Goal: Entertainment & Leisure: Browse casually

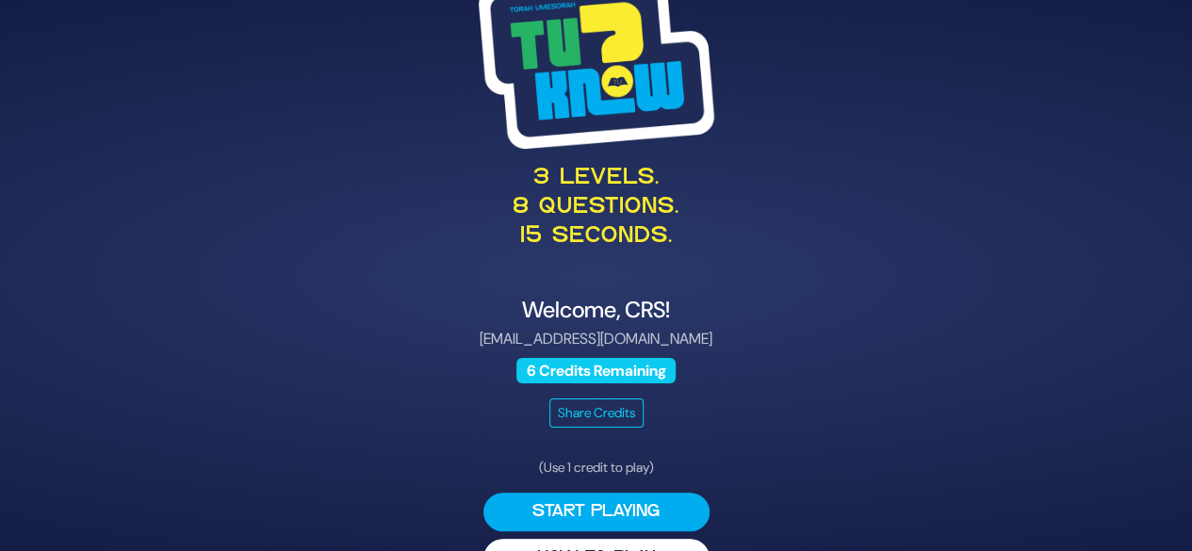
scroll to position [48, 0]
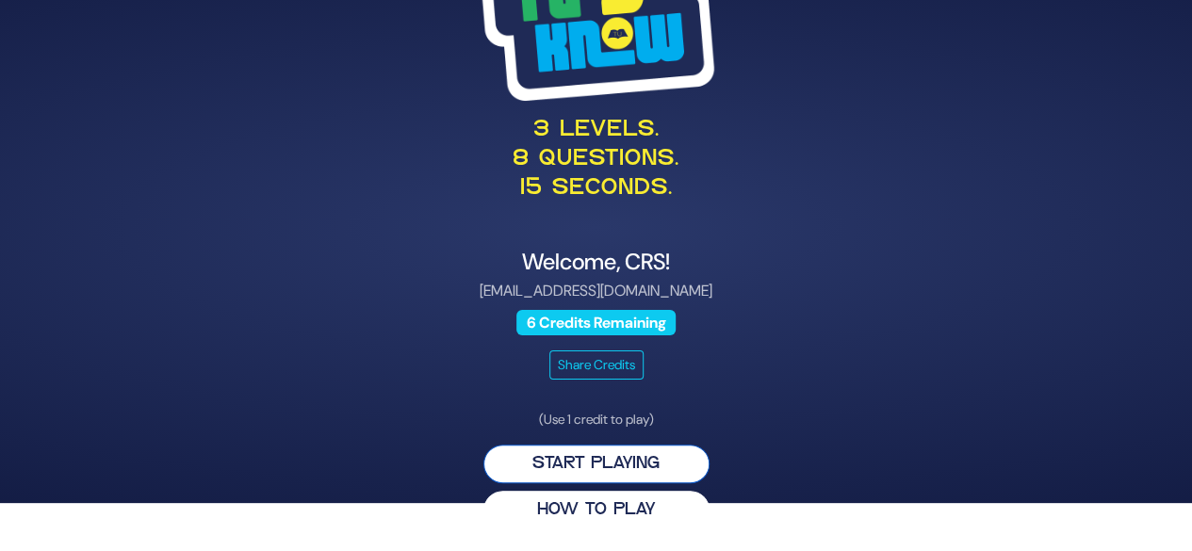
click at [653, 466] on button "Start Playing" at bounding box center [597, 464] width 226 height 39
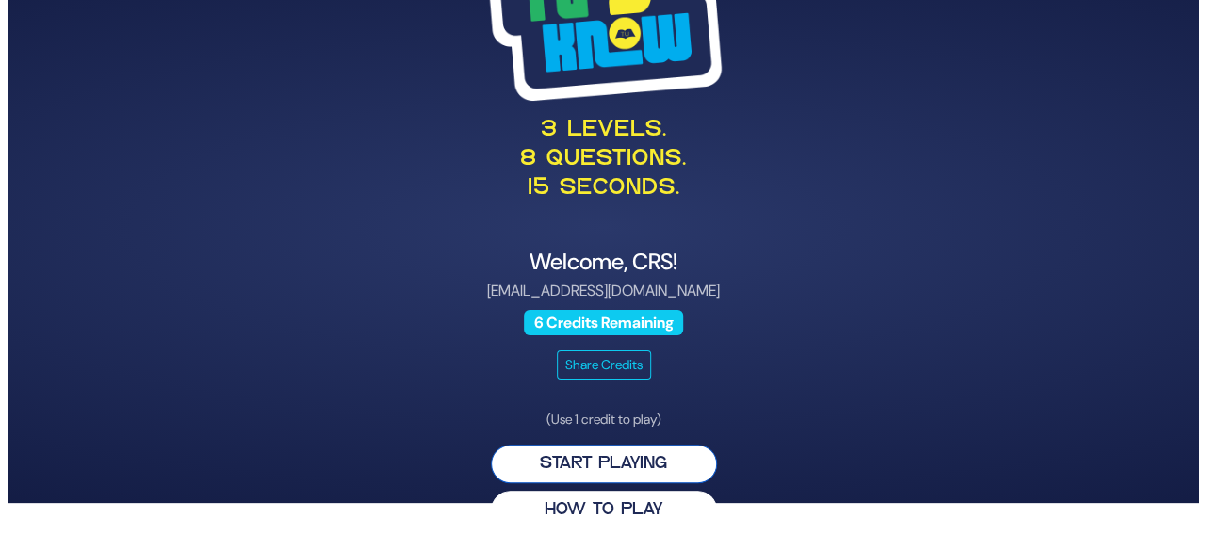
scroll to position [0, 0]
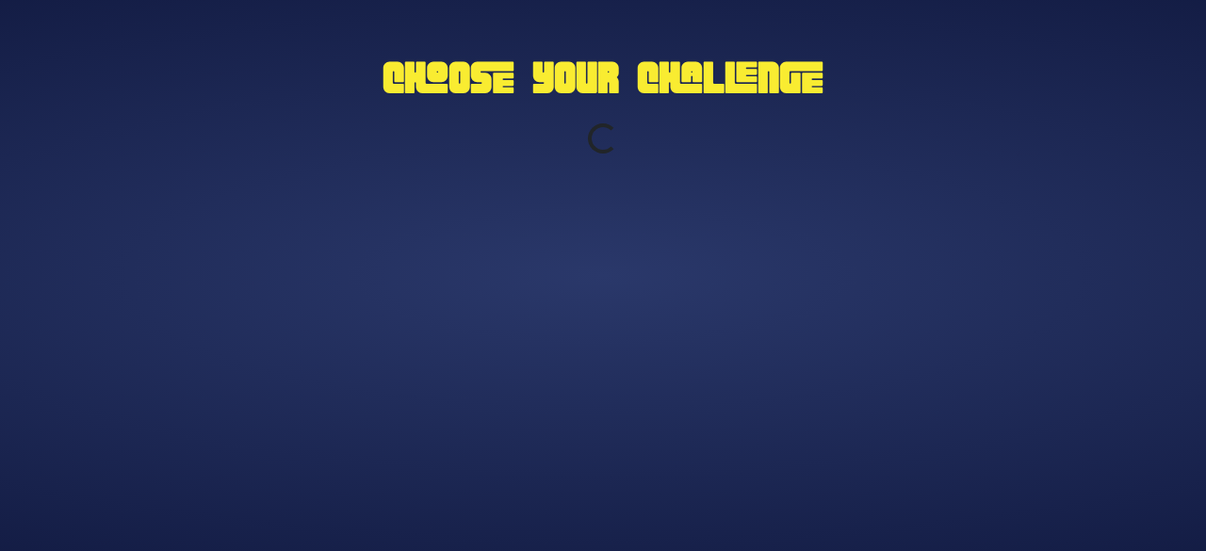
click at [871, 228] on div "Choose Your Challenge Loading..." at bounding box center [603, 276] width 965 height 471
click at [901, 386] on div "Choose Your Challenge Loading..." at bounding box center [603, 276] width 965 height 471
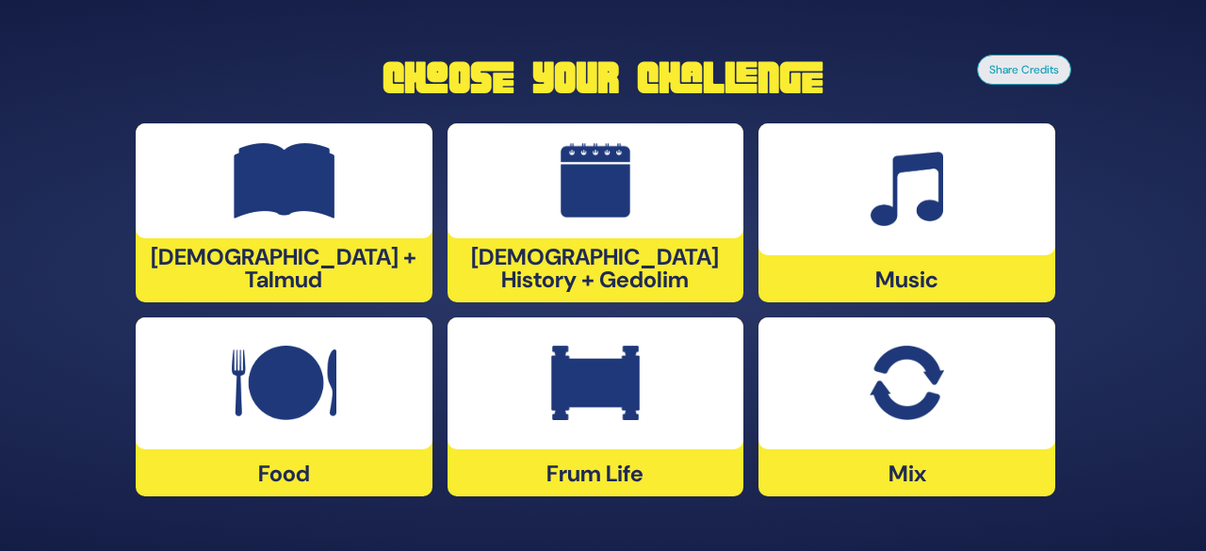
click at [1088, 444] on div "Share Credits Choose Your Challenge [DEMOGRAPHIC_DATA] + Talmud [DEMOGRAPHIC_DA…" at bounding box center [603, 276] width 988 height 471
click at [317, 423] on div at bounding box center [284, 384] width 297 height 132
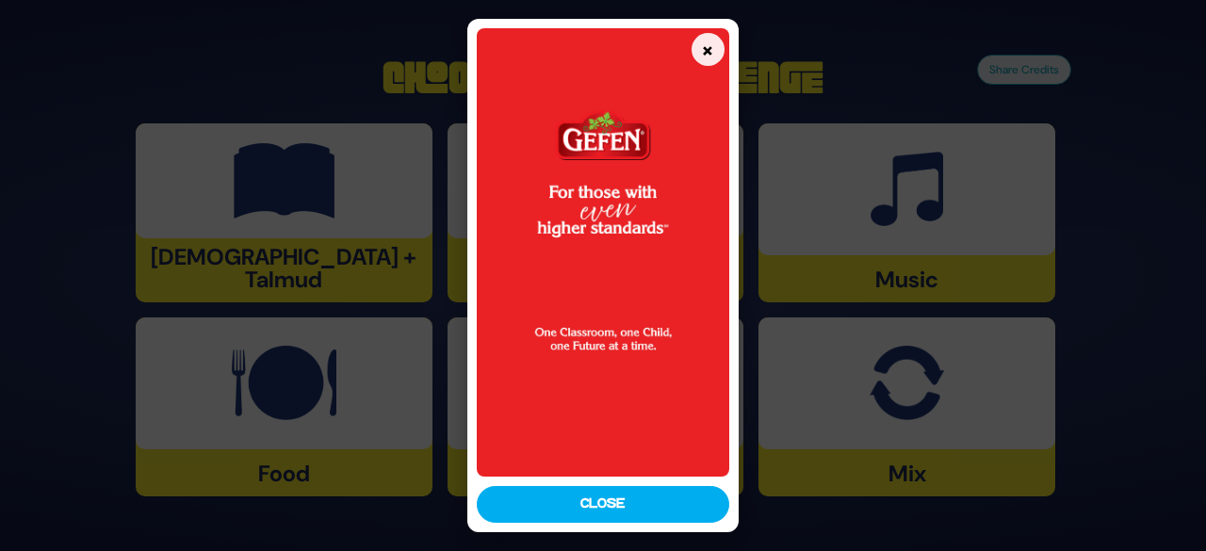
click at [679, 420] on img at bounding box center [603, 252] width 253 height 449
click at [665, 353] on img at bounding box center [603, 252] width 253 height 449
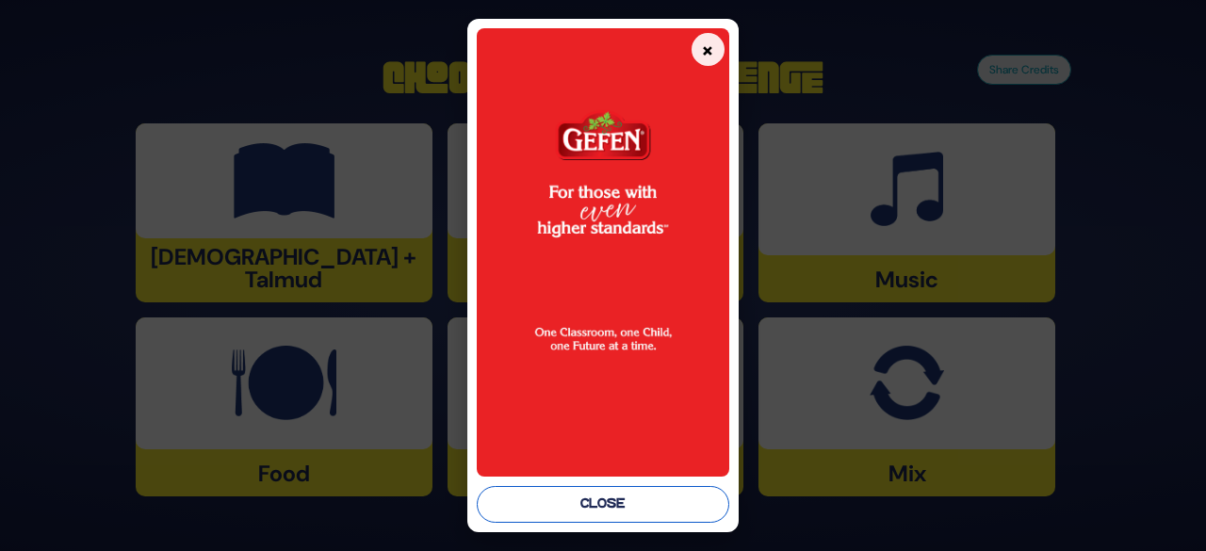
click at [619, 503] on button "Close" at bounding box center [603, 504] width 253 height 37
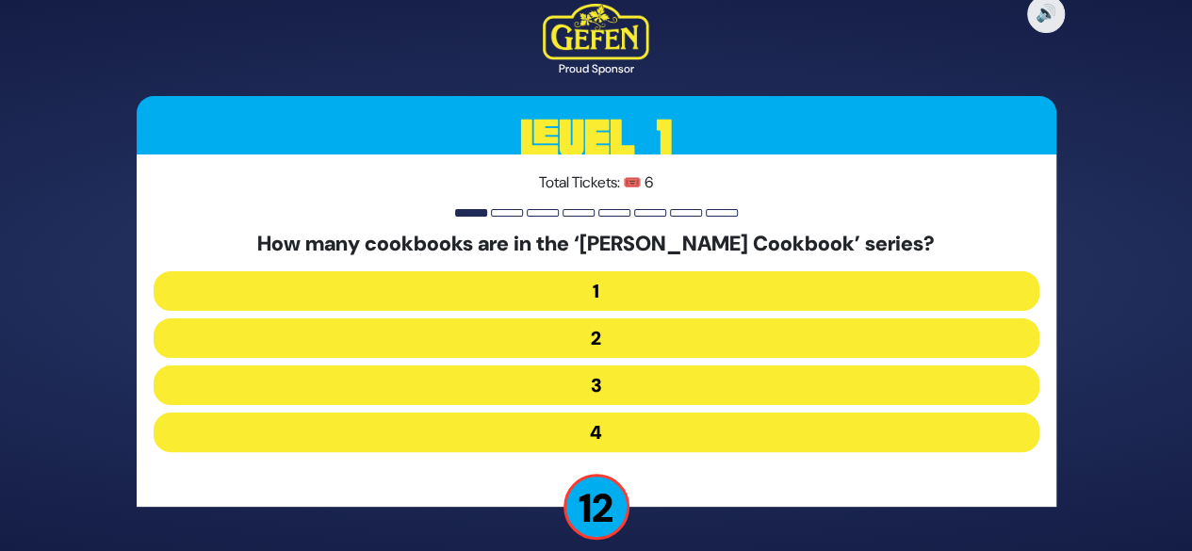
click at [659, 385] on button "3" at bounding box center [597, 386] width 886 height 40
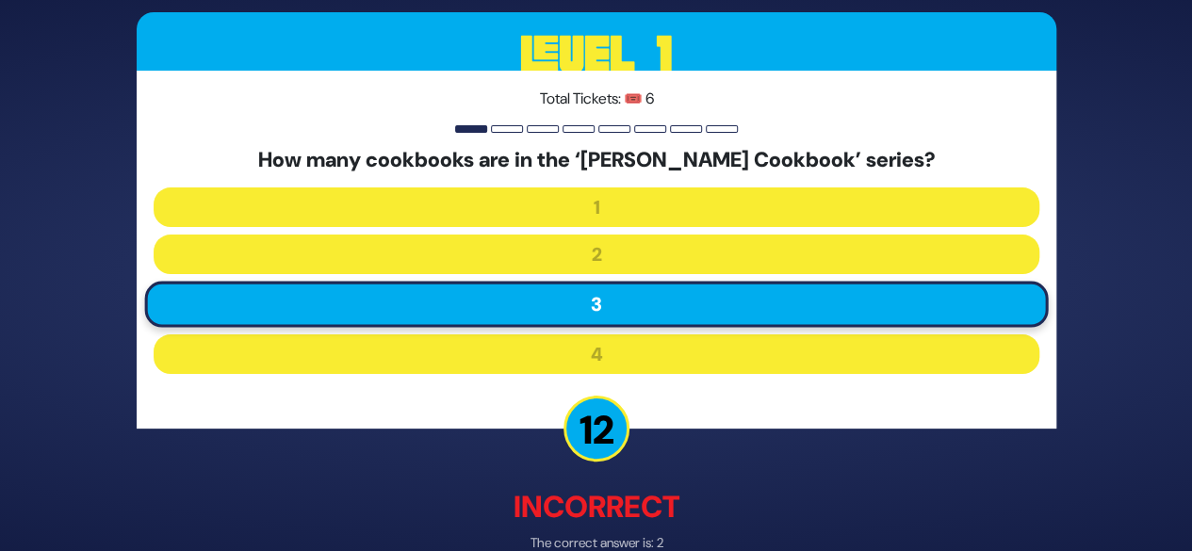
click at [605, 433] on p "12" at bounding box center [597, 430] width 66 height 66
click at [616, 523] on p "Incorrect" at bounding box center [597, 507] width 920 height 45
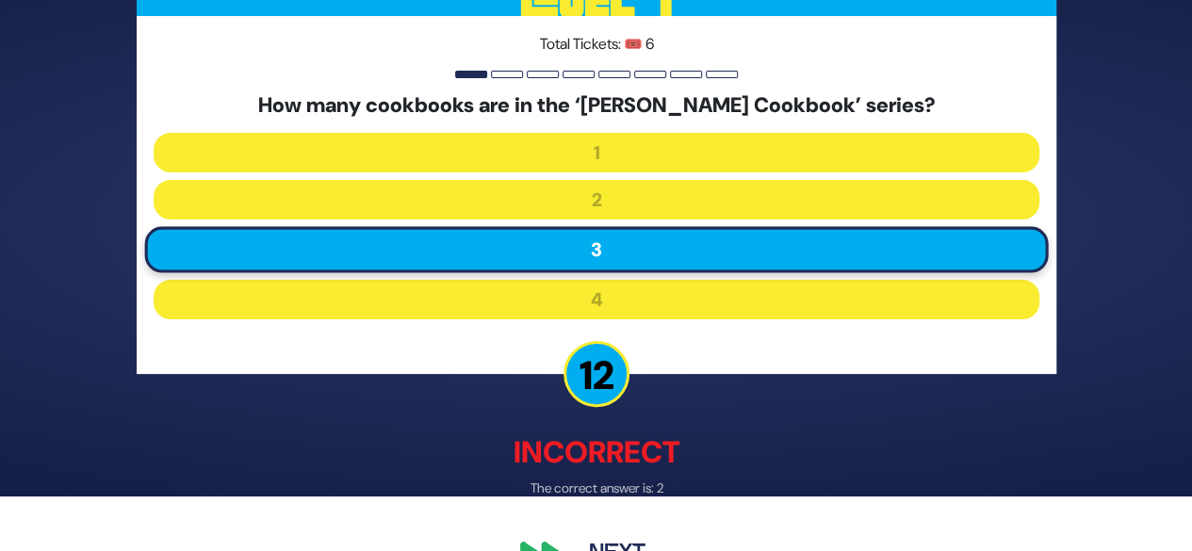
scroll to position [102, 0]
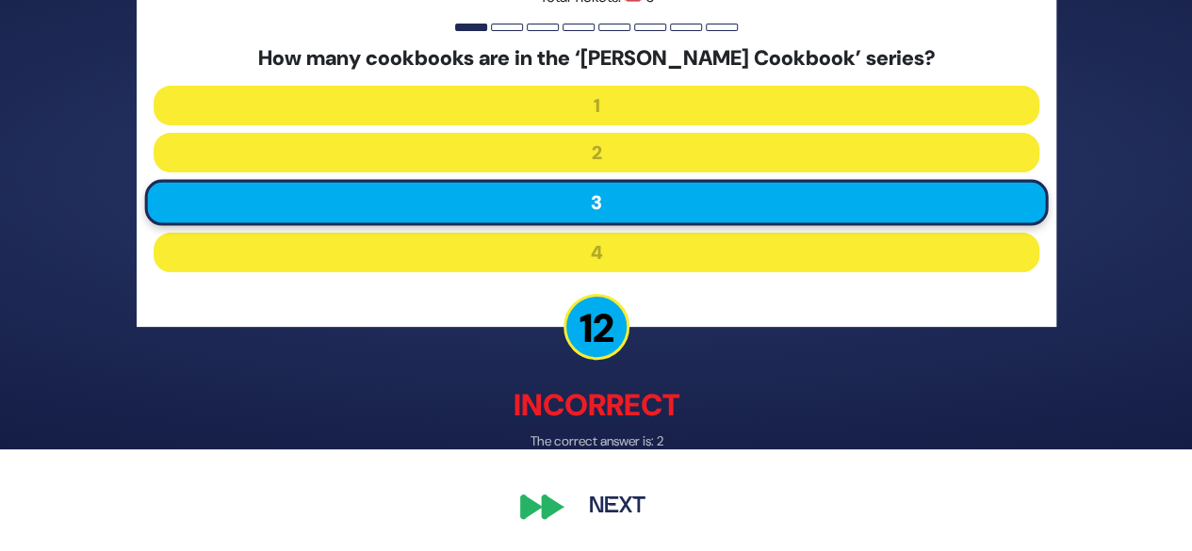
click at [615, 510] on button "Next" at bounding box center [617, 507] width 109 height 43
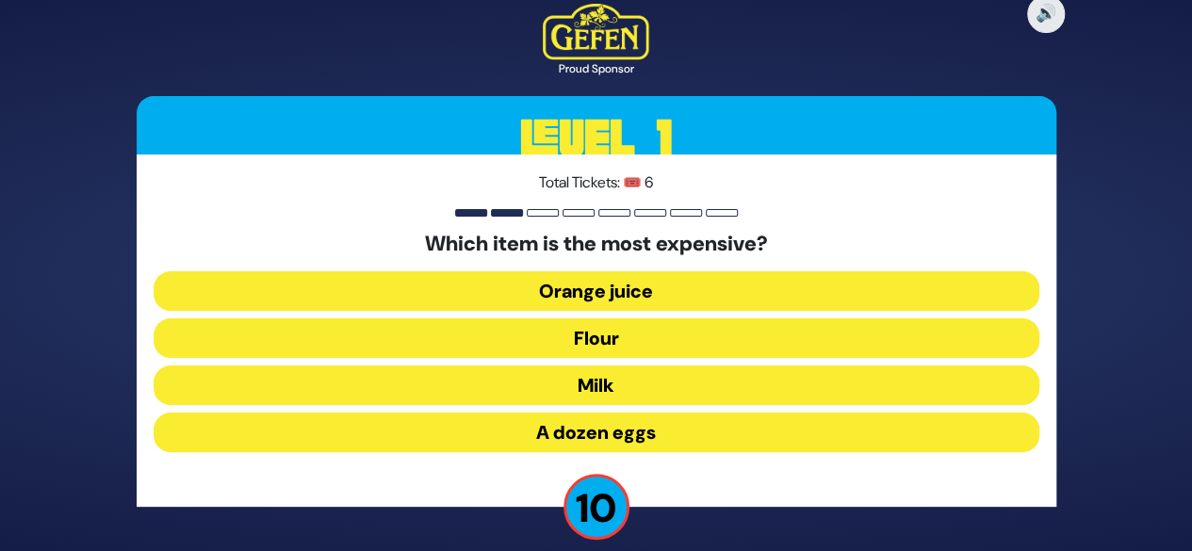
click at [771, 497] on div "Total Tickets: 🎟️ 6 Which item is the most expensive? Orange juice Flour Milk A…" at bounding box center [597, 331] width 920 height 352
click at [656, 343] on button "Flour" at bounding box center [597, 339] width 886 height 40
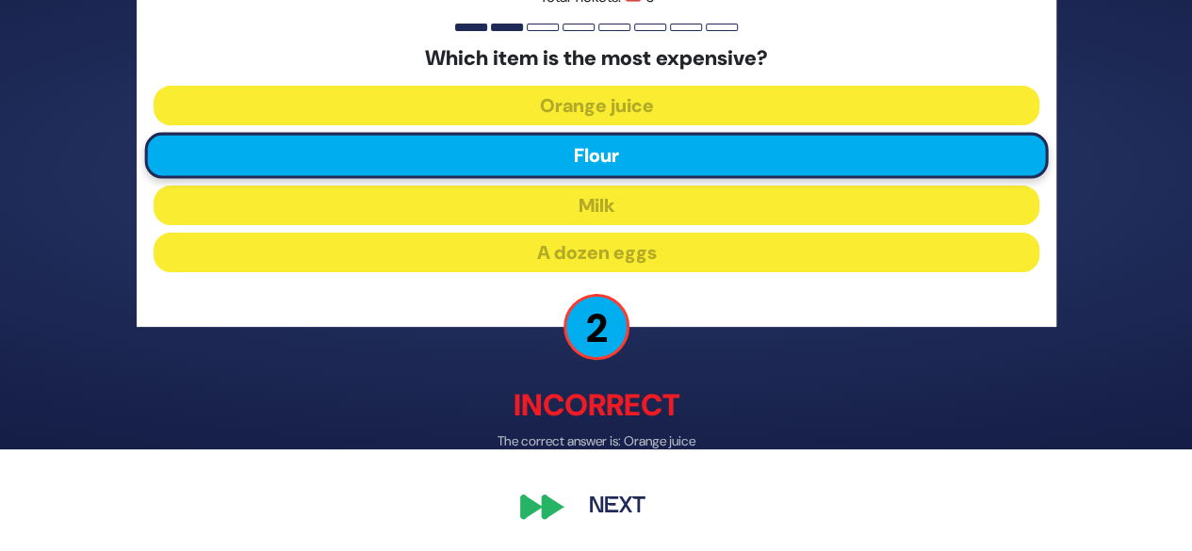
scroll to position [102, 0]
click at [619, 508] on button "Next" at bounding box center [617, 507] width 109 height 43
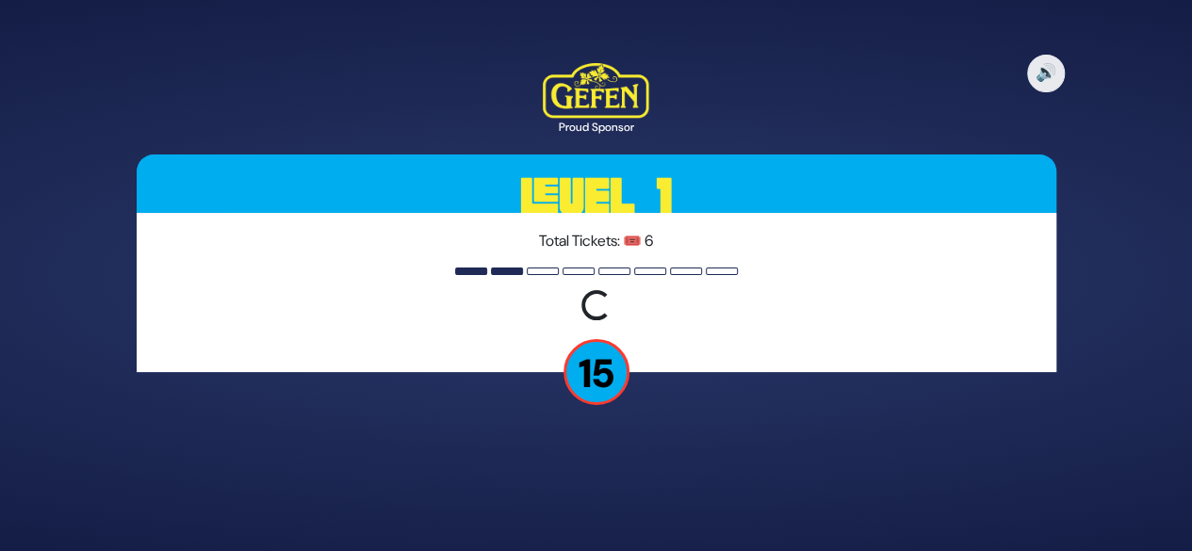
scroll to position [0, 0]
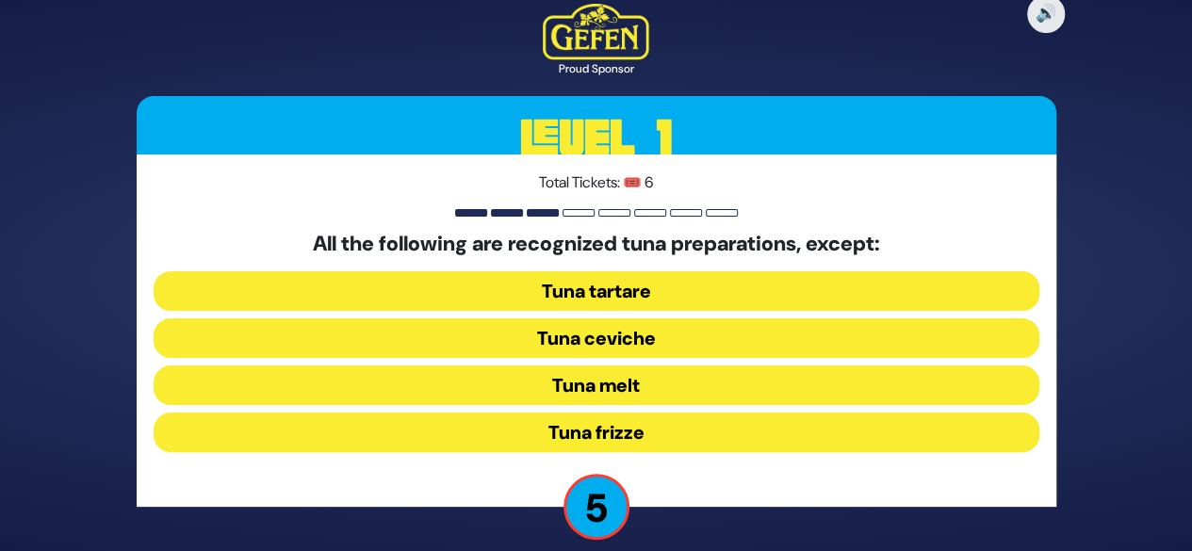
click at [690, 336] on button "Tuna ceviche" at bounding box center [597, 339] width 886 height 40
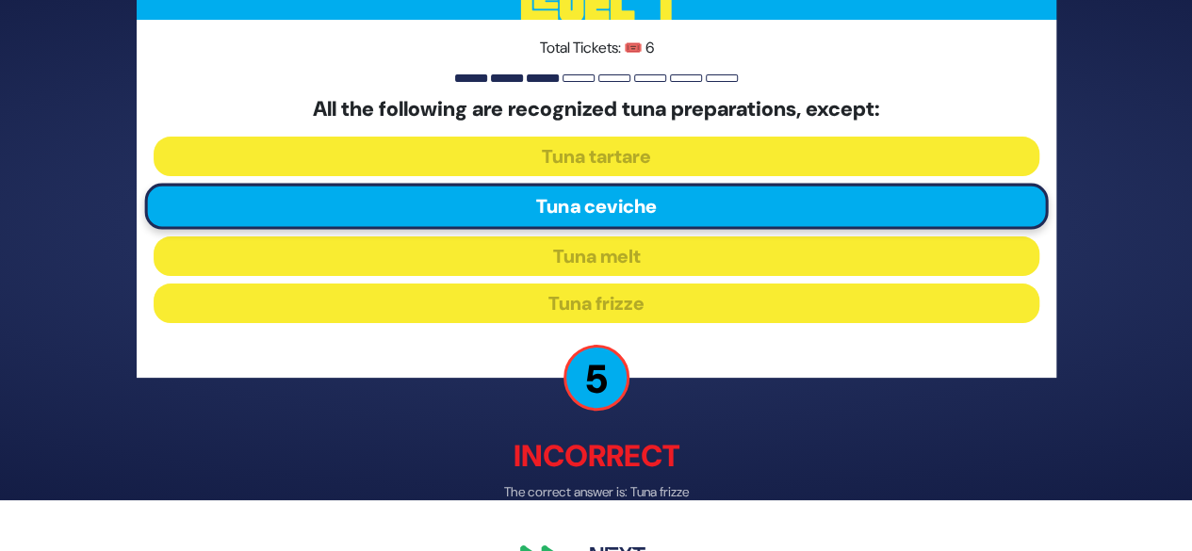
scroll to position [78, 0]
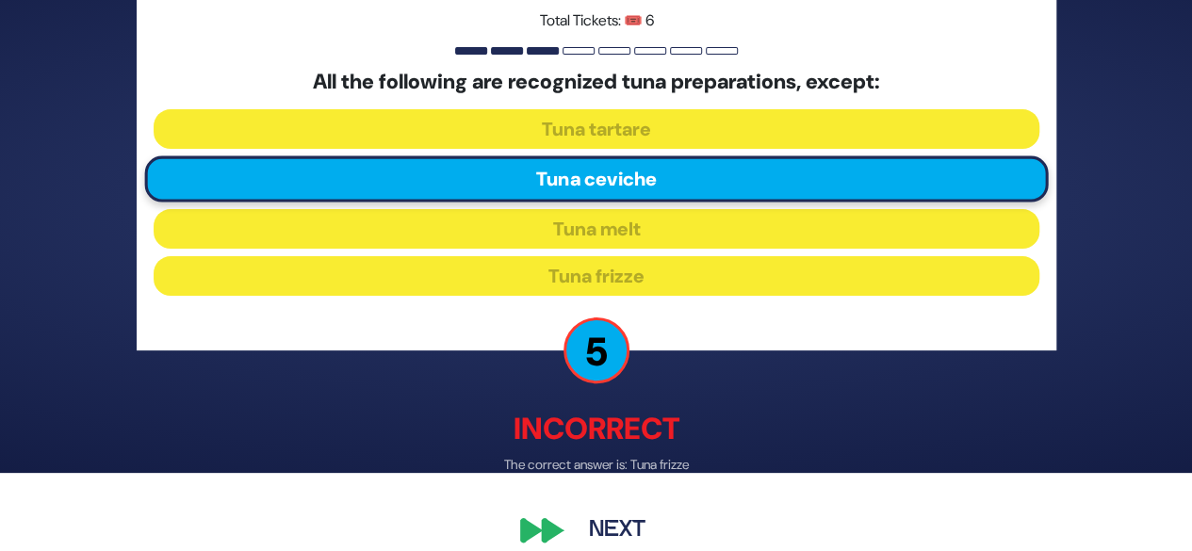
click at [611, 533] on button "Next" at bounding box center [617, 531] width 109 height 43
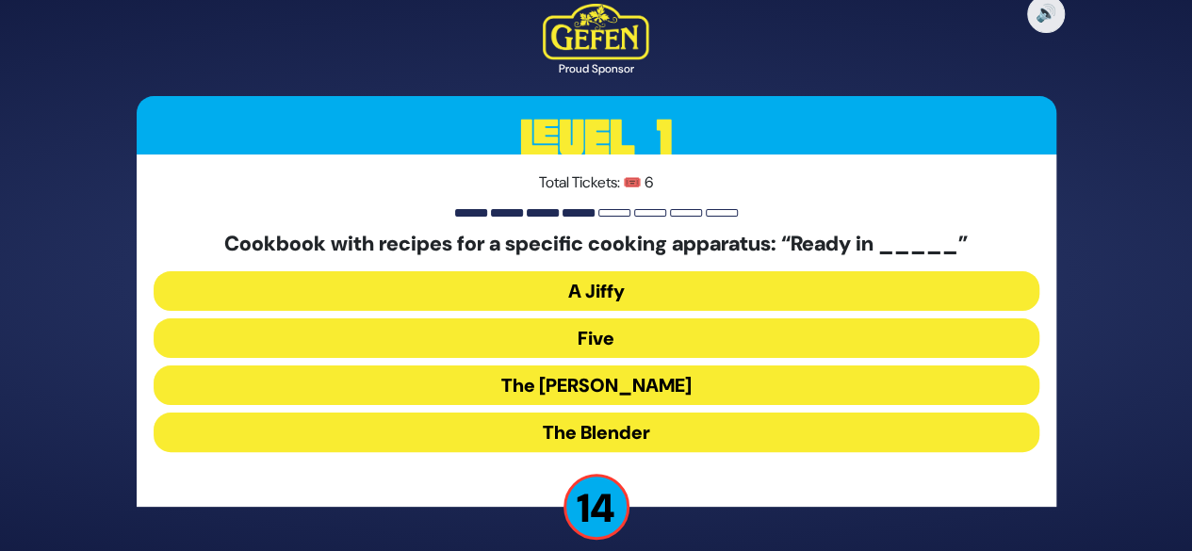
click at [771, 516] on div "🔊 Proud Sponsor Level 1 Total Tickets: 🎟️ 6 Cookbook with recipes for a specifi…" at bounding box center [596, 275] width 965 height 589
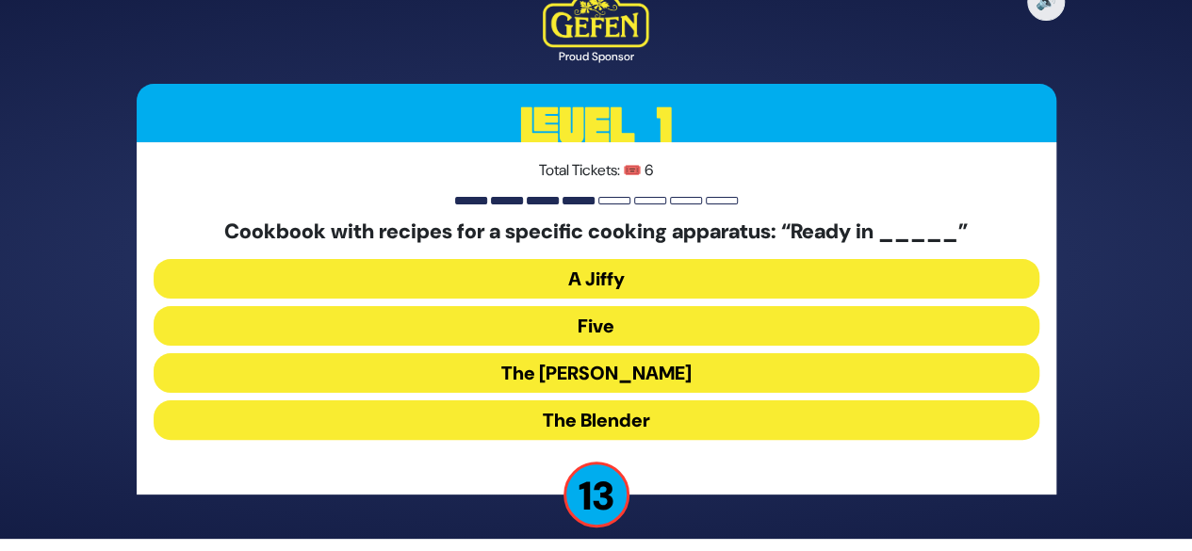
scroll to position [19, 0]
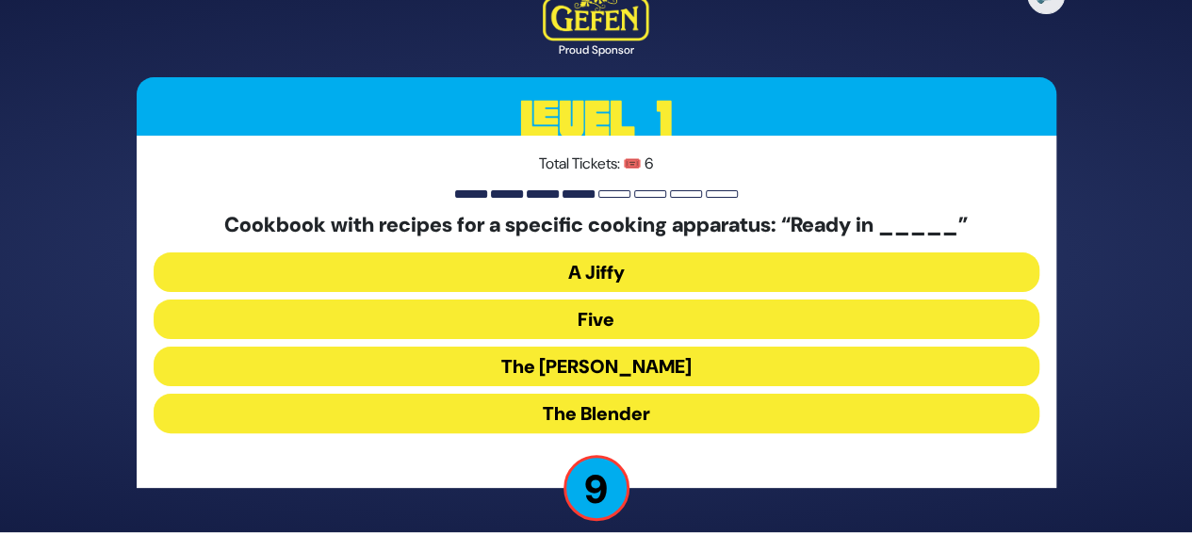
click at [684, 350] on button "The Betty" at bounding box center [597, 367] width 886 height 40
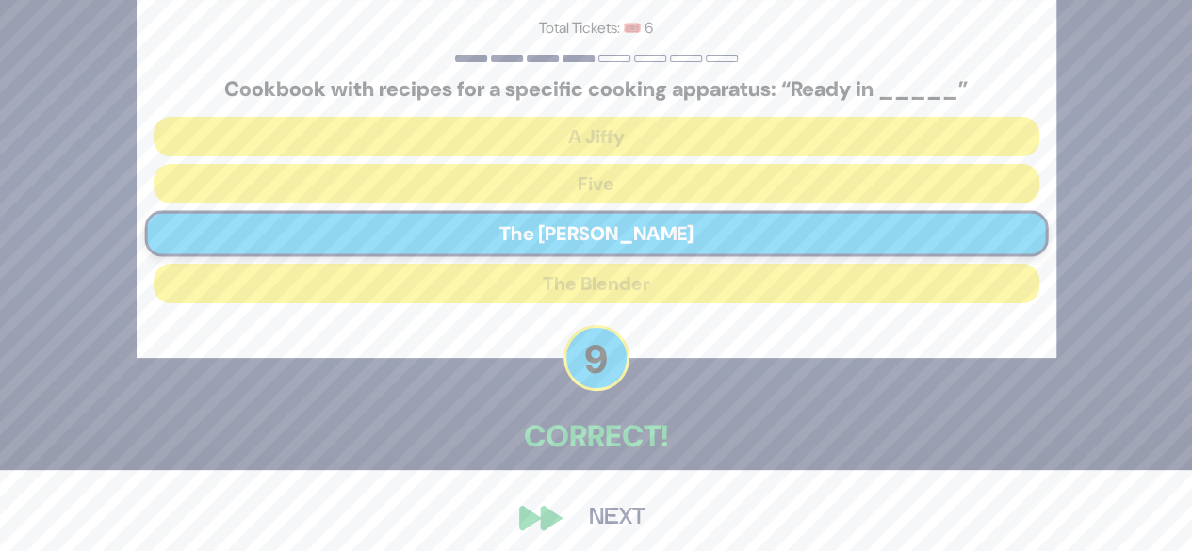
scroll to position [92, 0]
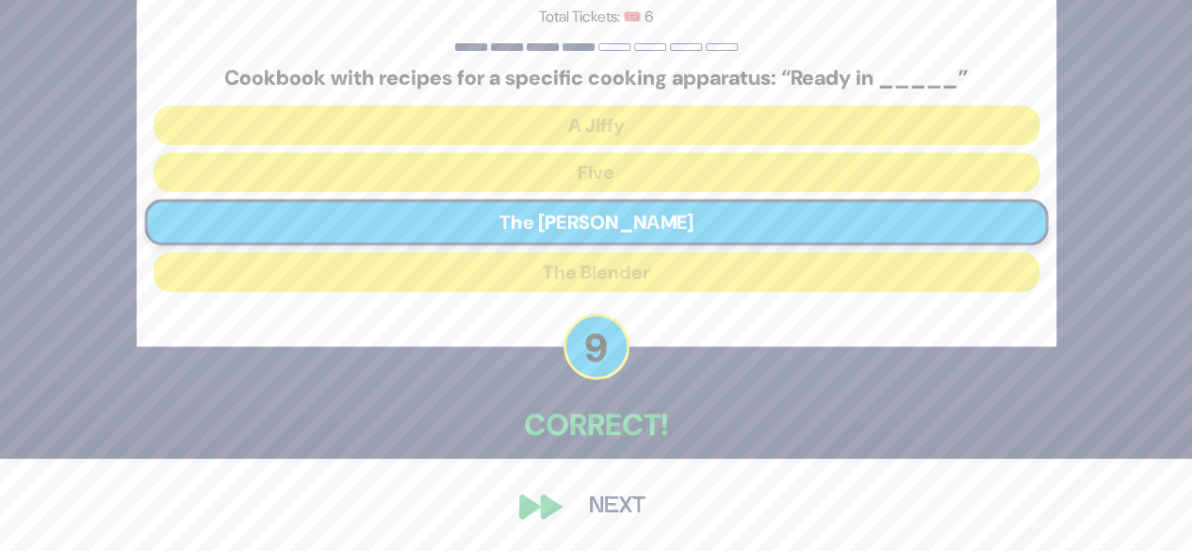
click at [617, 510] on button "Next" at bounding box center [617, 506] width 109 height 43
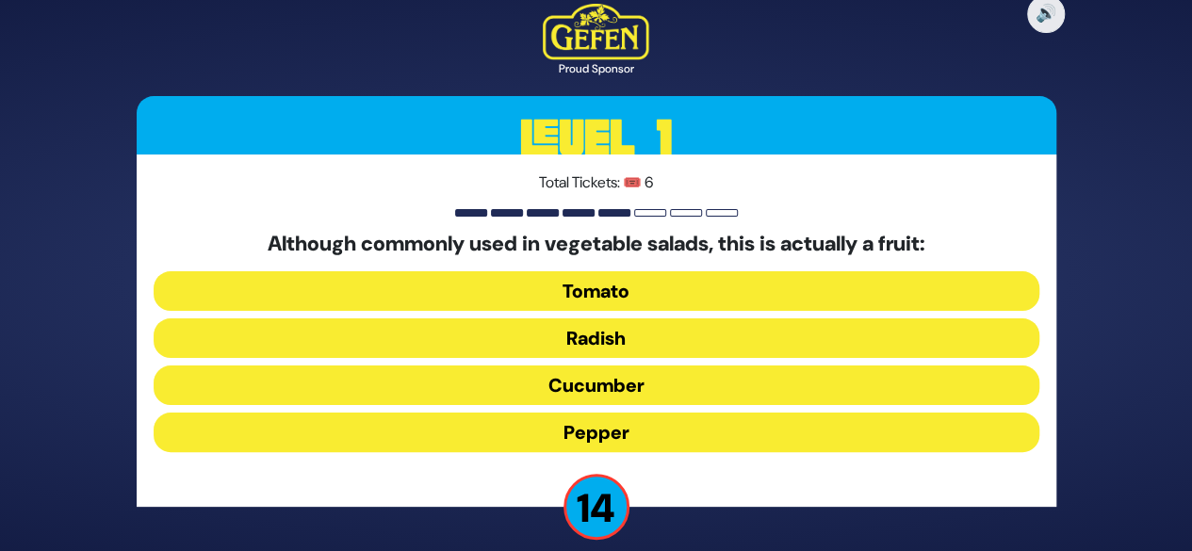
scroll to position [2, 0]
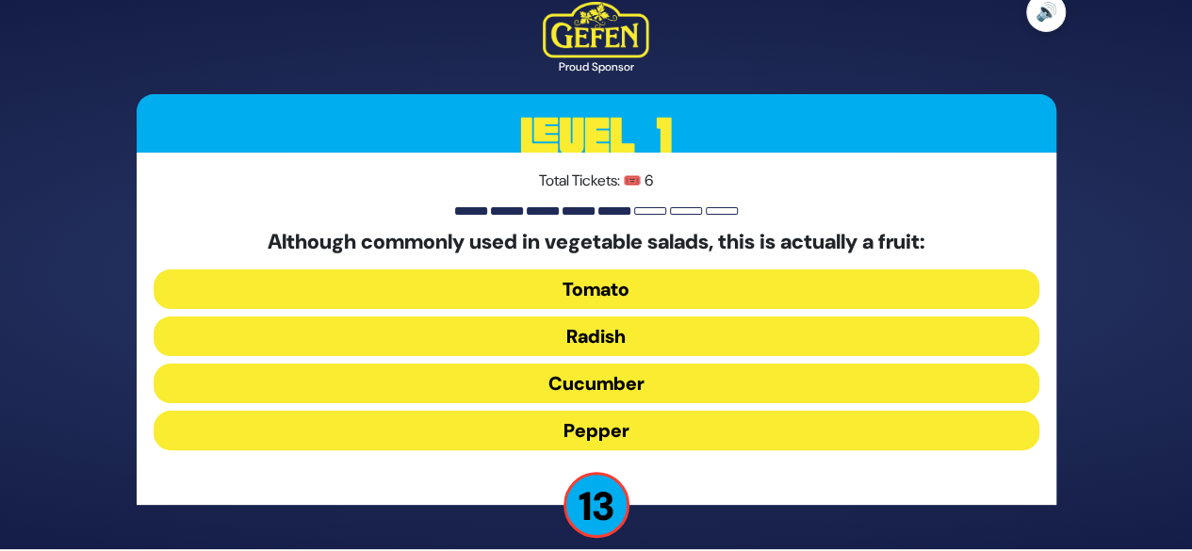
click at [1049, 21] on button "🔊" at bounding box center [1046, 12] width 40 height 40
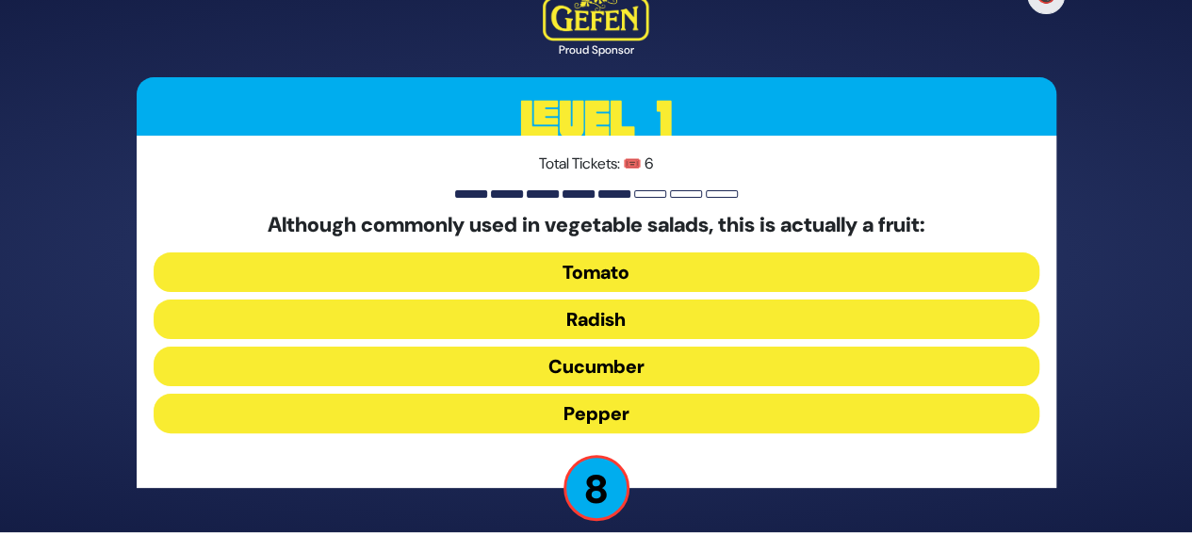
click at [687, 326] on button "Radish" at bounding box center [597, 320] width 886 height 40
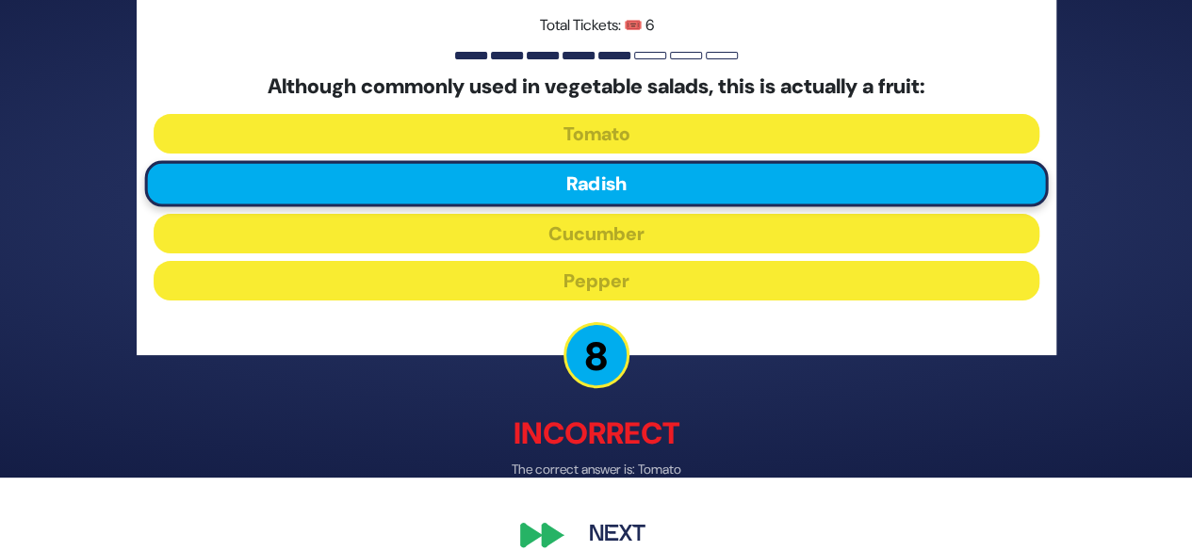
scroll to position [102, 0]
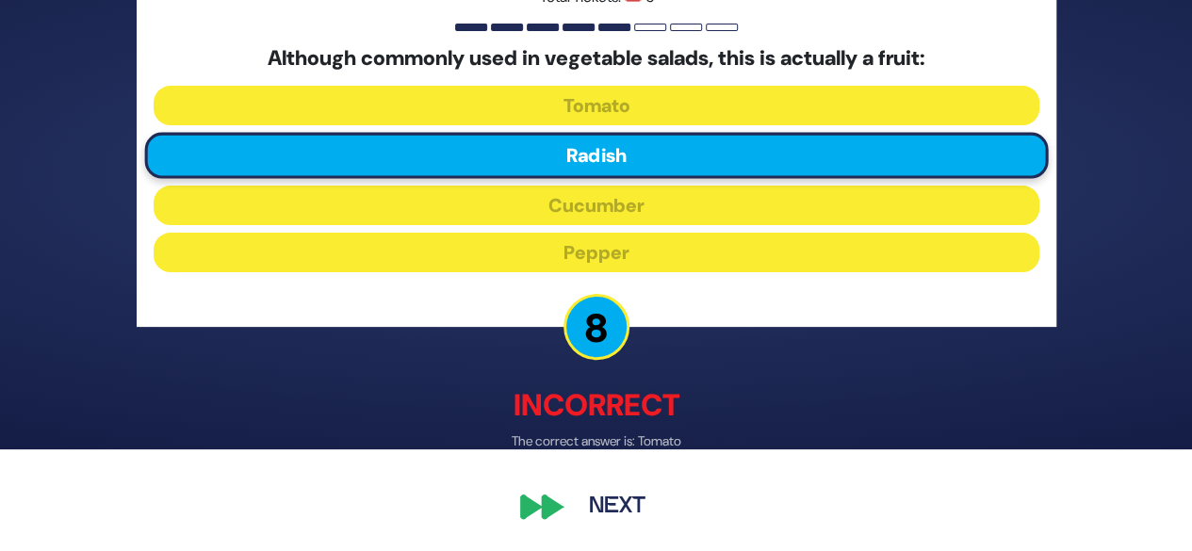
click at [618, 512] on button "Next" at bounding box center [617, 507] width 109 height 43
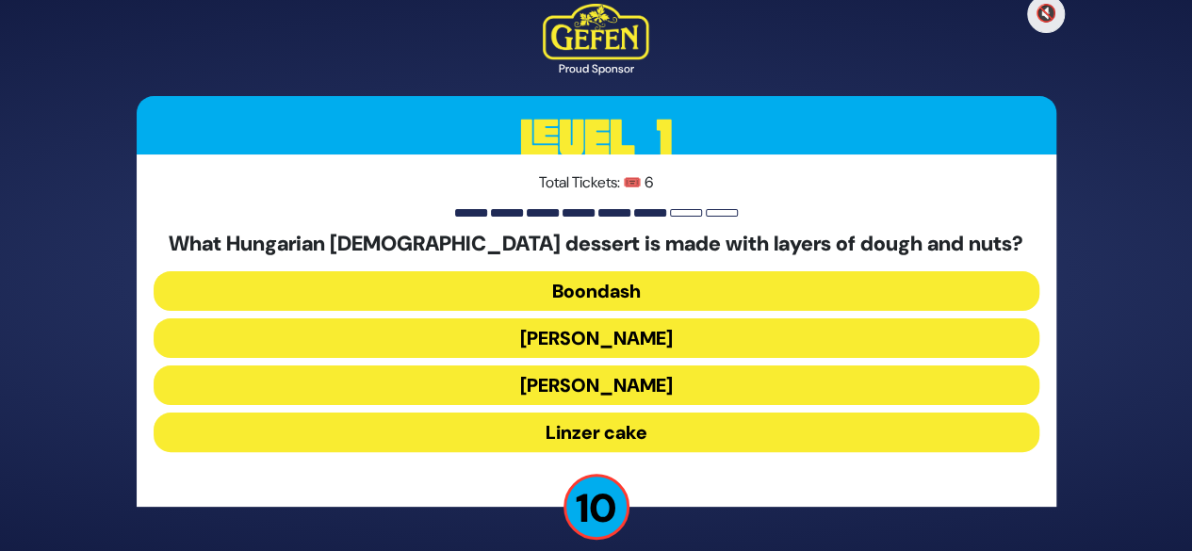
click at [631, 395] on button "Kindel" at bounding box center [597, 386] width 886 height 40
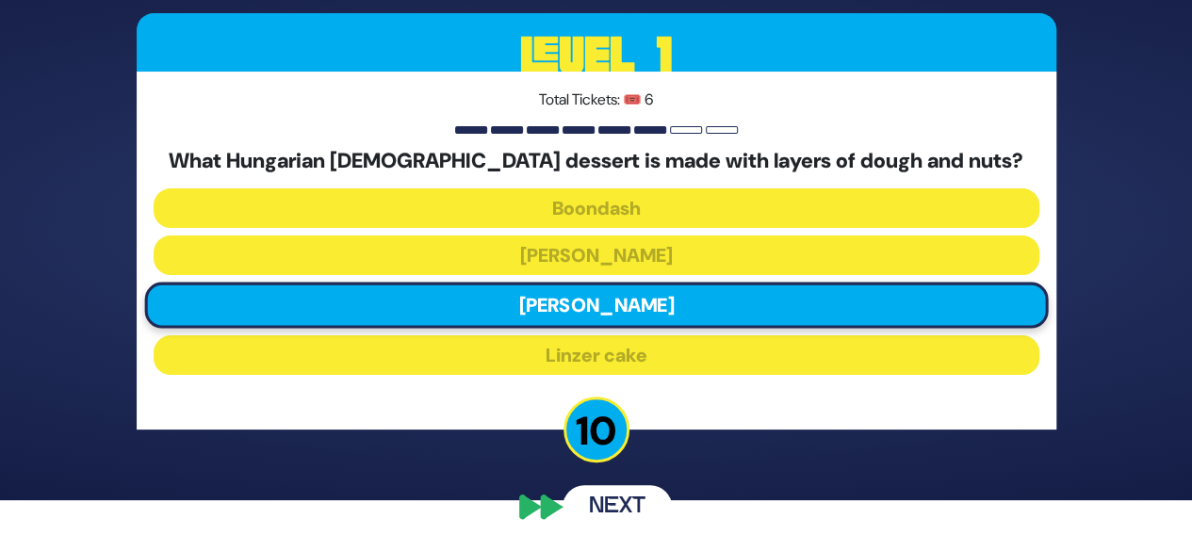
scroll to position [9, 0]
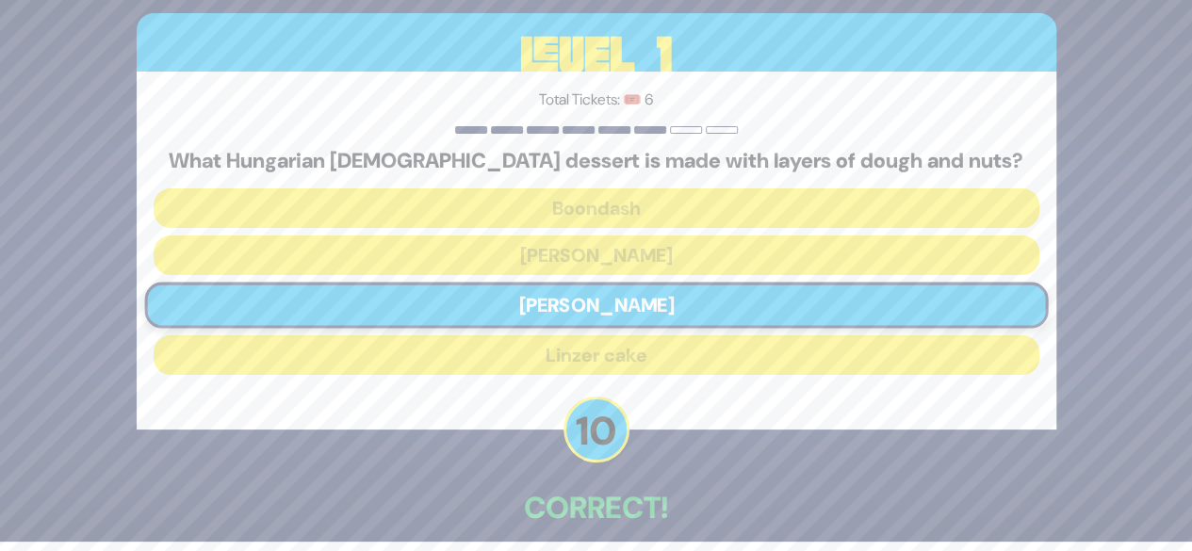
click at [633, 499] on p "Correct!" at bounding box center [597, 507] width 920 height 45
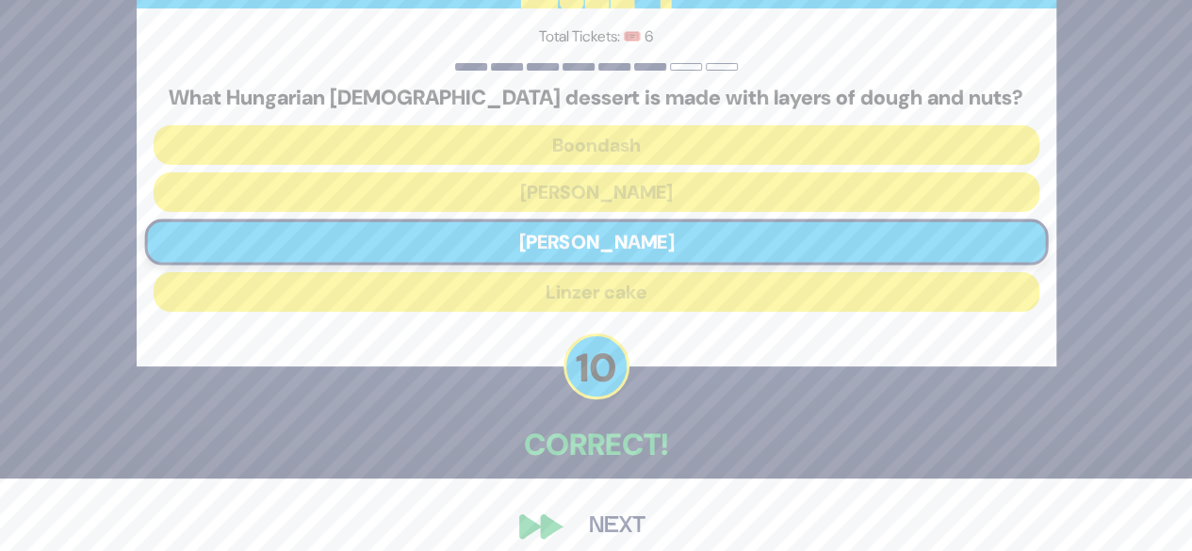
scroll to position [92, 0]
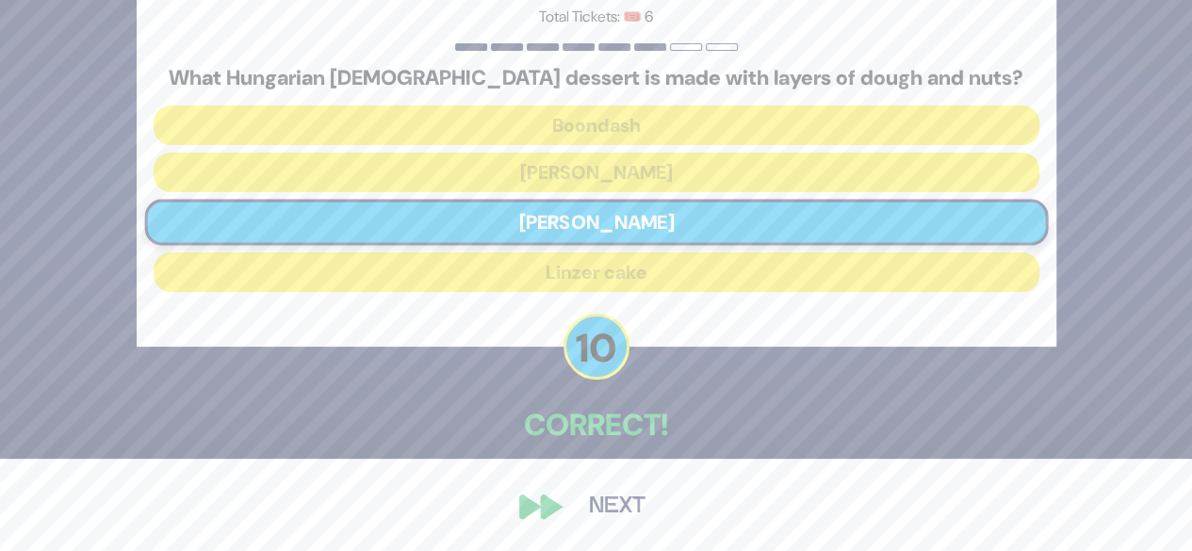
click at [620, 516] on button "Next" at bounding box center [617, 506] width 109 height 43
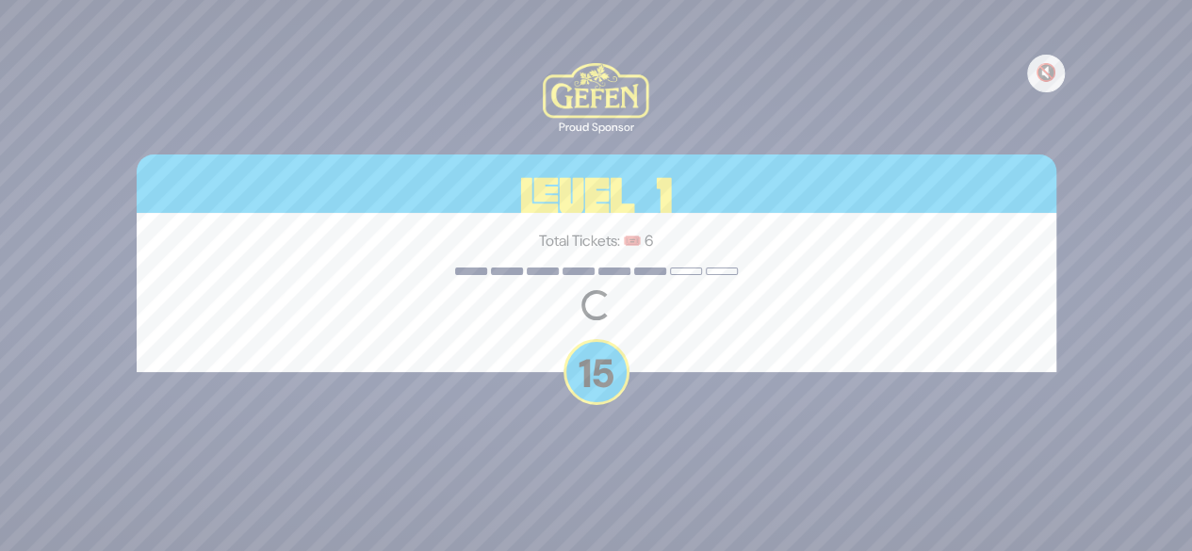
scroll to position [0, 0]
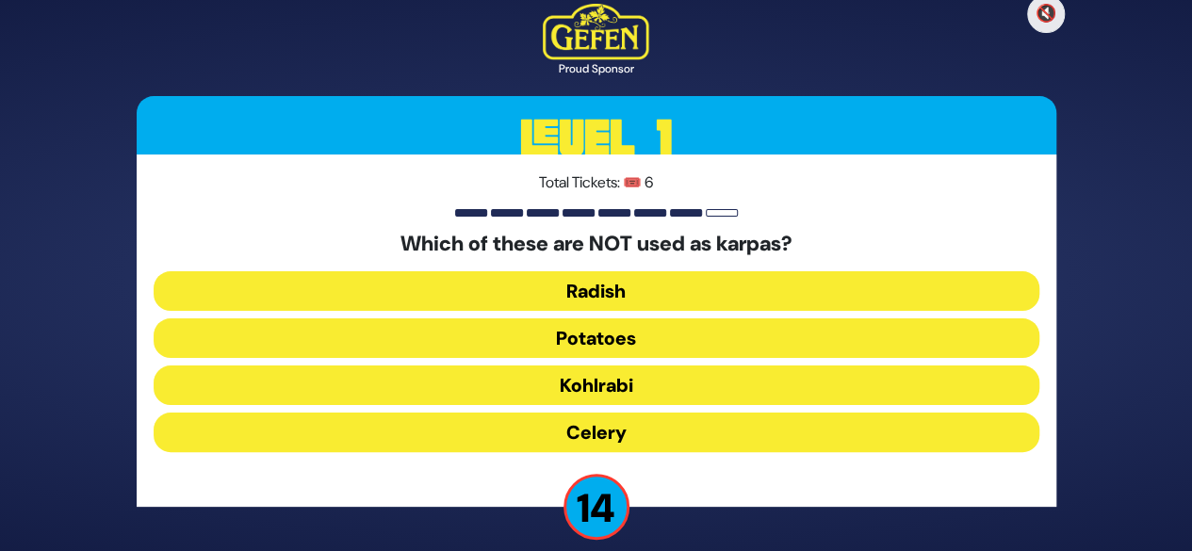
click at [799, 500] on div "Total Tickets: 🎟️ 6 Which of these are NOT used as karpas? Radish Potatoes Kohl…" at bounding box center [597, 331] width 920 height 352
click at [672, 396] on button "Kohlrabi" at bounding box center [597, 386] width 886 height 40
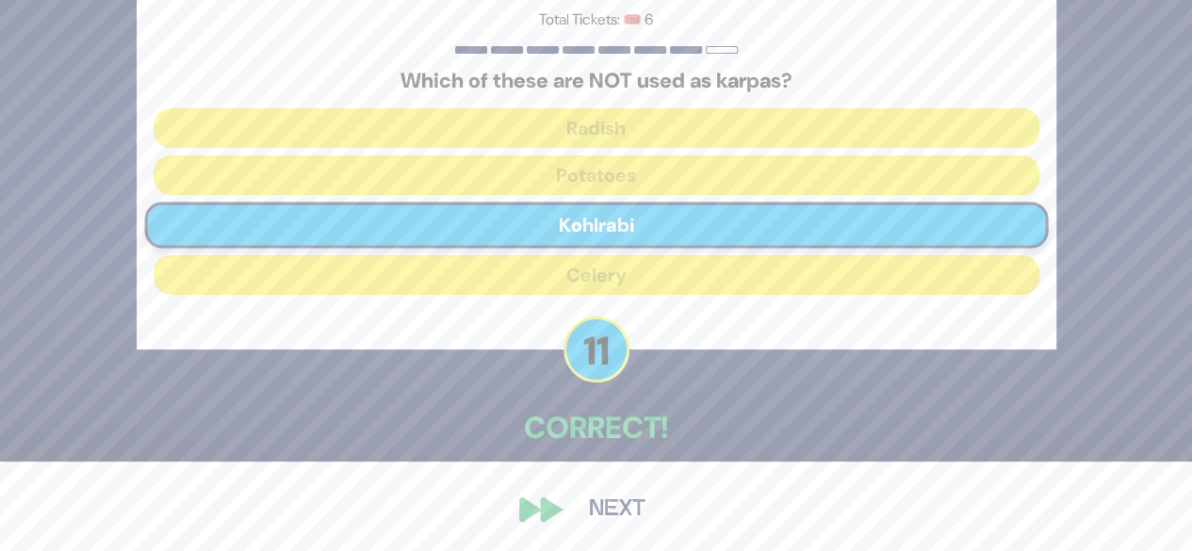
scroll to position [92, 0]
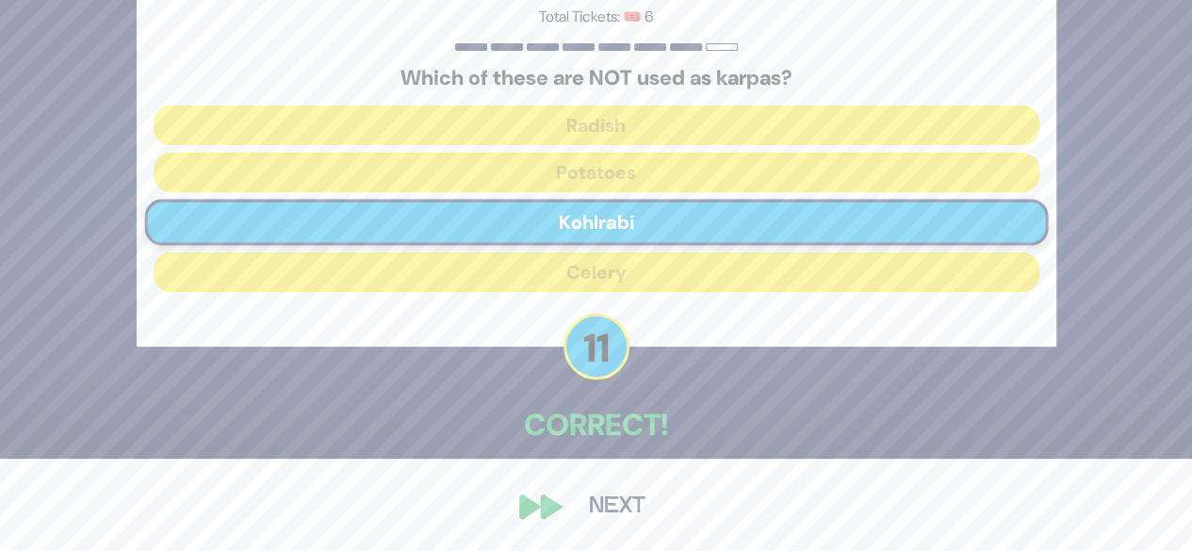
click at [618, 507] on button "Next" at bounding box center [617, 506] width 109 height 43
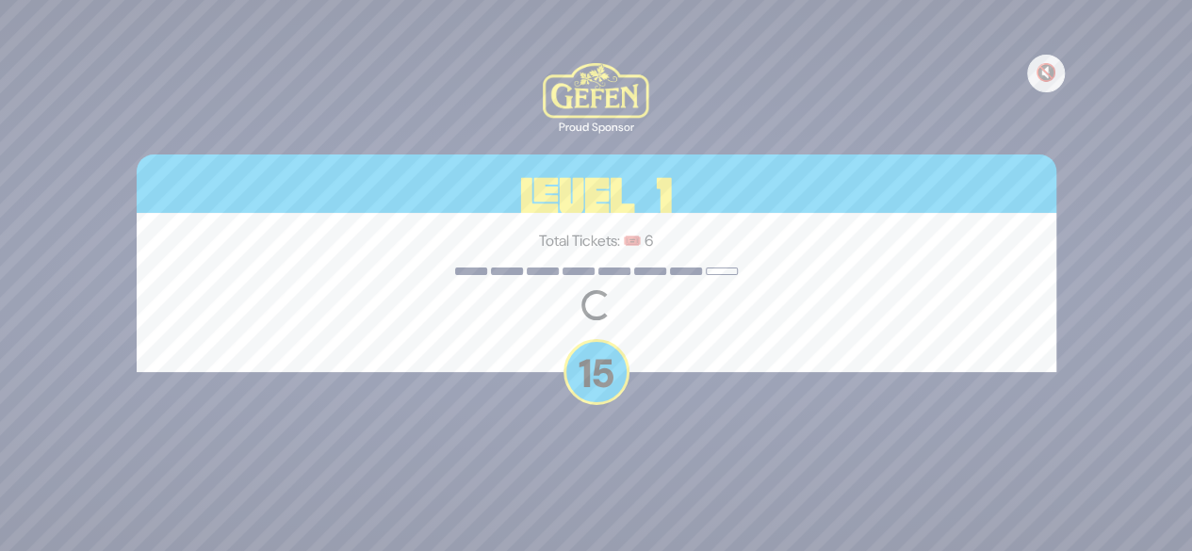
scroll to position [0, 0]
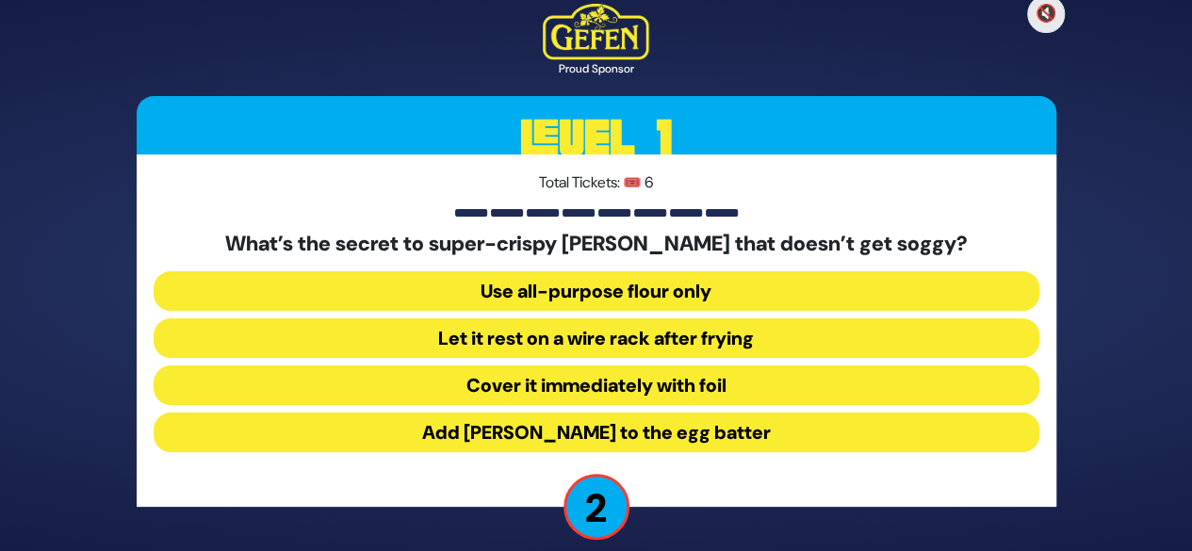
click at [762, 339] on button "Let it rest on a wire rack after frying" at bounding box center [597, 339] width 886 height 40
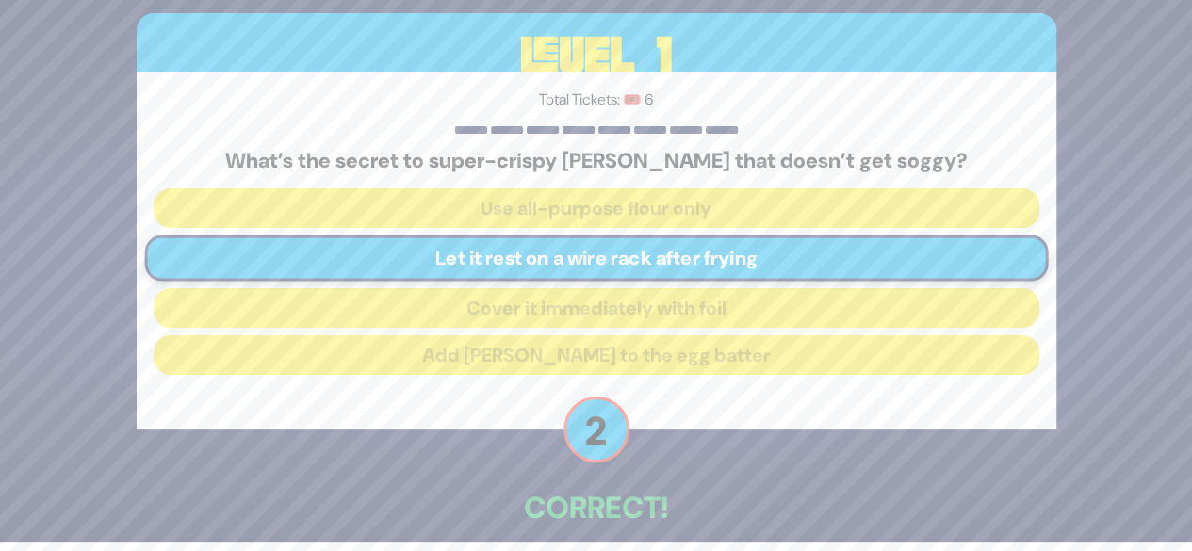
scroll to position [92, 0]
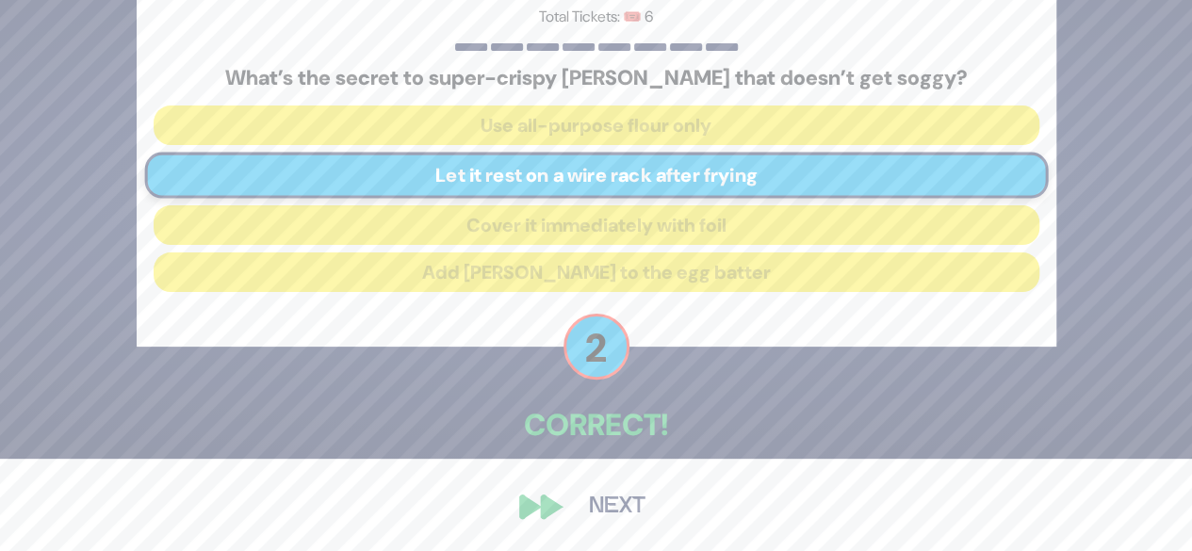
click at [620, 502] on button "Next" at bounding box center [617, 506] width 109 height 43
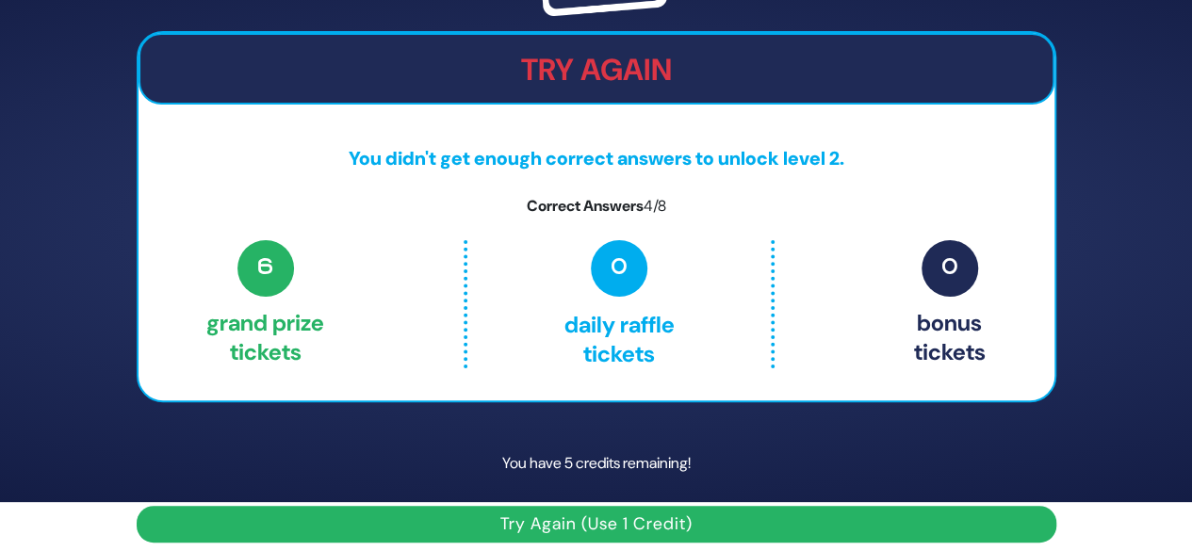
scroll to position [62, 0]
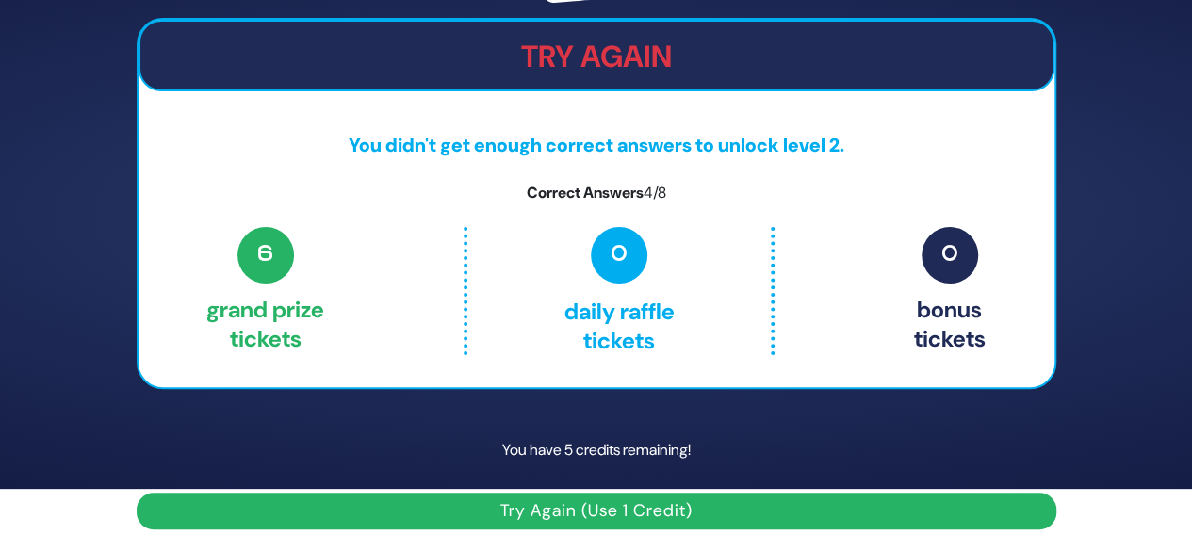
click at [630, 528] on button "Try Again (Use 1 Credit)" at bounding box center [597, 511] width 920 height 37
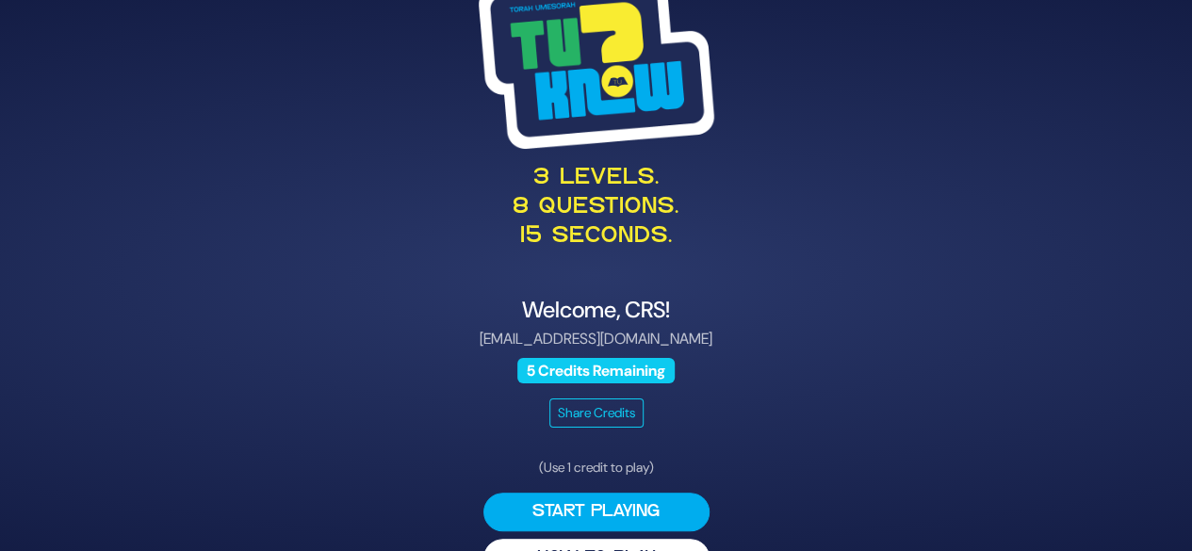
click at [799, 459] on div "3 levels. 8 questions. 15 seconds. Welcome, CRS! europetourcrs@gmail.com 5 Cred…" at bounding box center [596, 276] width 965 height 650
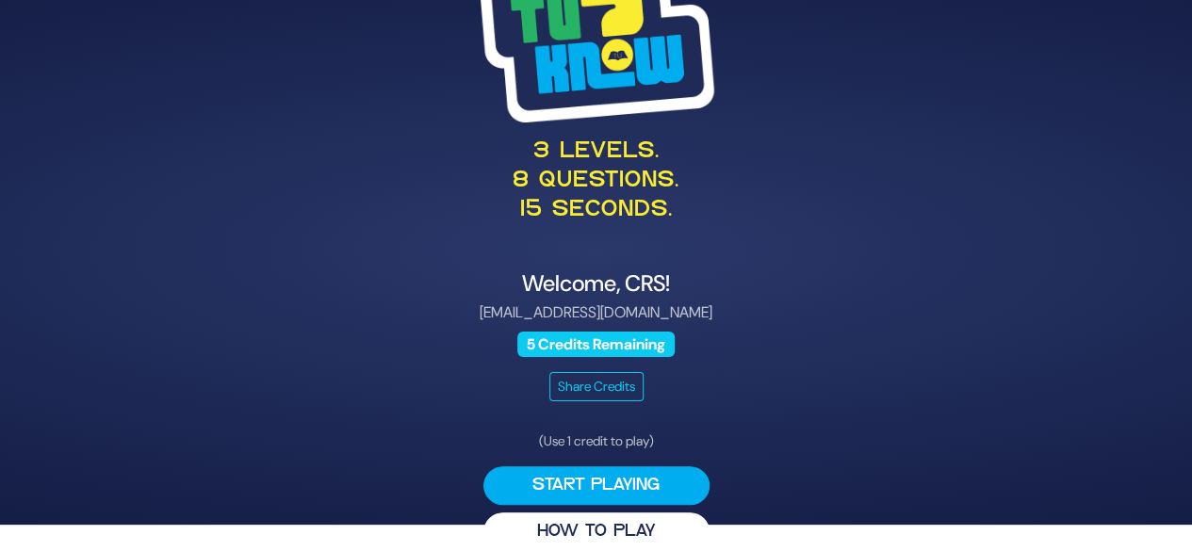
scroll to position [48, 0]
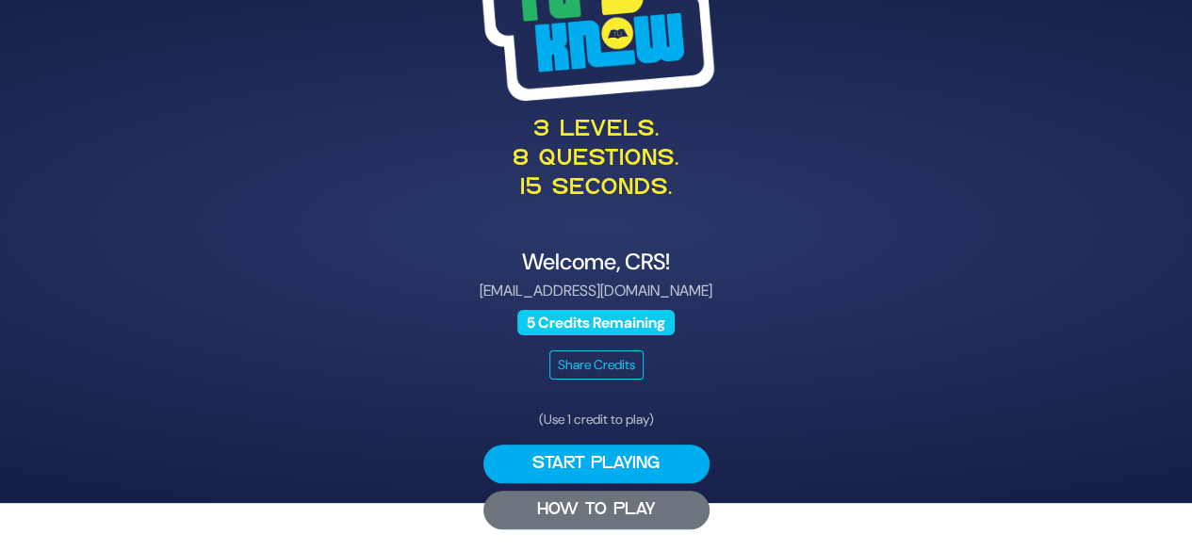
click at [634, 509] on button "HOW TO PLAY" at bounding box center [597, 510] width 226 height 39
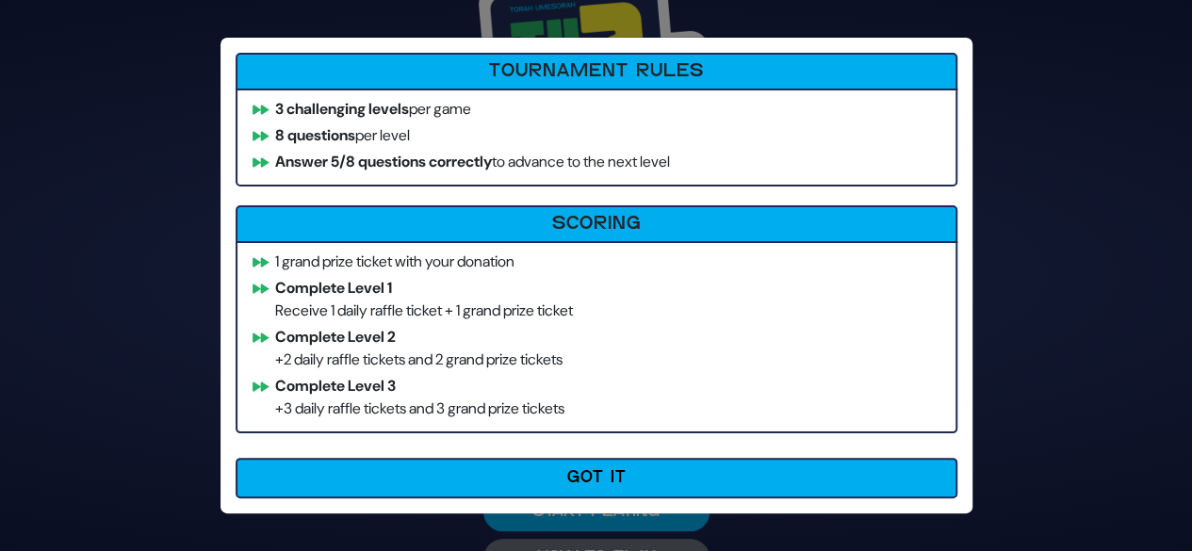
scroll to position [2, 0]
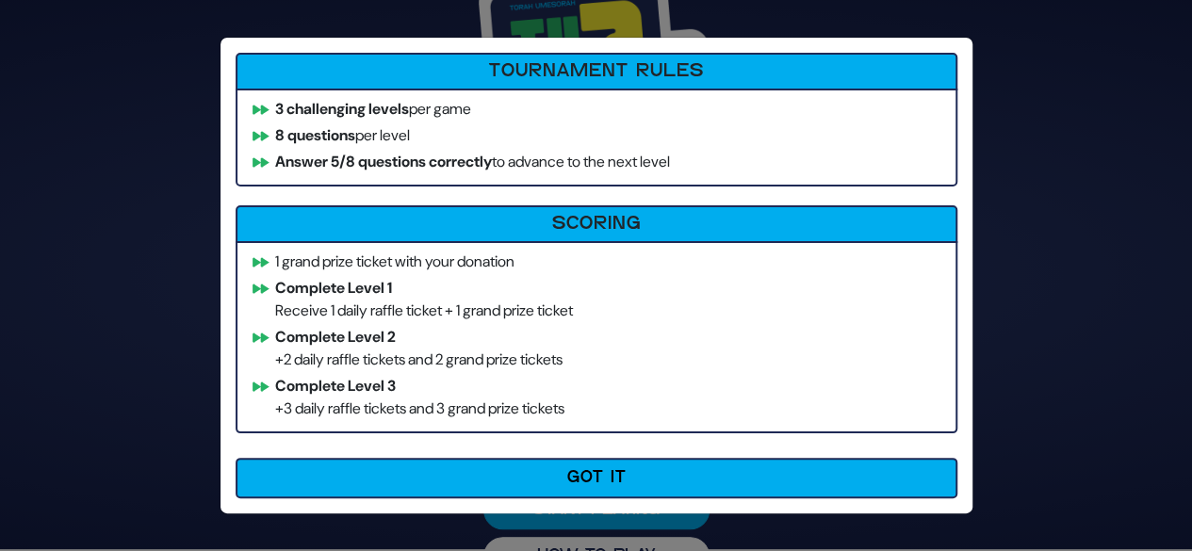
click at [726, 413] on li "Complete Level 3 +3 daily raffle tickets and 3 grand prize tickets" at bounding box center [596, 397] width 703 height 45
click at [754, 326] on li "Complete Level 2 +2 daily raffle tickets and 2 grand prize tickets" at bounding box center [596, 348] width 703 height 45
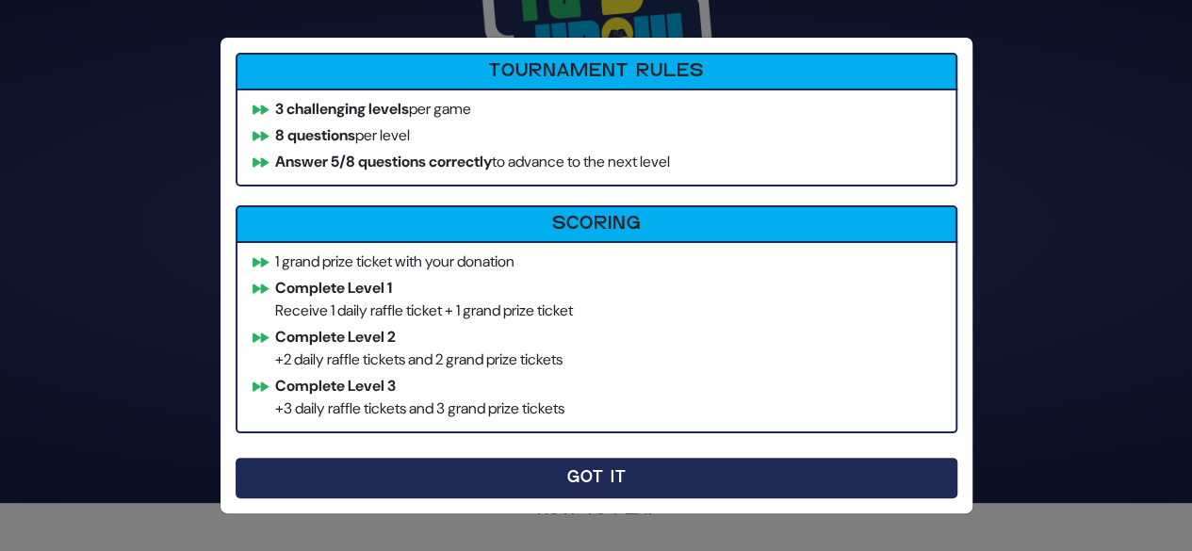
click at [624, 490] on button "Got It" at bounding box center [597, 478] width 722 height 41
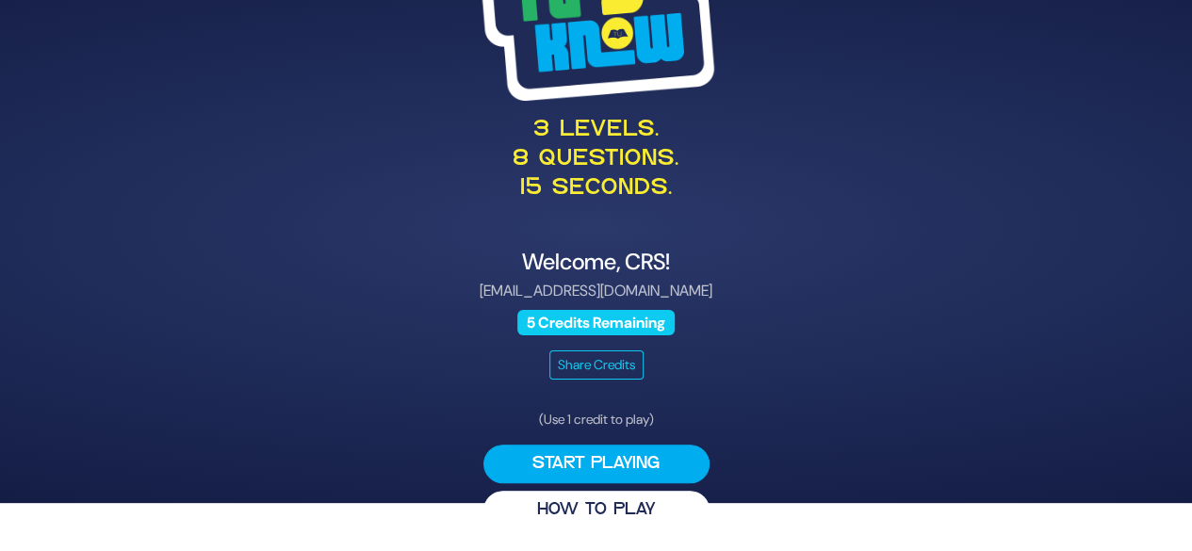
click at [618, 477] on button "Start Playing" at bounding box center [597, 464] width 226 height 39
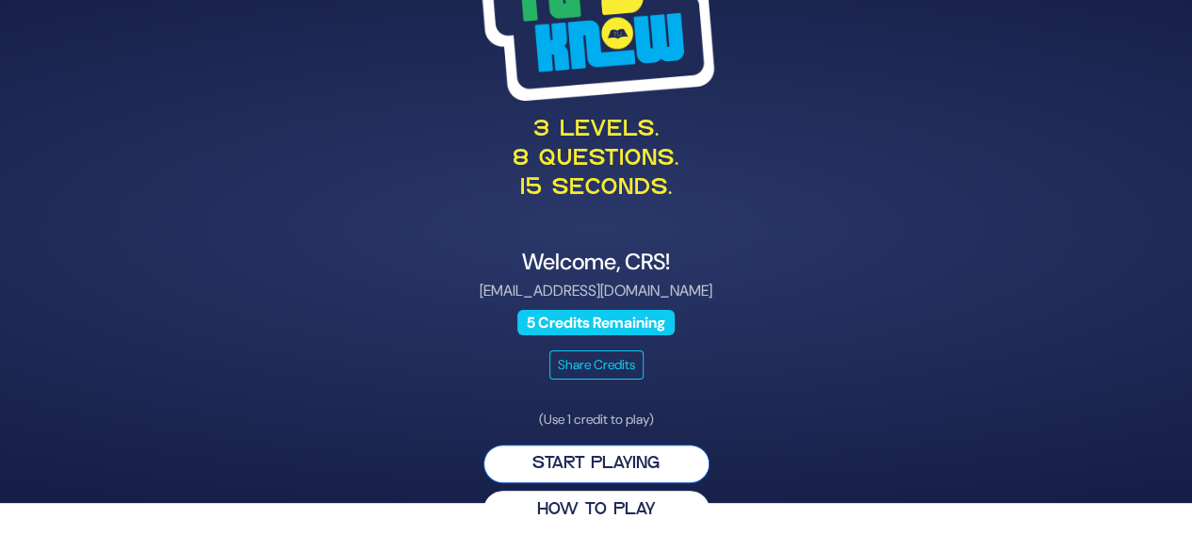
scroll to position [0, 0]
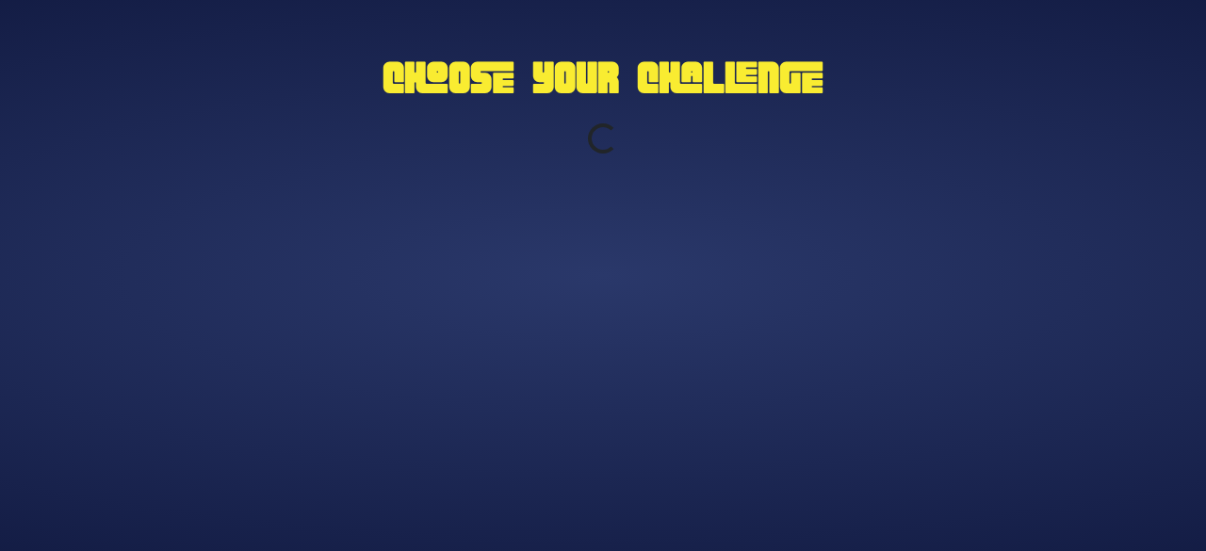
click at [959, 252] on div "Choose Your Challenge Loading..." at bounding box center [603, 276] width 965 height 471
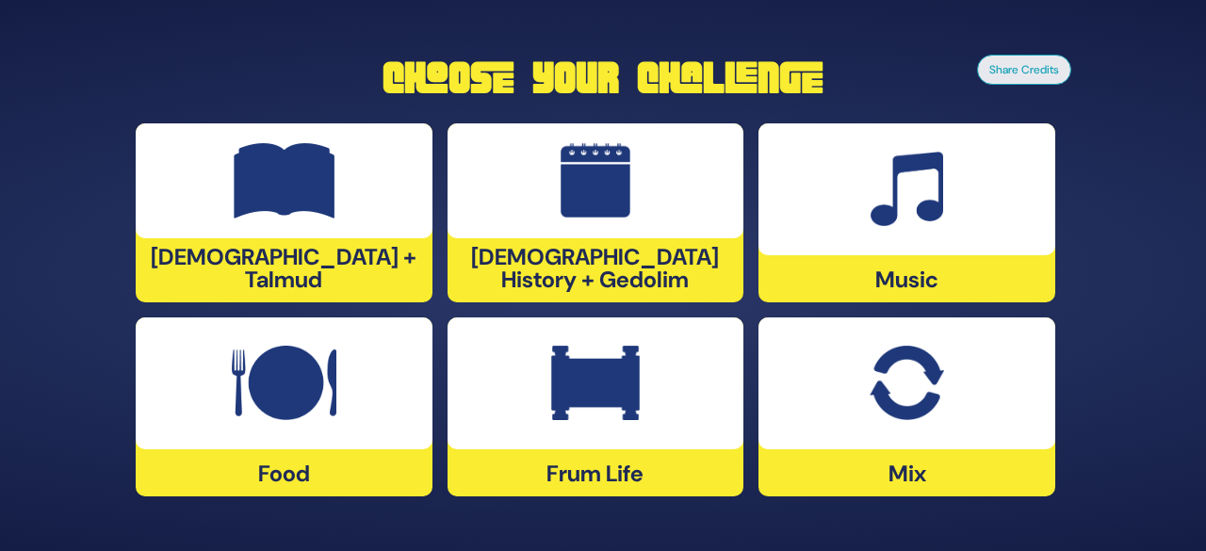
click at [650, 464] on div "Frum Life" at bounding box center [596, 407] width 297 height 179
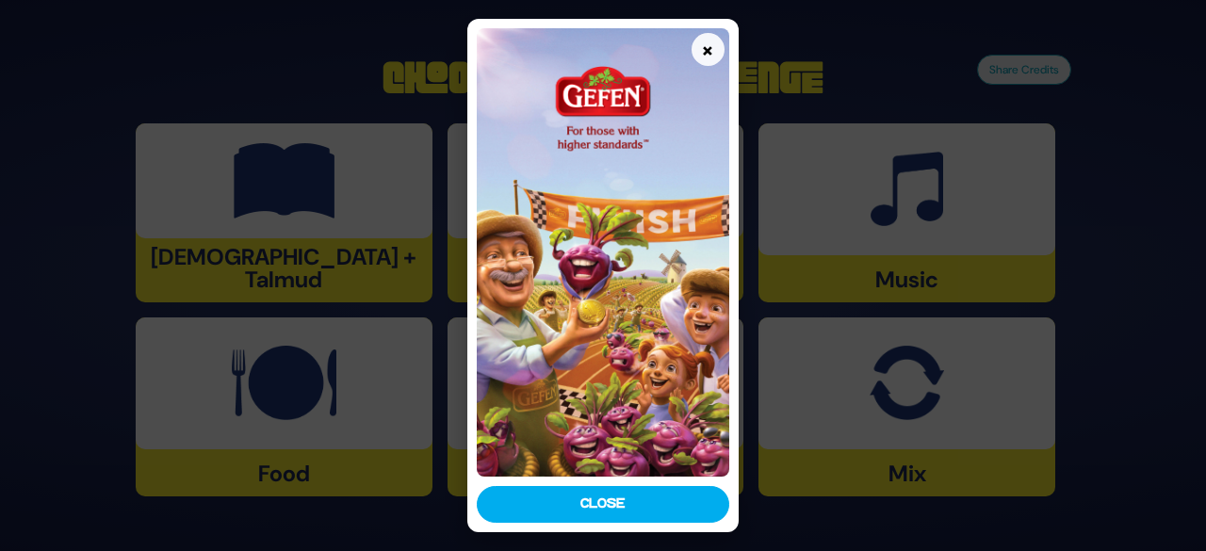
click at [639, 516] on button "Close" at bounding box center [603, 504] width 253 height 37
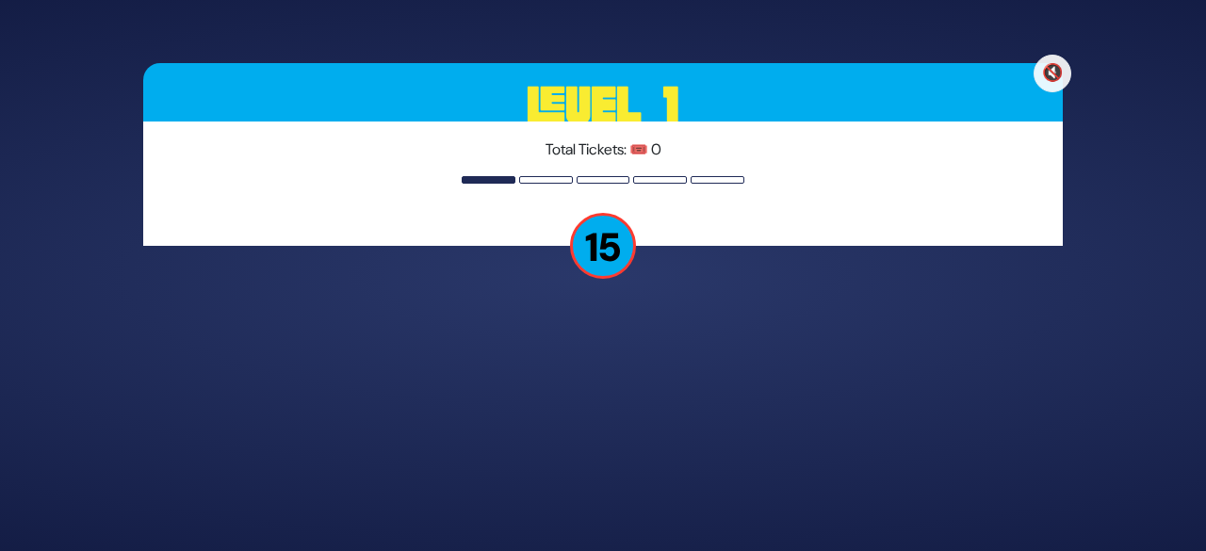
click at [615, 226] on p "15" at bounding box center [603, 246] width 66 height 66
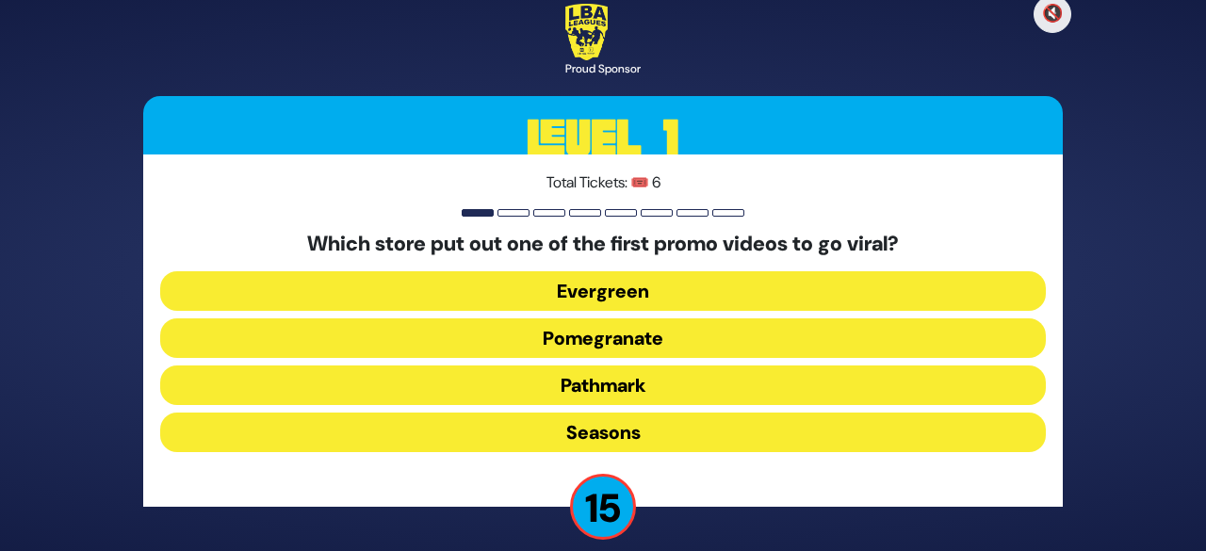
click at [724, 415] on button "Seasons" at bounding box center [603, 433] width 886 height 40
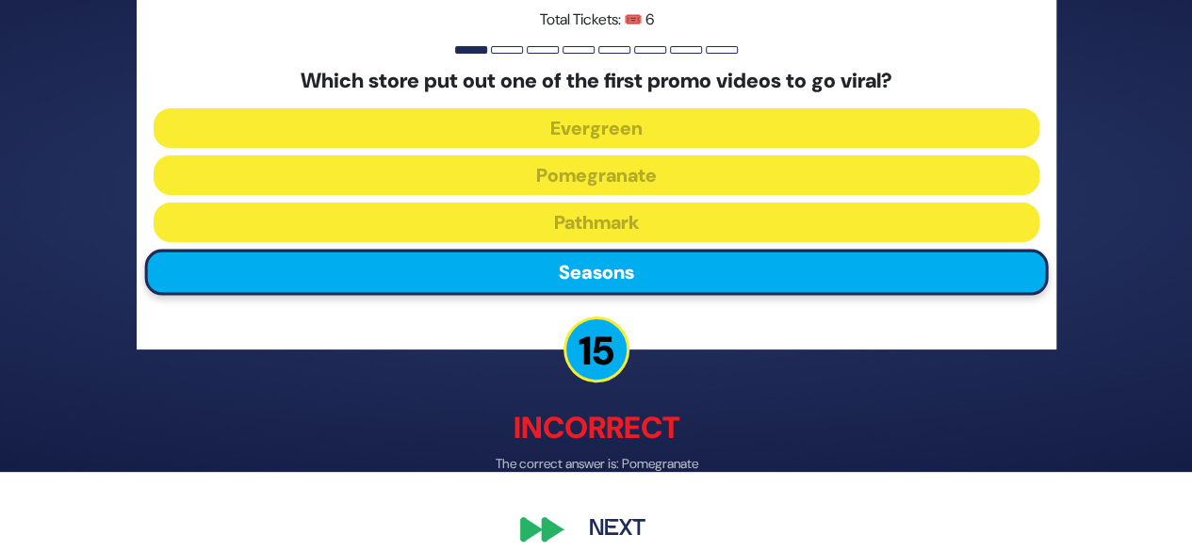
scroll to position [102, 0]
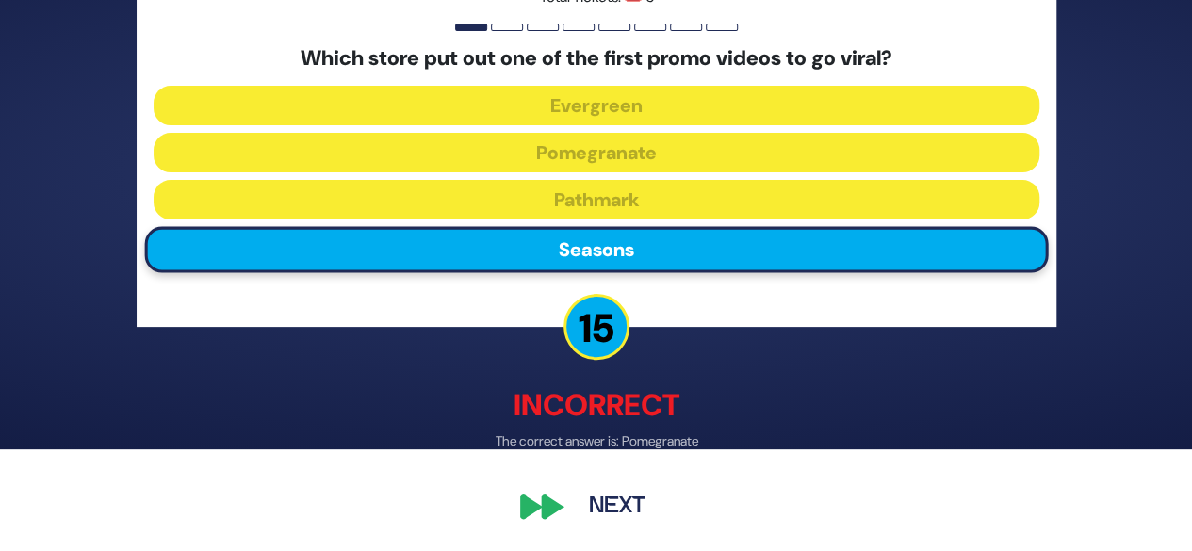
click at [615, 513] on button "Next" at bounding box center [617, 507] width 109 height 43
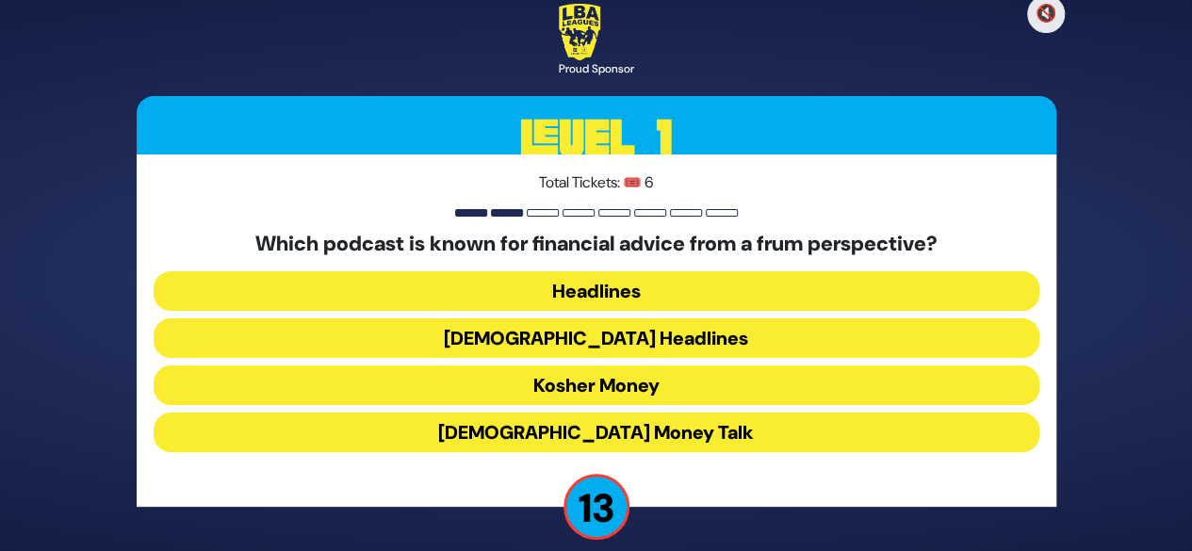
click at [1095, 404] on div "🔇 Proud Sponsor Level 1 Total Tickets: 🎟️ 6 Which podcast is known for financia…" at bounding box center [596, 275] width 1192 height 551
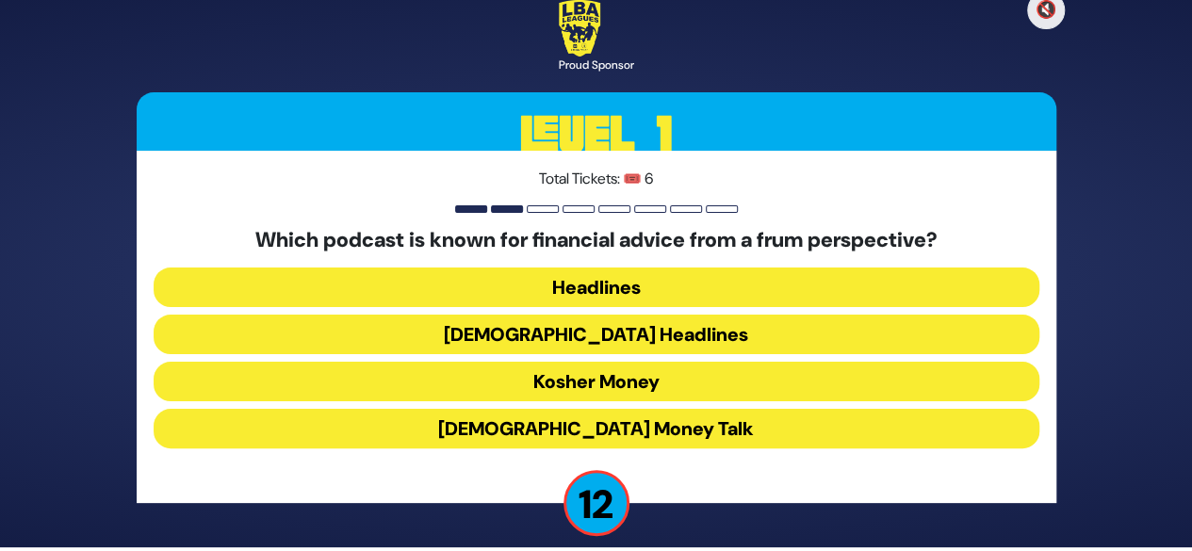
scroll to position [19, 0]
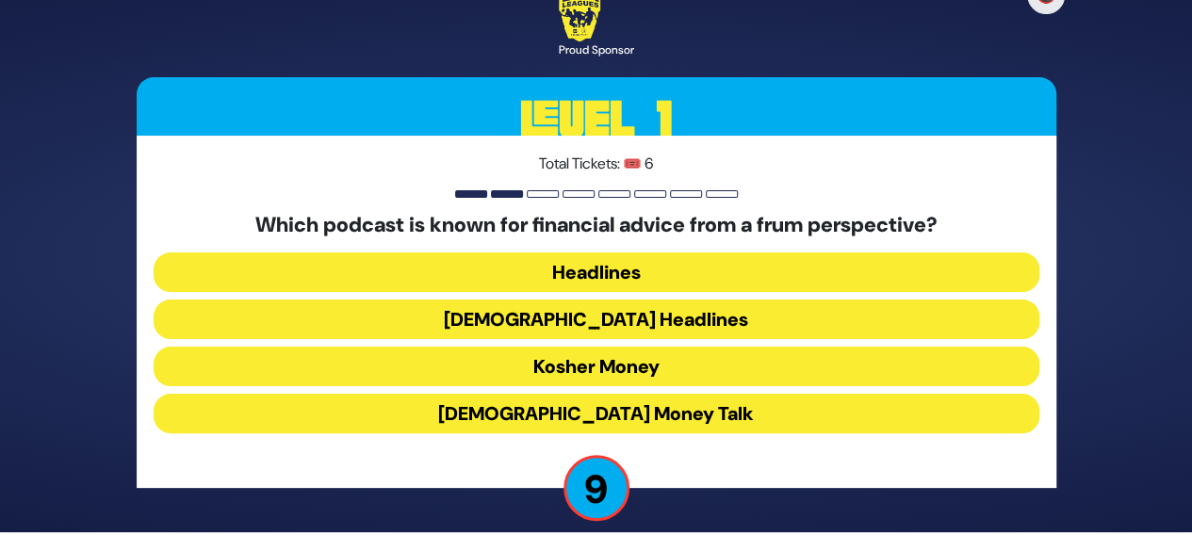
click at [714, 322] on button "Halacha Headlines" at bounding box center [597, 320] width 886 height 40
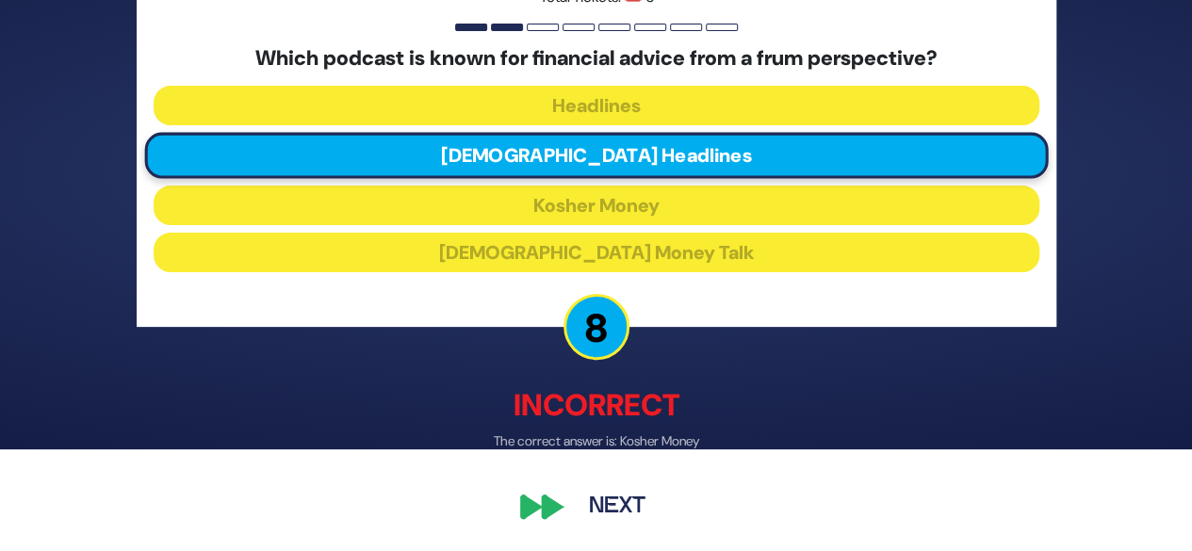
scroll to position [102, 0]
click at [631, 519] on button "Next" at bounding box center [617, 507] width 109 height 43
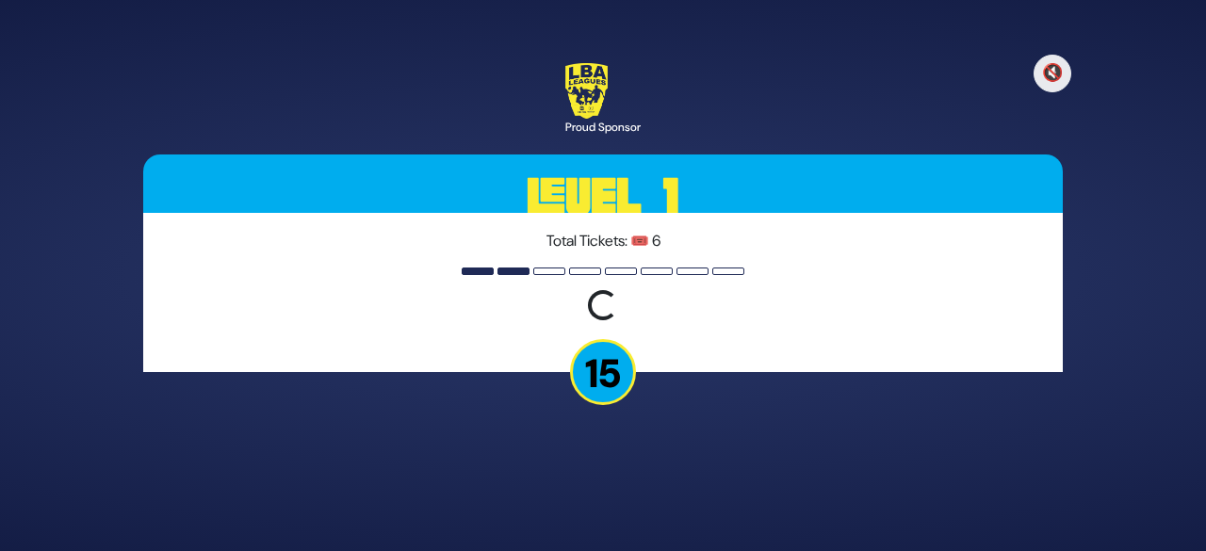
click at [808, 448] on div "🔇 Proud Sponsor Level 1 Total Tickets: 🎟️ 6 Loading question... 15" at bounding box center [603, 276] width 965 height 471
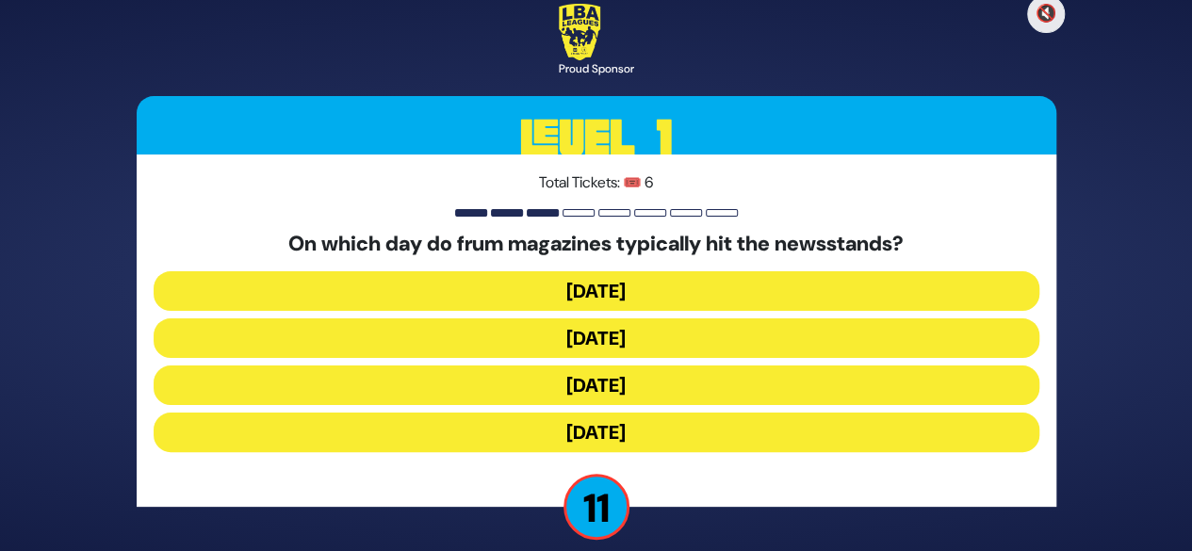
click at [716, 290] on button "Monday" at bounding box center [597, 291] width 886 height 40
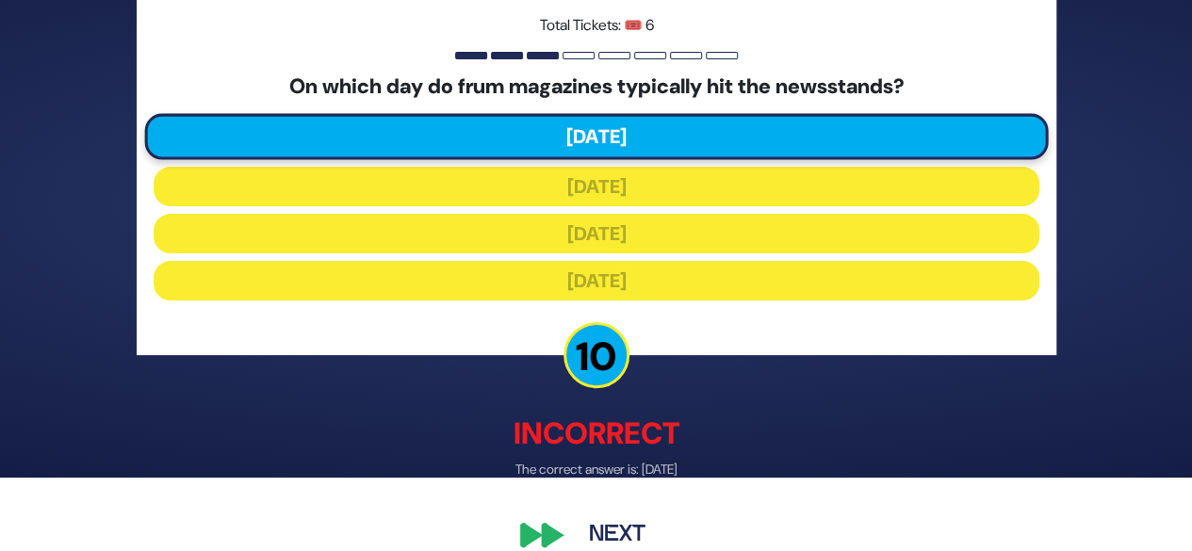
scroll to position [102, 0]
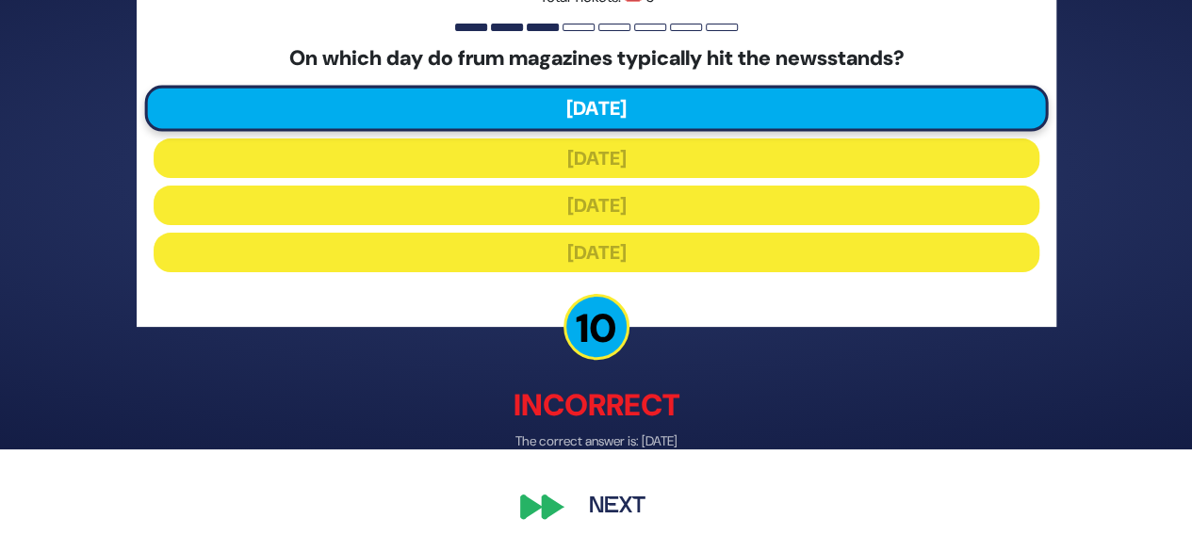
click at [622, 500] on button "Next" at bounding box center [617, 507] width 109 height 43
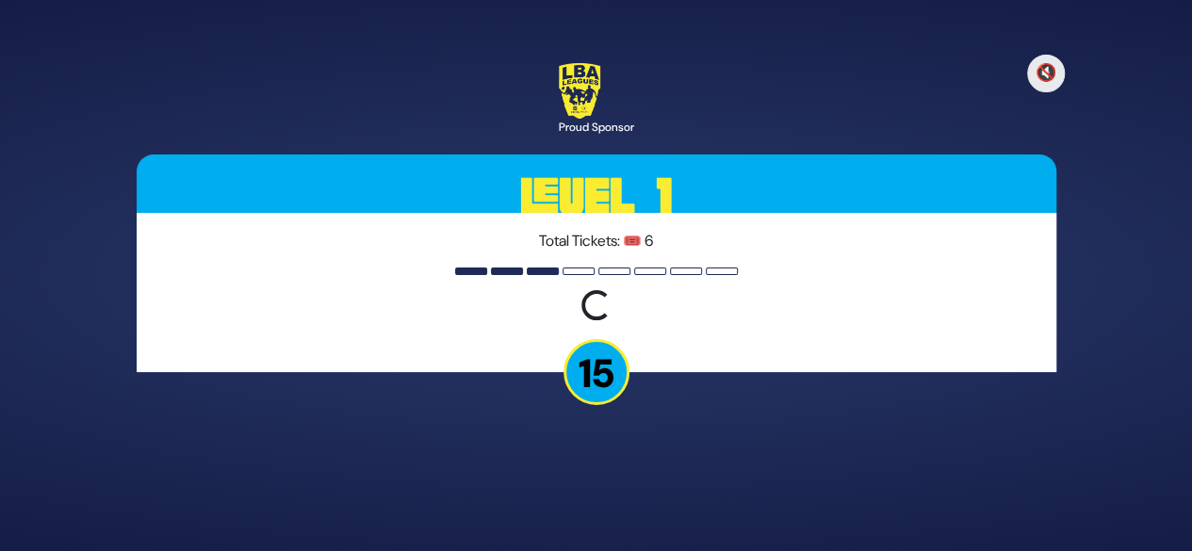
scroll to position [0, 0]
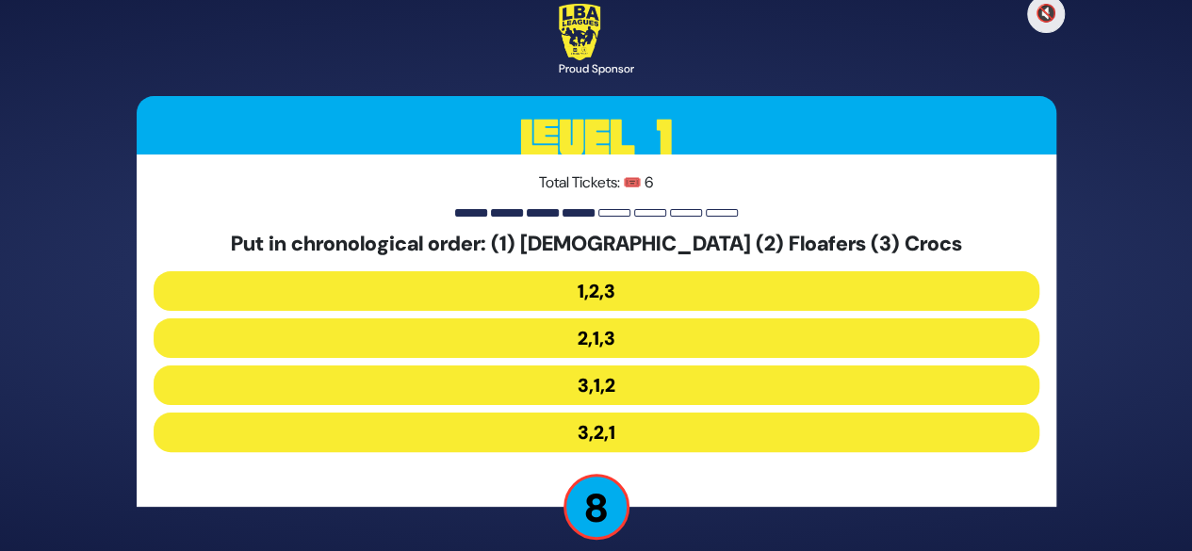
click at [688, 385] on button "3,1,2" at bounding box center [597, 386] width 886 height 40
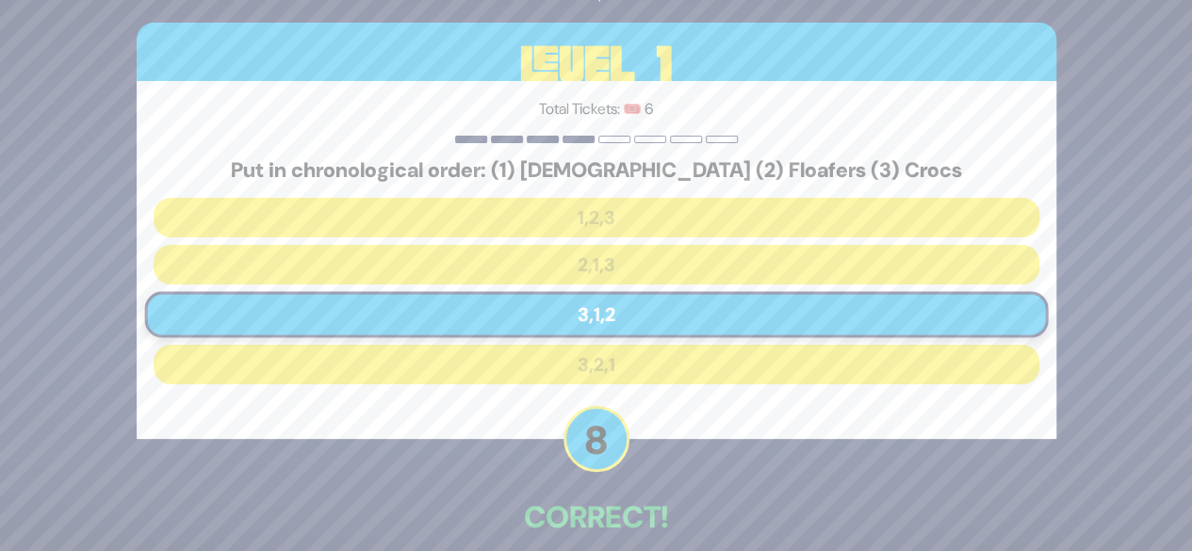
scroll to position [92, 0]
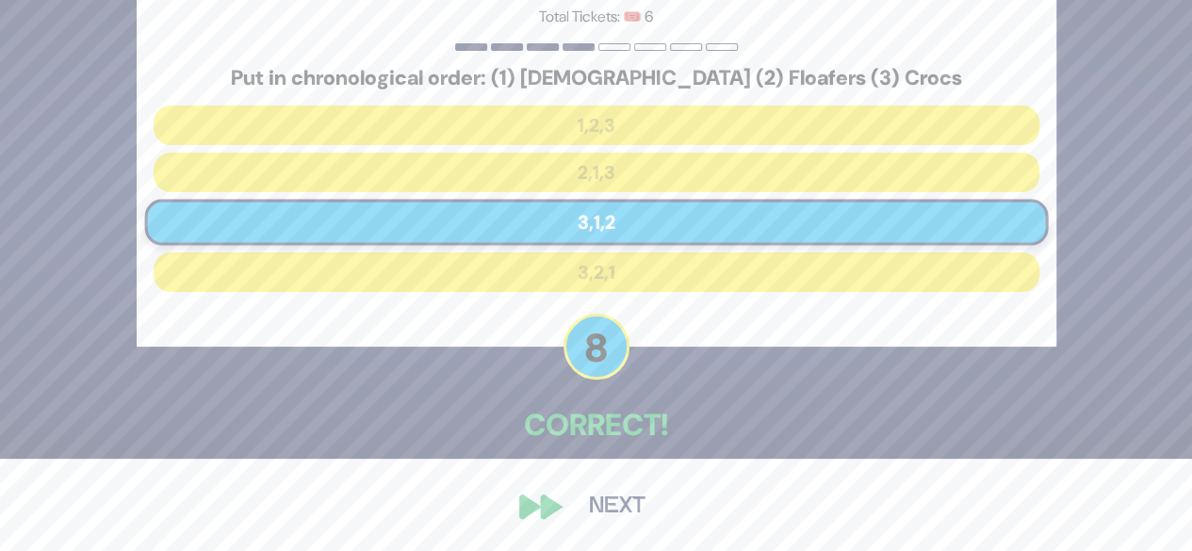
click at [618, 500] on button "Next" at bounding box center [617, 506] width 109 height 43
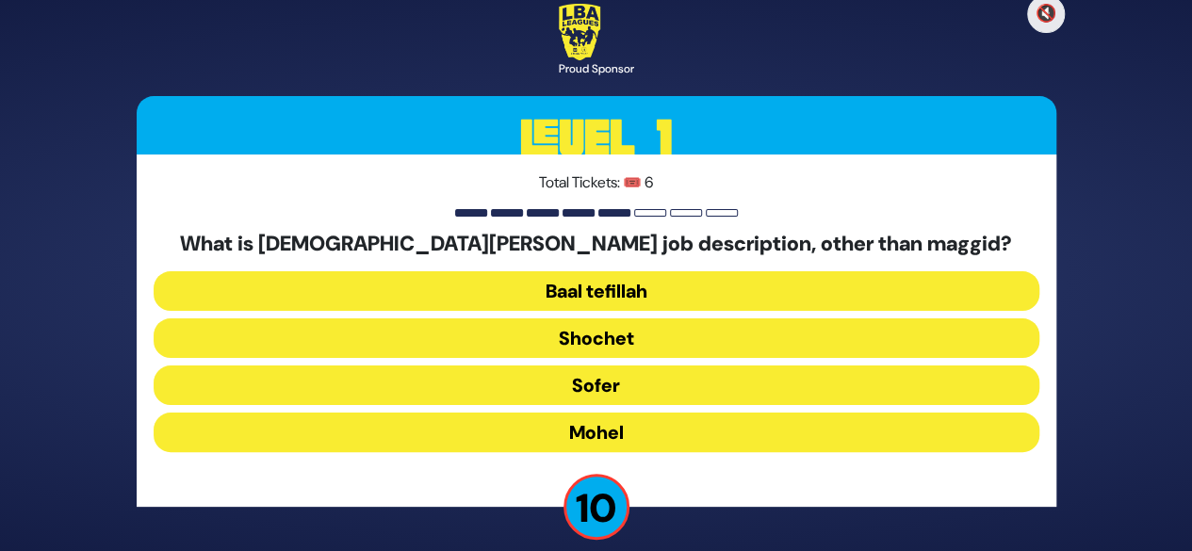
click at [669, 445] on button "Mohel" at bounding box center [597, 433] width 886 height 40
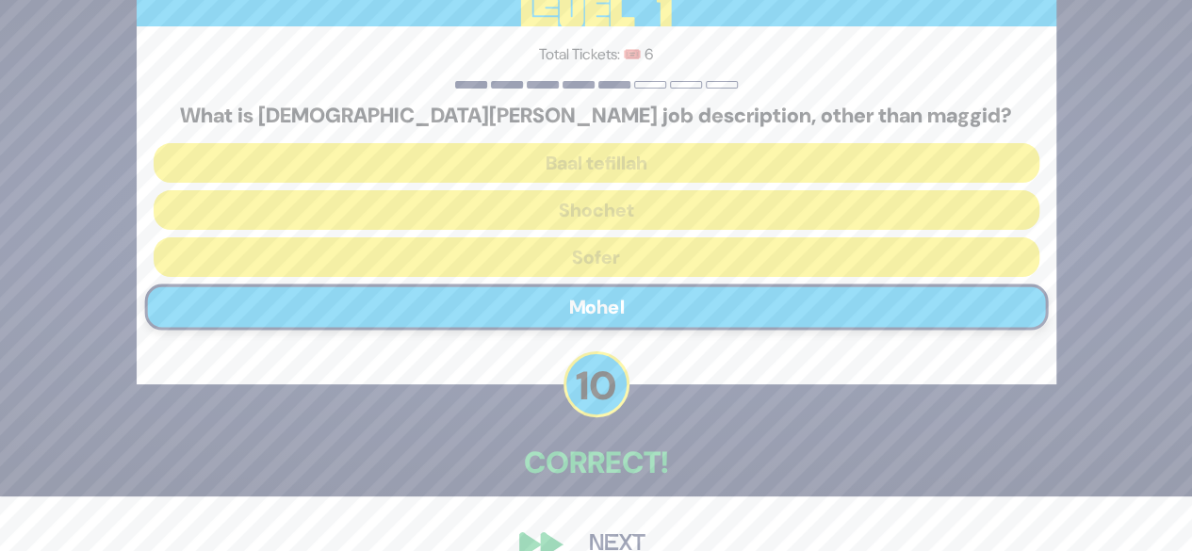
scroll to position [92, 0]
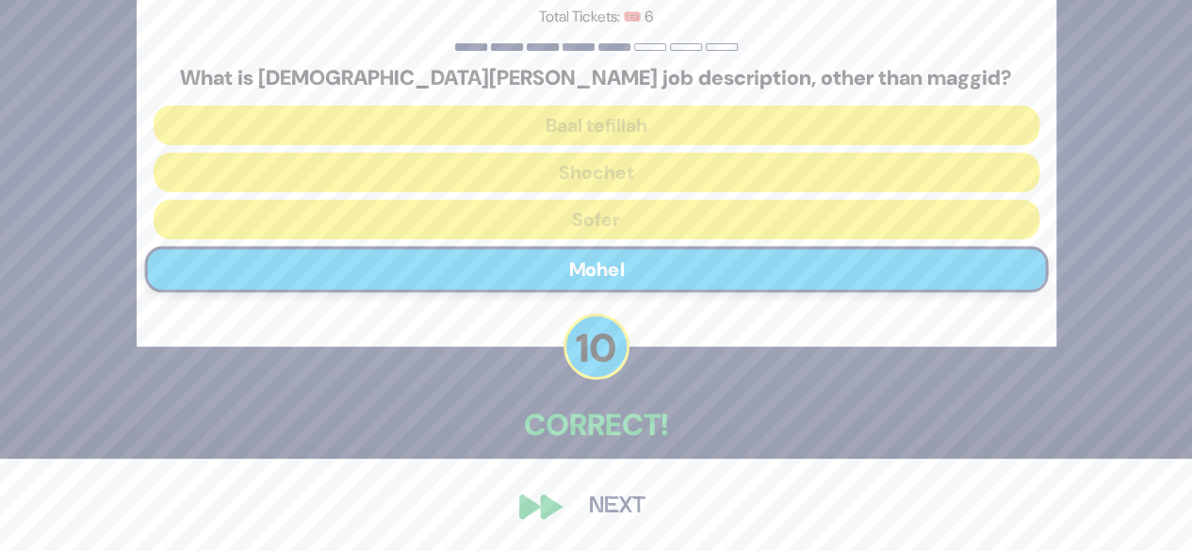
click at [640, 448] on div "Correct!" at bounding box center [597, 426] width 920 height 49
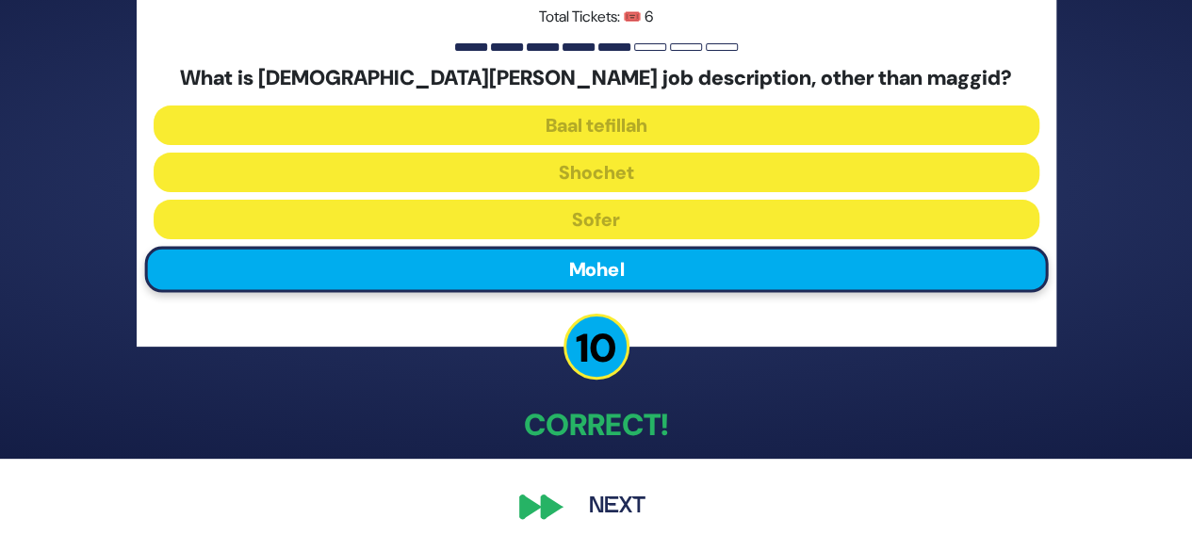
click at [622, 515] on button "Next" at bounding box center [617, 506] width 109 height 43
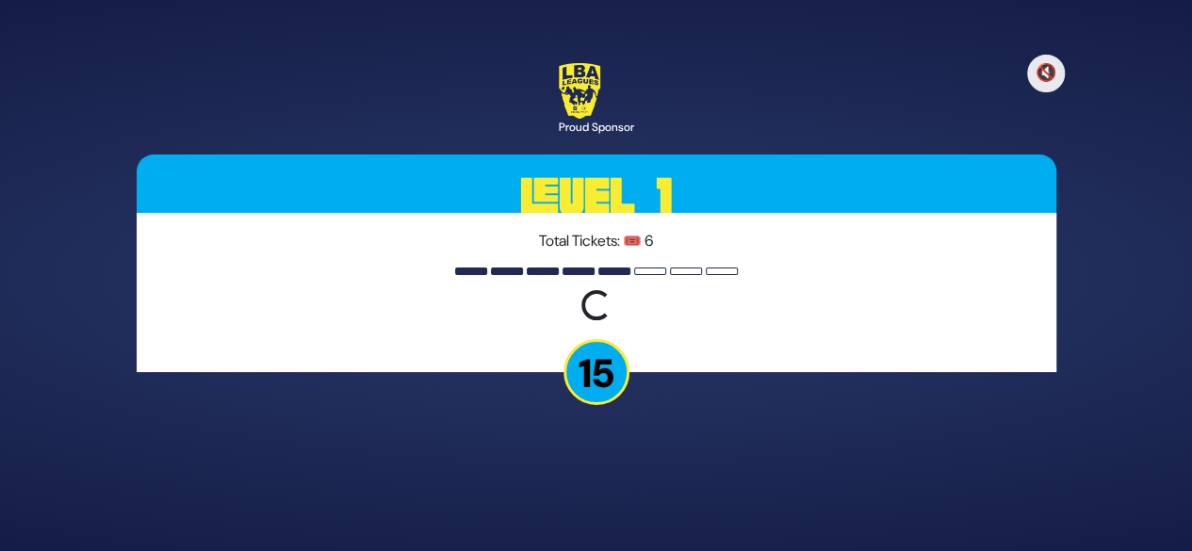
scroll to position [0, 0]
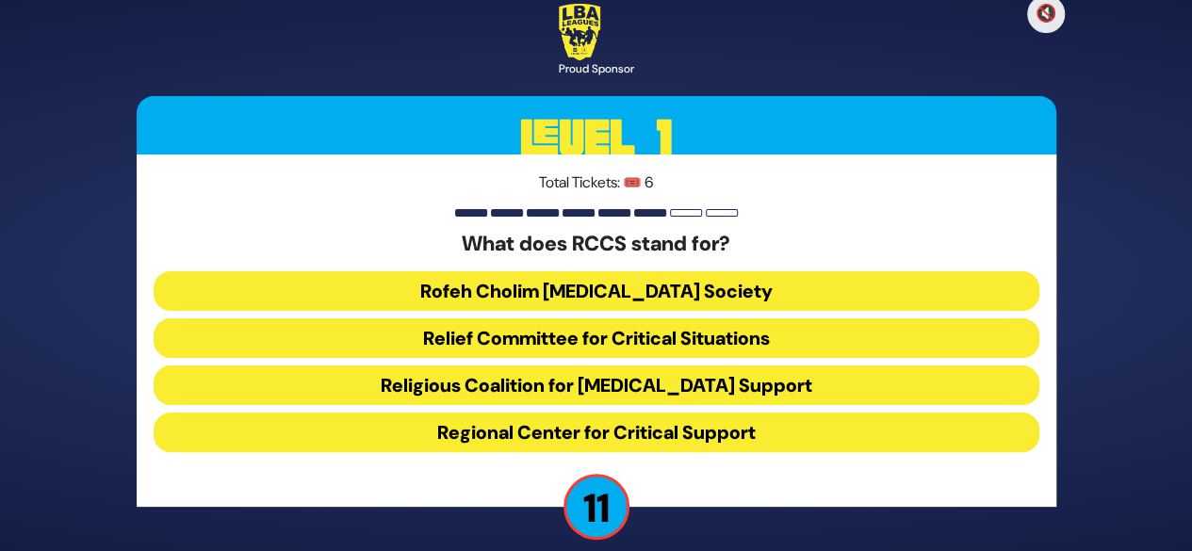
click at [779, 289] on button "Rofeh Cholim Cancer Society" at bounding box center [597, 291] width 886 height 40
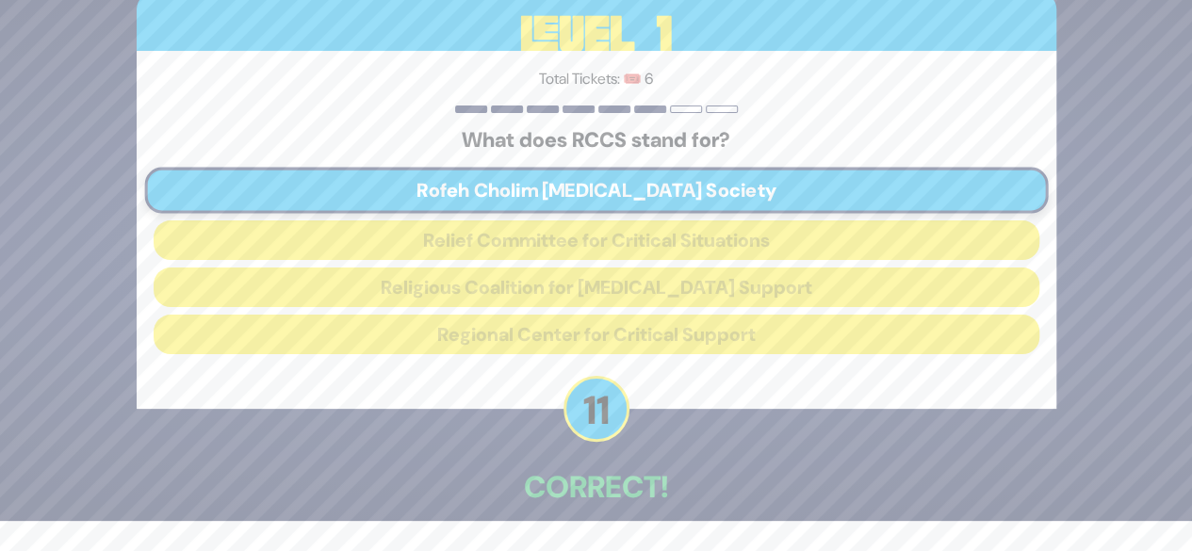
scroll to position [92, 0]
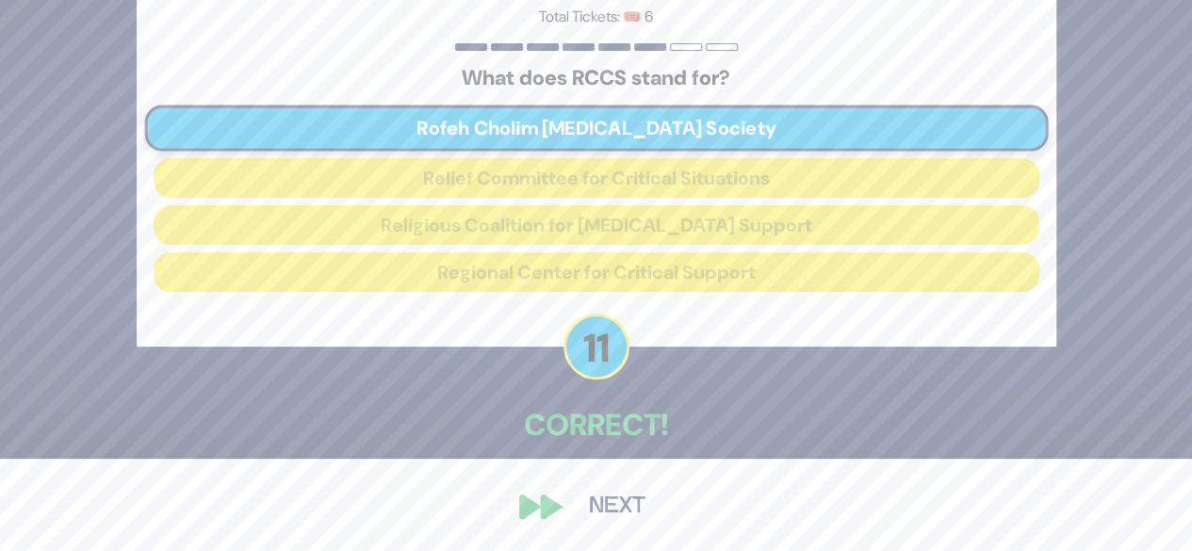
click at [608, 513] on button "Next" at bounding box center [617, 506] width 109 height 43
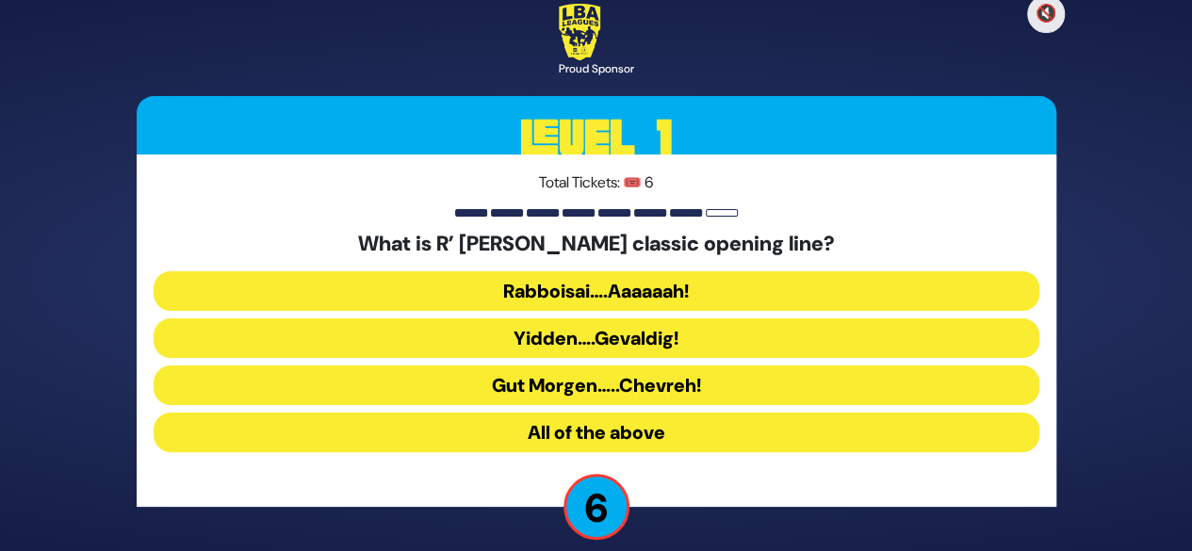
click at [693, 443] on button "All of the above" at bounding box center [597, 433] width 886 height 40
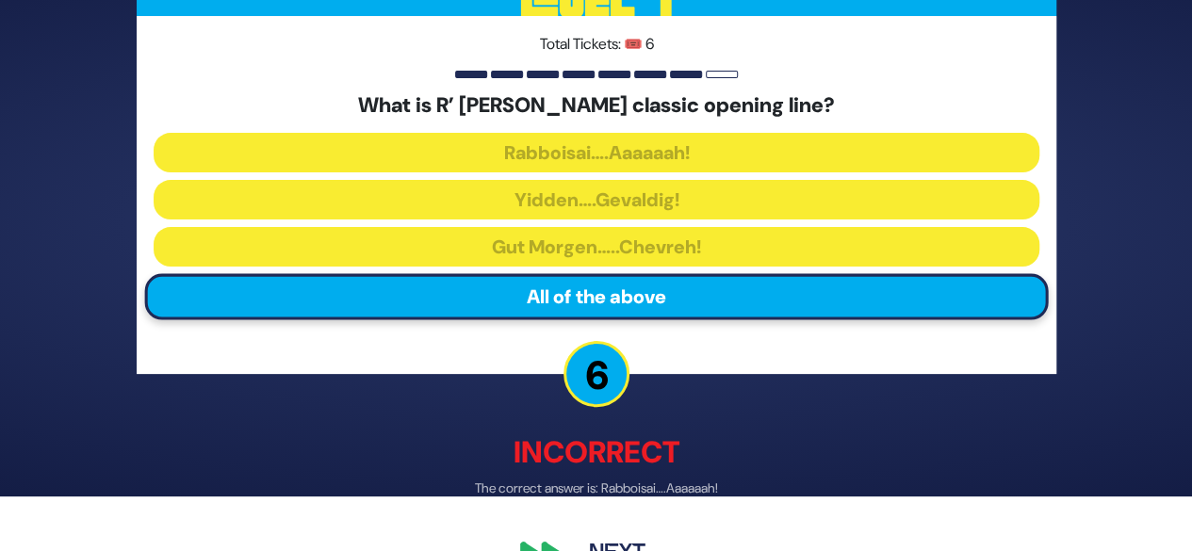
scroll to position [102, 0]
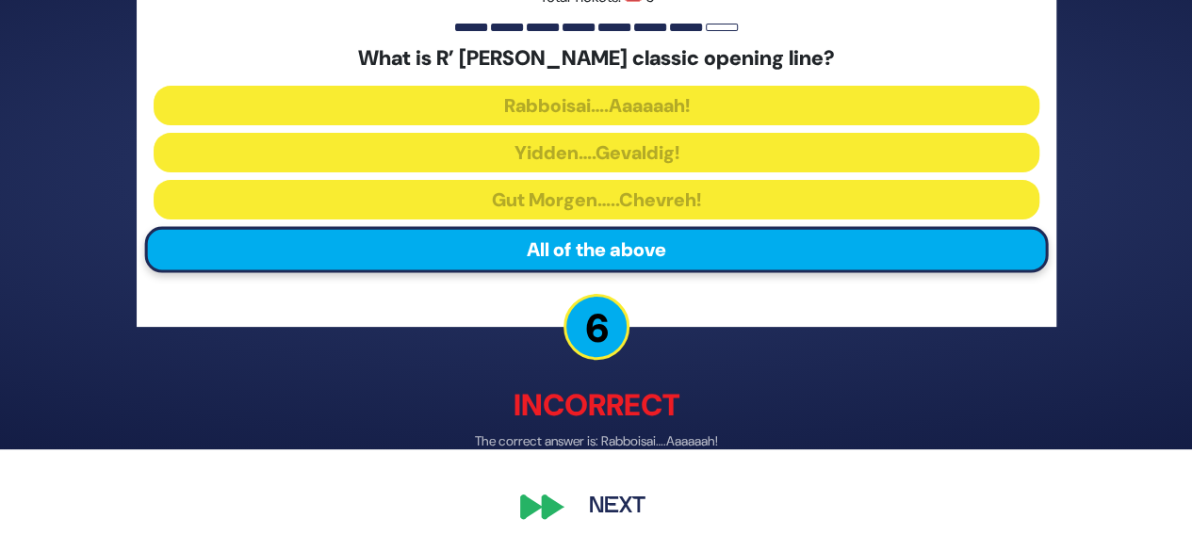
click at [622, 507] on button "Next" at bounding box center [617, 507] width 109 height 43
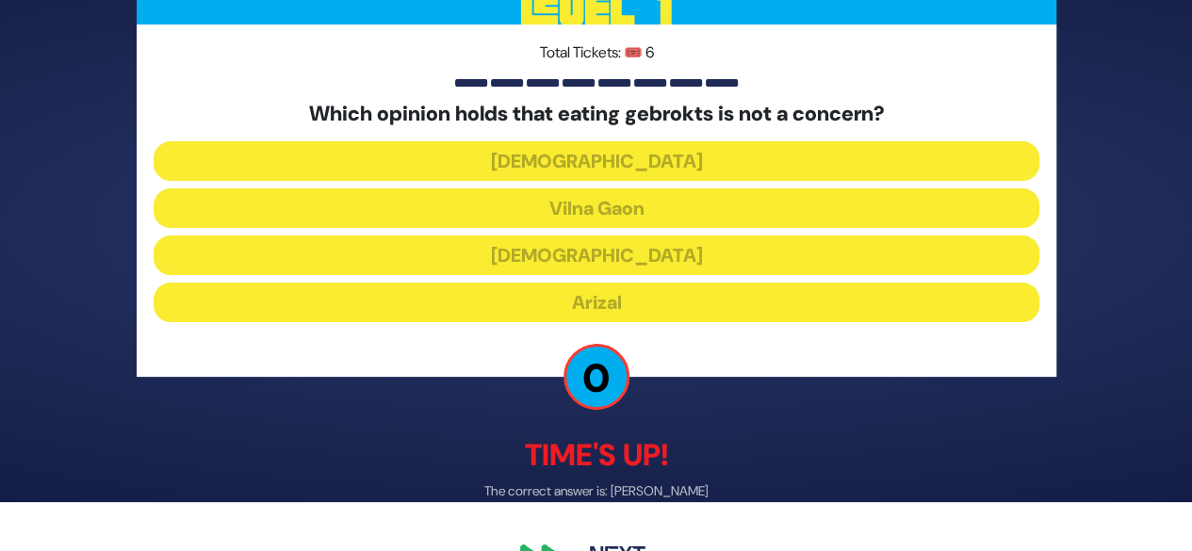
scroll to position [99, 0]
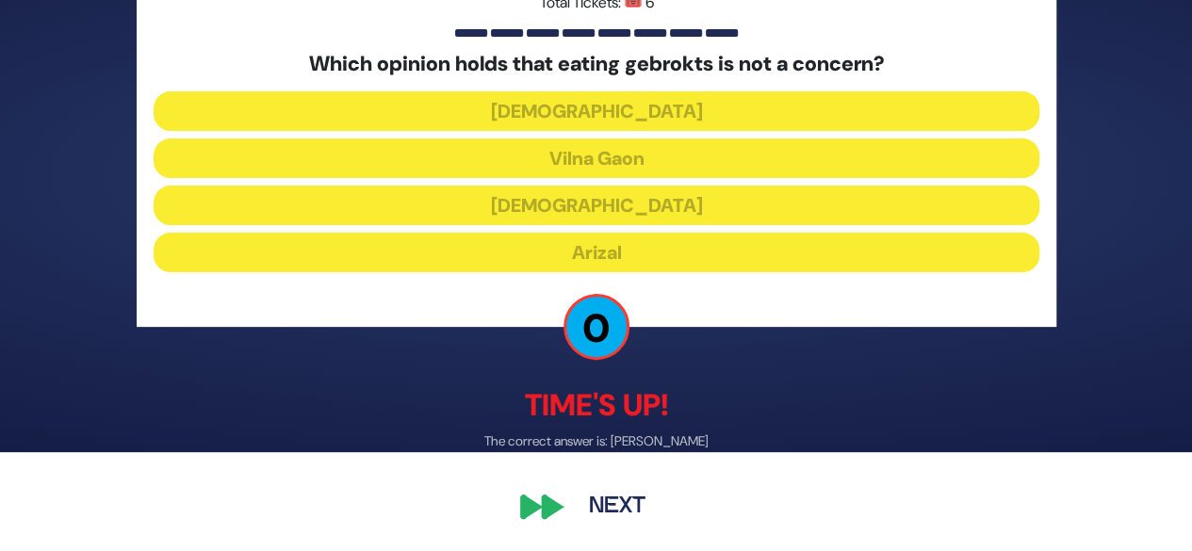
click at [623, 519] on button "Next" at bounding box center [617, 507] width 109 height 43
click at [621, 511] on button "Next" at bounding box center [617, 507] width 109 height 43
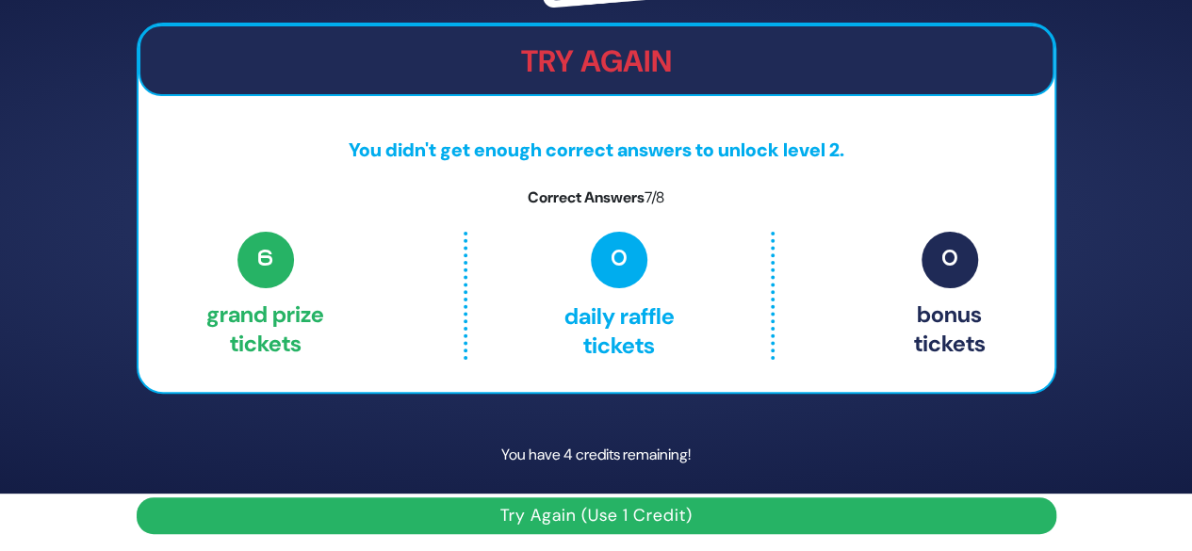
scroll to position [62, 0]
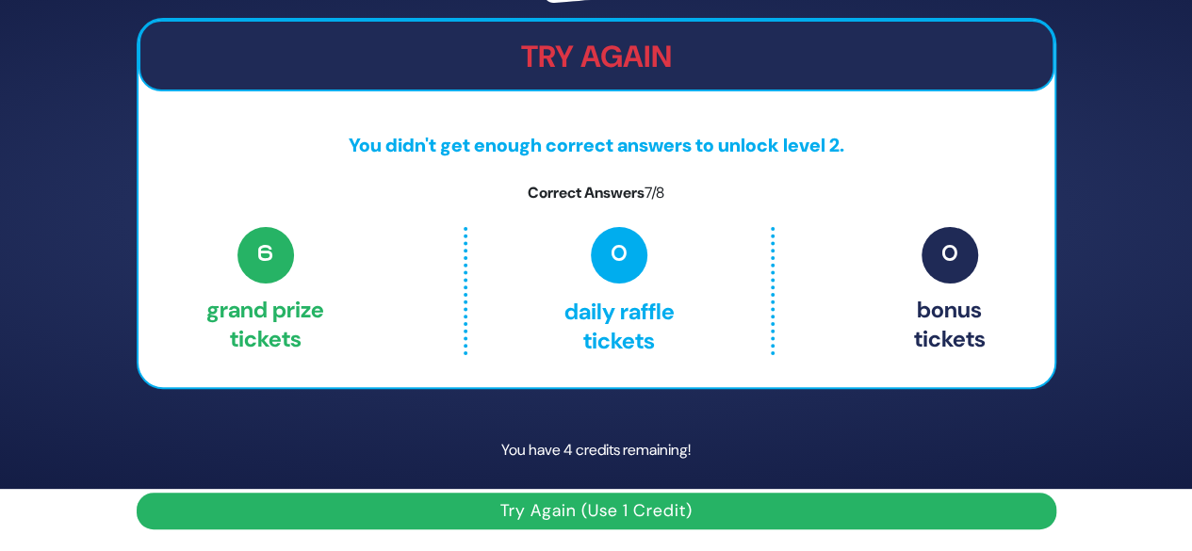
click at [598, 520] on button "Try Again (Use 1 Credit)" at bounding box center [597, 511] width 920 height 37
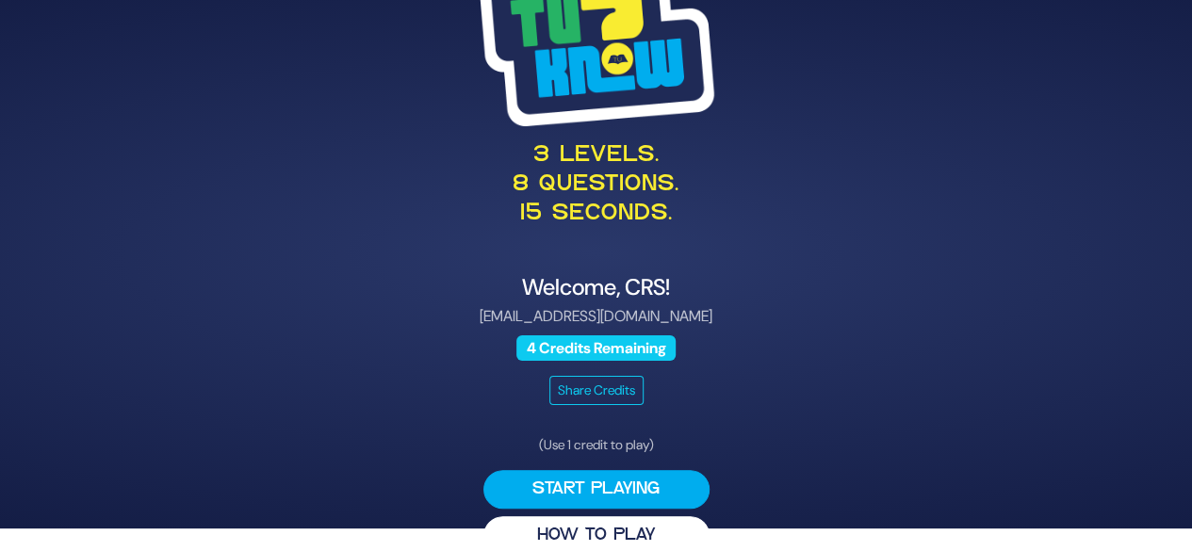
scroll to position [39, 0]
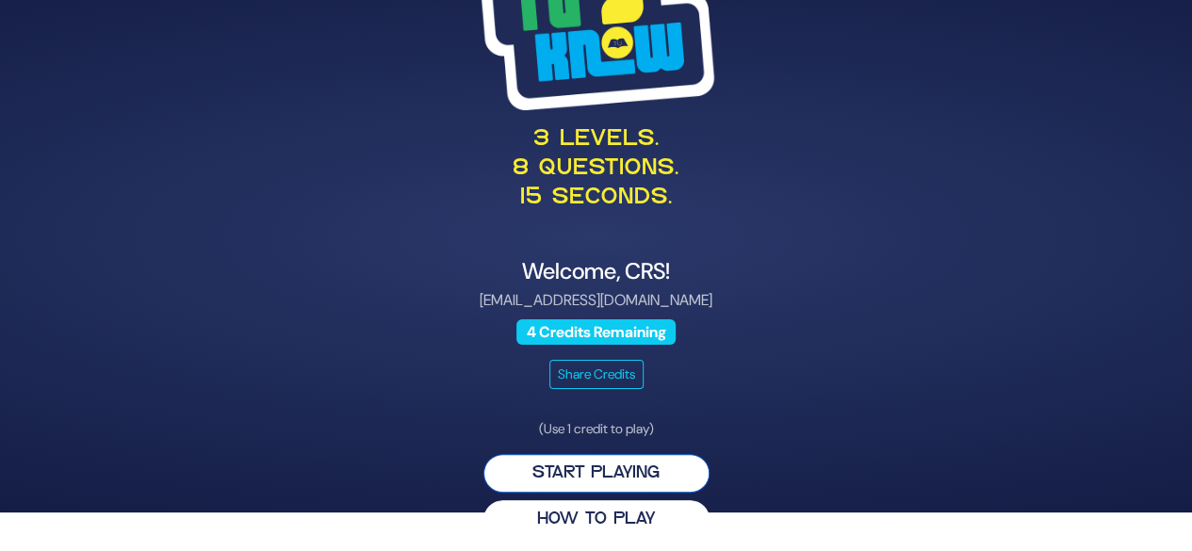
click at [654, 469] on button "Start Playing" at bounding box center [597, 473] width 226 height 39
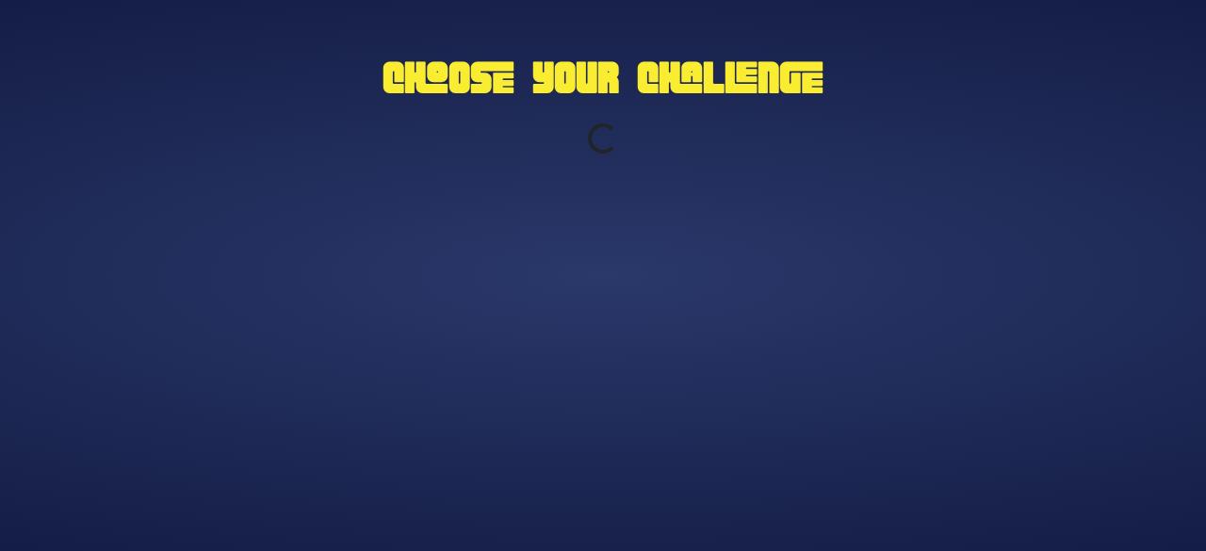
click at [822, 365] on div "Choose Your Challenge Loading..." at bounding box center [603, 276] width 965 height 471
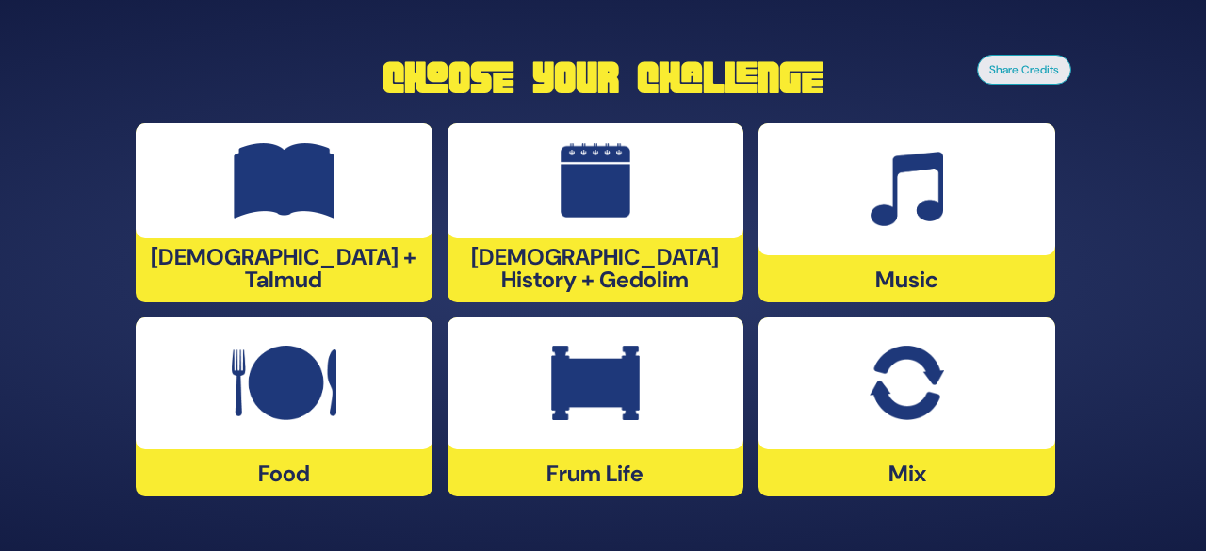
click at [404, 238] on div at bounding box center [284, 180] width 297 height 115
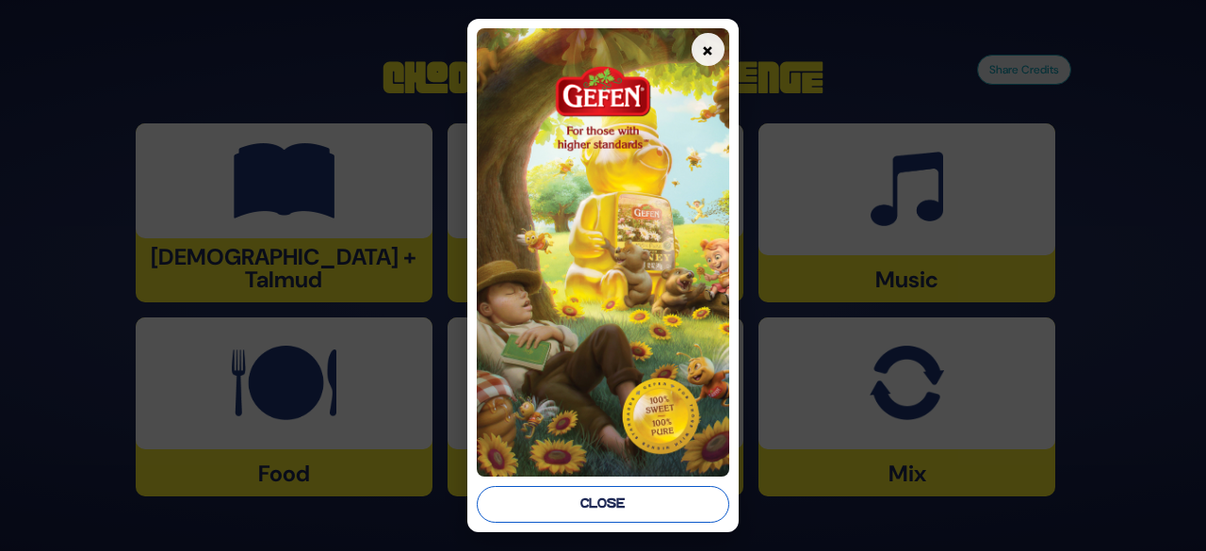
click at [588, 506] on button "Close" at bounding box center [603, 504] width 253 height 37
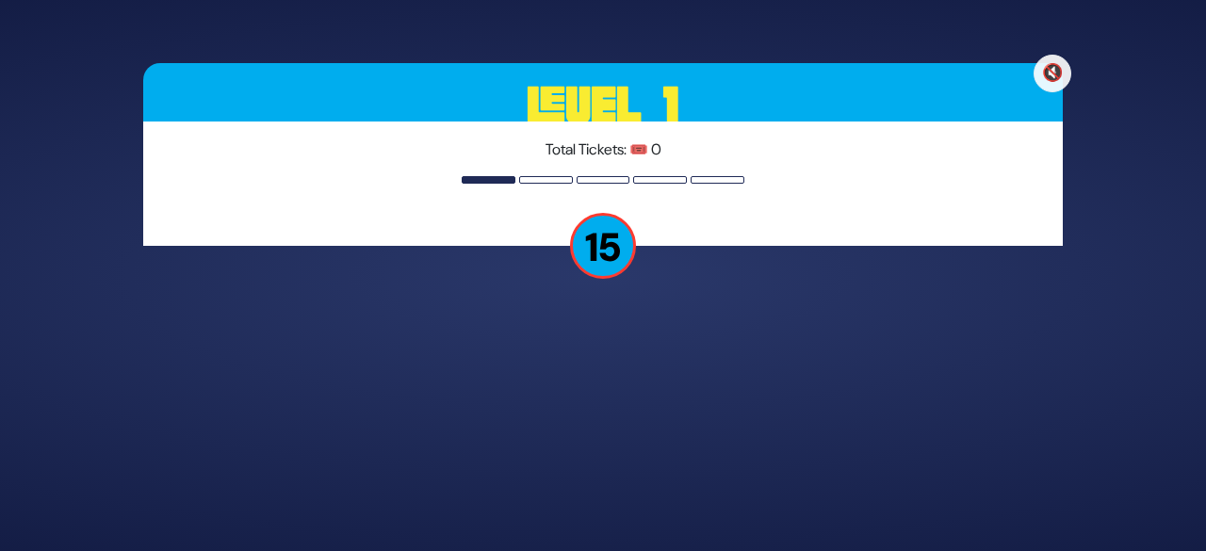
click at [600, 261] on p "15" at bounding box center [603, 246] width 66 height 66
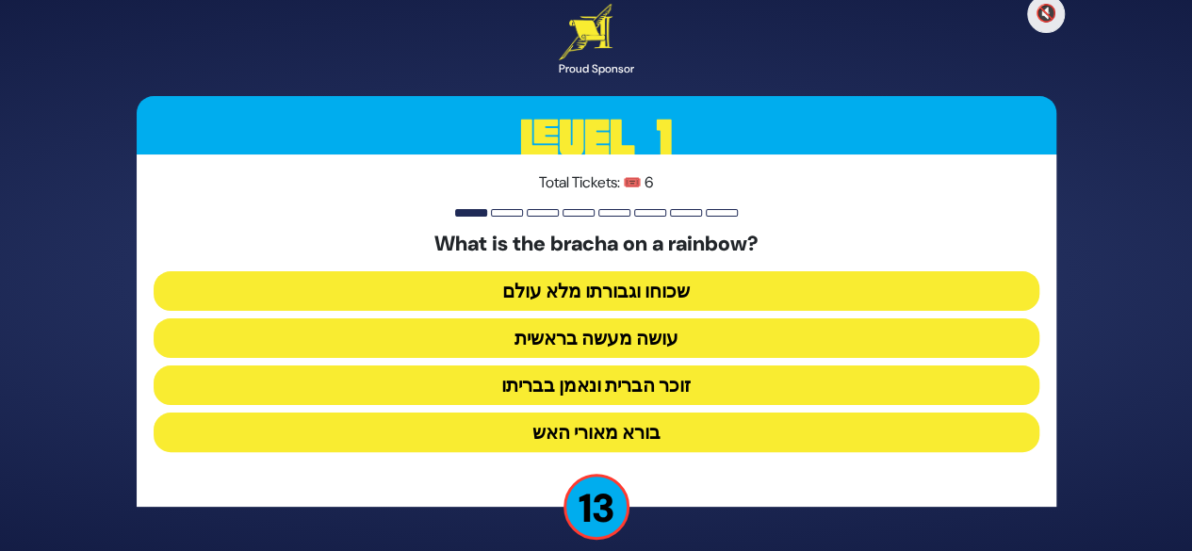
click at [1067, 441] on div "🔇 Proud Sponsor Level 1 Total Tickets: 🎟️ 6 What is the bracha on a rainbow? שכ…" at bounding box center [596, 275] width 965 height 589
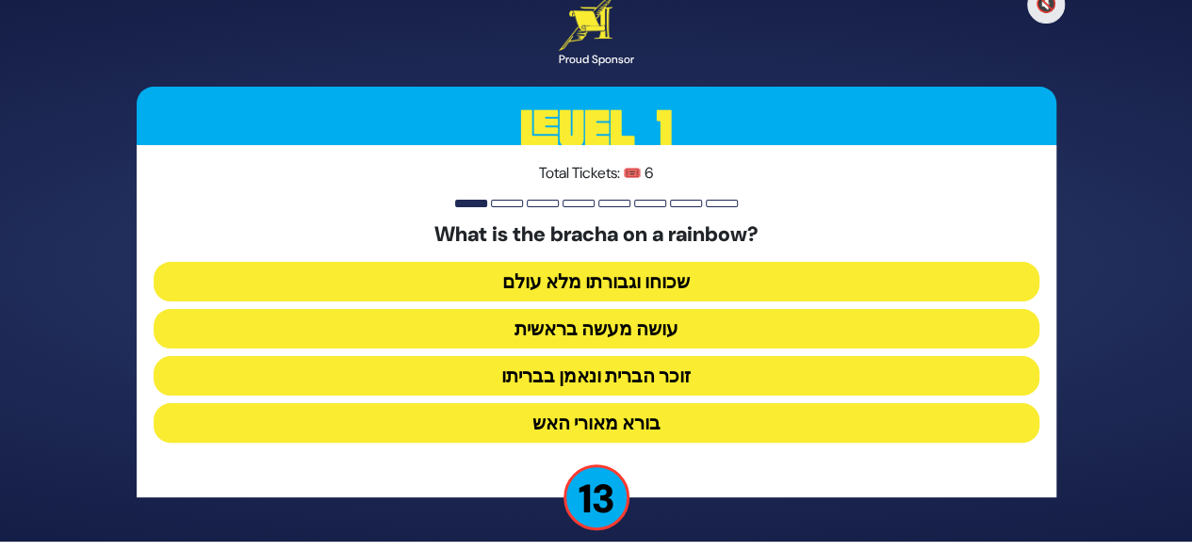
scroll to position [17, 0]
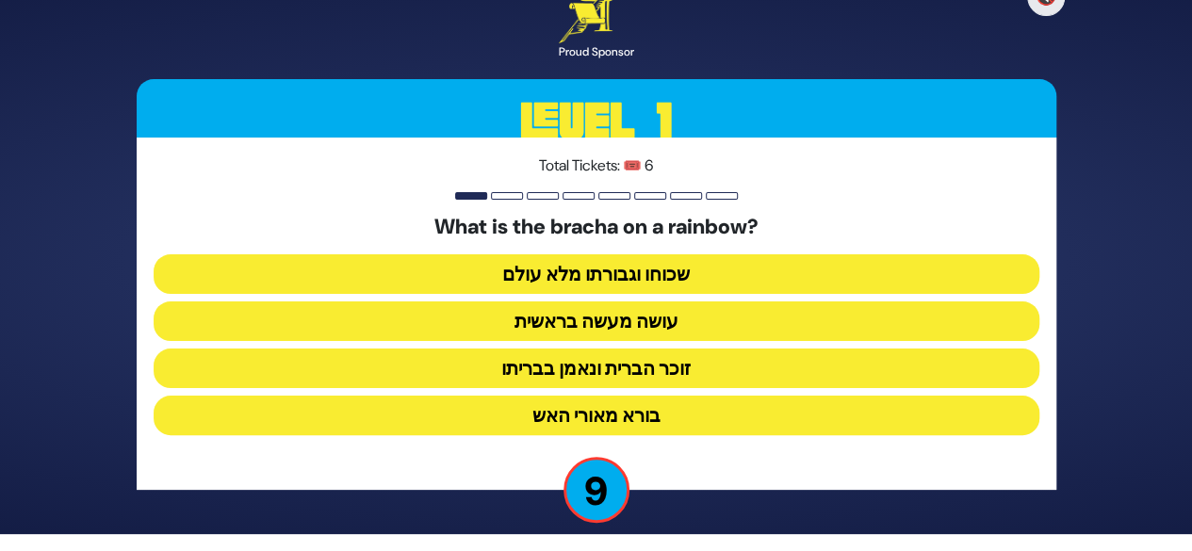
click at [719, 374] on button "זוכר הברית ונאמן בבריתו" at bounding box center [597, 369] width 886 height 40
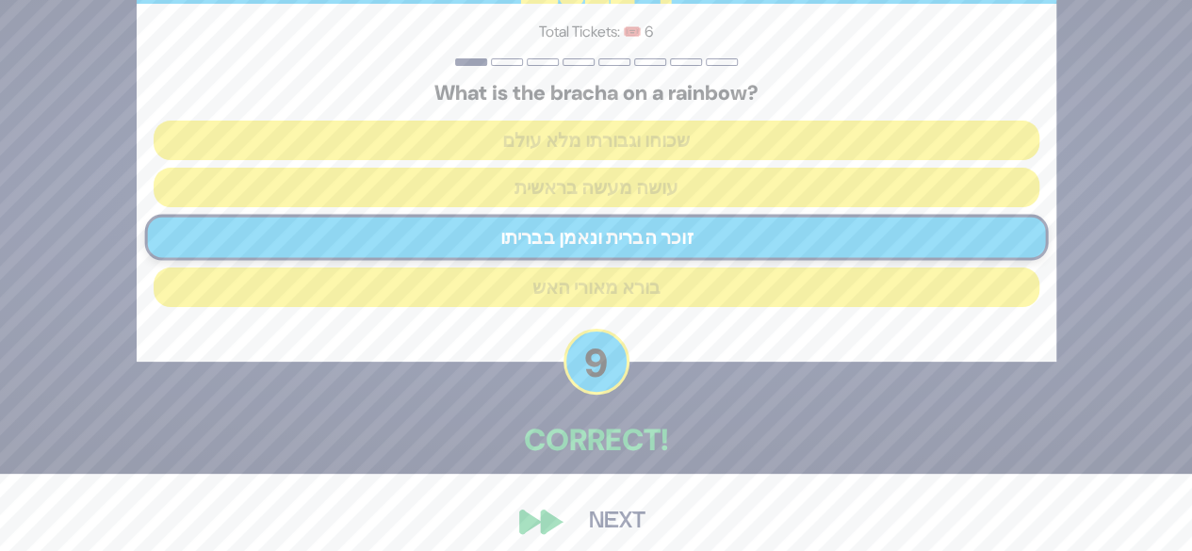
scroll to position [92, 0]
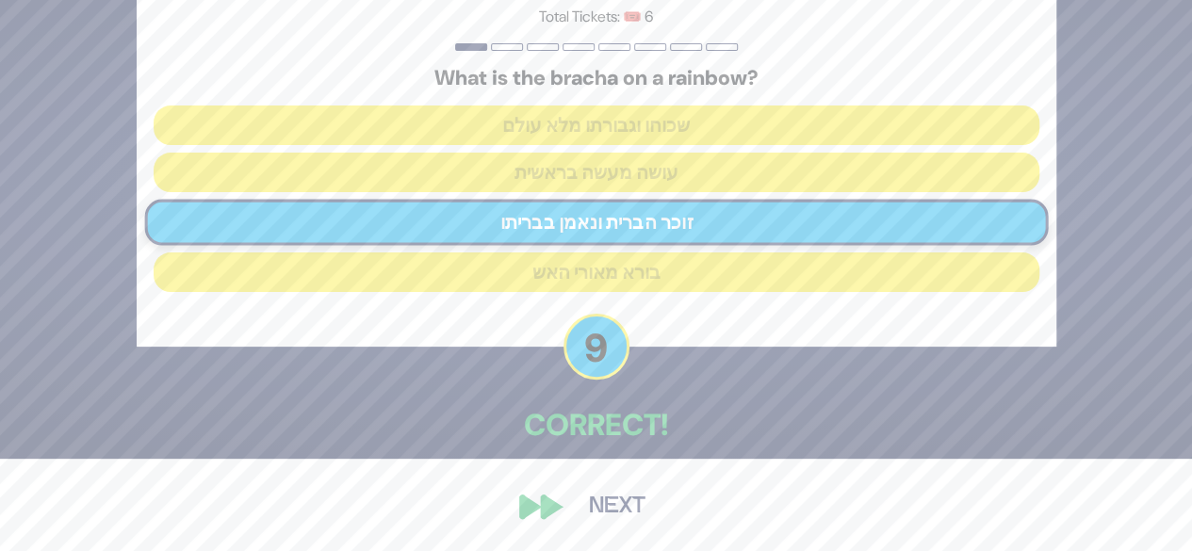
click at [622, 524] on button "Next" at bounding box center [617, 506] width 109 height 43
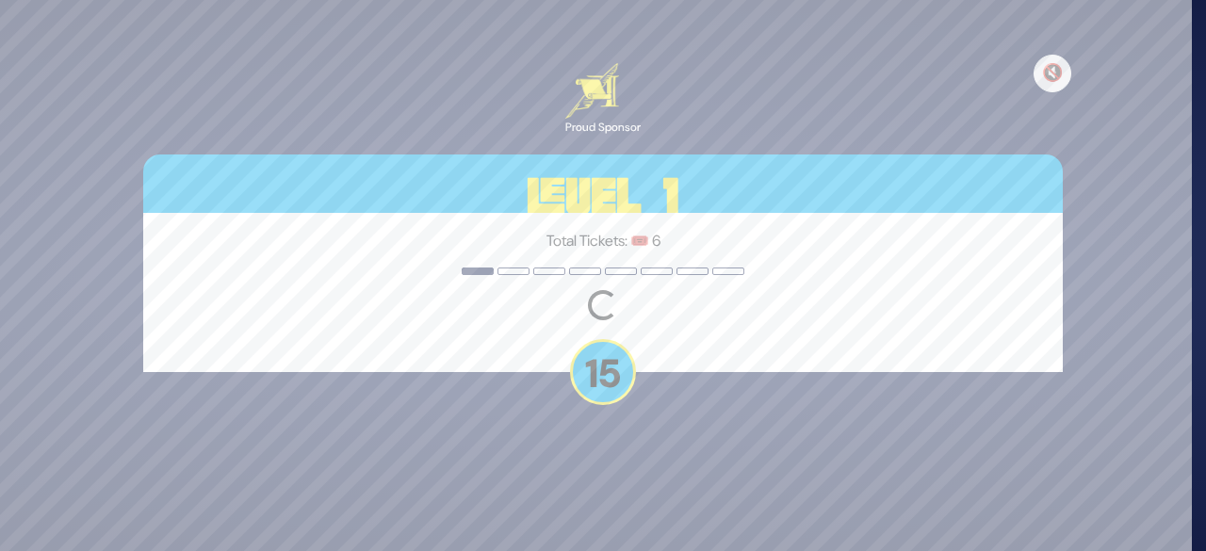
click at [739, 387] on div "🔇 Proud Sponsor Level 1 Total Tickets: 🎟️ 6 Loading question... 15" at bounding box center [603, 276] width 965 height 471
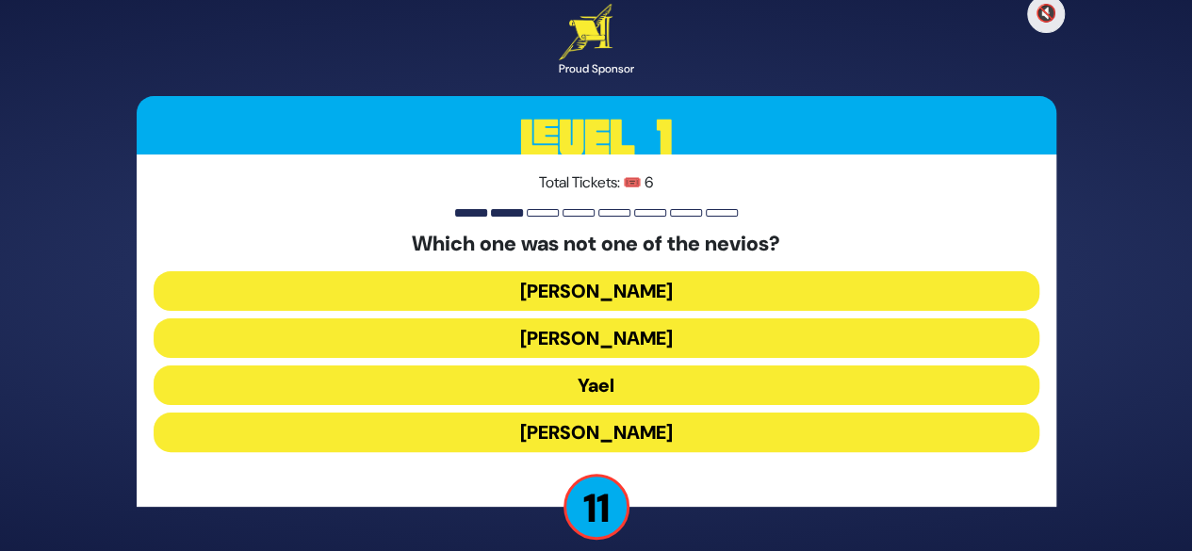
click at [675, 390] on button "Yael" at bounding box center [597, 386] width 886 height 40
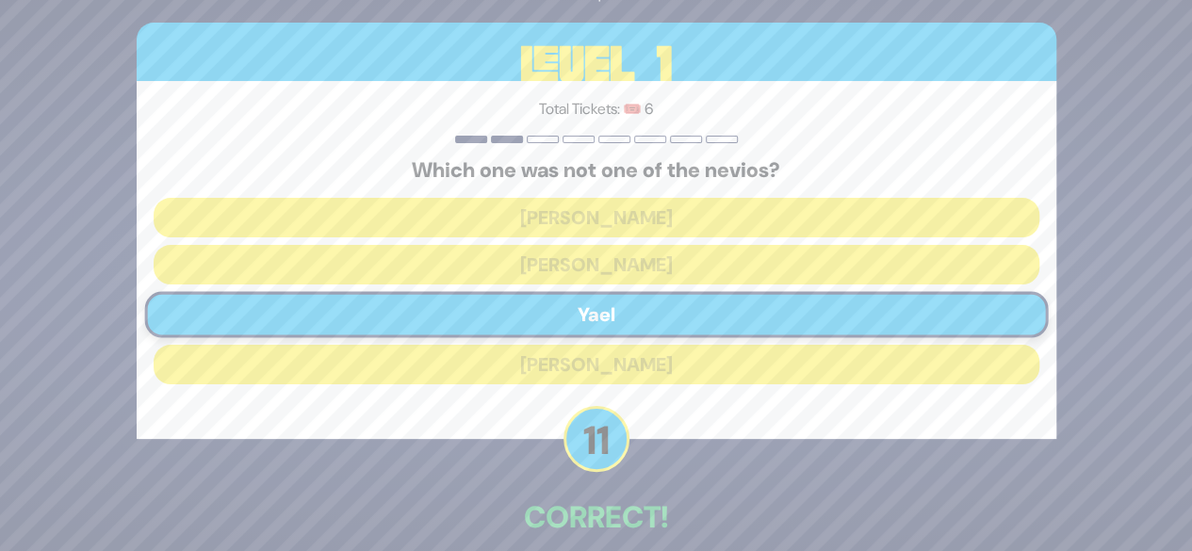
scroll to position [64, 0]
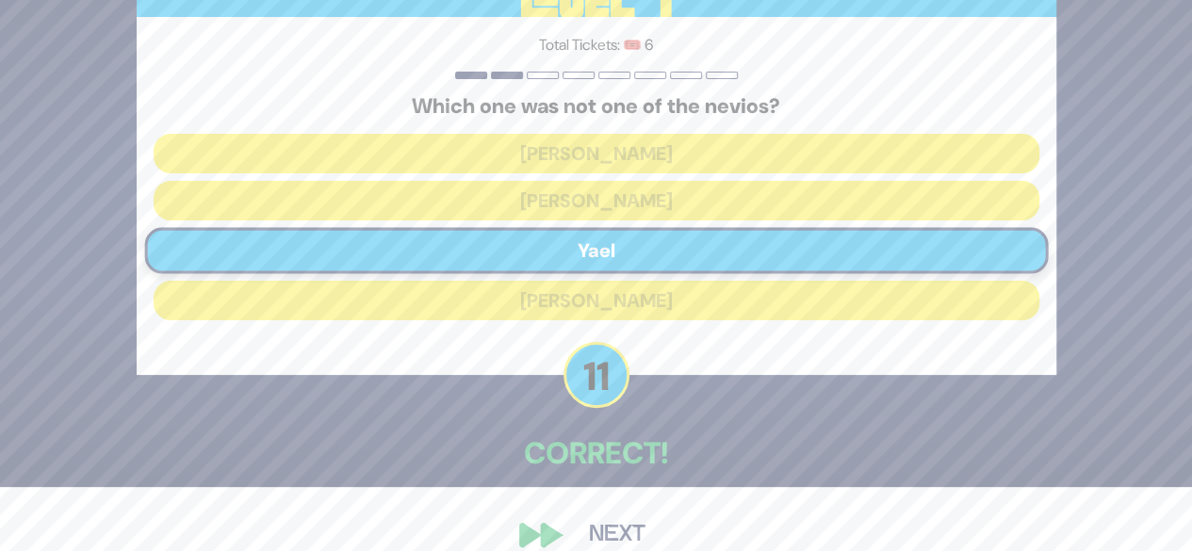
click at [699, 500] on div "🔇 Proud Sponsor Level 1 Total Tickets: 🎟️ 6 Which one was not one of the nevios…" at bounding box center [596, 212] width 965 height 736
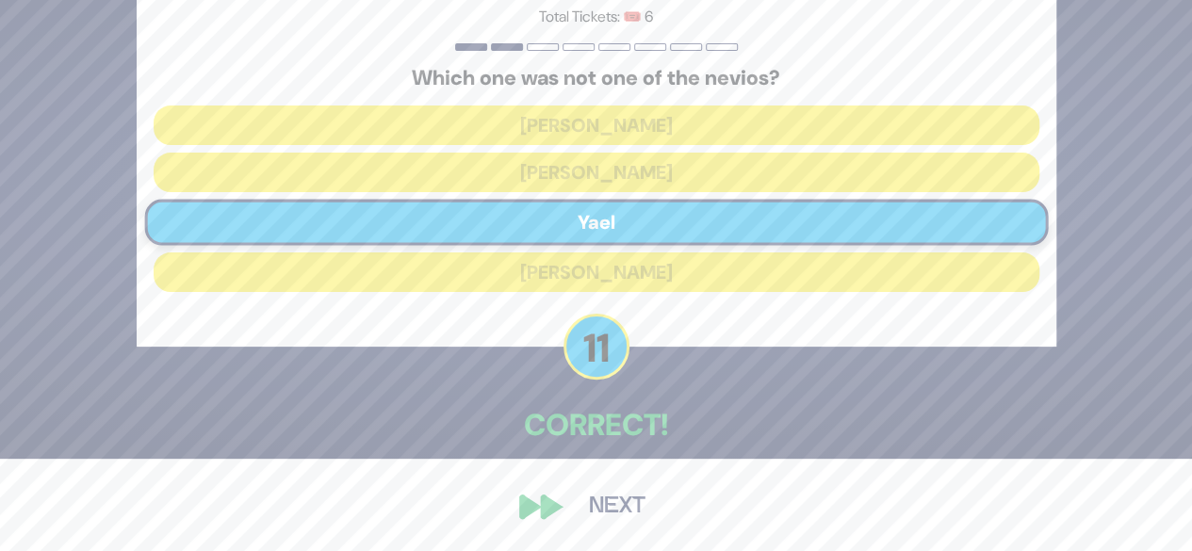
click at [616, 516] on button "Next" at bounding box center [617, 506] width 109 height 43
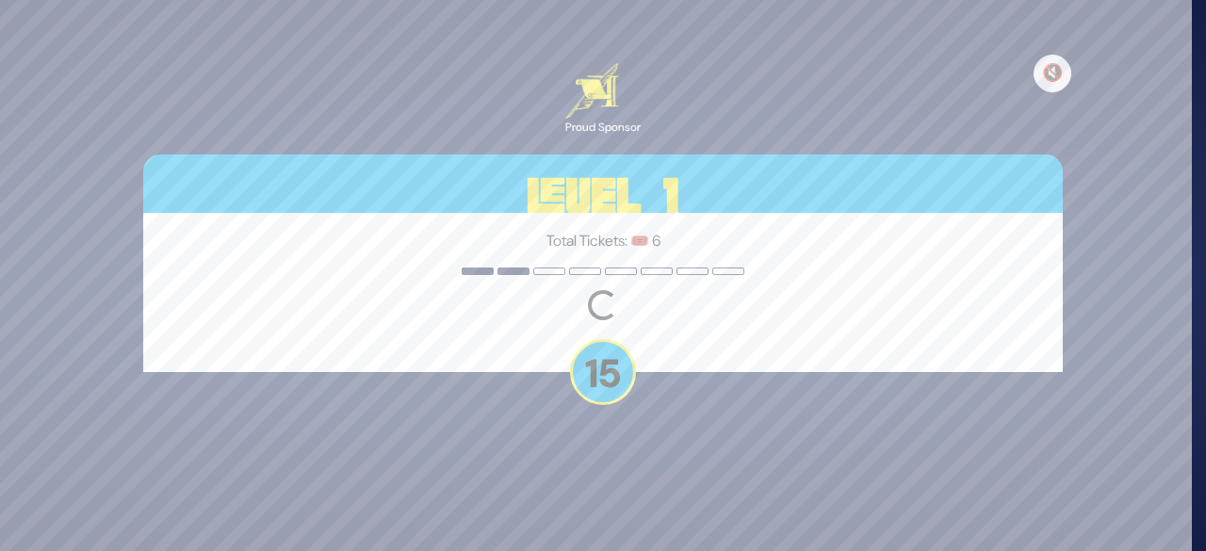
click at [743, 384] on div "🔇 Proud Sponsor Level 1 Total Tickets: 🎟️ 6 Loading question... 15" at bounding box center [603, 276] width 965 height 471
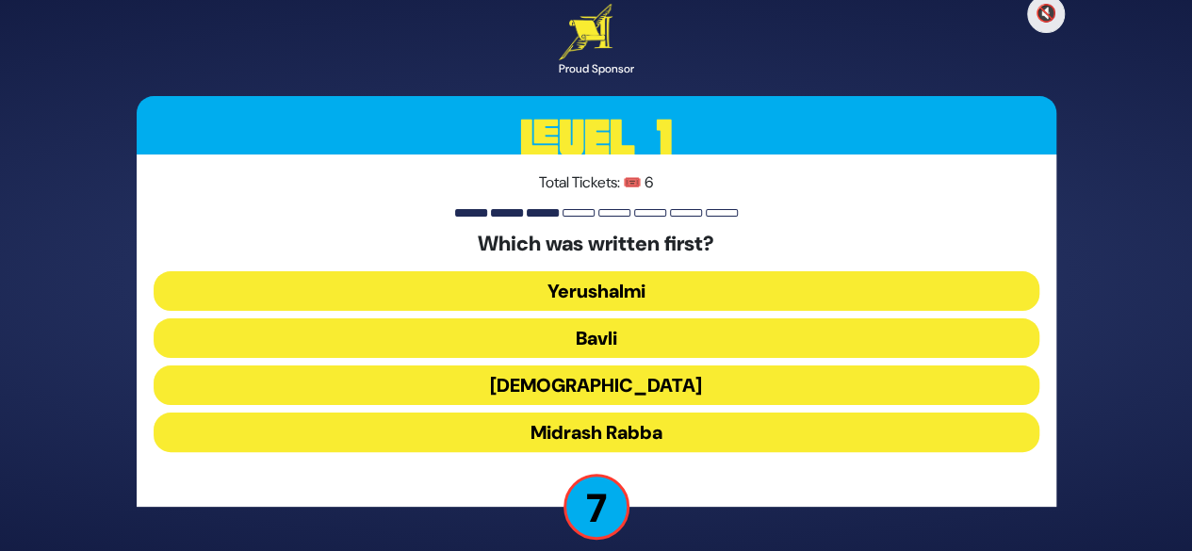
click at [633, 370] on button "Mishnah" at bounding box center [597, 386] width 886 height 40
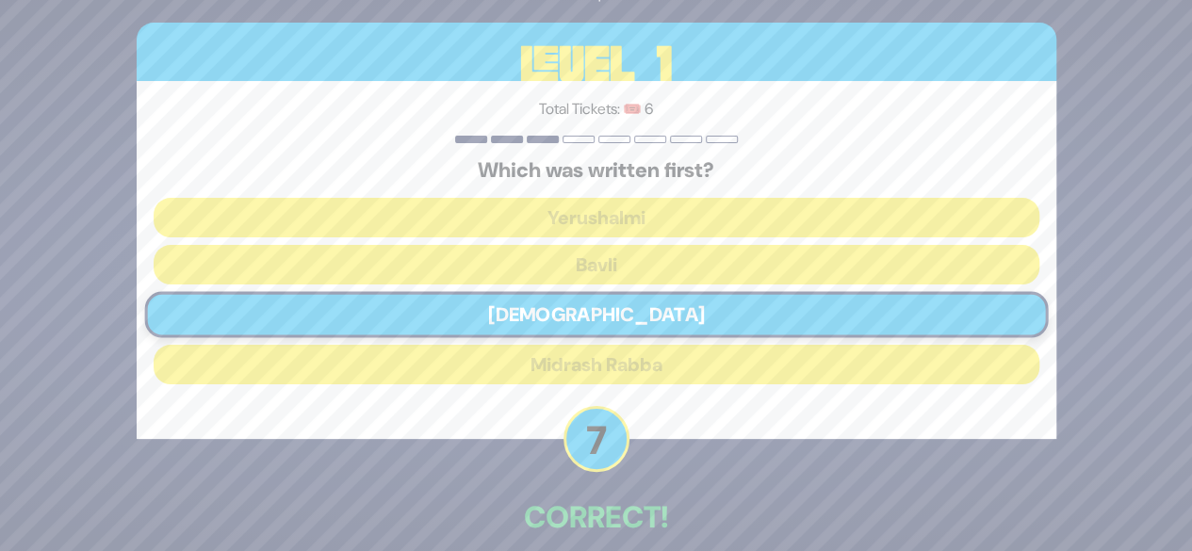
click at [756, 509] on p "Correct!" at bounding box center [597, 517] width 920 height 45
click at [737, 500] on p "Correct!" at bounding box center [597, 517] width 920 height 45
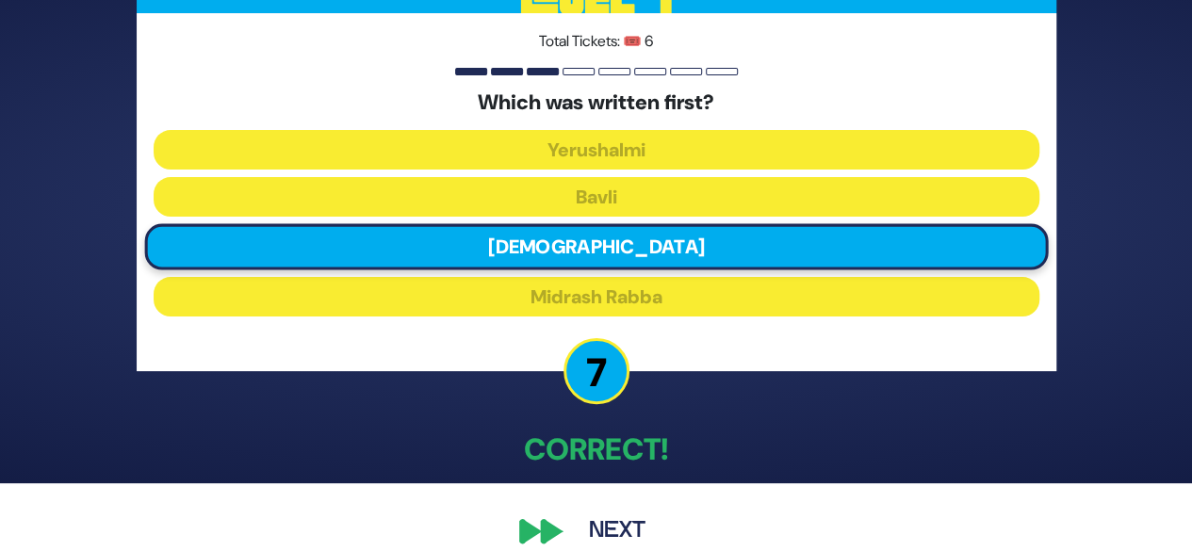
scroll to position [74, 0]
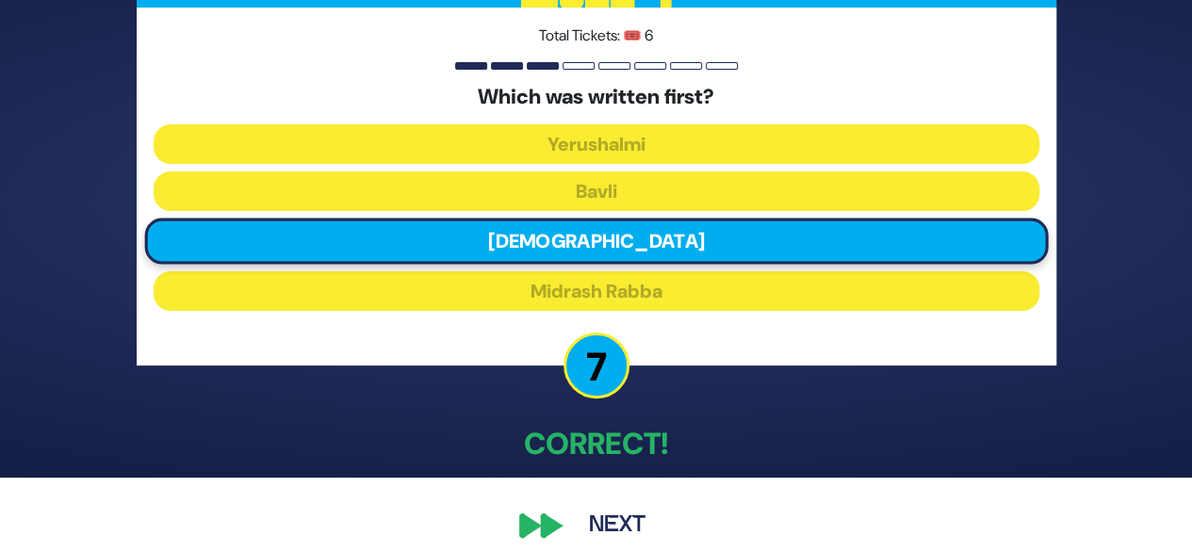
click at [628, 518] on button "Next" at bounding box center [617, 525] width 109 height 43
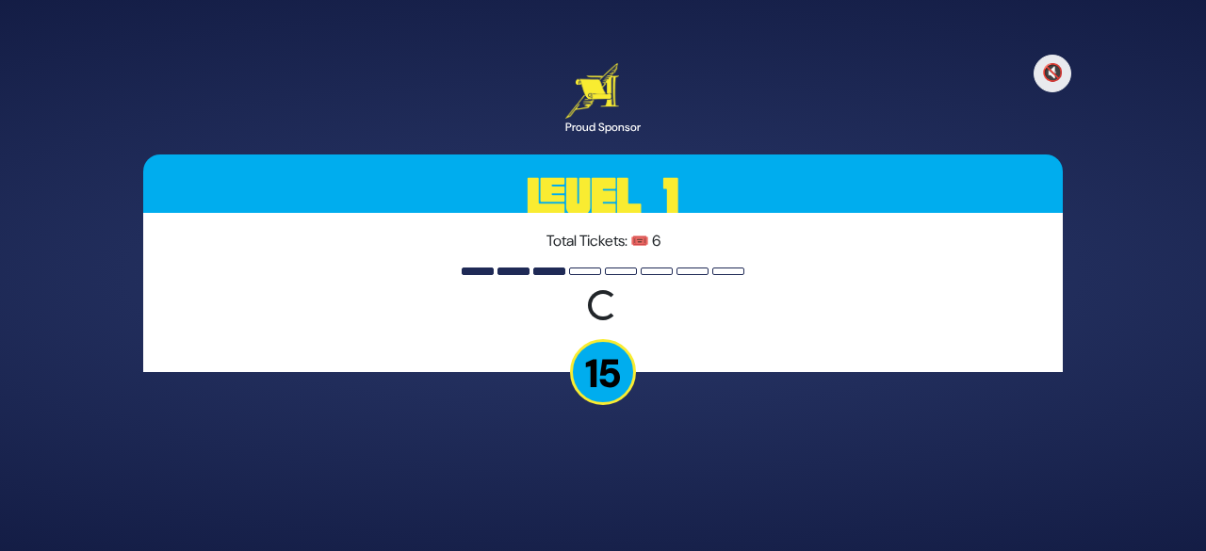
click at [763, 394] on div "🔇 Proud Sponsor Level 1 Total Tickets: 🎟️ 6 Loading question... 15" at bounding box center [603, 276] width 965 height 471
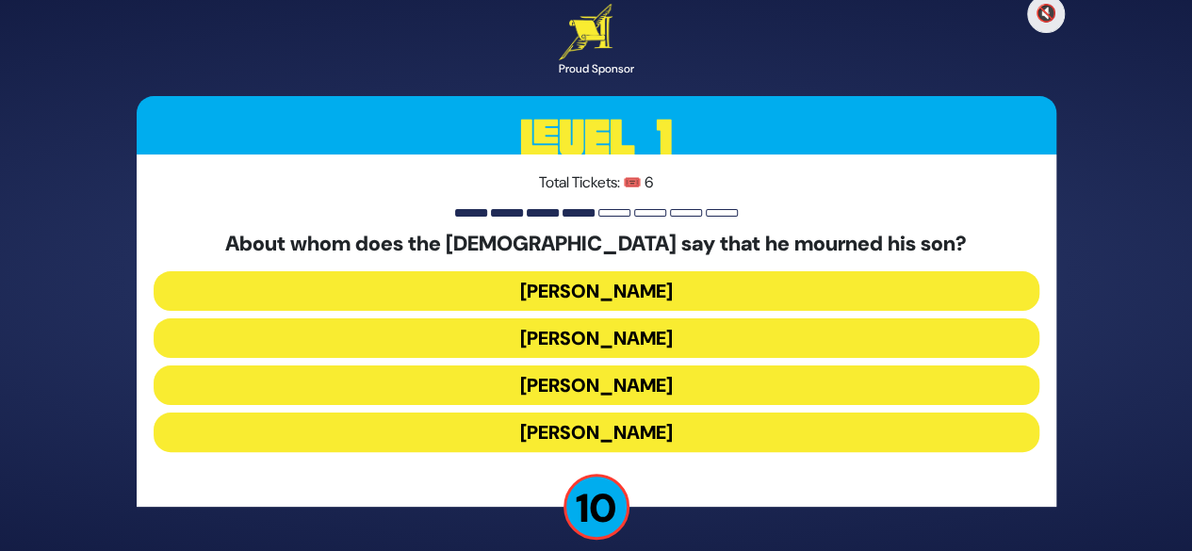
click at [709, 348] on button "Yaakov Avinu" at bounding box center [597, 339] width 886 height 40
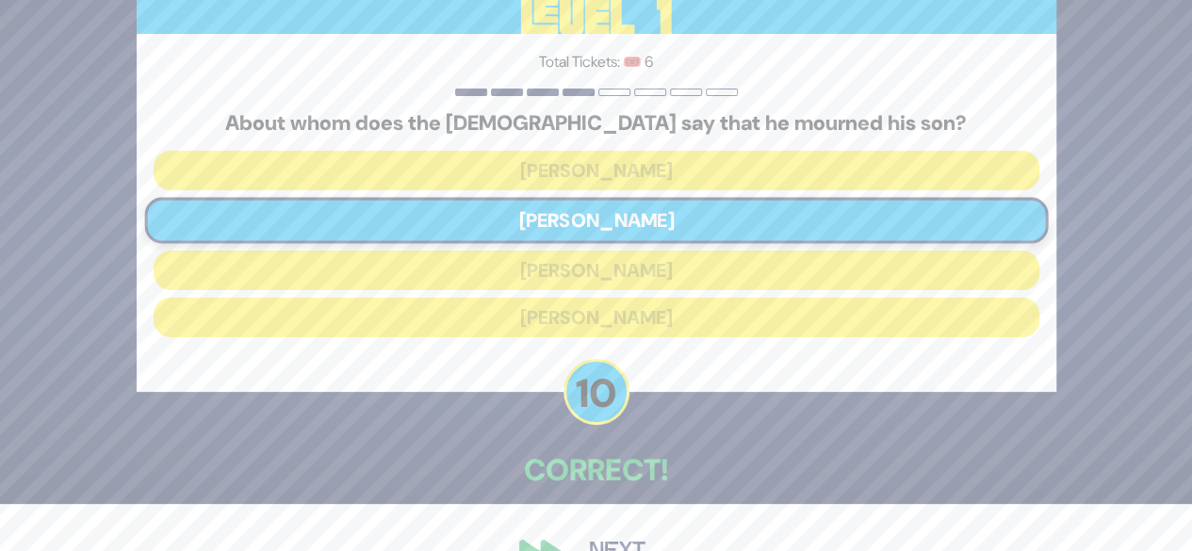
scroll to position [92, 0]
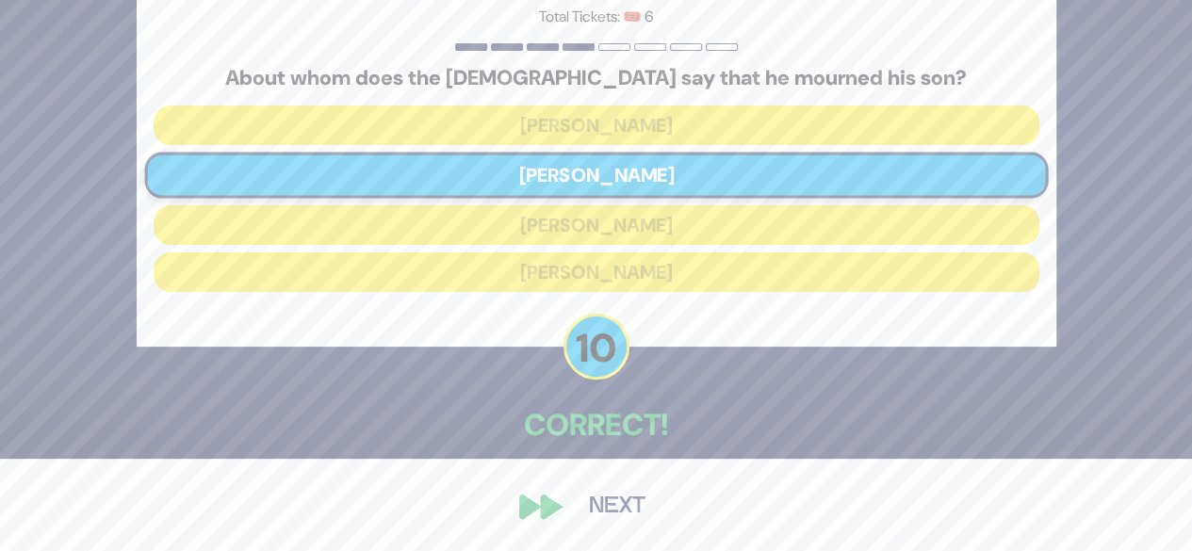
click at [619, 509] on button "Next" at bounding box center [617, 506] width 109 height 43
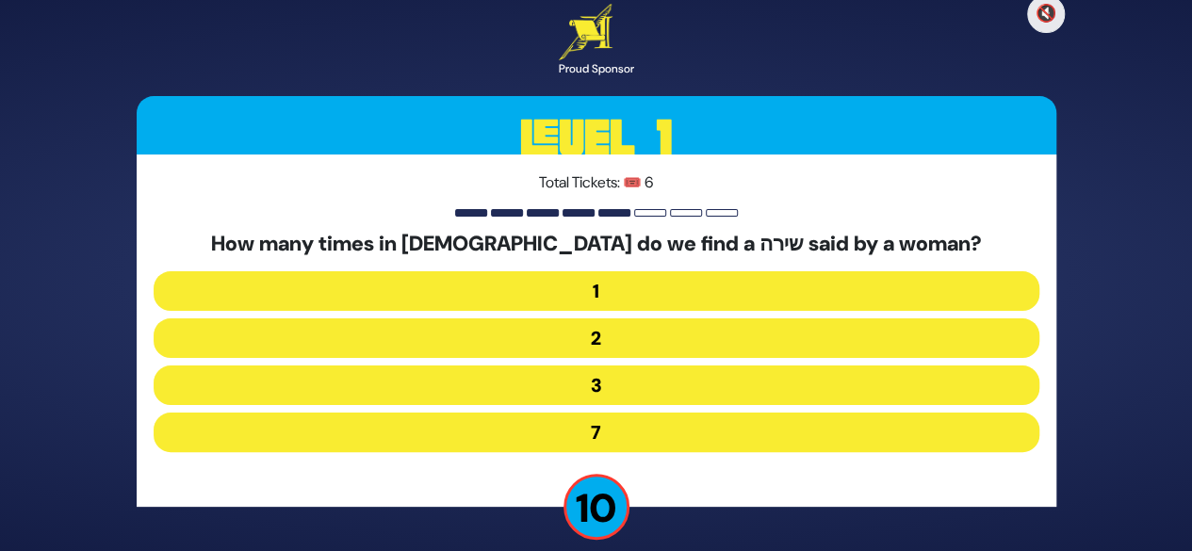
click at [740, 303] on button "1" at bounding box center [597, 291] width 886 height 40
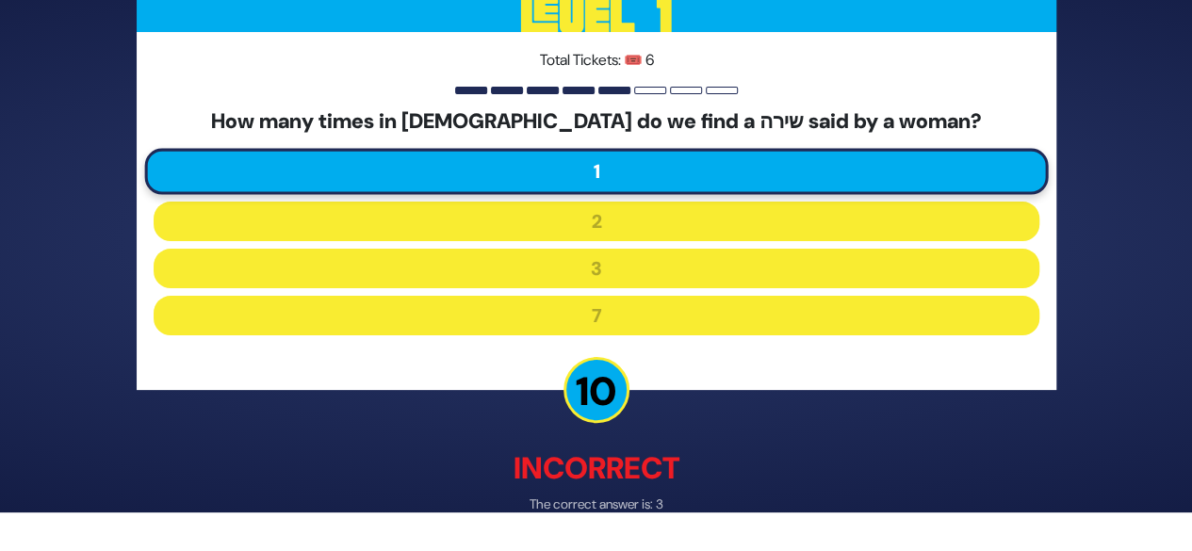
scroll to position [43, 0]
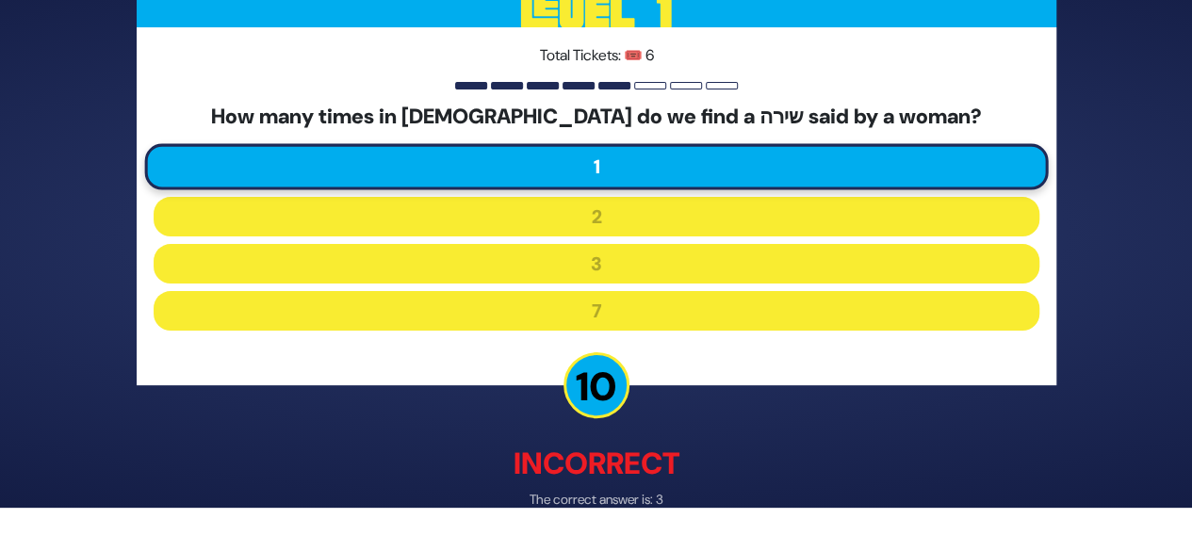
click at [711, 489] on div "Incorrect The correct answer is: 3" at bounding box center [597, 476] width 920 height 69
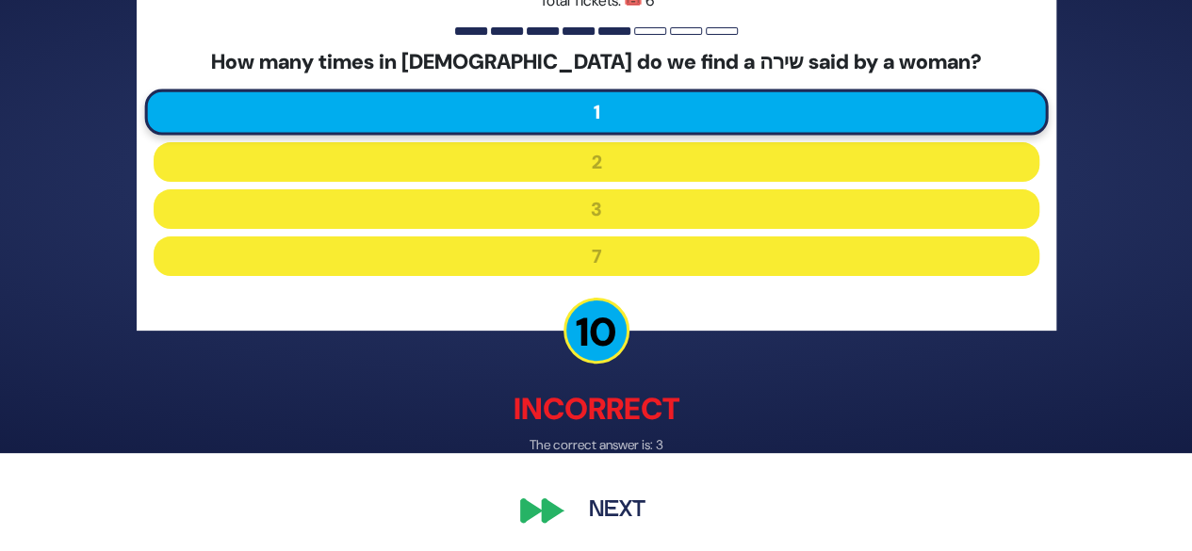
scroll to position [102, 0]
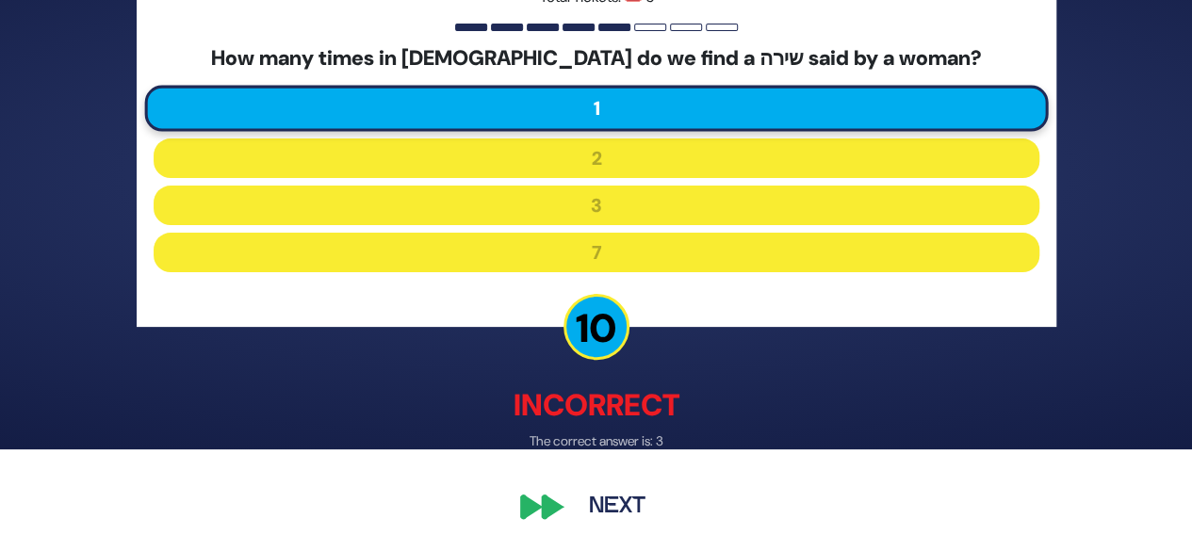
click at [627, 516] on button "Next" at bounding box center [617, 507] width 109 height 43
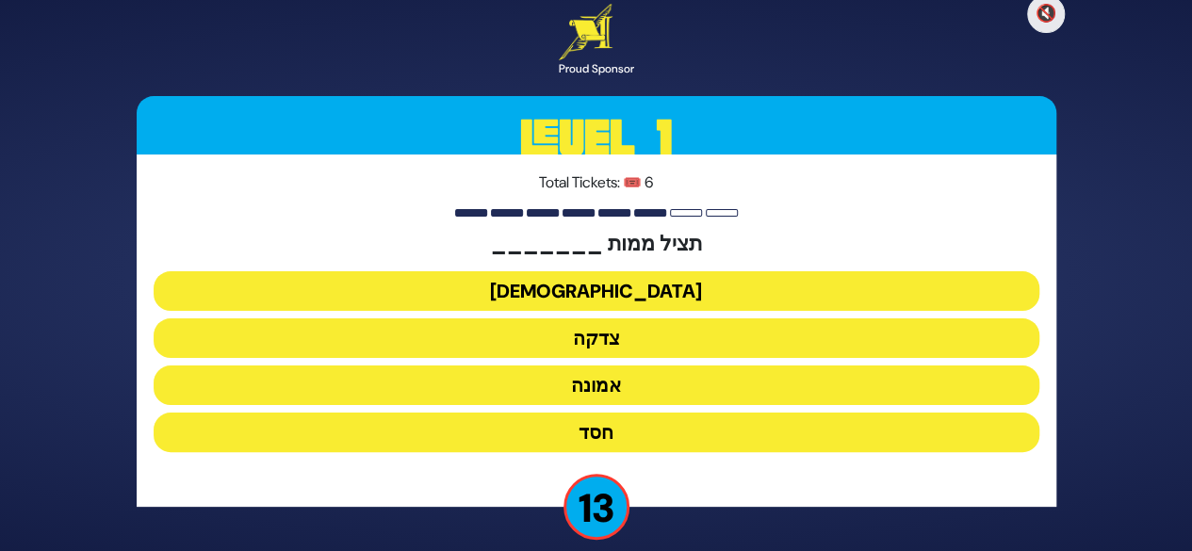
click at [714, 335] on button "צדקה" at bounding box center [597, 339] width 886 height 40
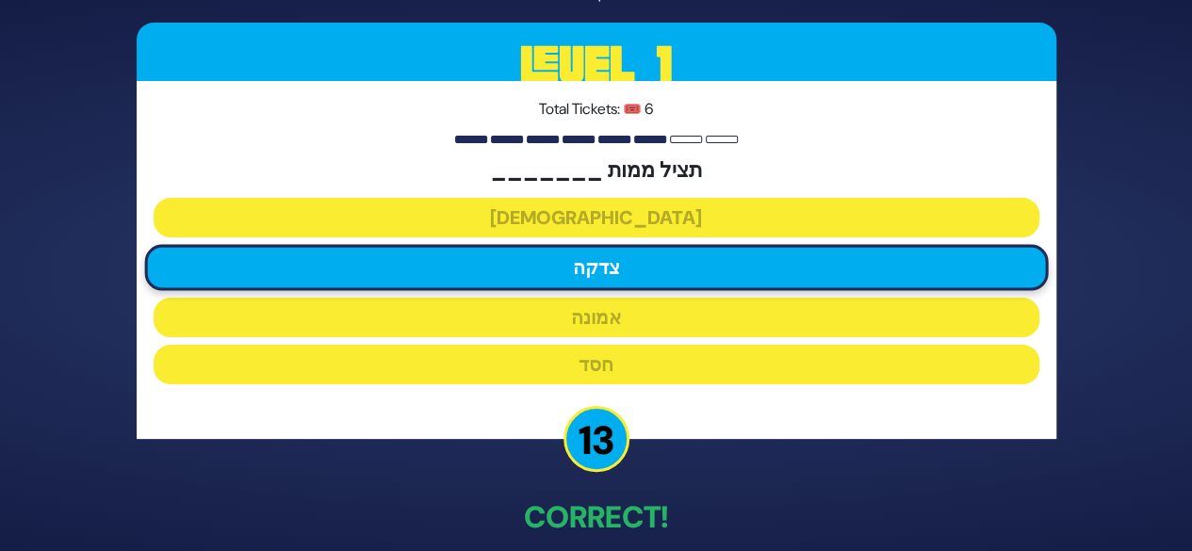
click at [663, 521] on p "Correct!" at bounding box center [597, 517] width 920 height 45
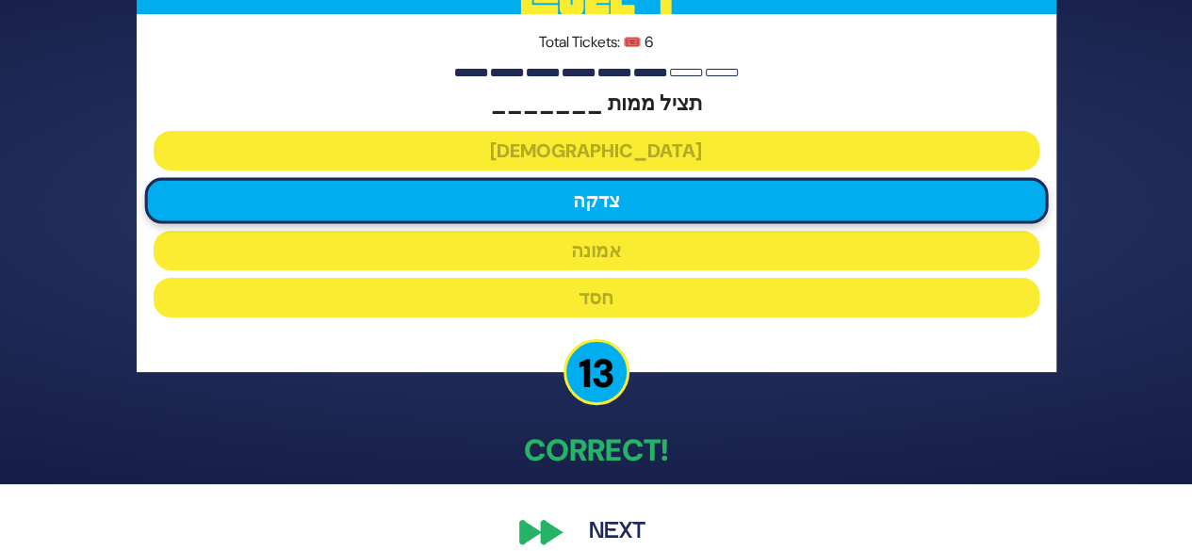
scroll to position [69, 0]
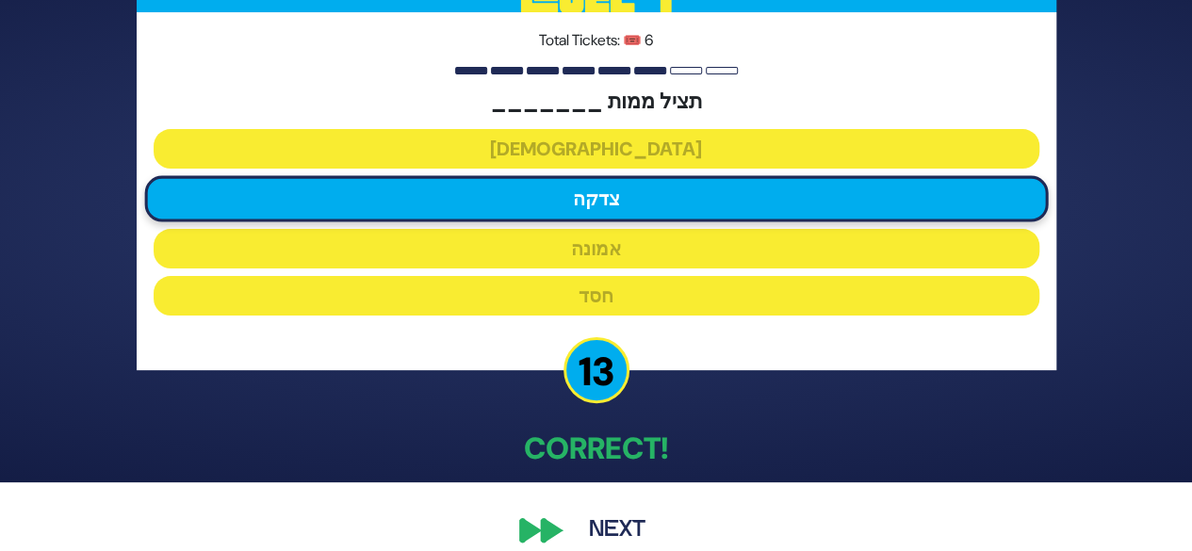
click at [616, 533] on button "Next" at bounding box center [617, 530] width 109 height 43
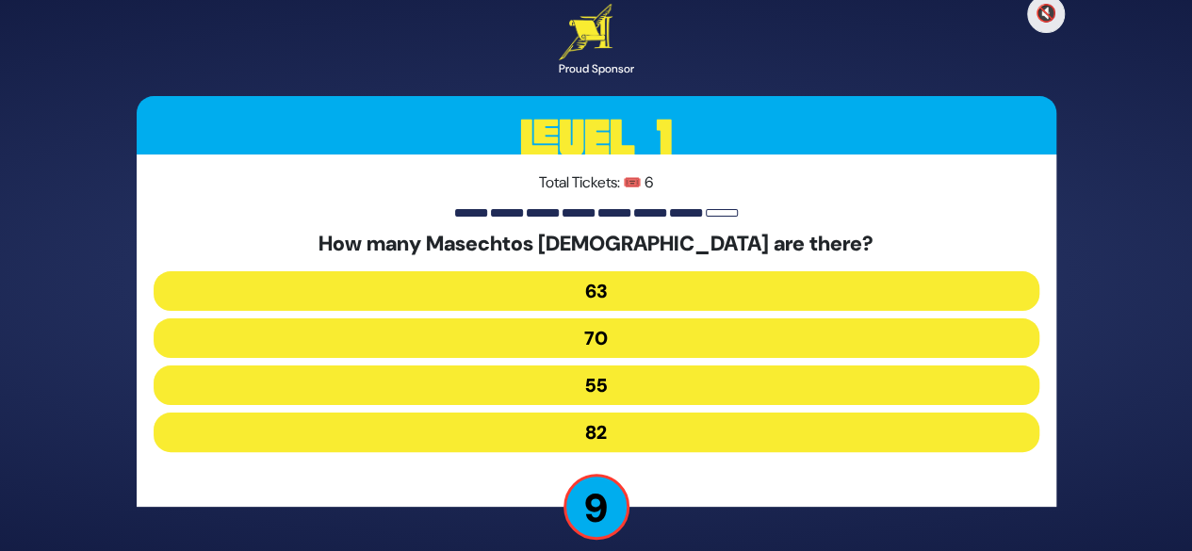
click at [702, 299] on button "63" at bounding box center [597, 291] width 886 height 40
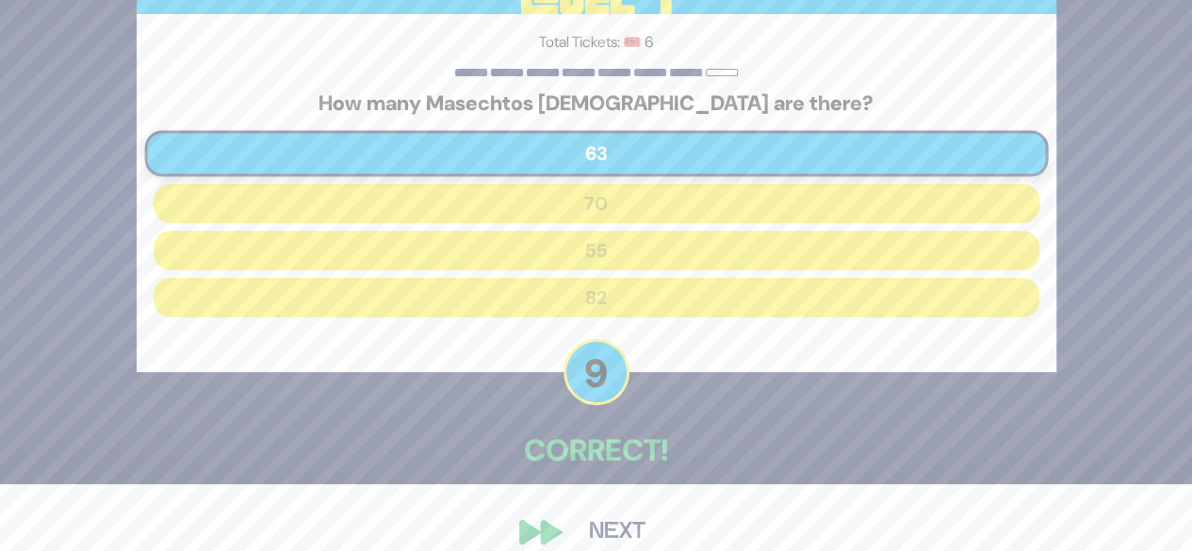
scroll to position [92, 0]
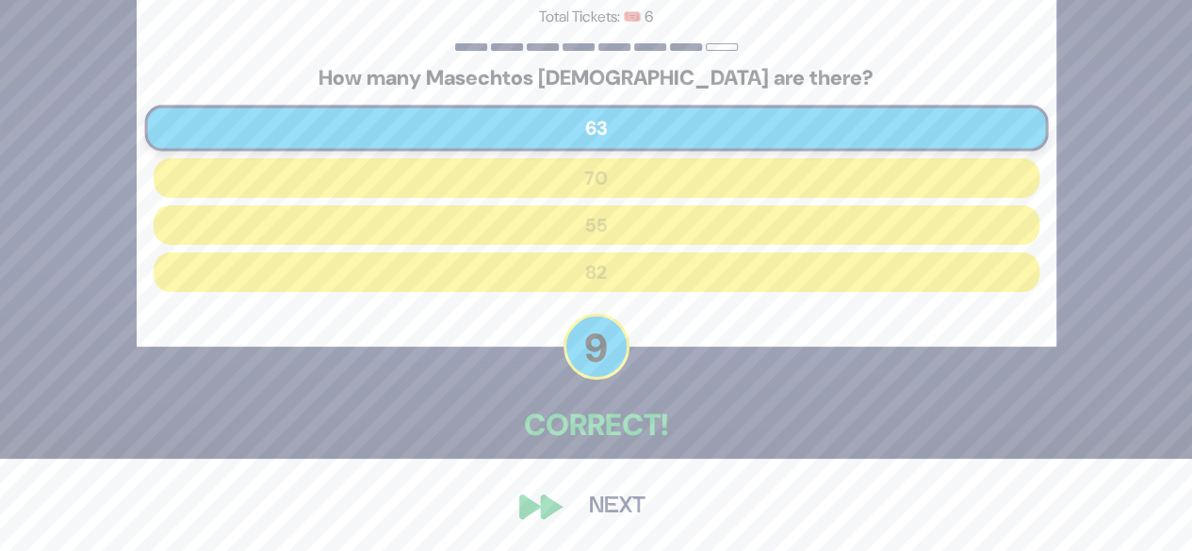
click at [620, 507] on button "Next" at bounding box center [617, 506] width 109 height 43
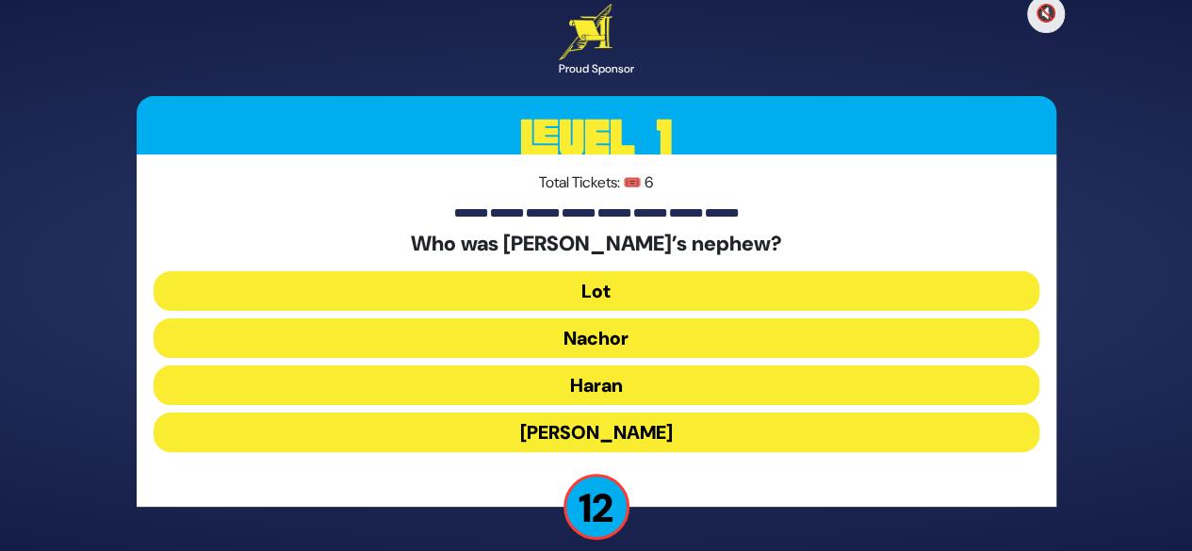
click at [755, 291] on button "Lot" at bounding box center [597, 291] width 886 height 40
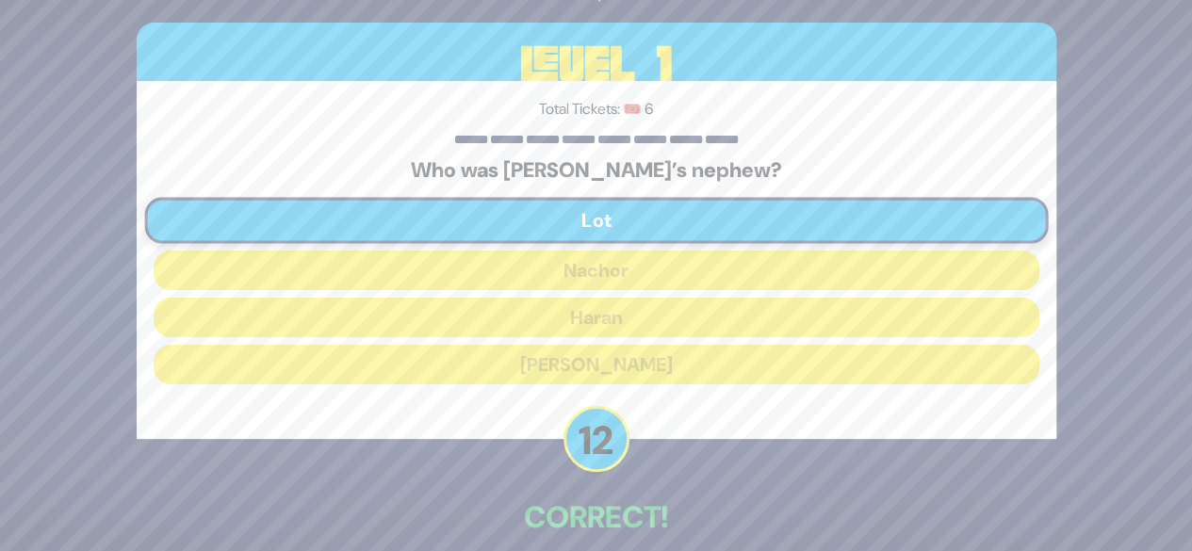
click at [654, 519] on p "Correct!" at bounding box center [597, 517] width 920 height 45
click at [730, 436] on div "Total Tickets: 🎟️ 6 Who was Avraham Avinu’s nephew? Lot Nachor Haran Lavan" at bounding box center [597, 260] width 920 height 358
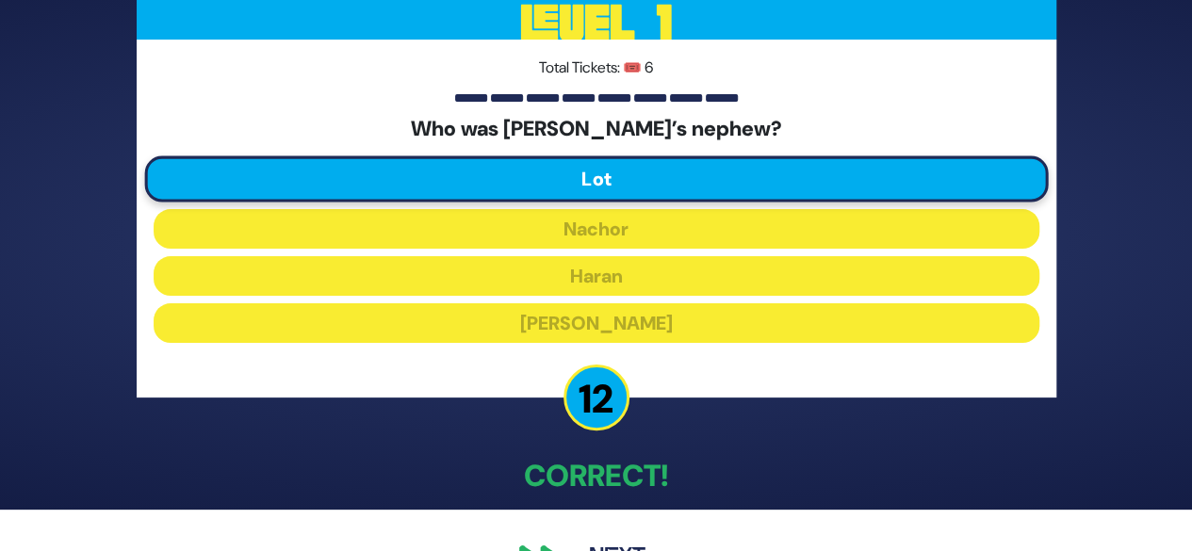
scroll to position [92, 0]
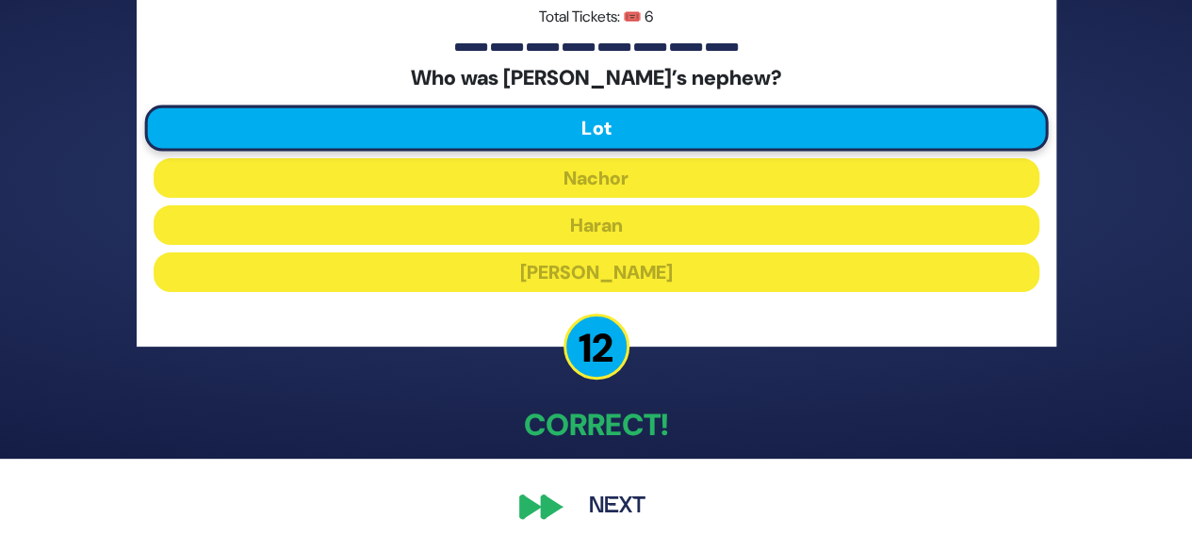
click at [624, 515] on button "Next" at bounding box center [617, 506] width 109 height 43
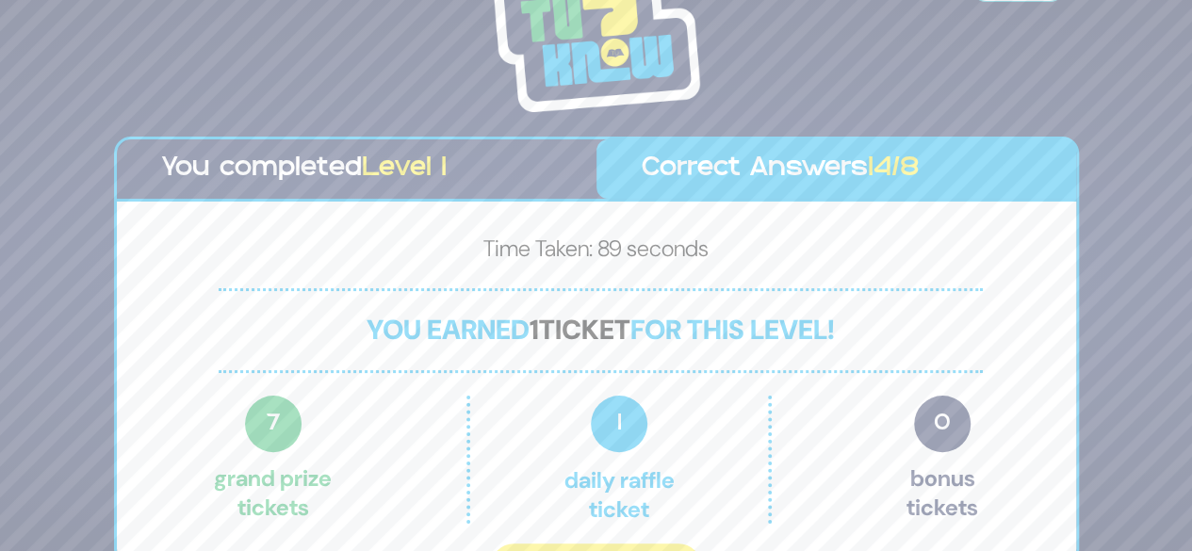
scroll to position [41, 0]
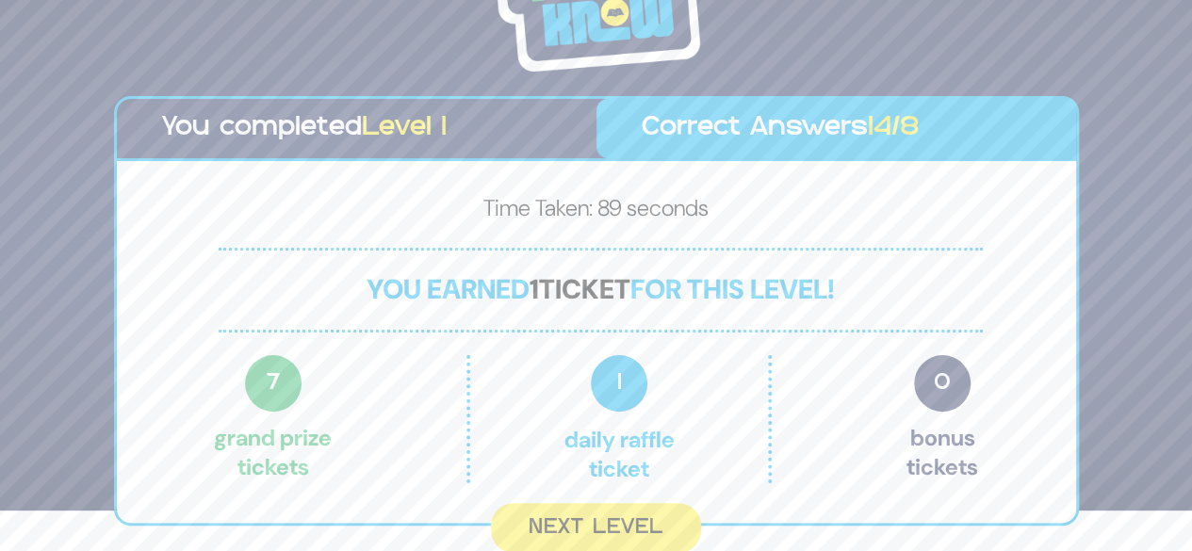
click at [615, 537] on button "Next Level" at bounding box center [596, 528] width 210 height 50
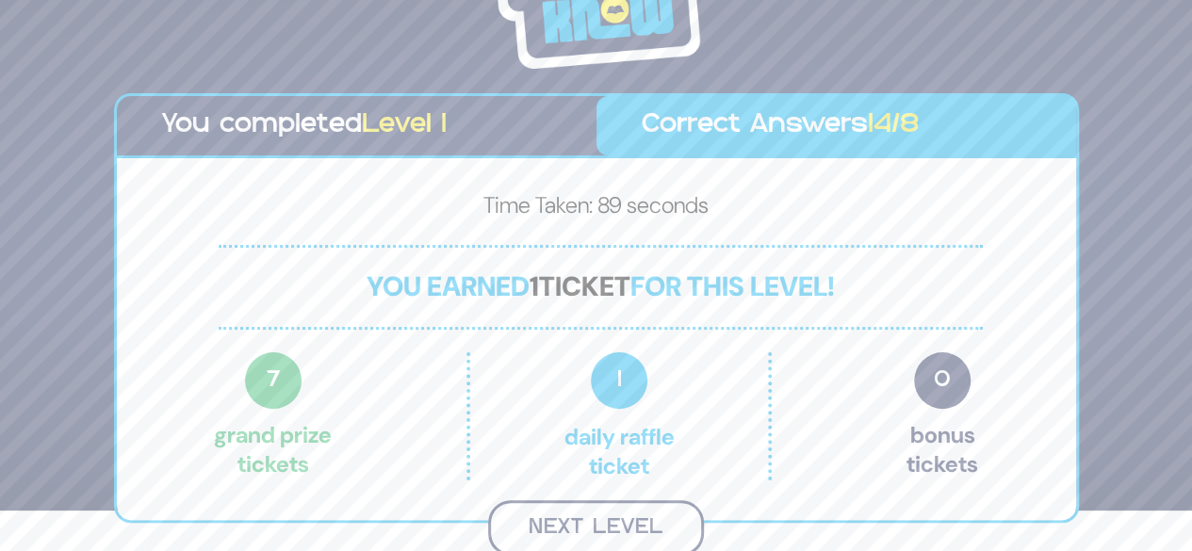
scroll to position [0, 0]
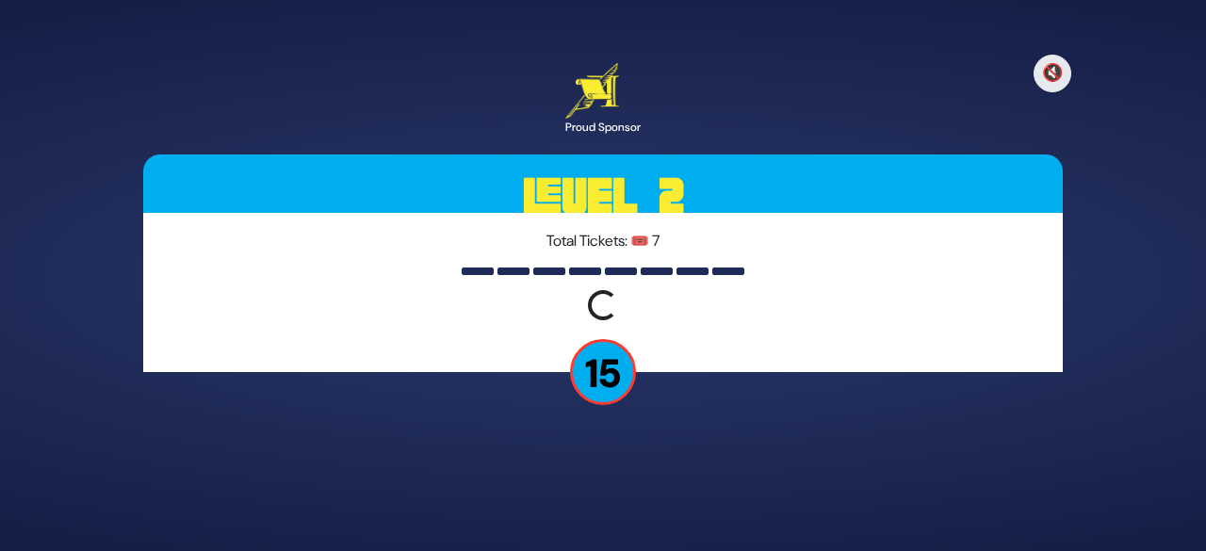
click at [620, 372] on p "15" at bounding box center [603, 372] width 66 height 66
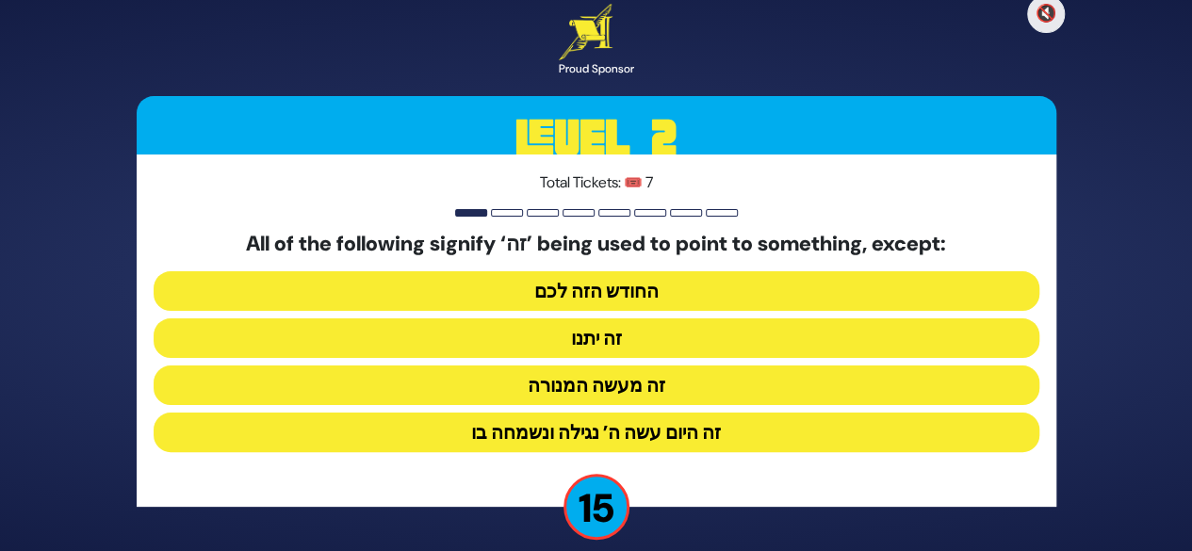
click at [645, 452] on button "זה היום עשה ה’ נגילה ונשמחה בו" at bounding box center [597, 433] width 886 height 40
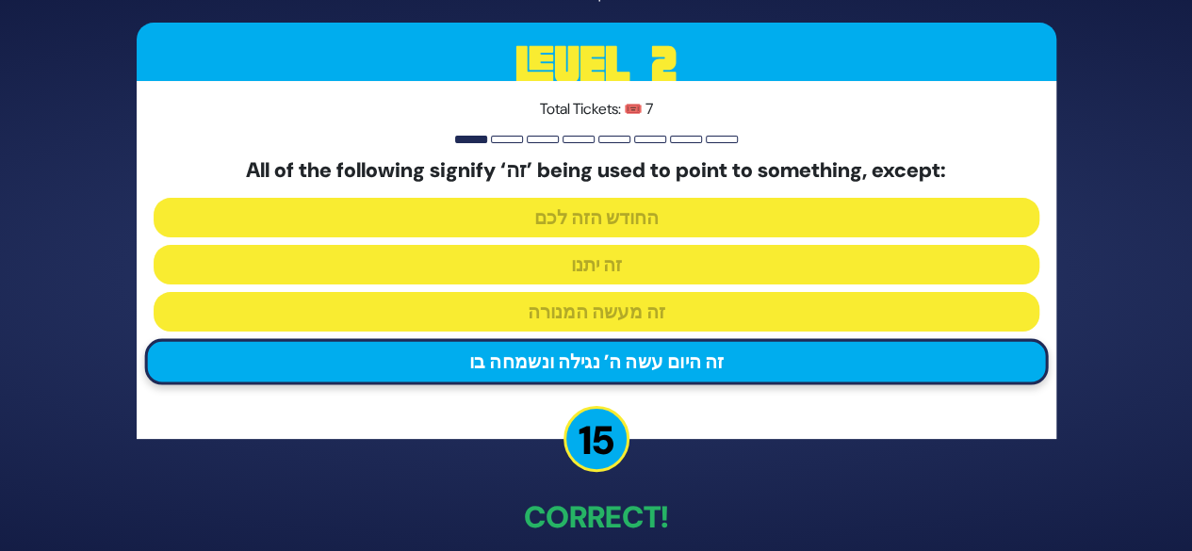
click at [696, 486] on div "🔇 Proud Sponsor Level 2 Total Tickets: 🎟️ 7 All of the following signify ‘זה’ b…" at bounding box center [596, 276] width 965 height 736
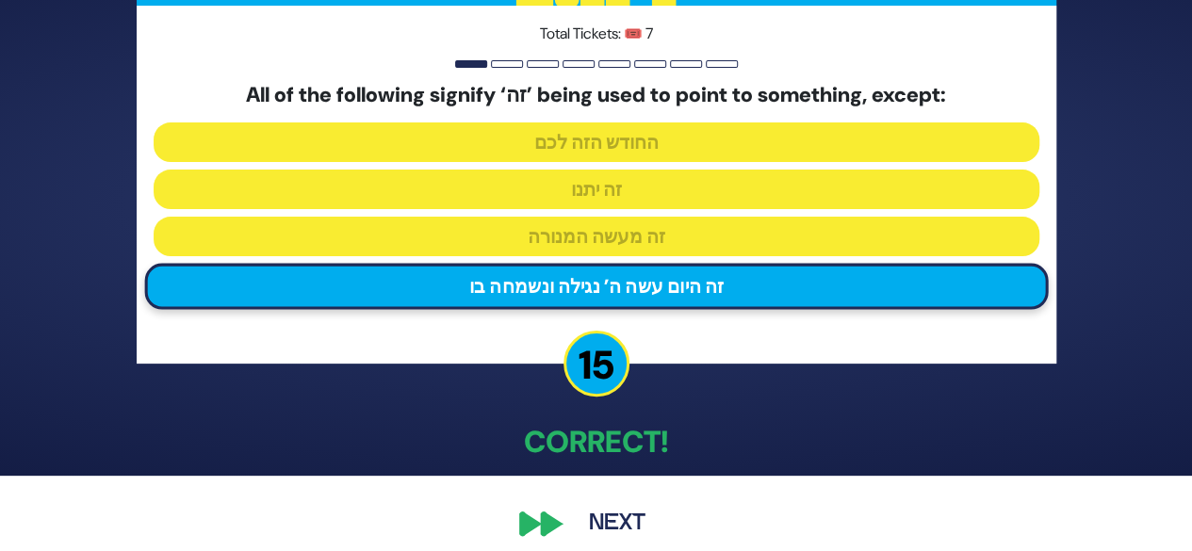
scroll to position [92, 0]
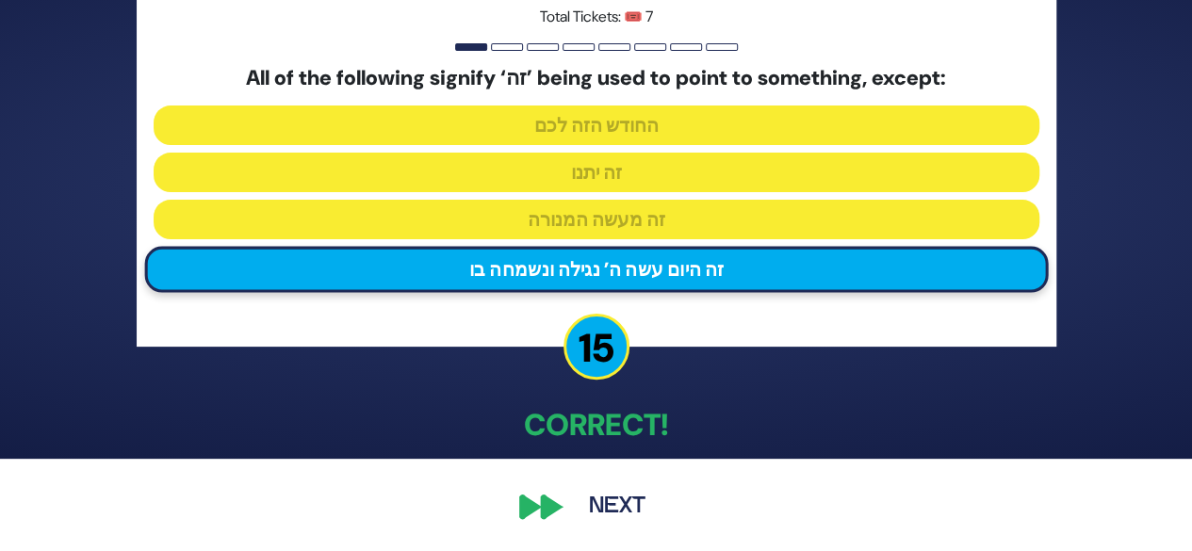
click at [605, 521] on button "Next" at bounding box center [617, 506] width 109 height 43
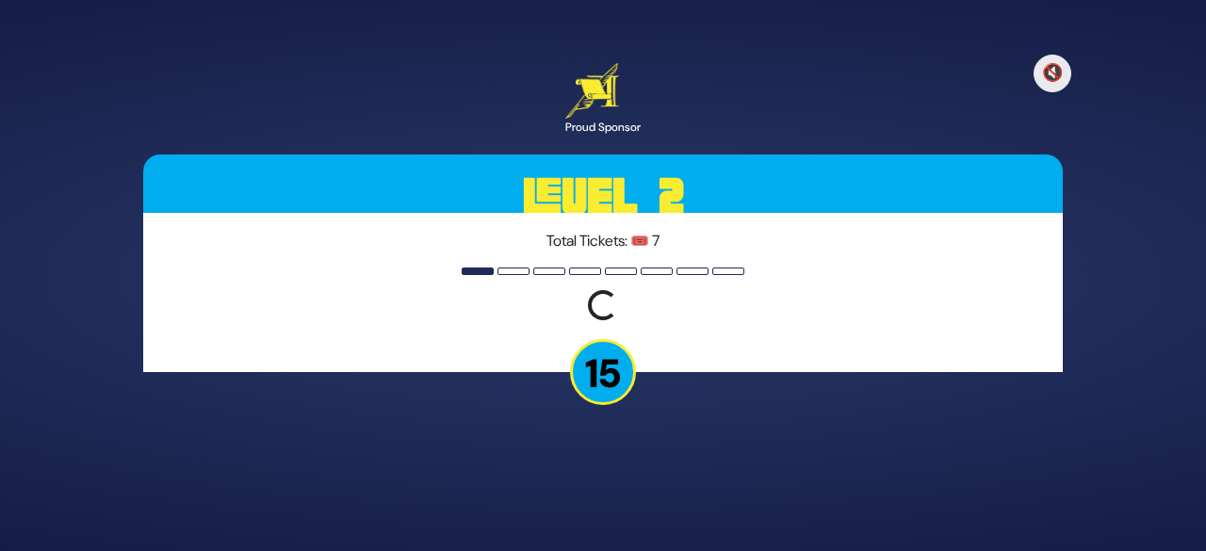
click at [784, 417] on div "🔇 Proud Sponsor Level 2 Total Tickets: 🎟️ 7 Loading question... 15" at bounding box center [603, 276] width 965 height 471
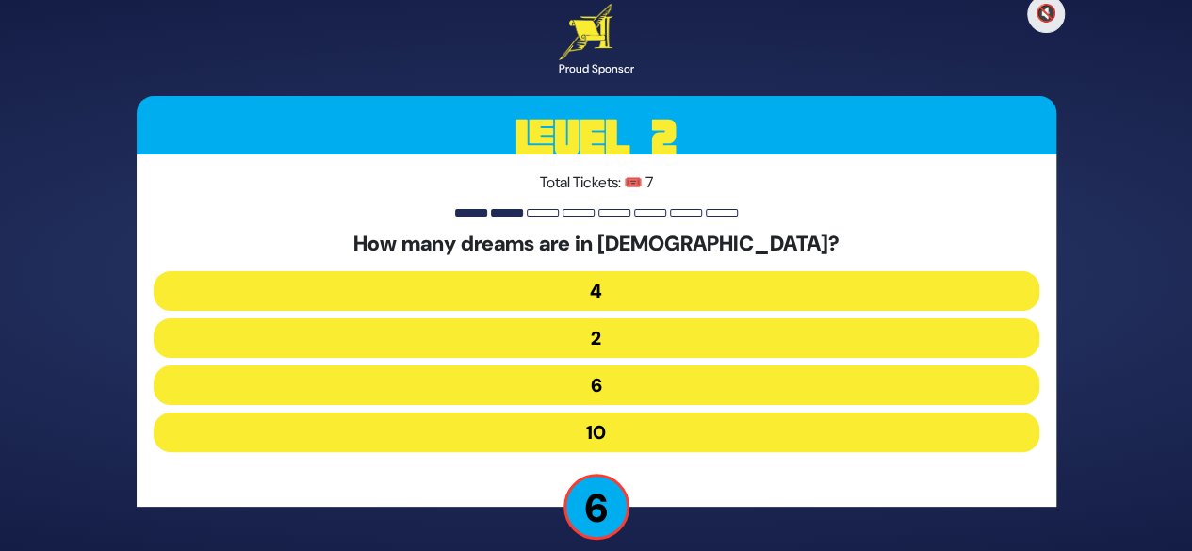
click at [714, 293] on button "4" at bounding box center [597, 291] width 886 height 40
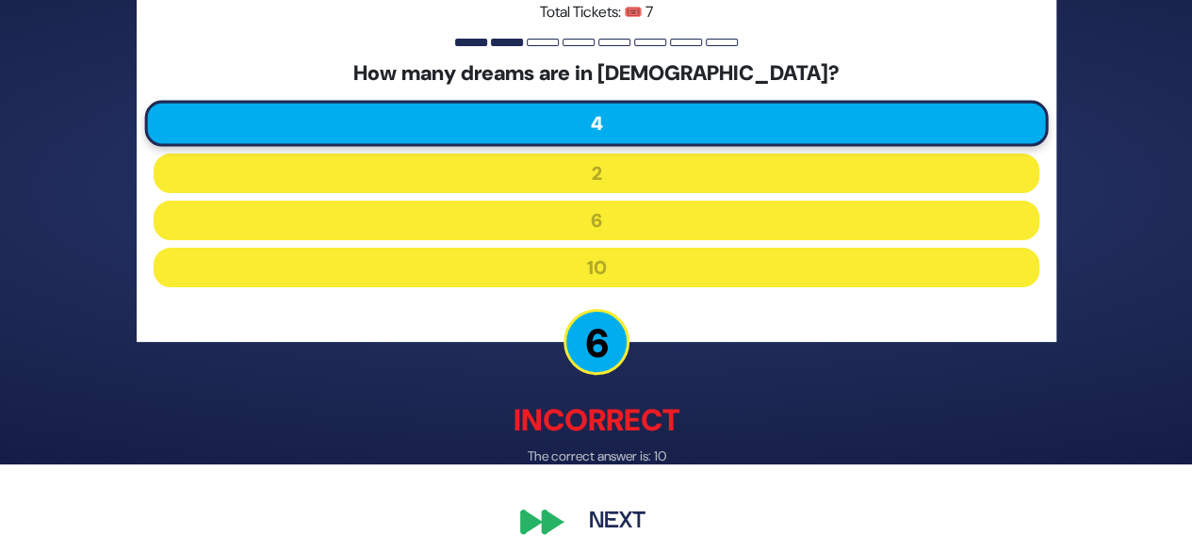
scroll to position [102, 0]
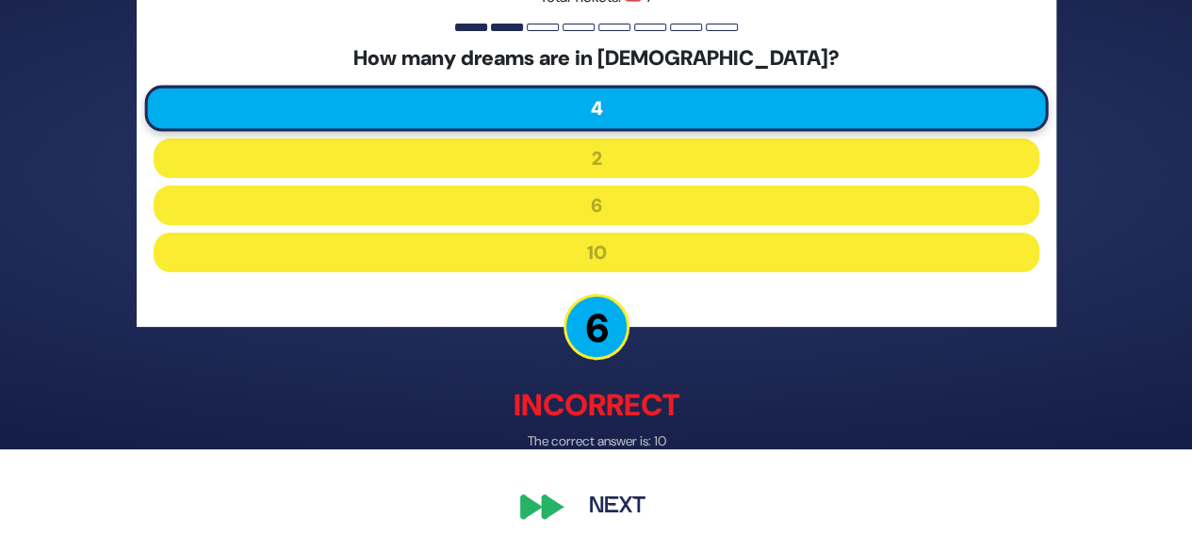
click at [609, 516] on button "Next" at bounding box center [617, 507] width 109 height 43
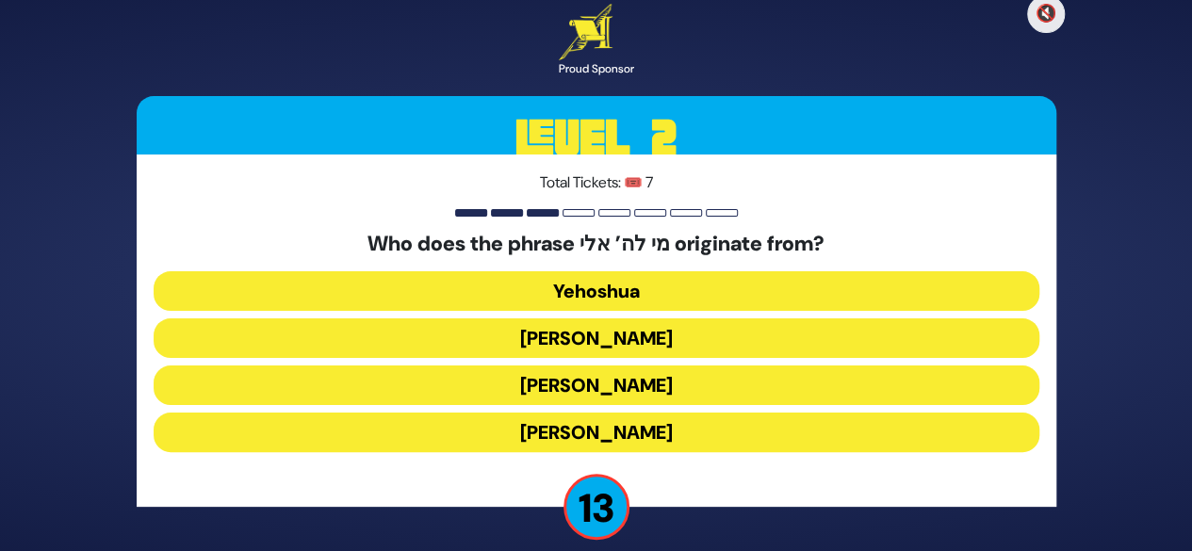
click at [757, 517] on div "🔇 Proud Sponsor Level 2 Total Tickets: 🎟️ 7 Who does the phrase מי לה’ אלי orig…" at bounding box center [596, 275] width 965 height 589
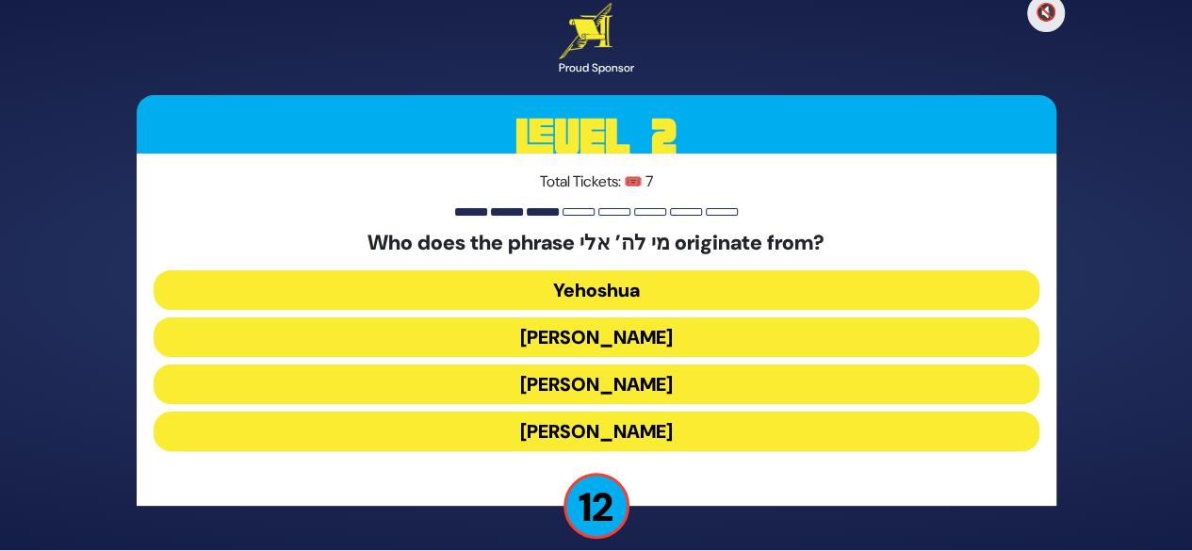
click at [724, 348] on button "Yehuda Hamaccabi" at bounding box center [597, 338] width 886 height 40
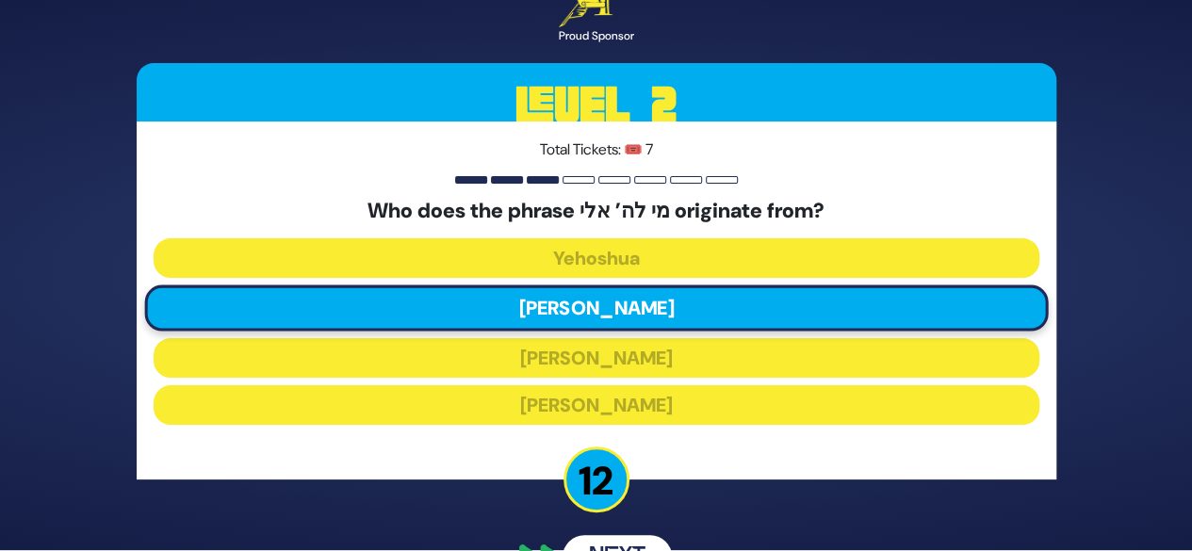
scroll to position [0, 0]
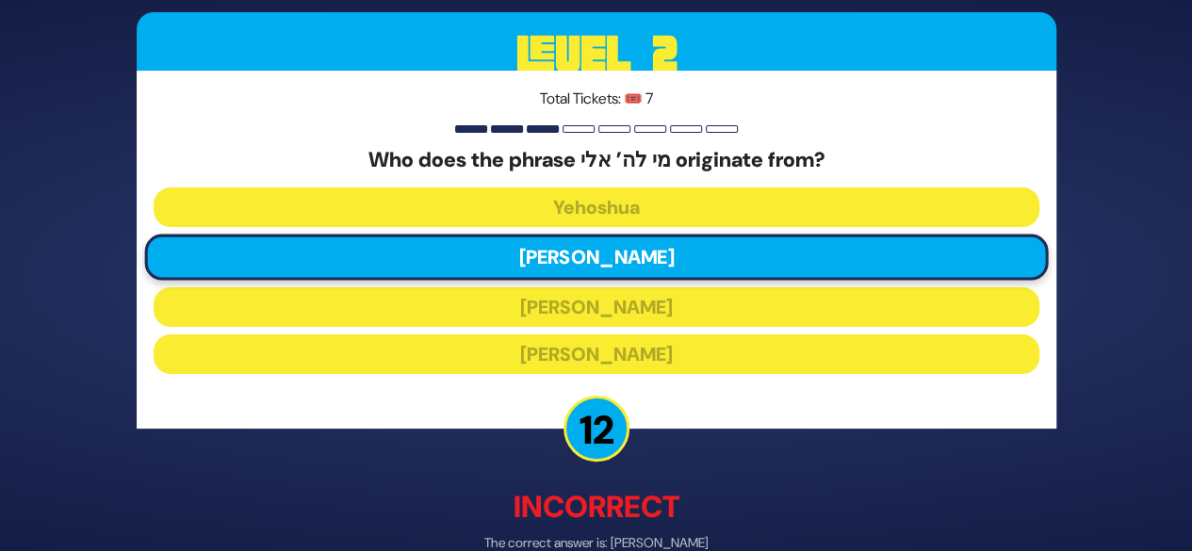
click at [650, 531] on p "Incorrect" at bounding box center [597, 507] width 920 height 45
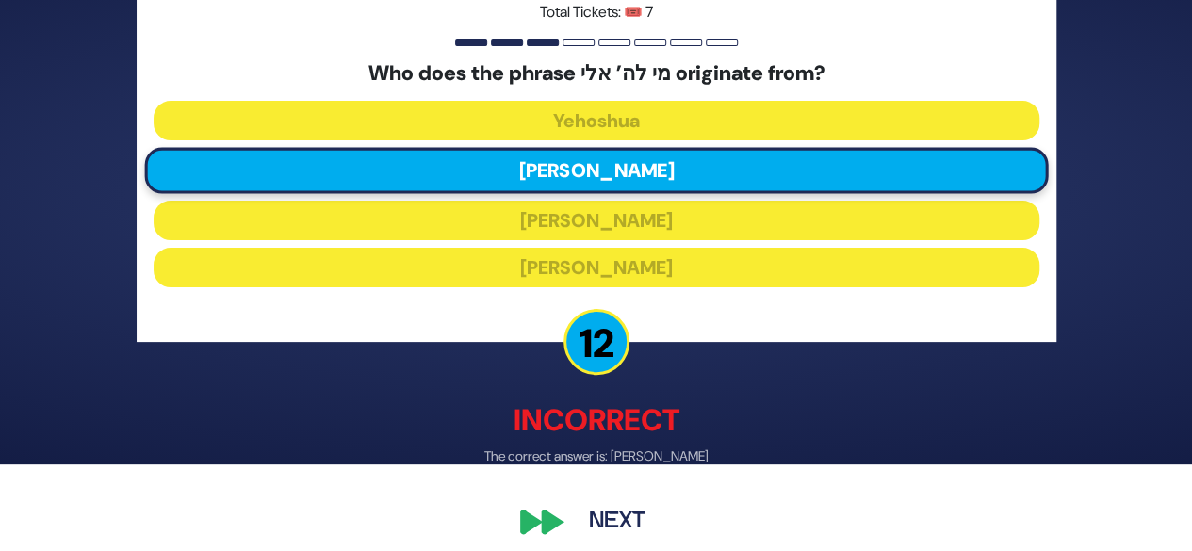
scroll to position [102, 0]
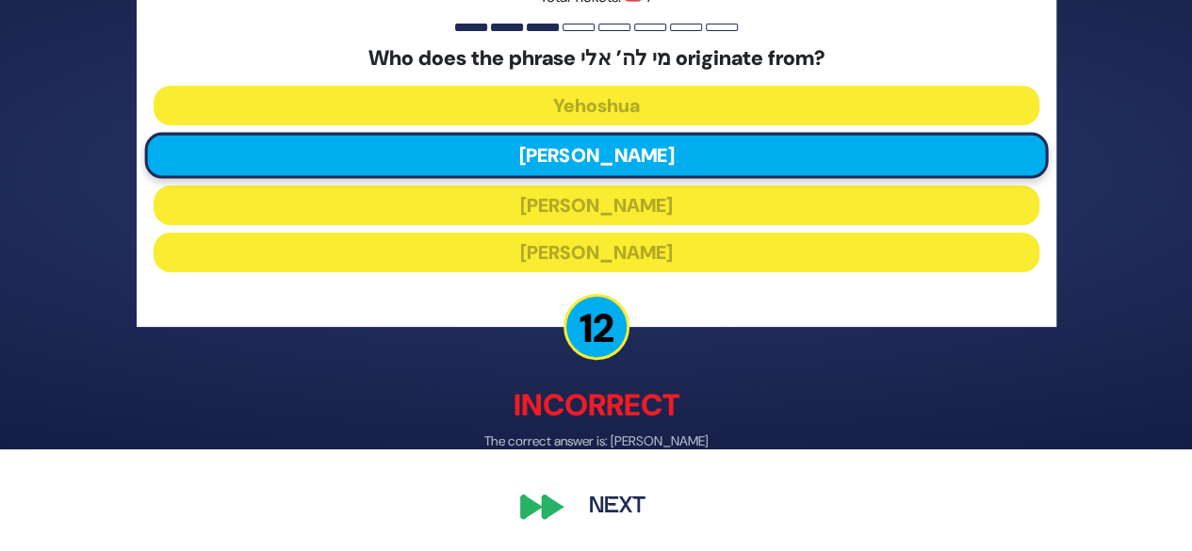
click at [608, 503] on button "Next" at bounding box center [617, 507] width 109 height 43
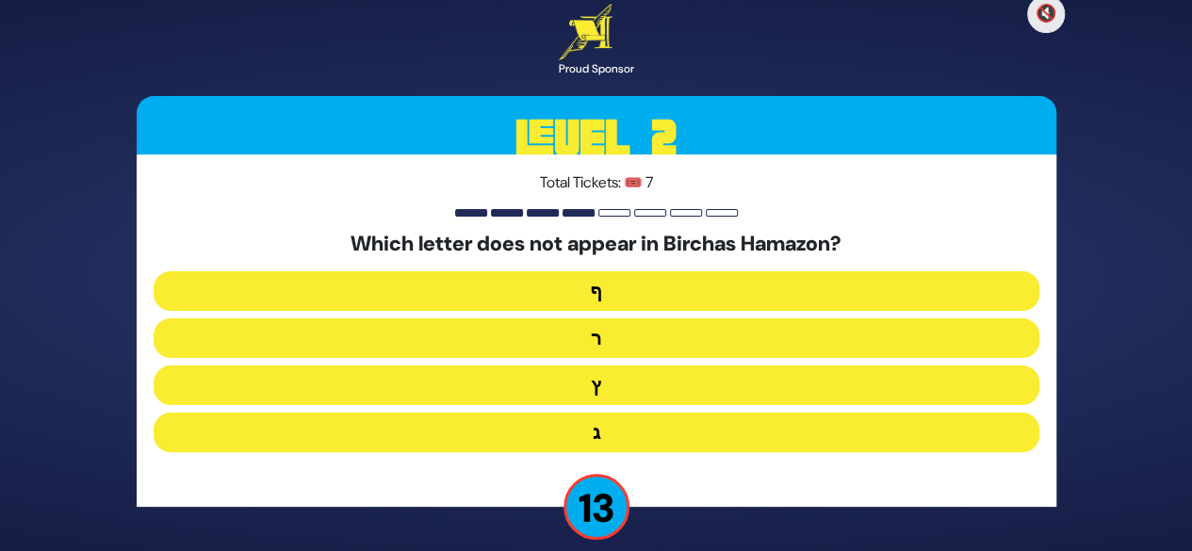
click at [715, 292] on button "ף" at bounding box center [597, 291] width 886 height 40
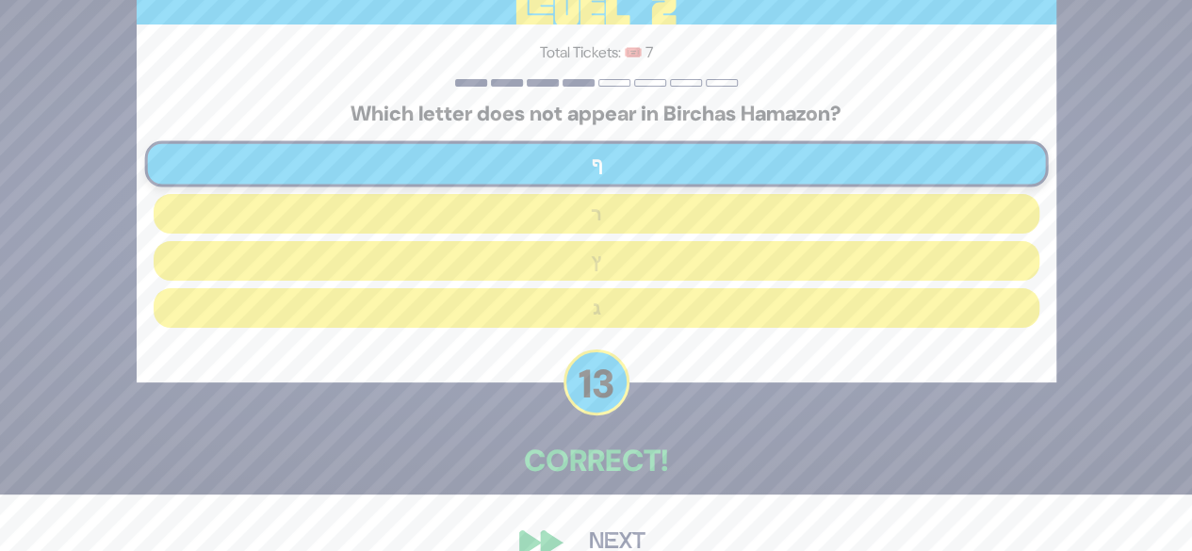
scroll to position [92, 0]
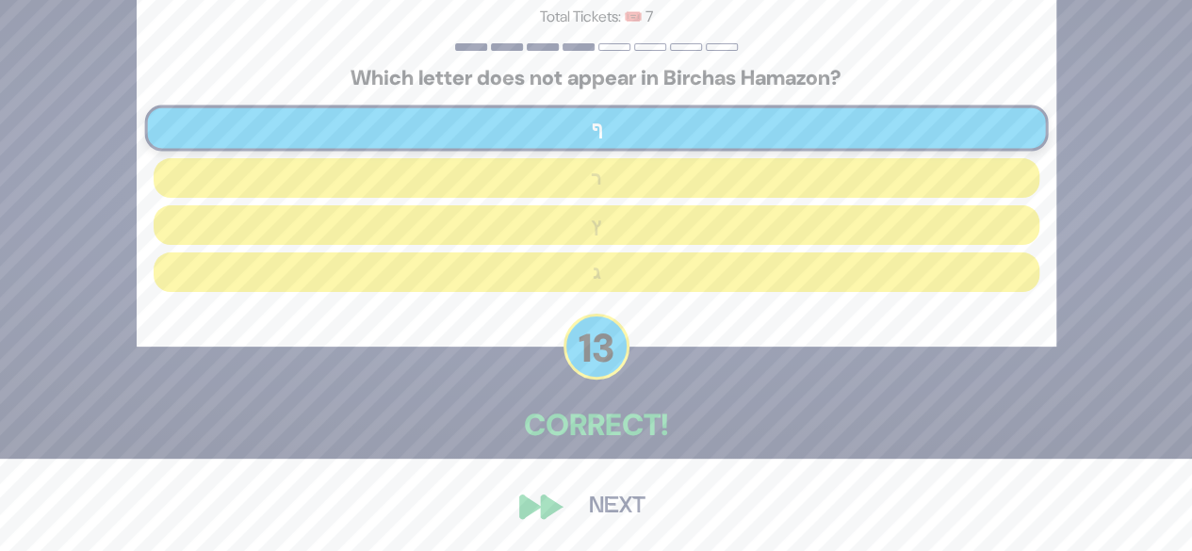
click at [631, 510] on button "Next" at bounding box center [617, 506] width 109 height 43
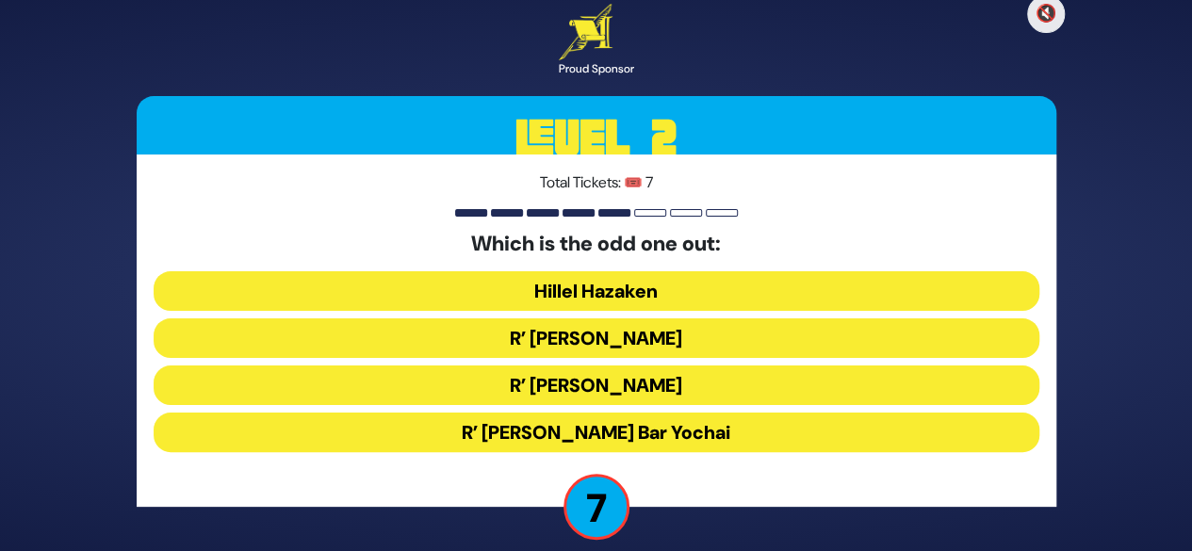
click at [698, 443] on button "R’ Shimon Bar Yochai" at bounding box center [597, 433] width 886 height 40
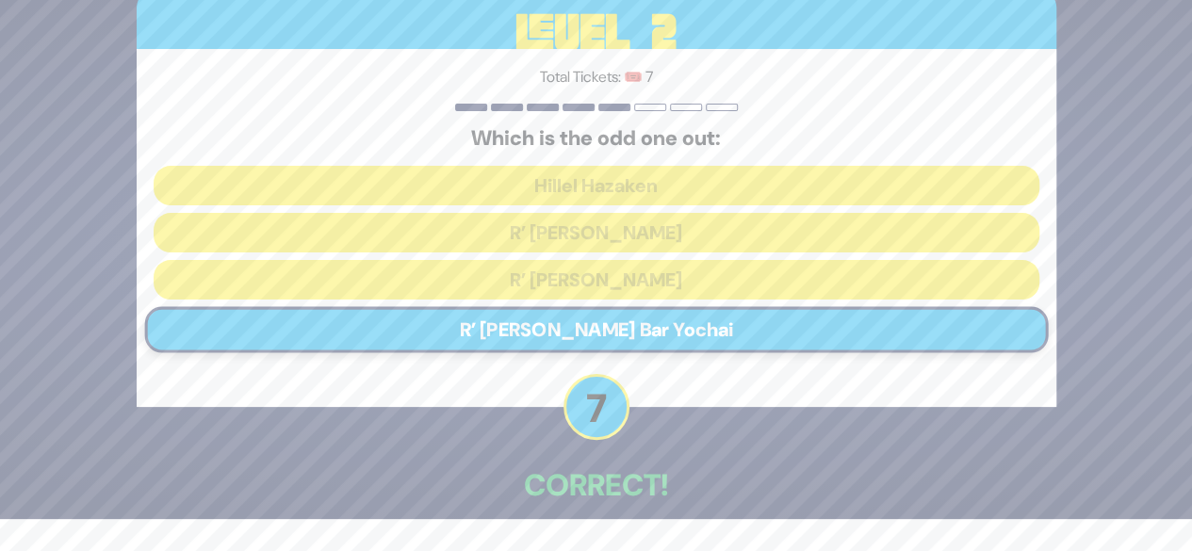
scroll to position [92, 0]
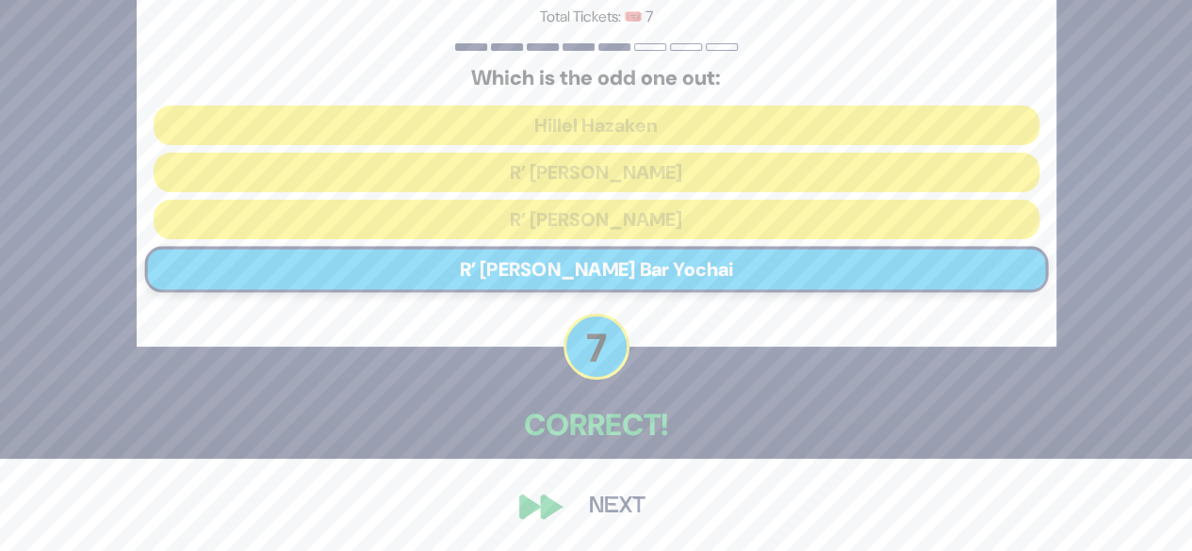
click at [629, 518] on button "Next" at bounding box center [617, 506] width 109 height 43
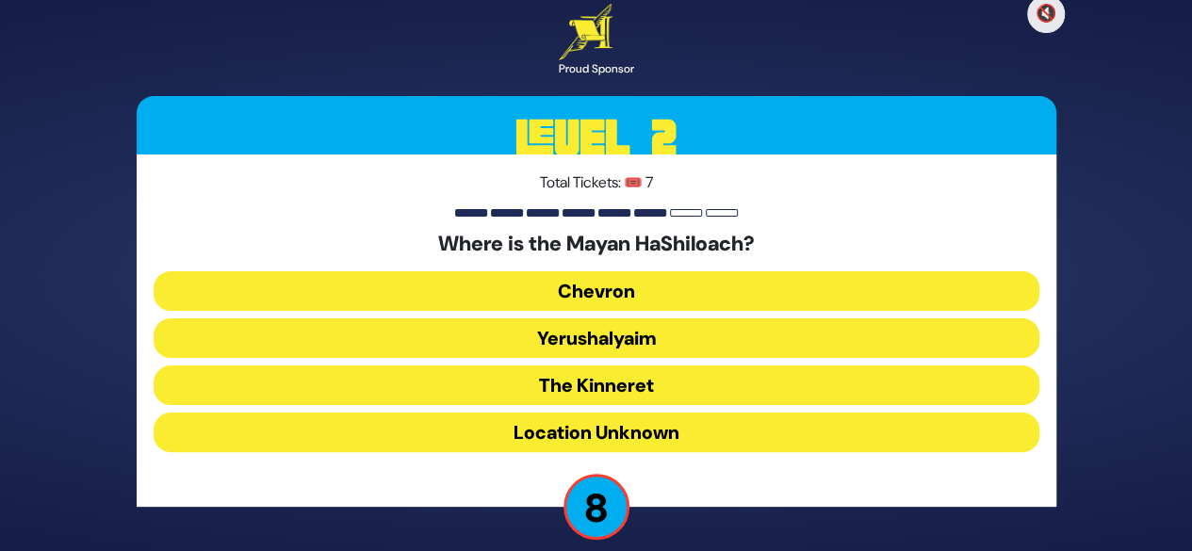
click at [718, 445] on button "Location Unknown" at bounding box center [597, 433] width 886 height 40
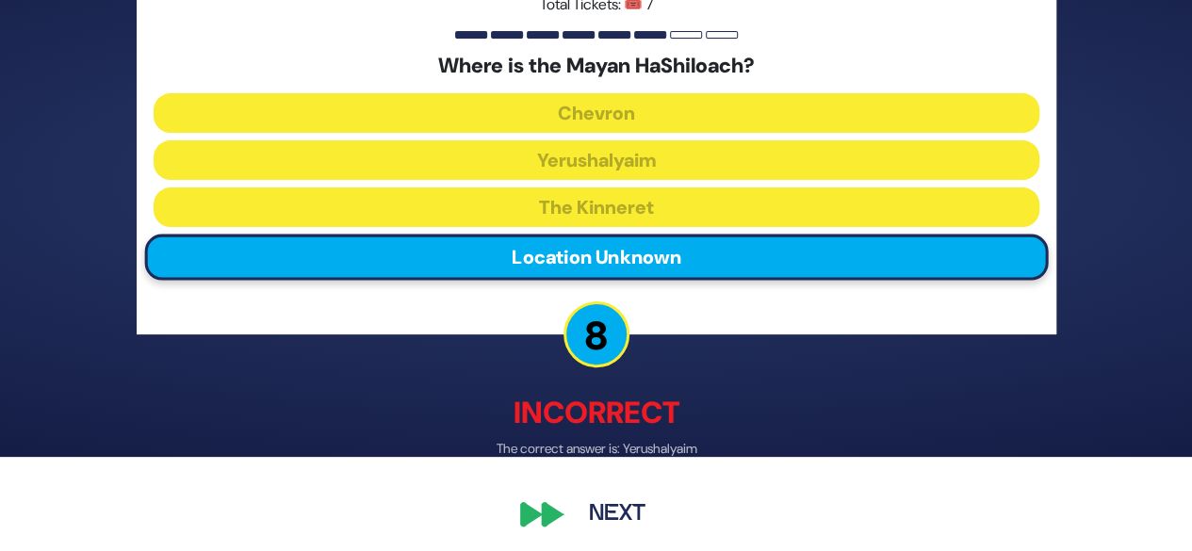
scroll to position [102, 0]
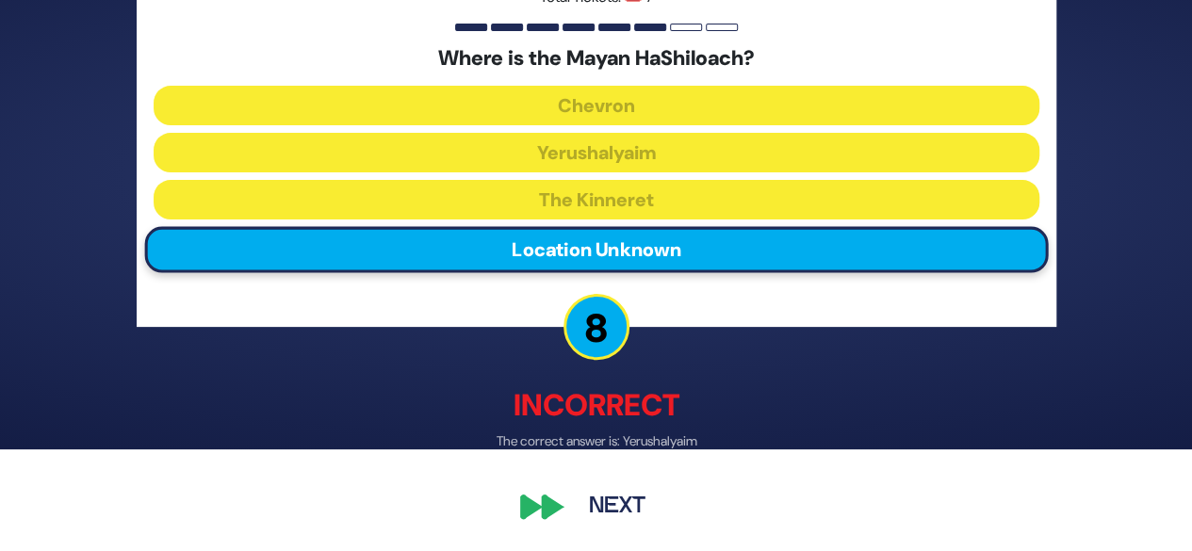
click at [631, 509] on button "Next" at bounding box center [617, 507] width 109 height 43
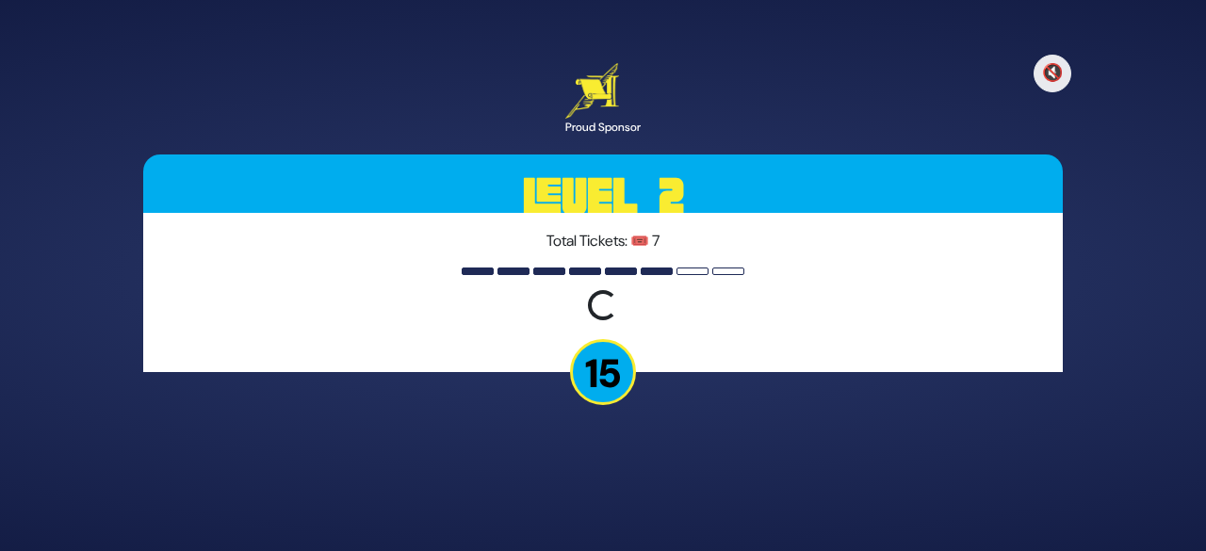
click at [794, 404] on div "🔇 Proud Sponsor Level 2 Total Tickets: 🎟️ 7 Loading question... 15" at bounding box center [603, 276] width 965 height 471
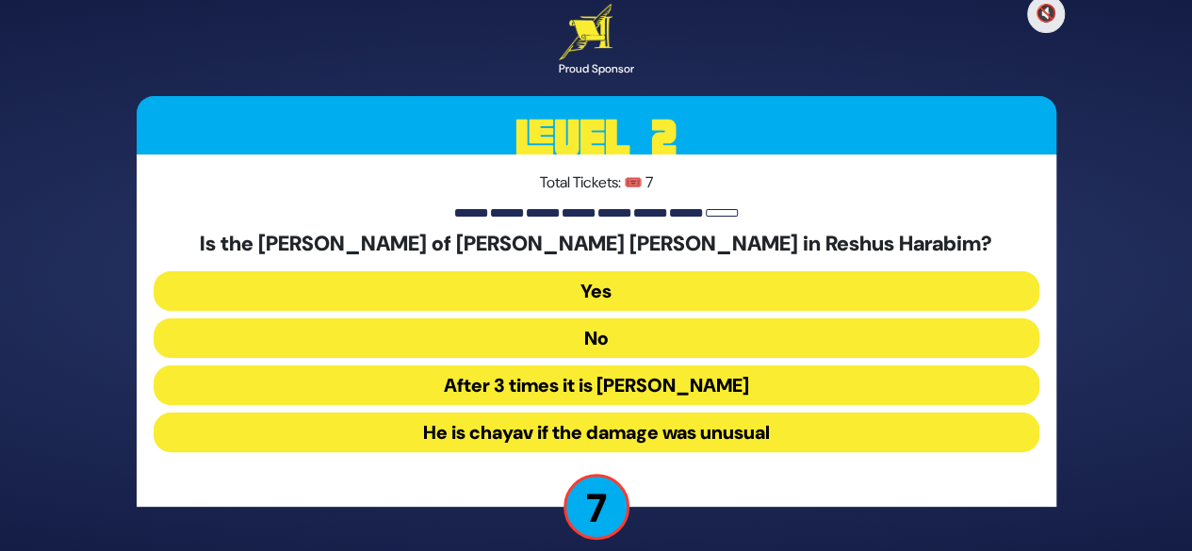
click at [744, 342] on button "No" at bounding box center [597, 339] width 886 height 40
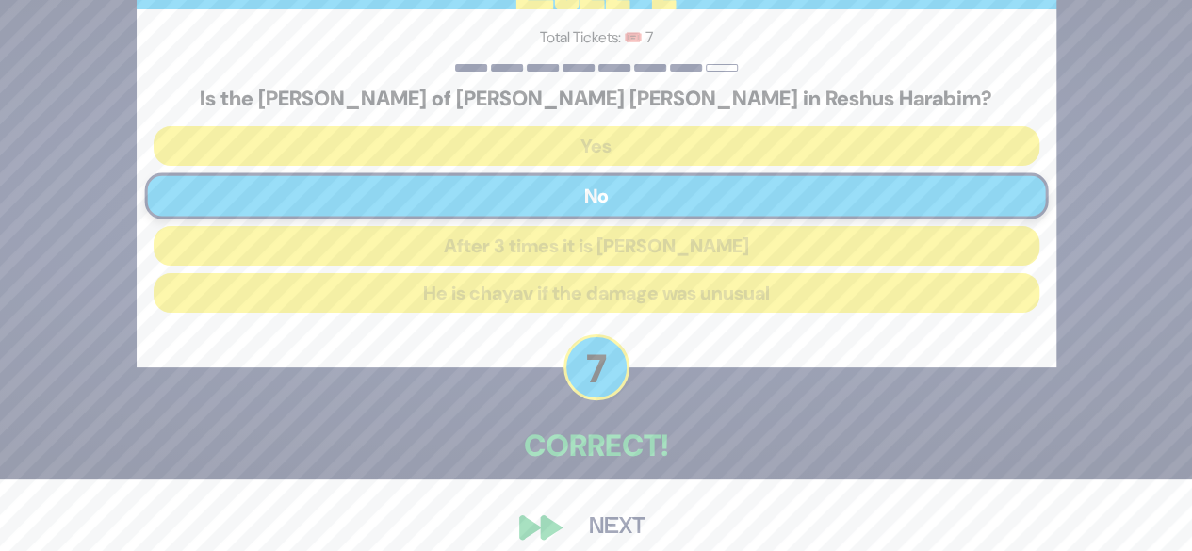
scroll to position [92, 0]
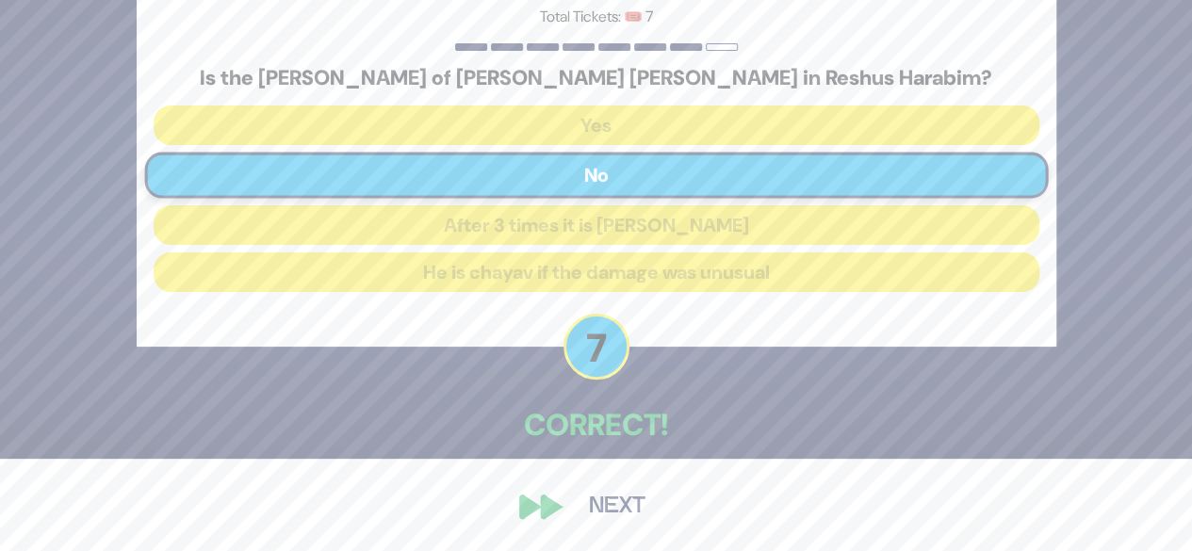
click at [605, 516] on button "Next" at bounding box center [617, 506] width 109 height 43
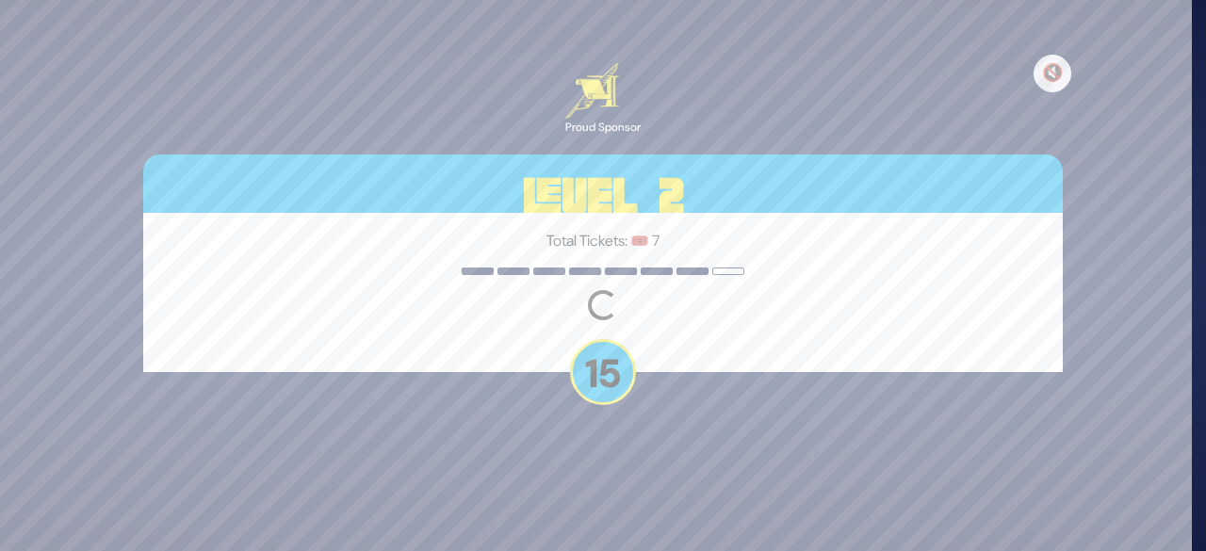
click at [775, 399] on div "🔇 Proud Sponsor Level 2 Total Tickets: 🎟️ 7 Loading question... 15" at bounding box center [603, 276] width 965 height 471
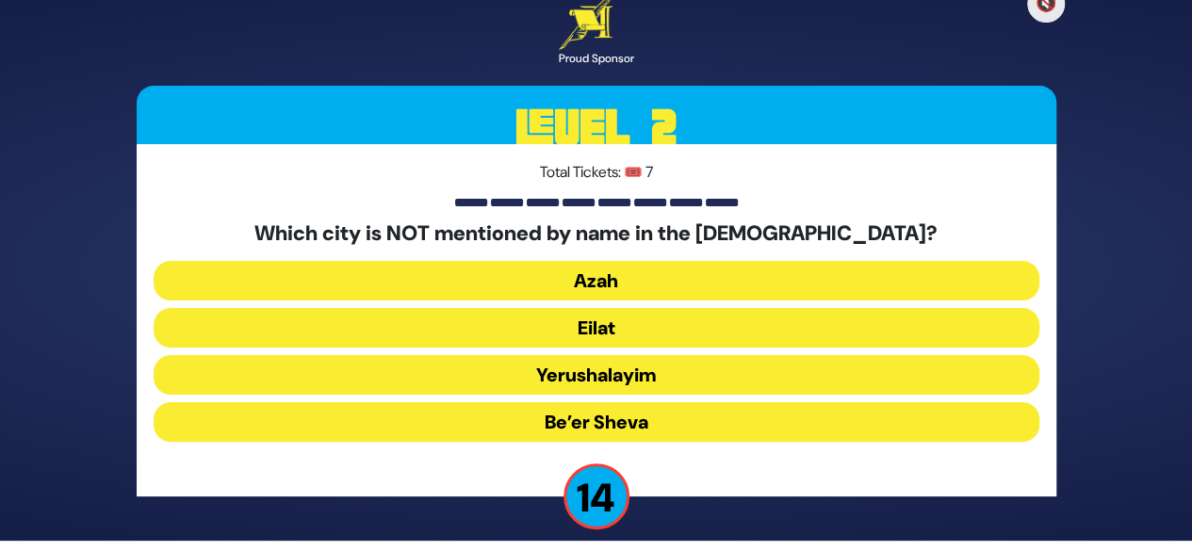
scroll to position [19, 0]
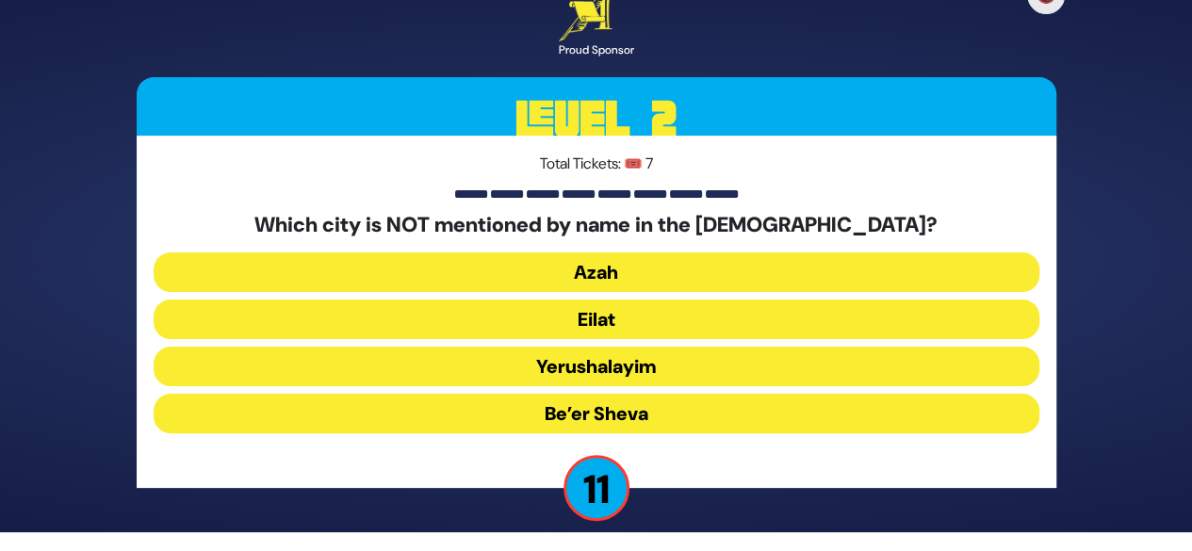
click at [703, 427] on button "Be’er Sheva" at bounding box center [597, 414] width 886 height 40
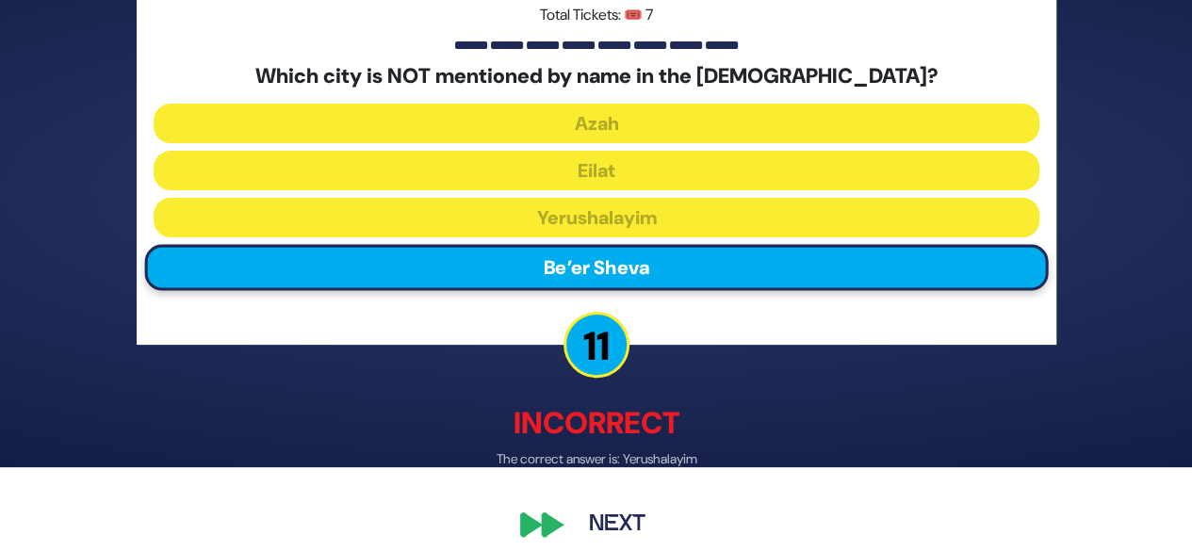
scroll to position [85, 0]
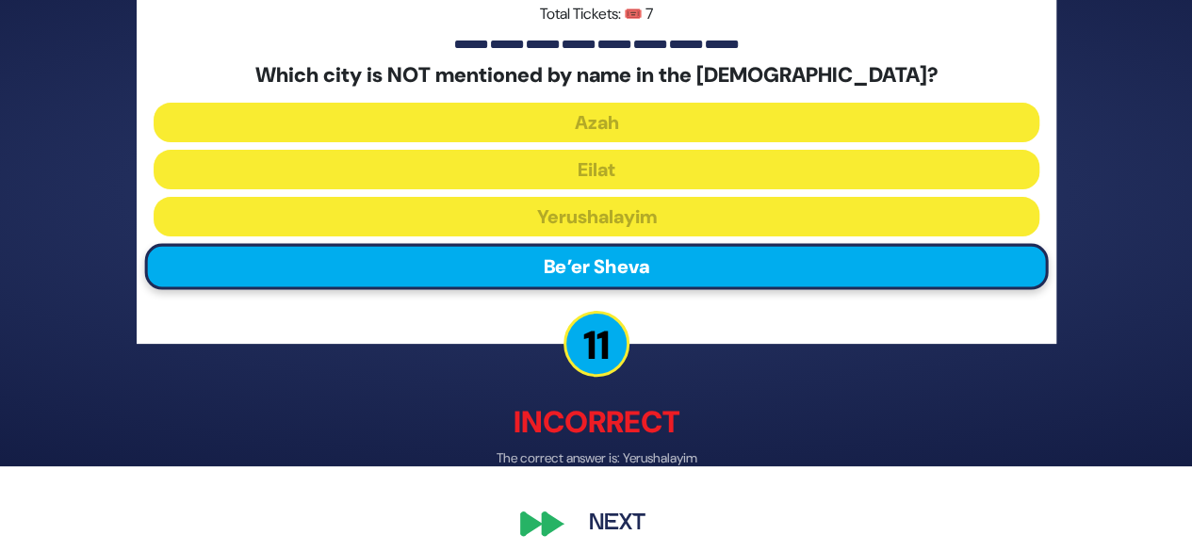
click at [622, 531] on button "Next" at bounding box center [617, 524] width 109 height 43
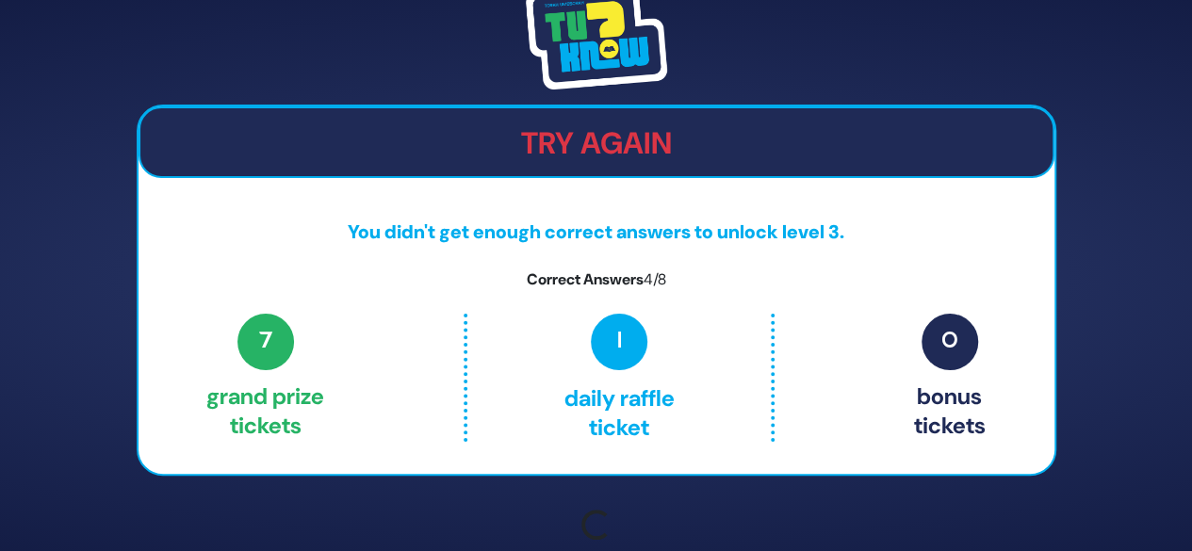
click at [618, 522] on div "Checking credits..." at bounding box center [597, 527] width 920 height 35
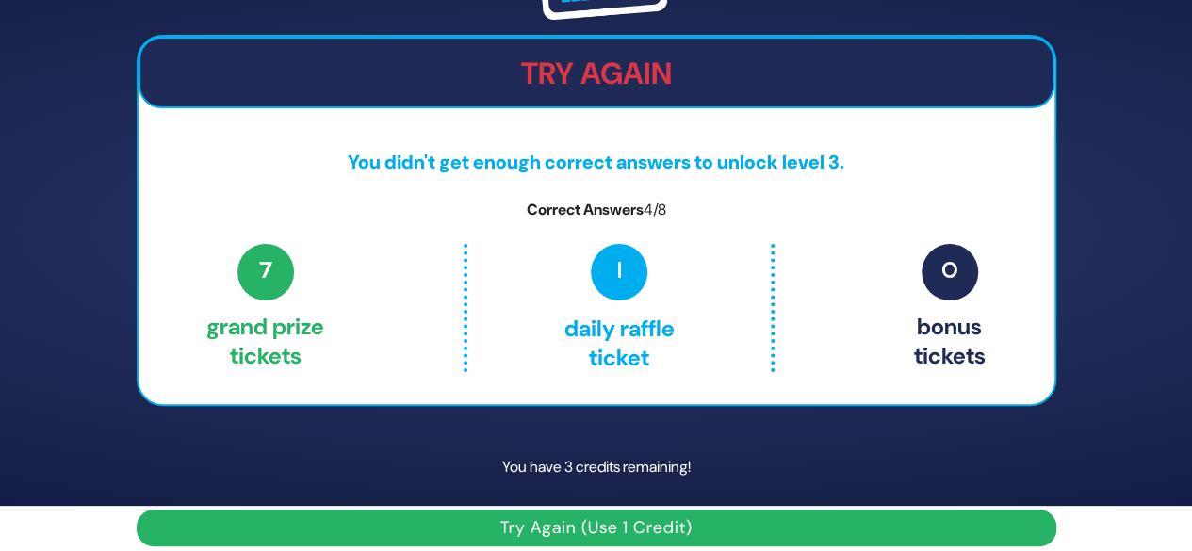
scroll to position [62, 0]
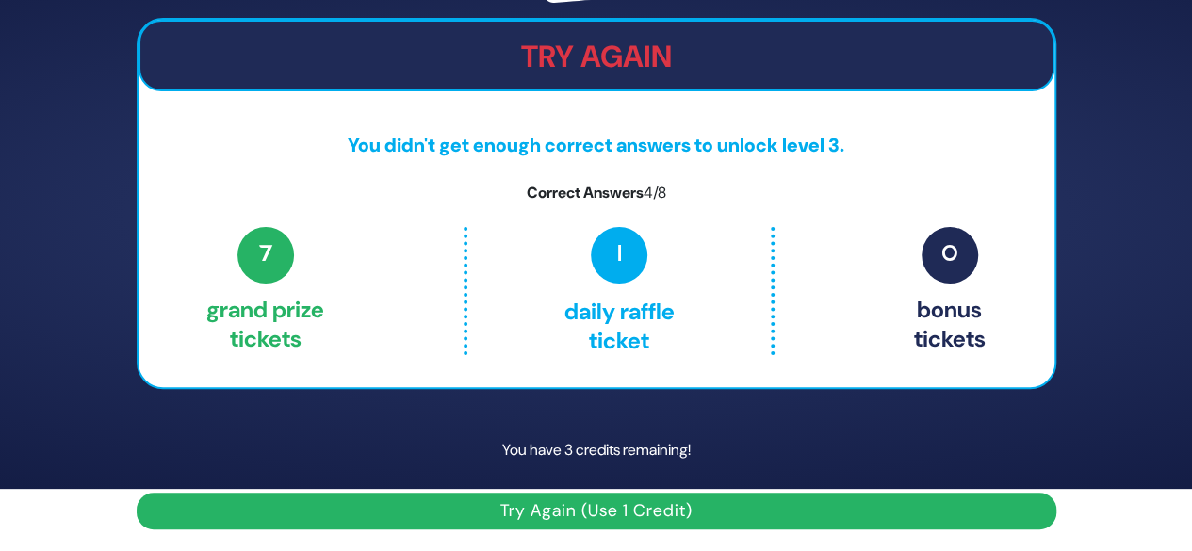
click at [660, 516] on button "Try Again (Use 1 Credit)" at bounding box center [597, 511] width 920 height 37
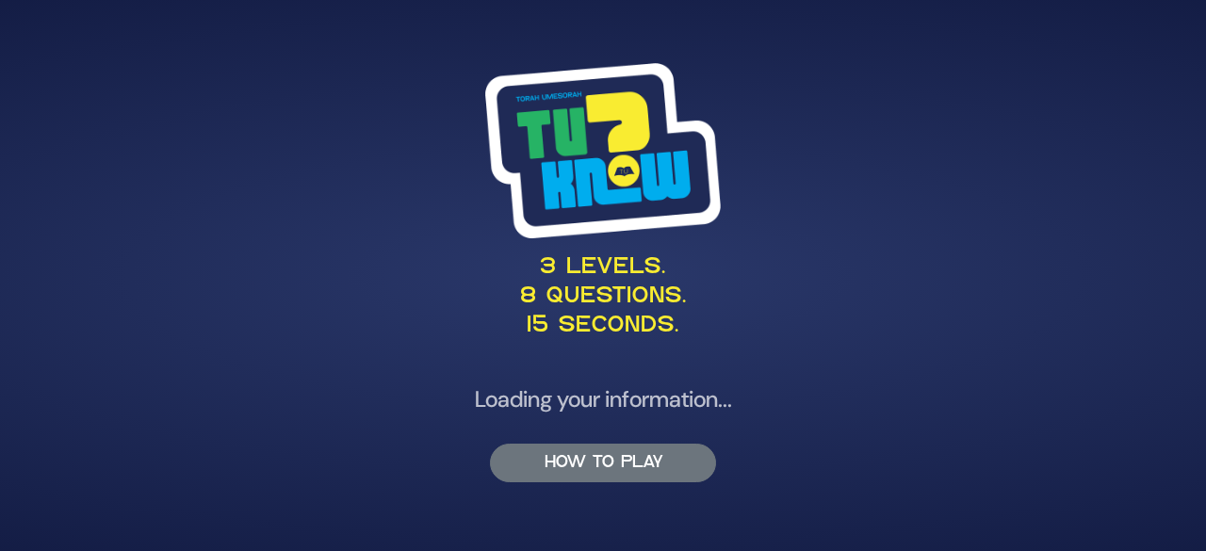
click at [658, 466] on button "HOW TO PLAY" at bounding box center [603, 463] width 226 height 39
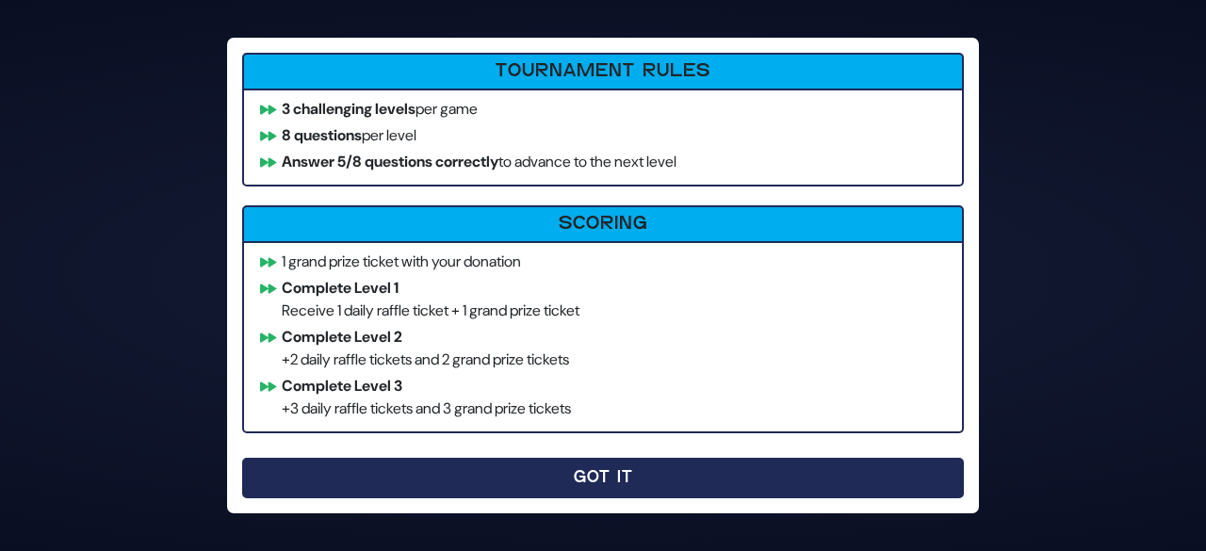
click at [708, 487] on button "Got It" at bounding box center [603, 478] width 722 height 41
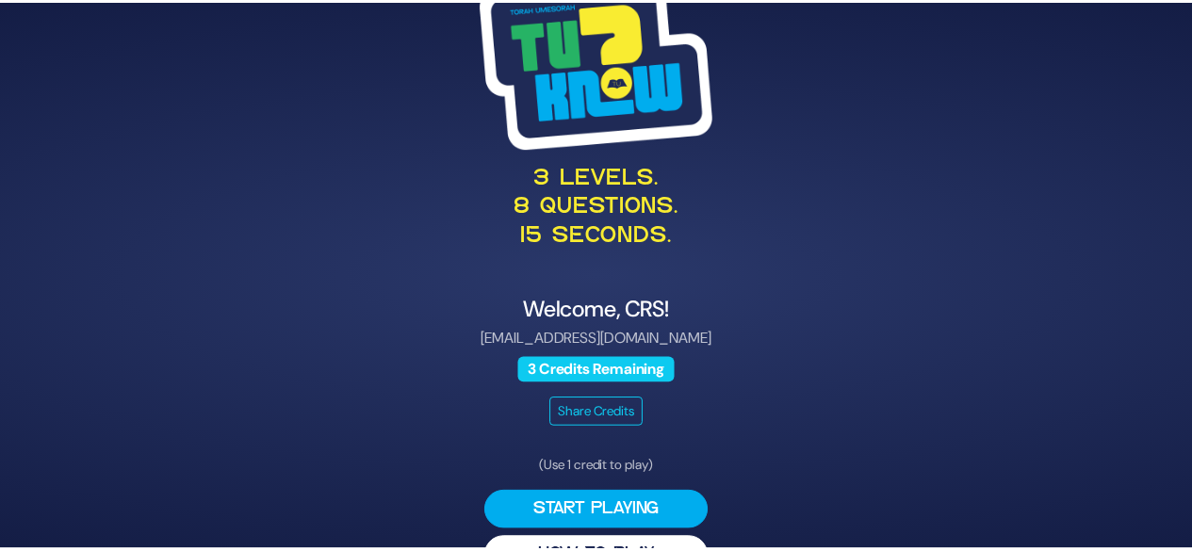
scroll to position [48, 0]
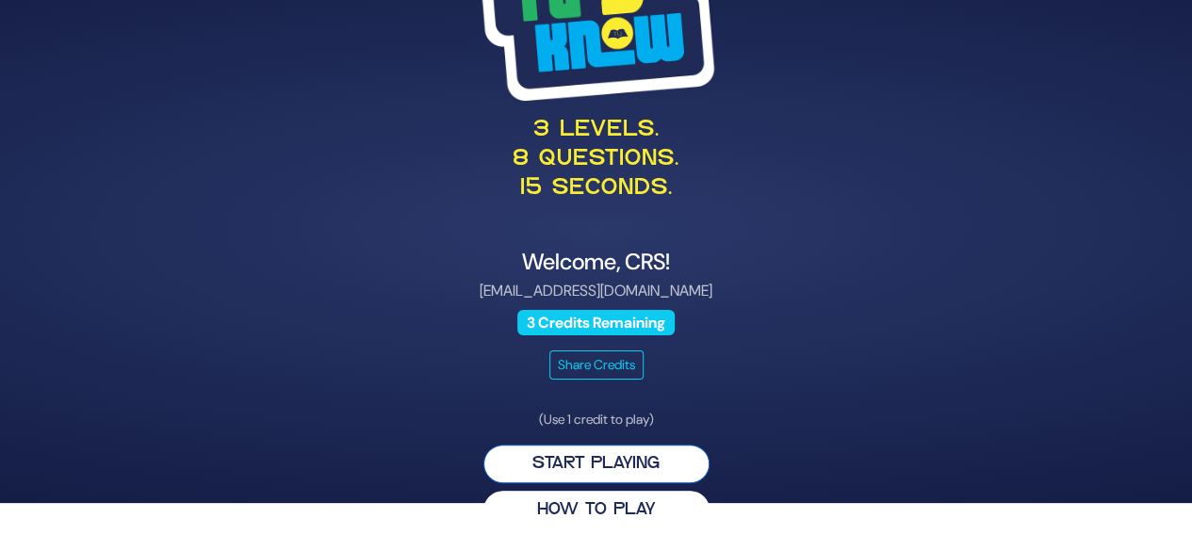
click at [545, 480] on button "Start Playing" at bounding box center [597, 464] width 226 height 39
click at [533, 475] on button "Start Playing" at bounding box center [597, 464] width 226 height 39
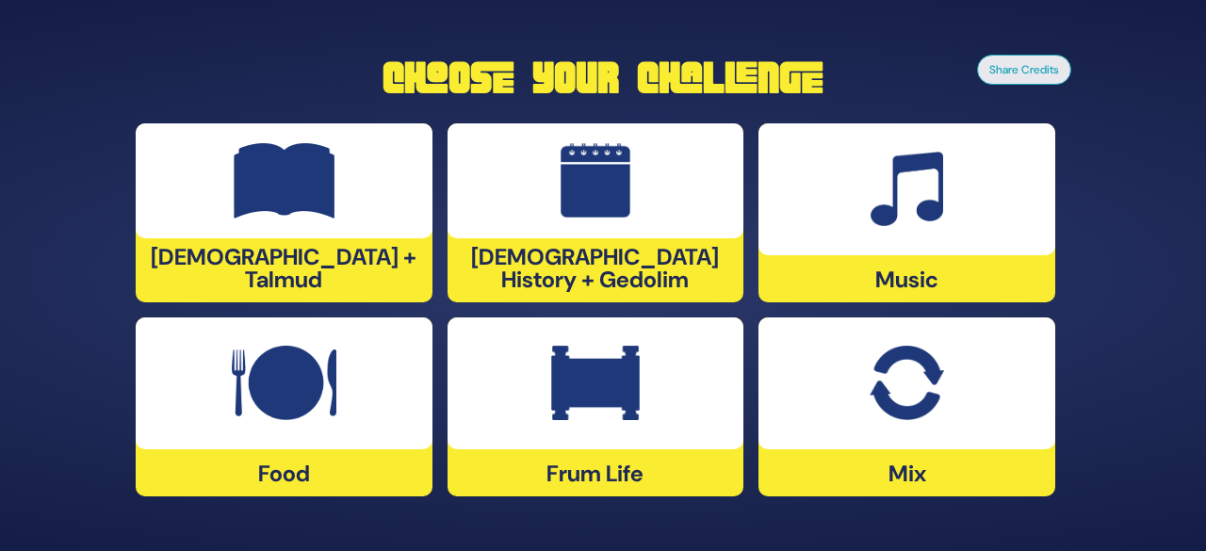
click at [1093, 401] on div "Share Credits Choose Your Challenge Tanach + Talmud Jewish History + Gedolim Mu…" at bounding box center [603, 276] width 988 height 471
click at [647, 237] on div at bounding box center [596, 180] width 297 height 115
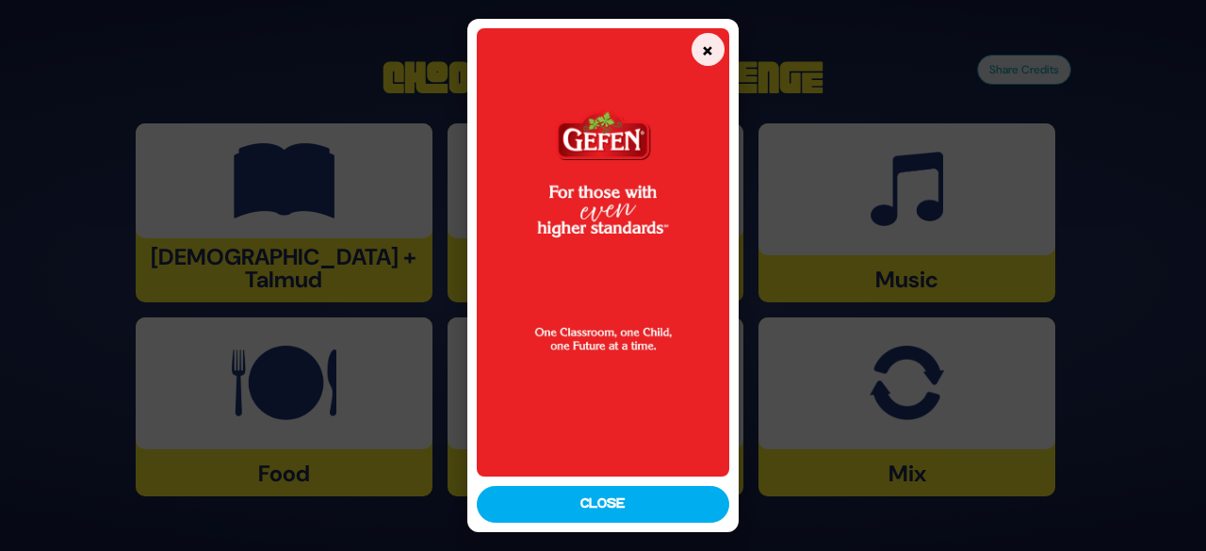
click at [650, 493] on button "Close" at bounding box center [603, 504] width 253 height 37
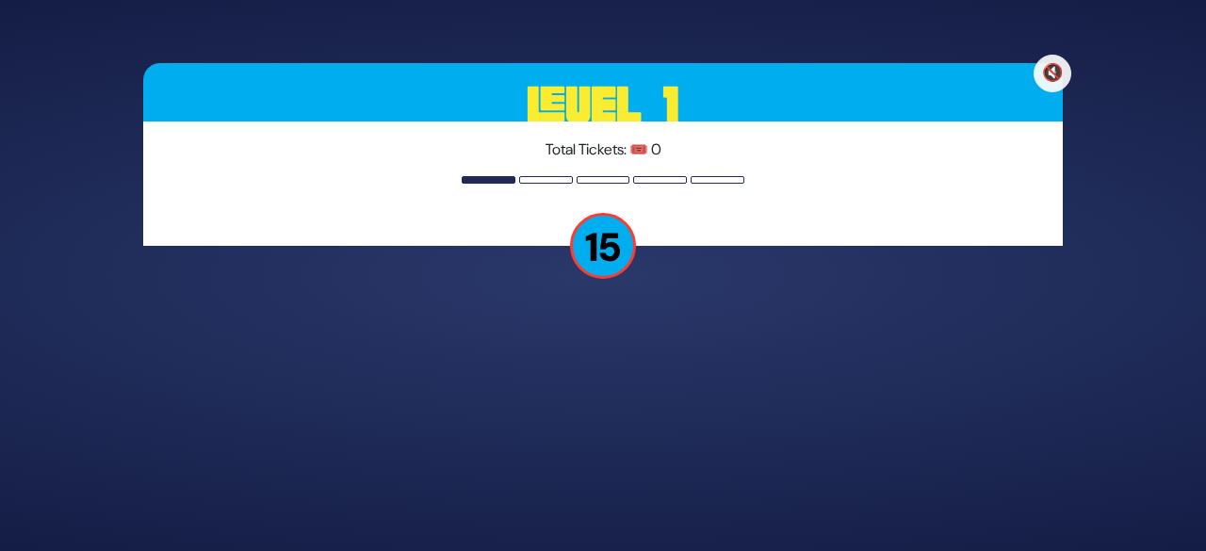
click at [634, 261] on div "🔇 Level 1 Total Tickets: 🎟️ 0 15" at bounding box center [603, 276] width 965 height 471
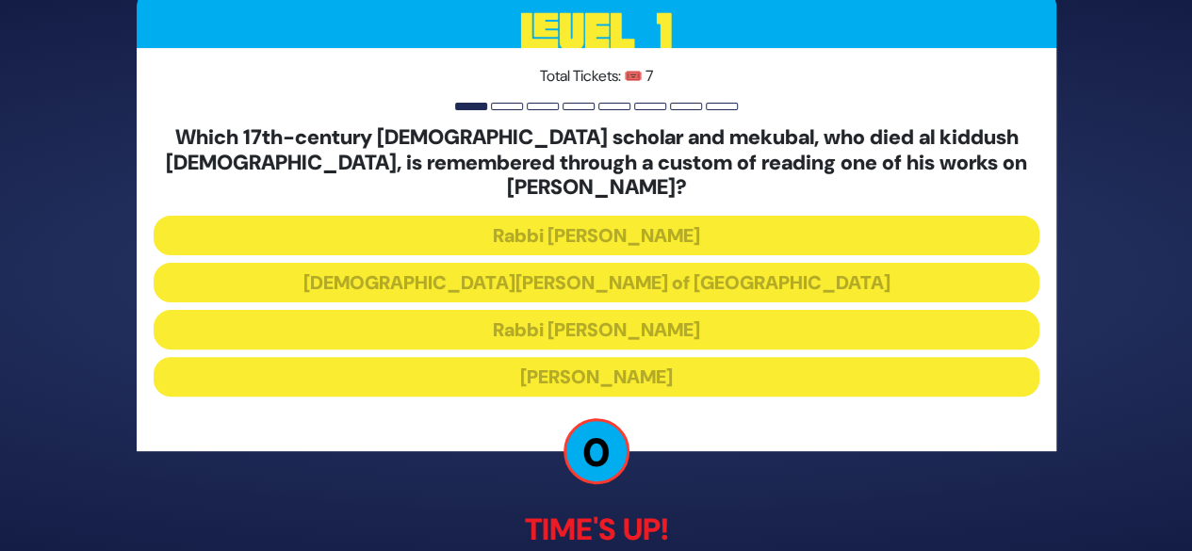
click at [938, 471] on div "🔇 Proud Sponsor Level 1 Total Tickets: 🎟️ 7 Which 17th-century Torah scholar an…" at bounding box center [596, 276] width 965 height 800
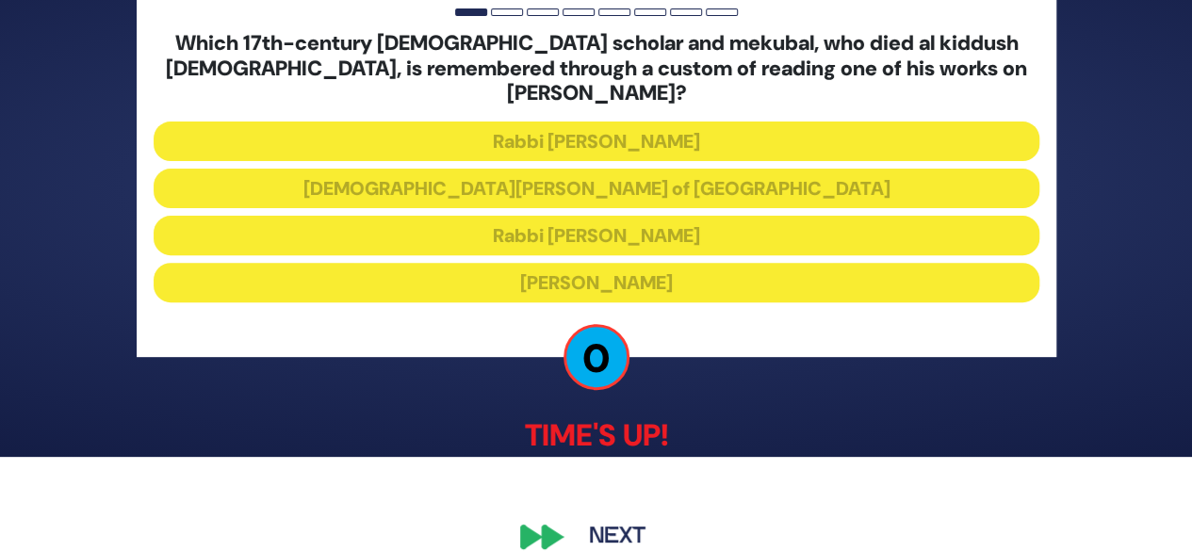
scroll to position [111, 0]
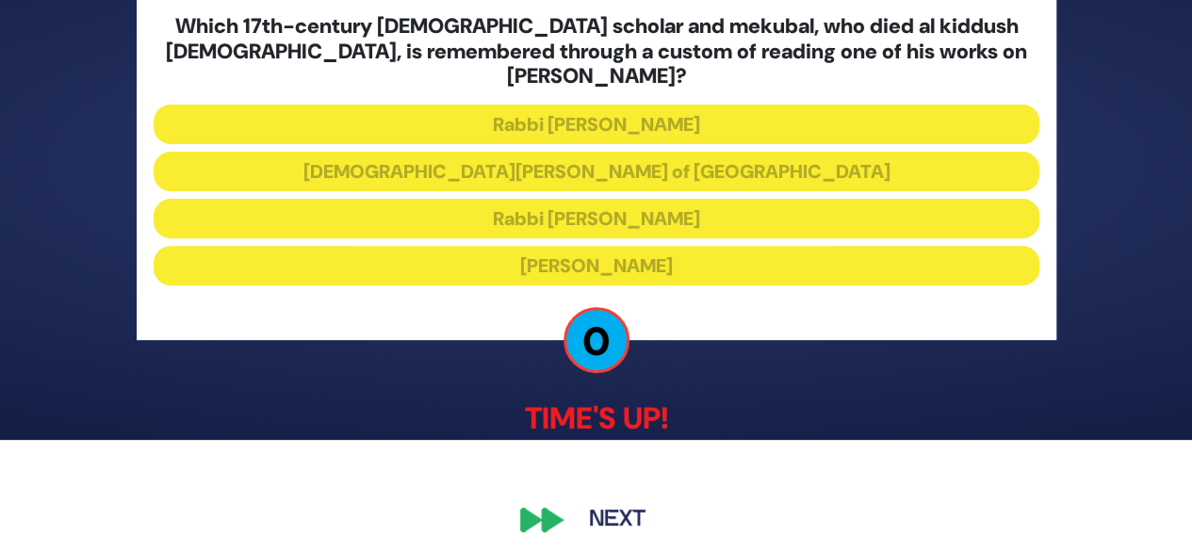
click at [614, 505] on button "Next" at bounding box center [617, 520] width 109 height 43
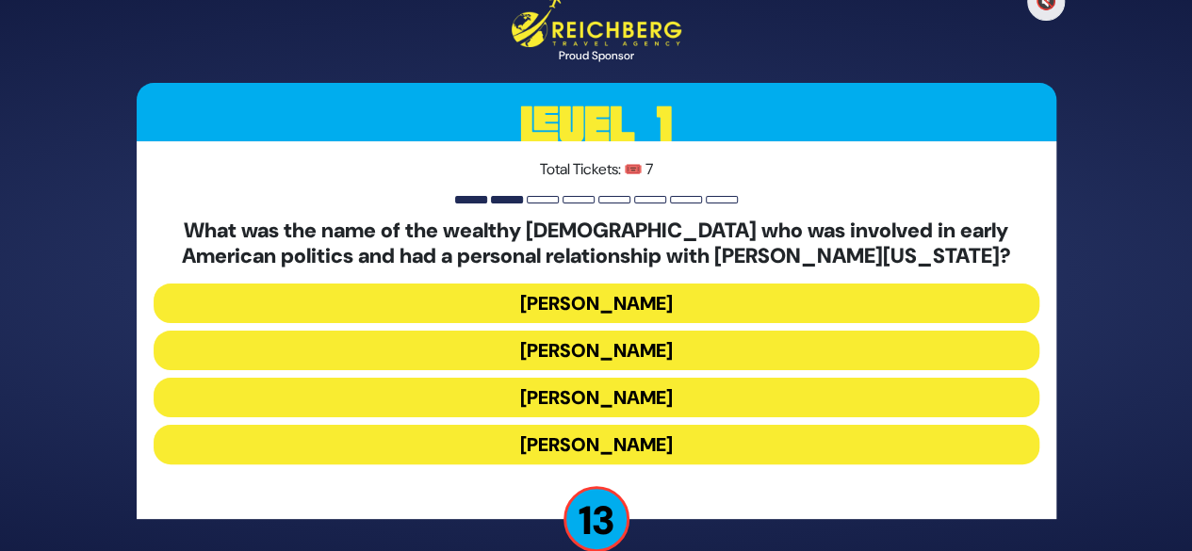
scroll to position [30, 0]
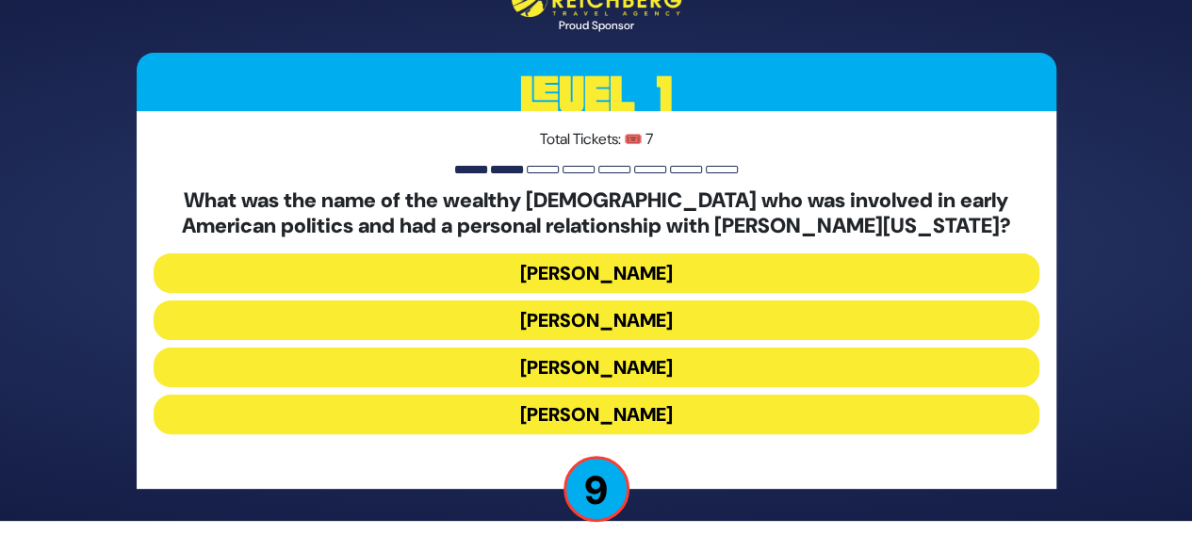
click at [662, 317] on button "Haym Salomon" at bounding box center [597, 321] width 886 height 40
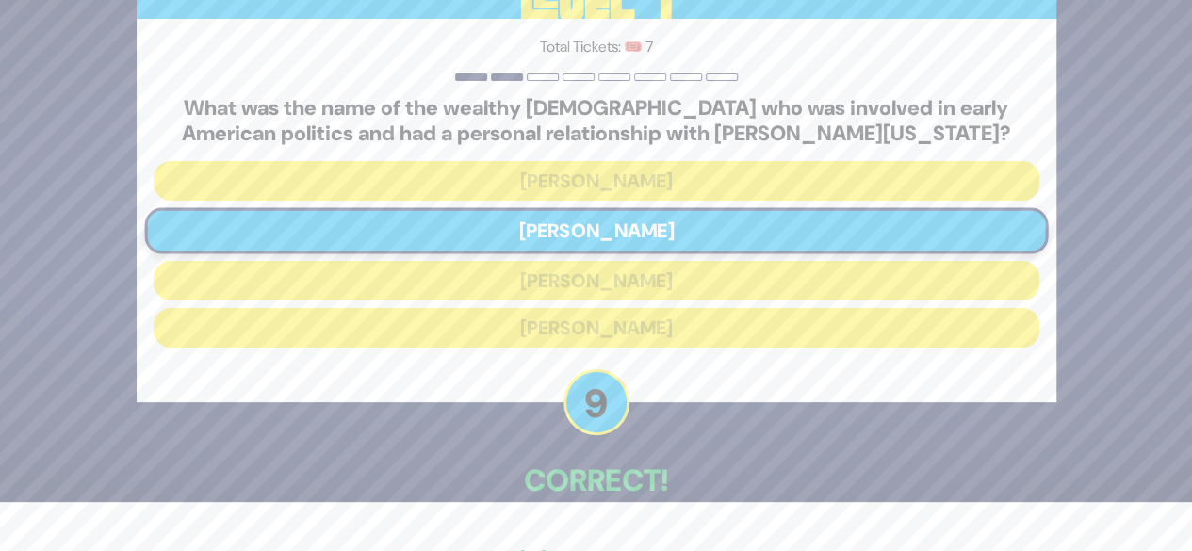
scroll to position [104, 0]
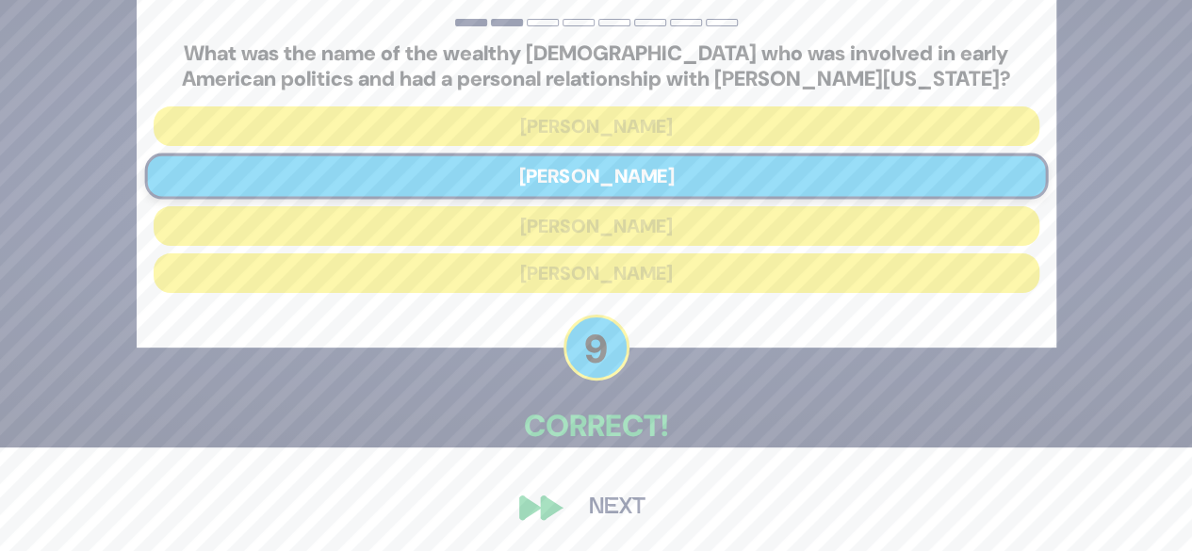
click at [639, 500] on button "Next" at bounding box center [617, 507] width 109 height 43
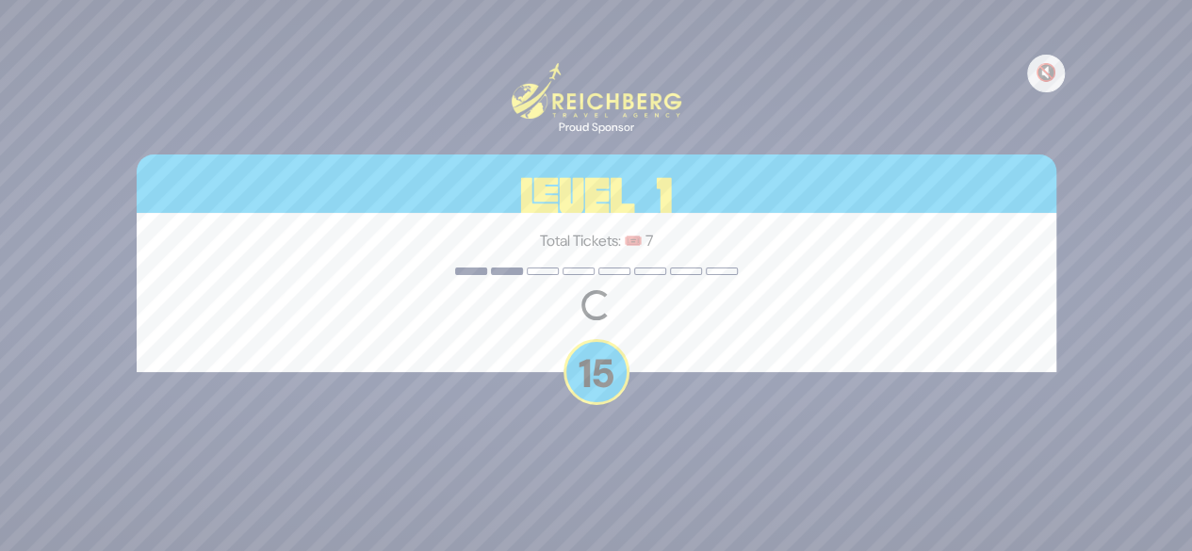
scroll to position [0, 0]
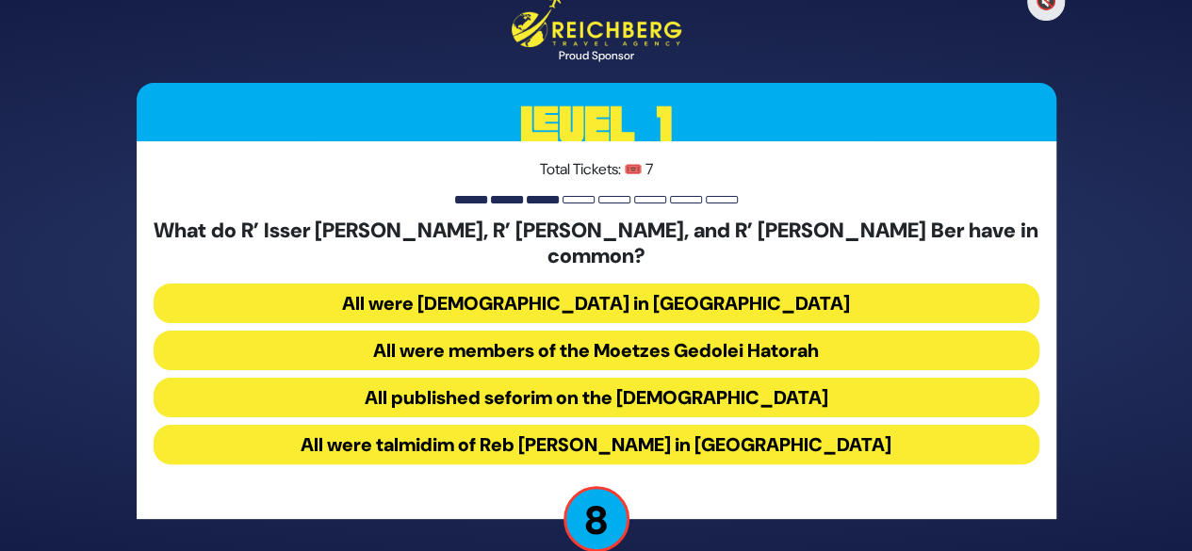
click at [661, 284] on button "All were Roshei Yeshiva in Slabodka" at bounding box center [597, 304] width 886 height 40
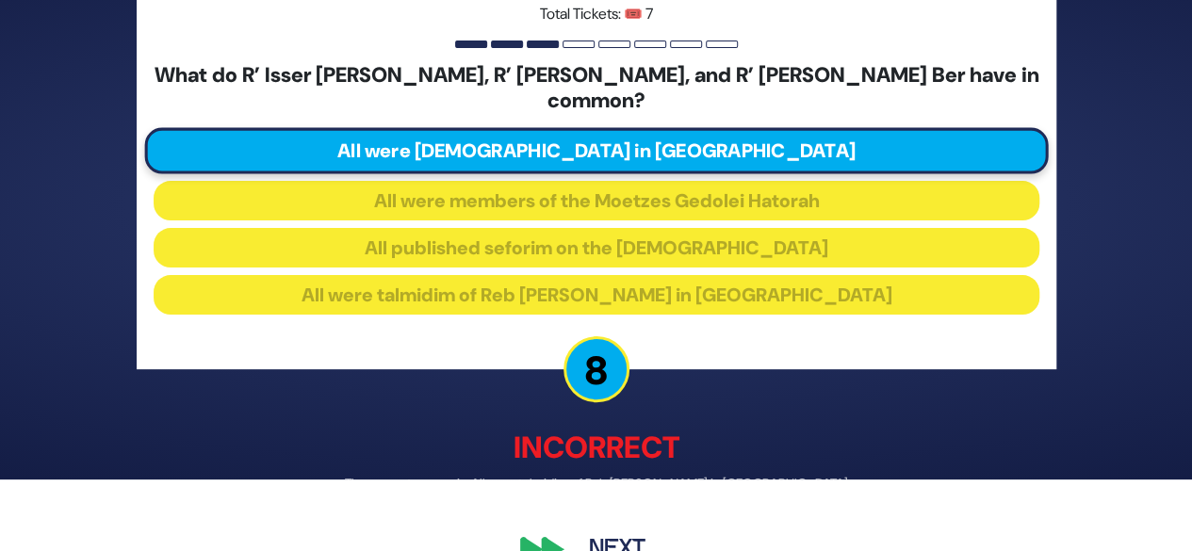
scroll to position [102, 0]
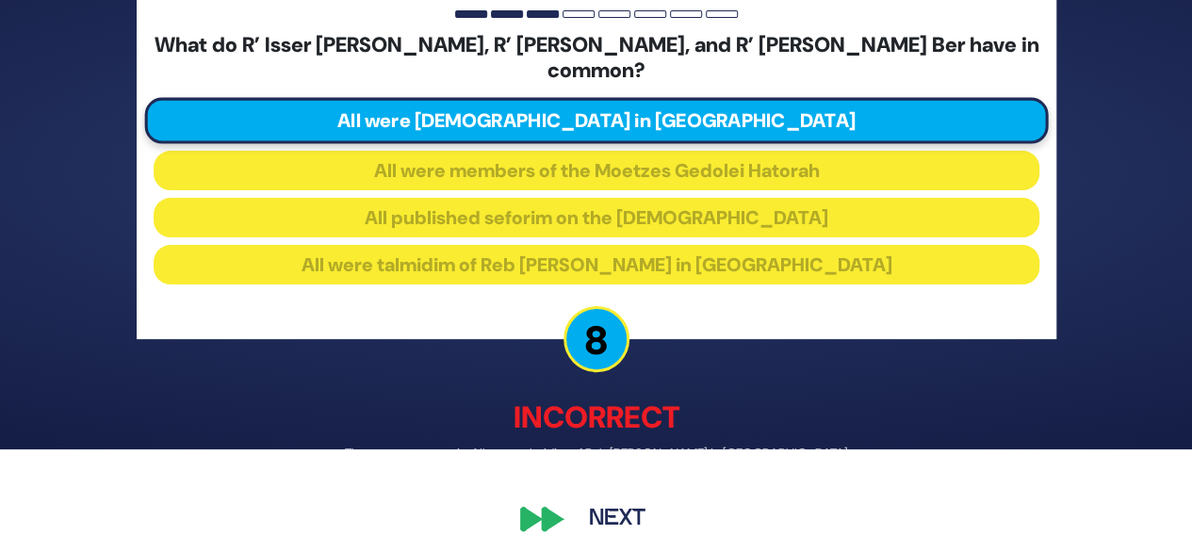
click at [614, 516] on button "Next" at bounding box center [617, 520] width 109 height 43
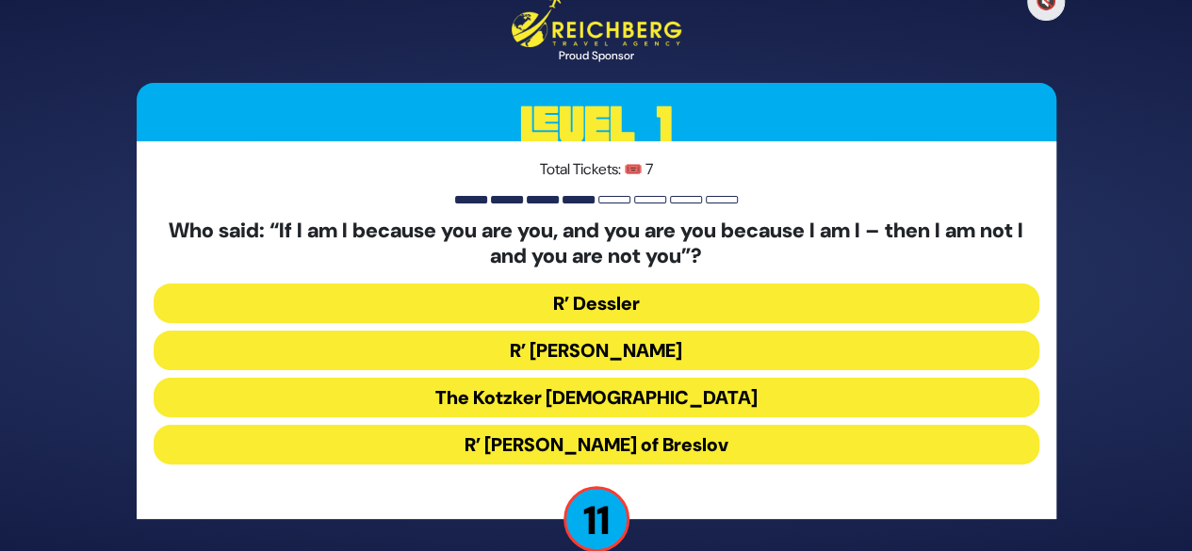
click at [1084, 450] on div "🔇 Proud Sponsor Level 1 Total Tickets: 🎟️ 7 Who said: “If I am I because you ar…" at bounding box center [596, 275] width 1192 height 551
click at [716, 405] on button "The Kotzker Rebbe" at bounding box center [597, 398] width 886 height 40
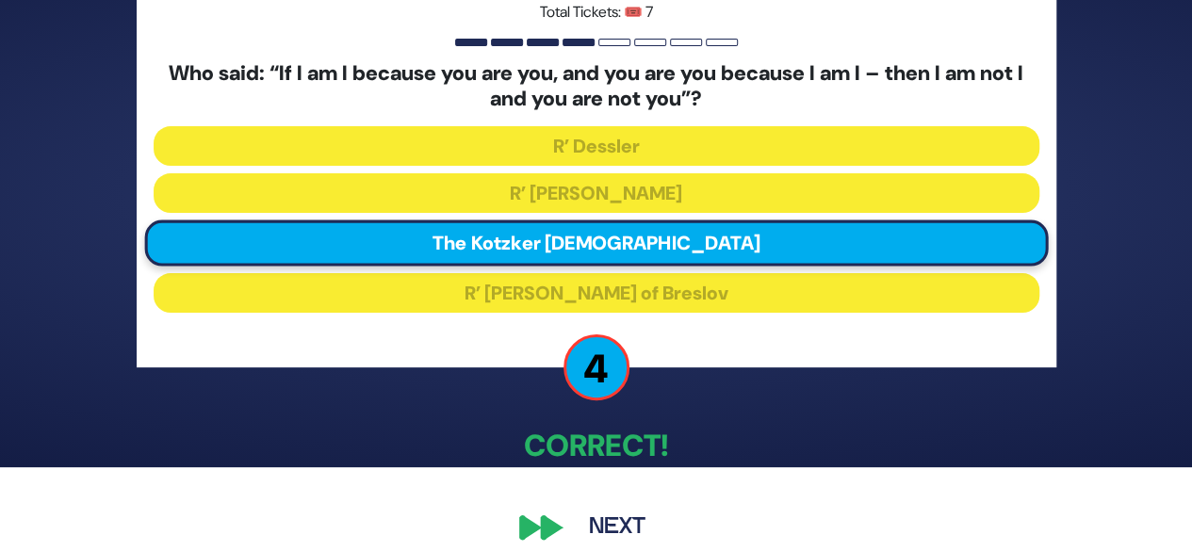
scroll to position [104, 0]
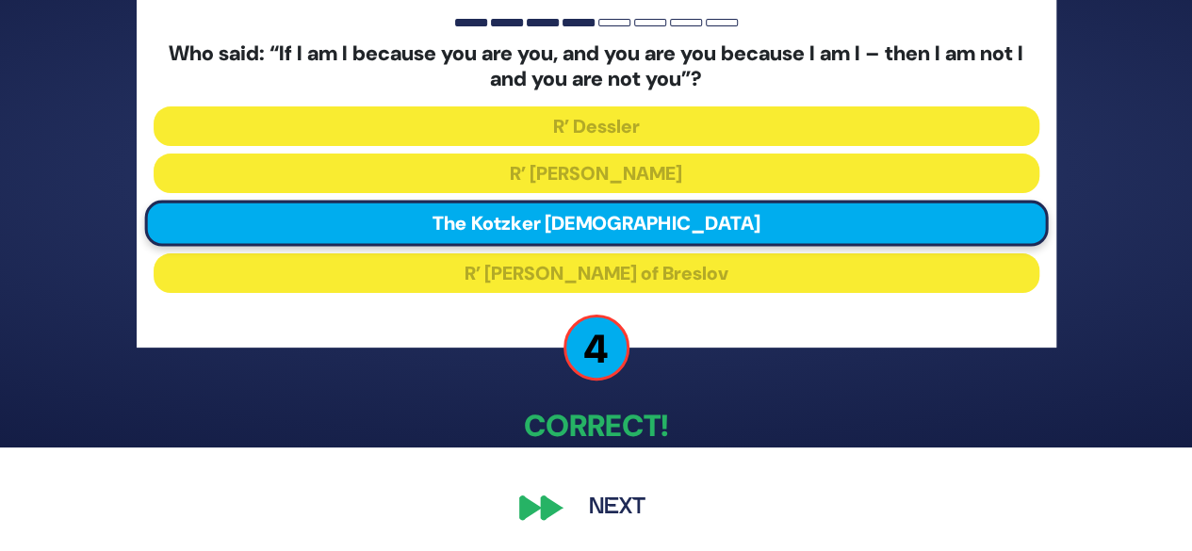
click at [620, 515] on button "Next" at bounding box center [617, 507] width 109 height 43
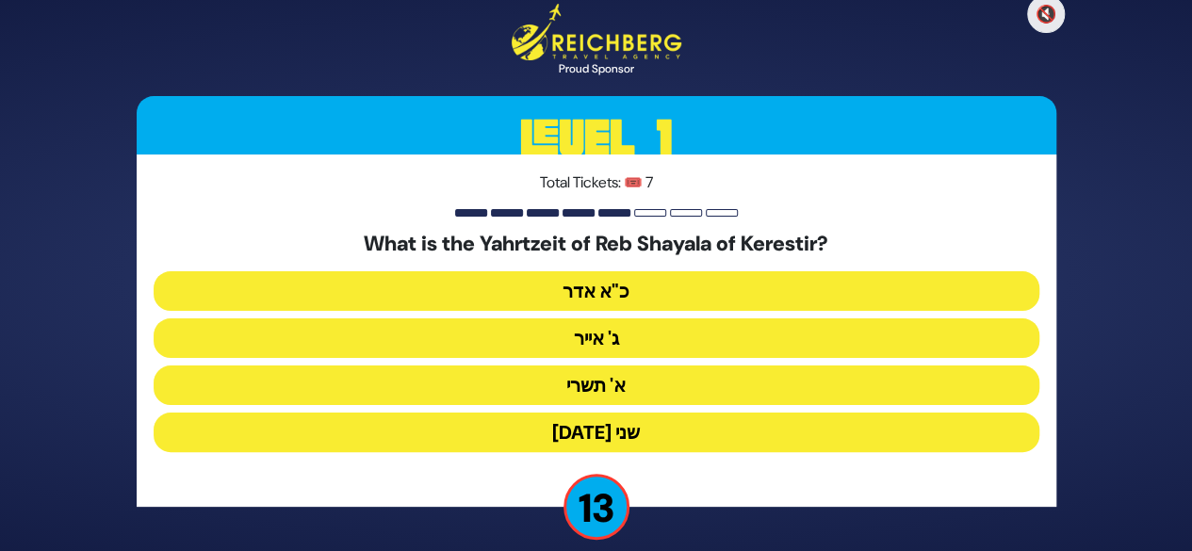
scroll to position [19, 0]
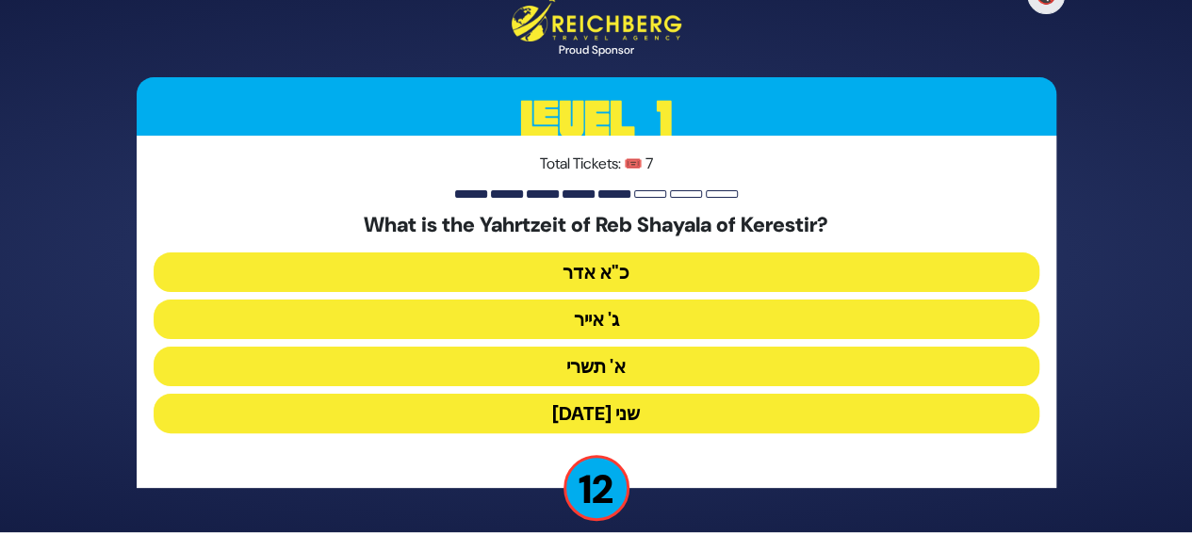
click at [669, 322] on button "ג' אייר" at bounding box center [597, 320] width 886 height 40
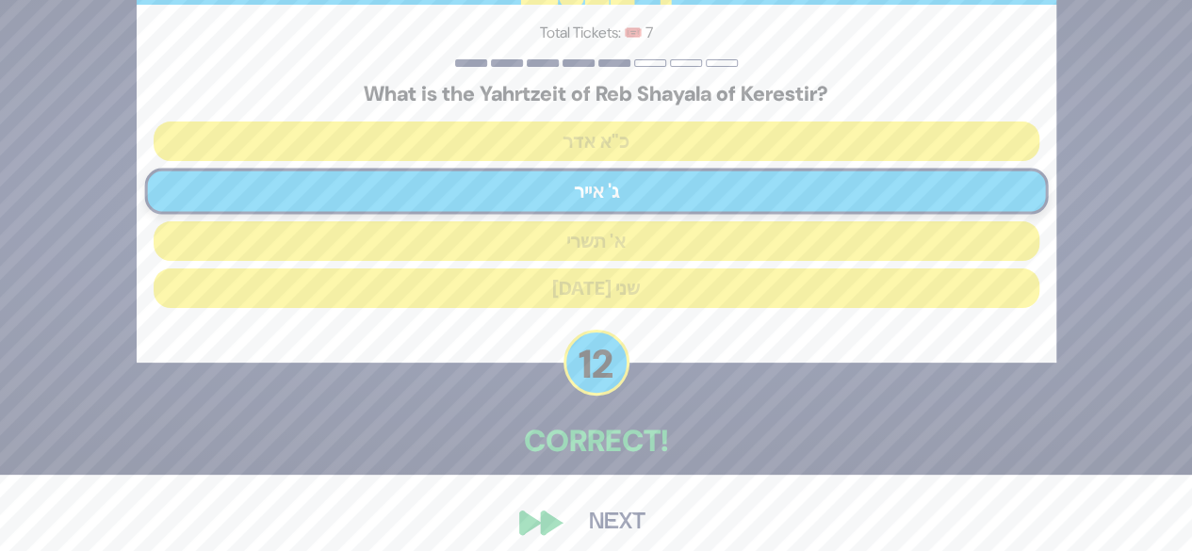
scroll to position [91, 0]
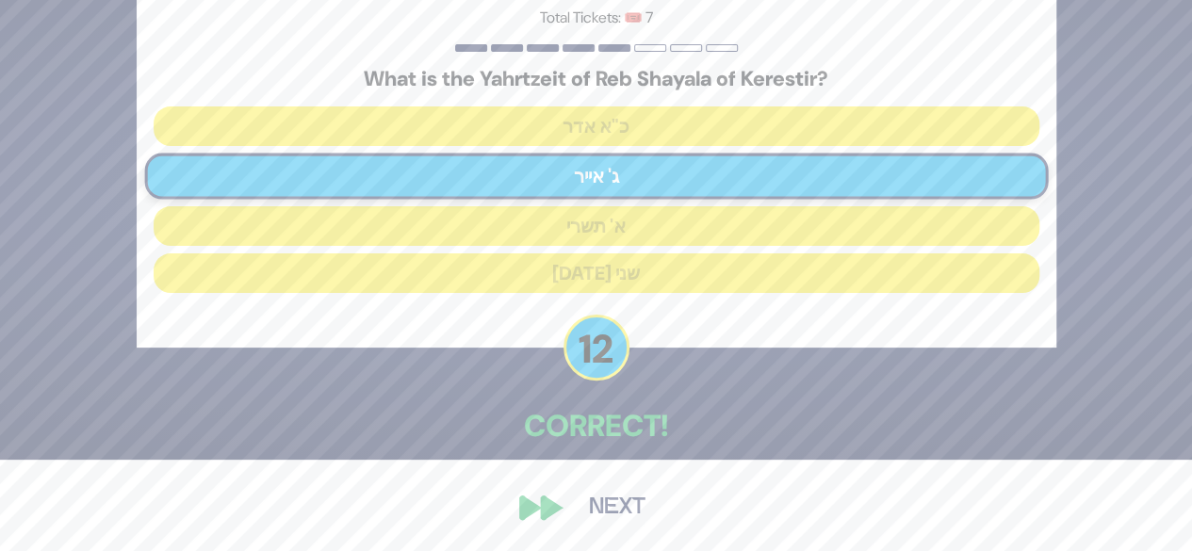
click at [639, 513] on button "Next" at bounding box center [617, 507] width 109 height 43
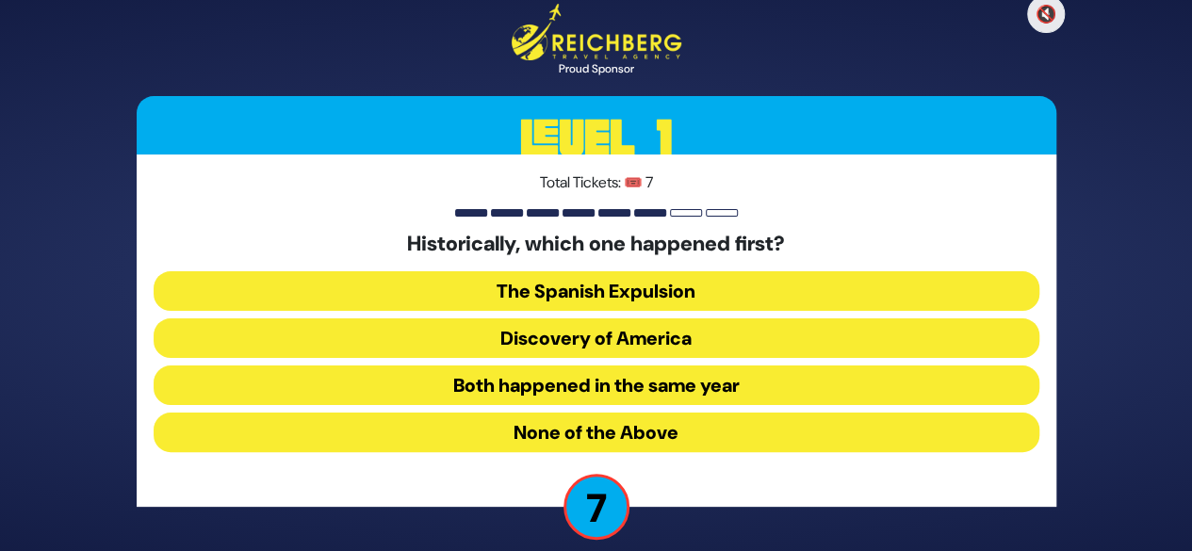
click at [978, 435] on button "None of the Above" at bounding box center [597, 433] width 886 height 40
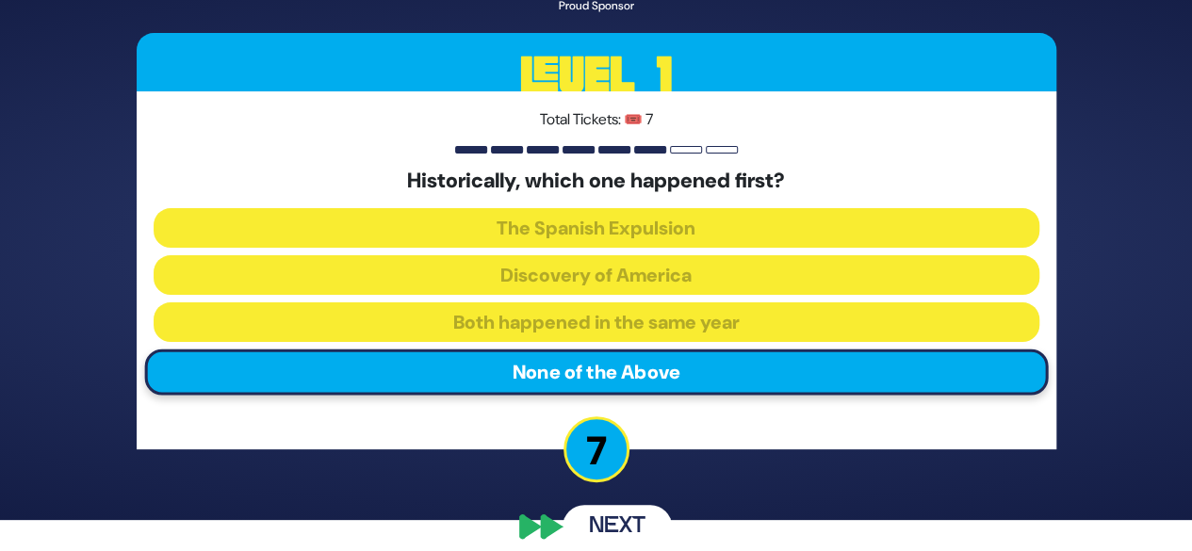
scroll to position [30, 0]
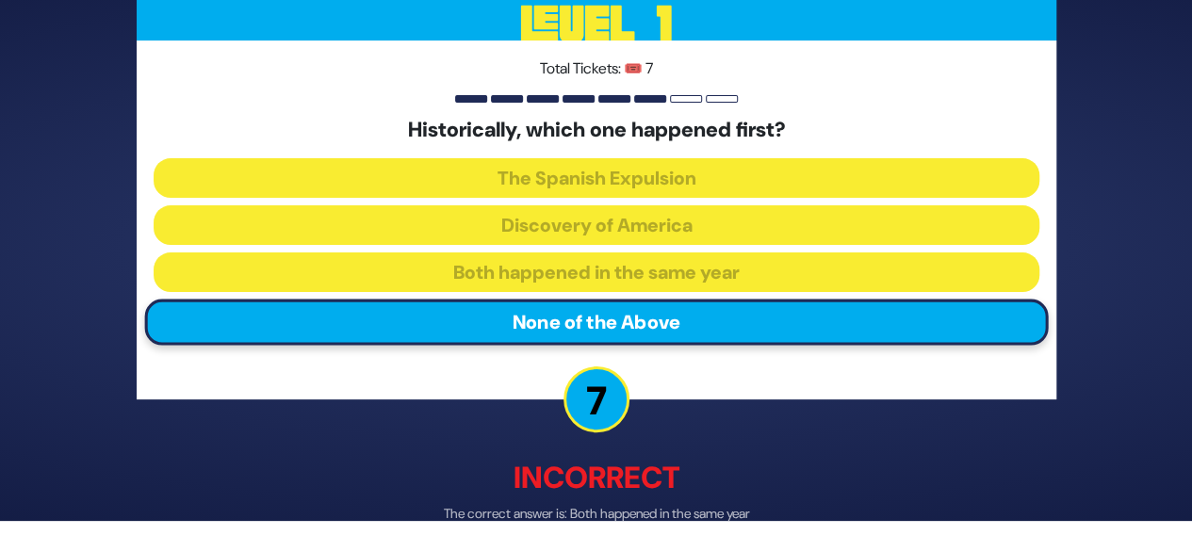
click at [611, 404] on p "7" at bounding box center [597, 399] width 66 height 66
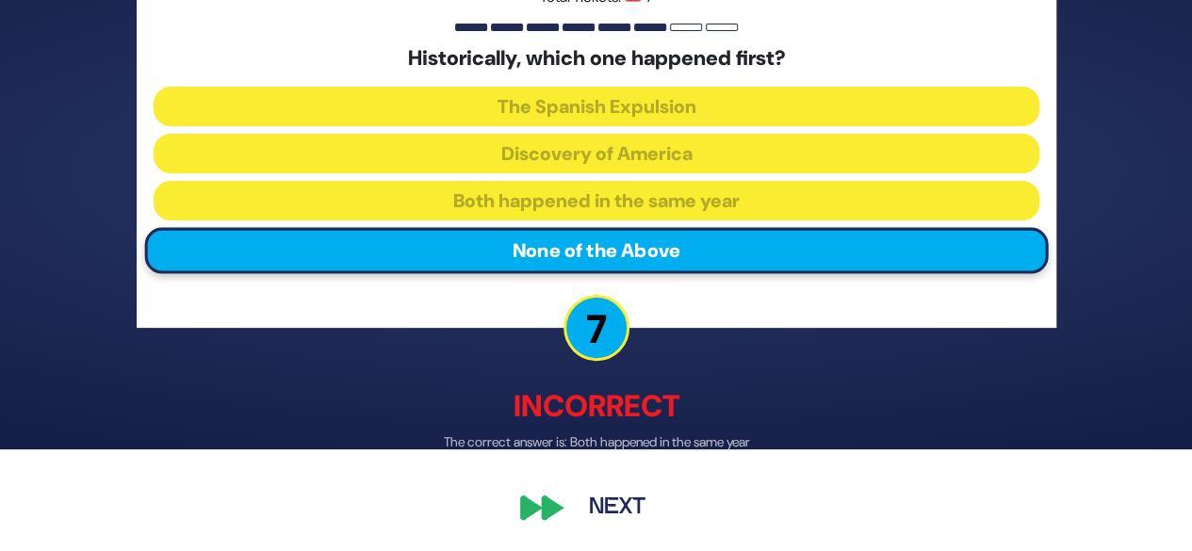
click at [631, 508] on button "Next" at bounding box center [617, 506] width 109 height 43
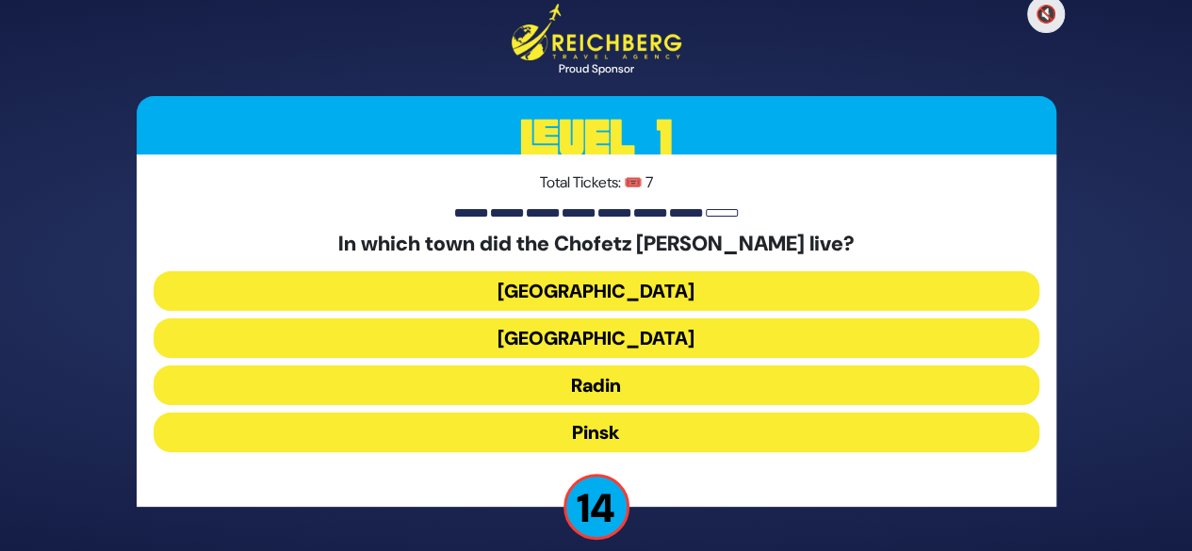
click at [1093, 431] on div "🔇 Proud Sponsor Level 1 Total Tickets: 🎟️ 7 In which town did the Chofetz Chaim…" at bounding box center [596, 275] width 1192 height 551
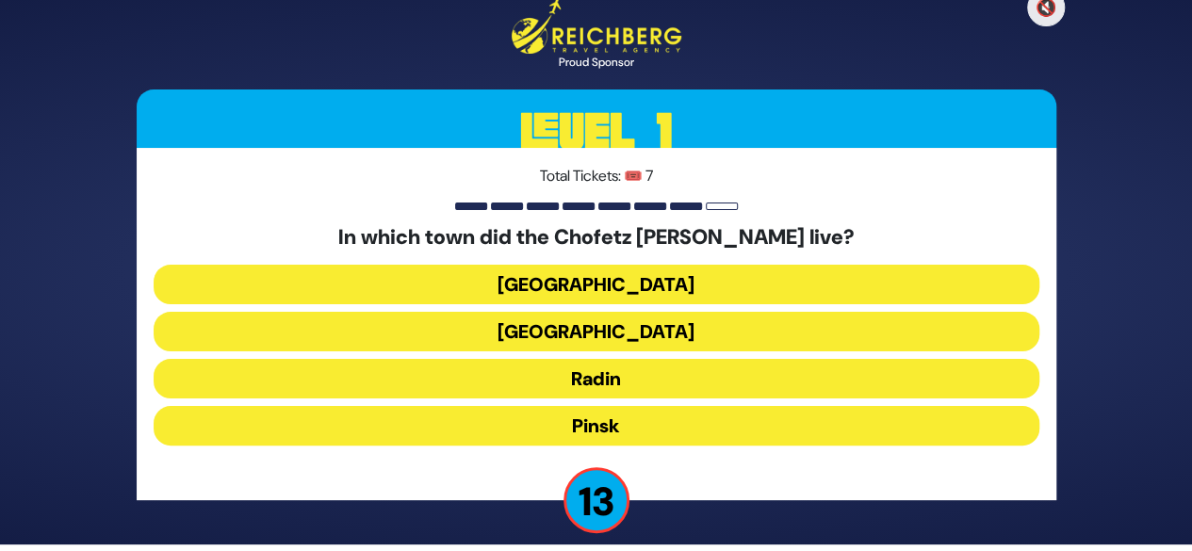
scroll to position [19, 0]
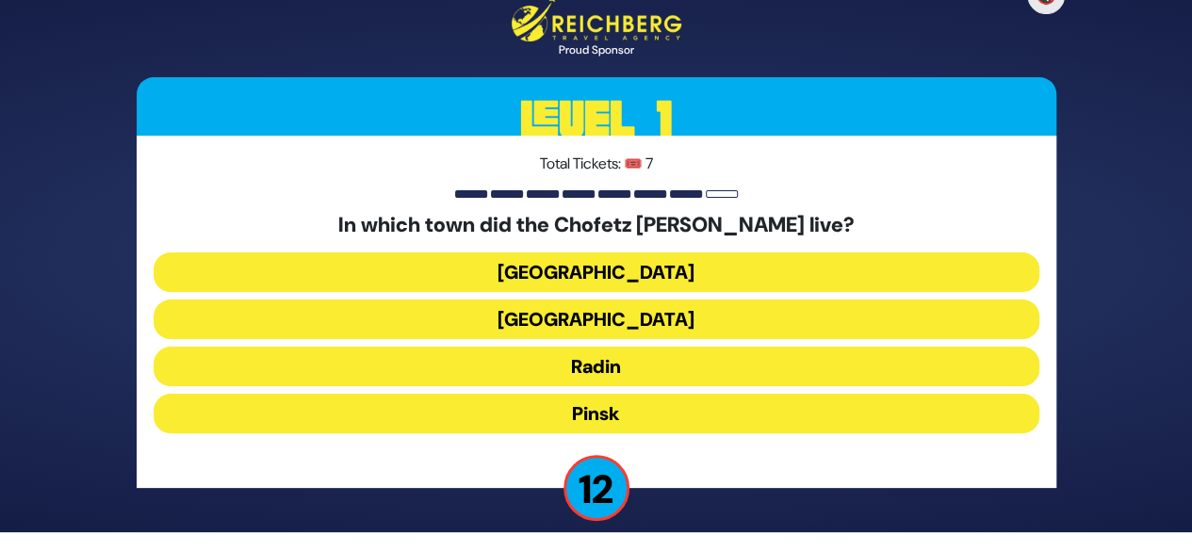
click at [656, 367] on button "Radin" at bounding box center [597, 367] width 886 height 40
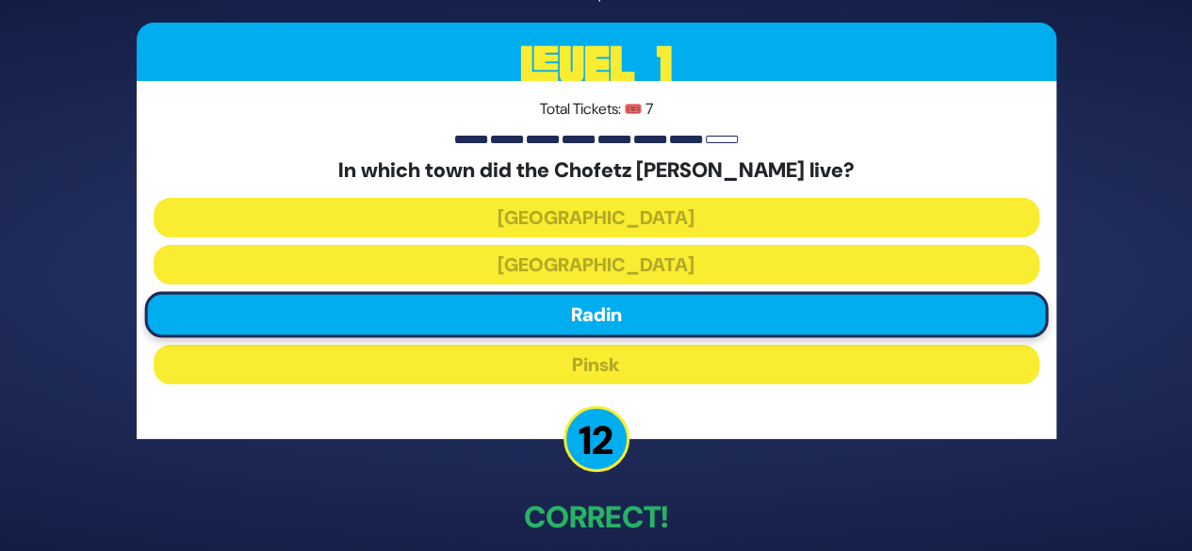
click at [823, 488] on div "🔇 Proud Sponsor Level 1 Total Tickets: 🎟️ 7 In which town did the Chofetz Chaim…" at bounding box center [596, 276] width 965 height 736
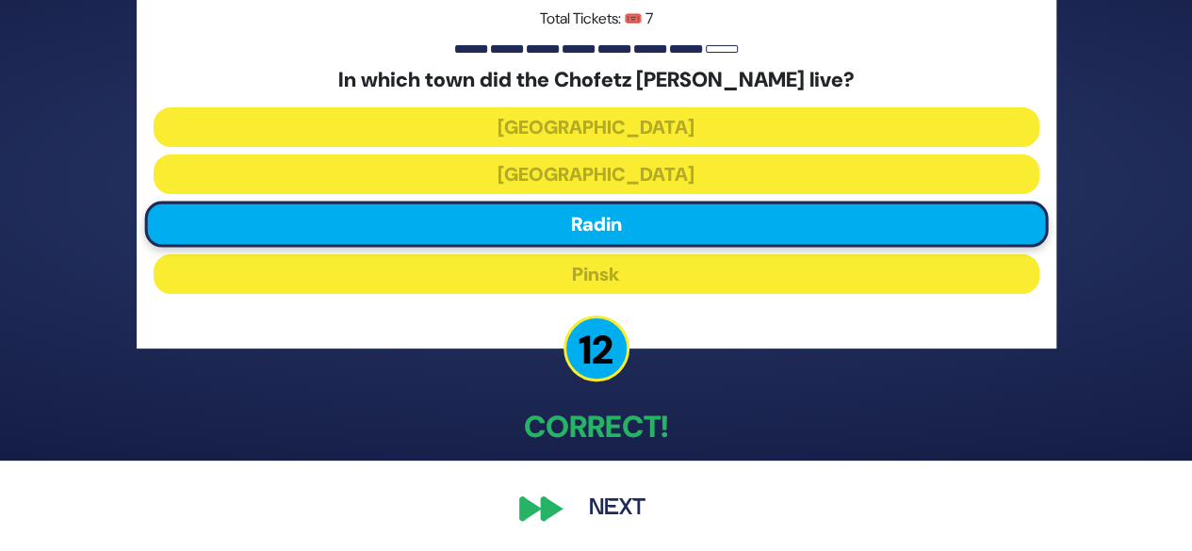
scroll to position [91, 0]
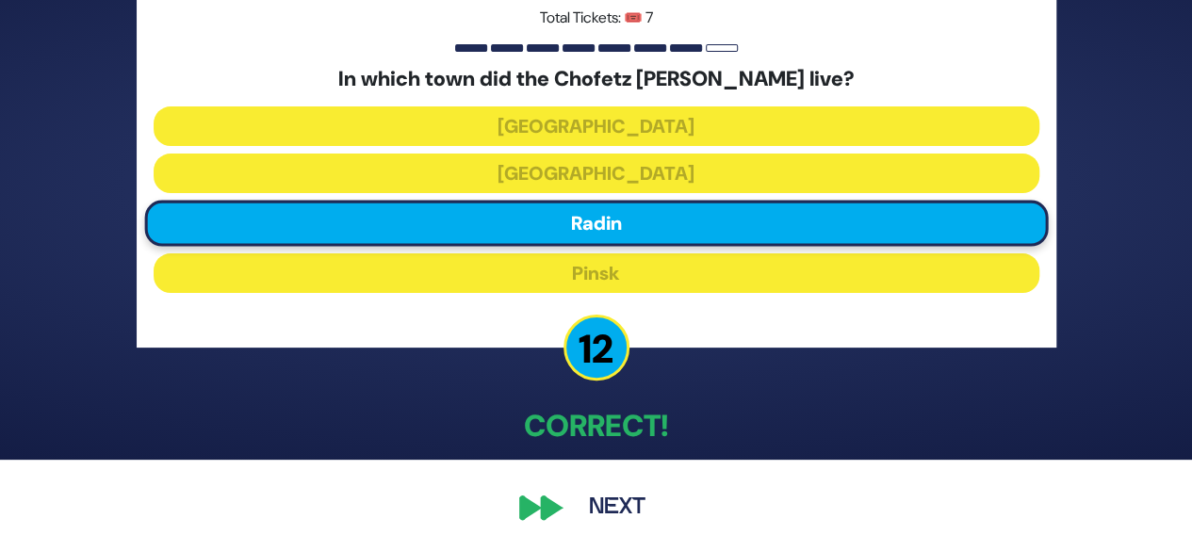
click at [638, 502] on button "Next" at bounding box center [617, 507] width 109 height 43
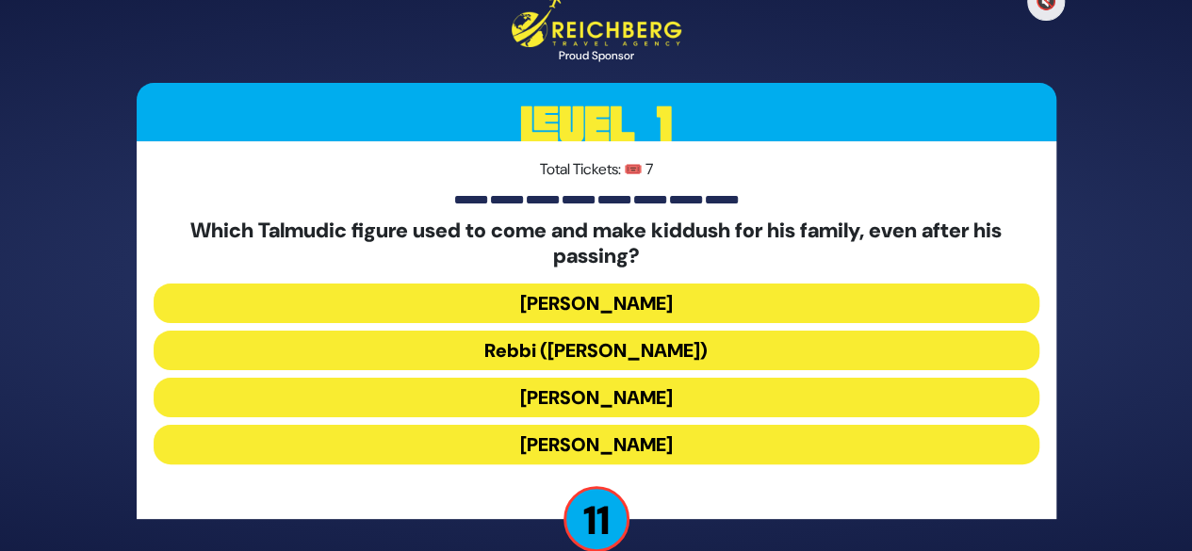
click at [1074, 478] on div "🔇 Proud Sponsor Level 1 Total Tickets: 🎟️ 7 Which Talmudic figure used to come …" at bounding box center [596, 276] width 965 height 614
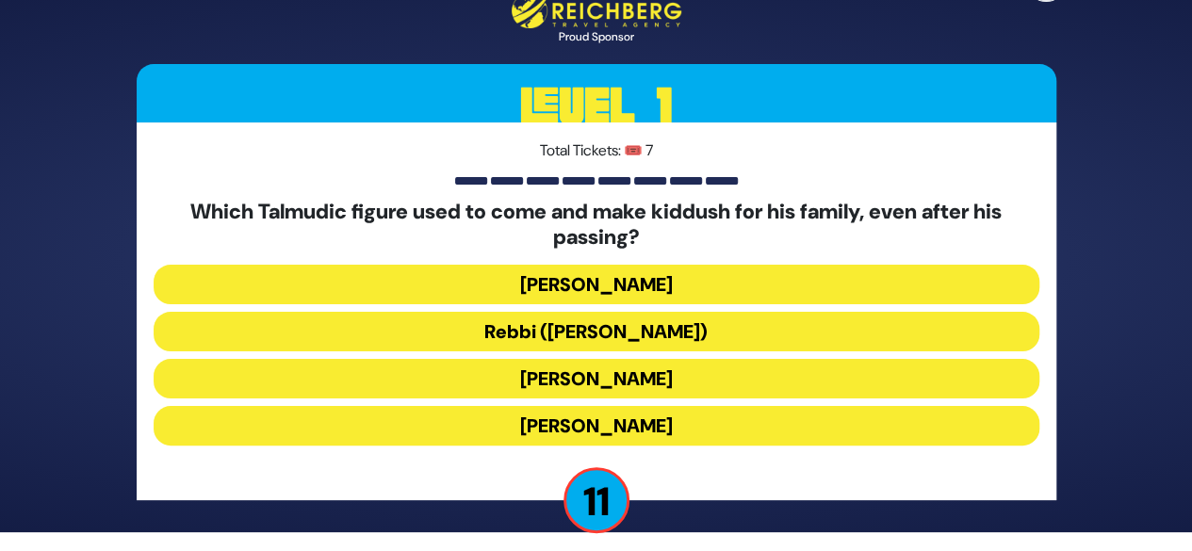
scroll to position [30, 0]
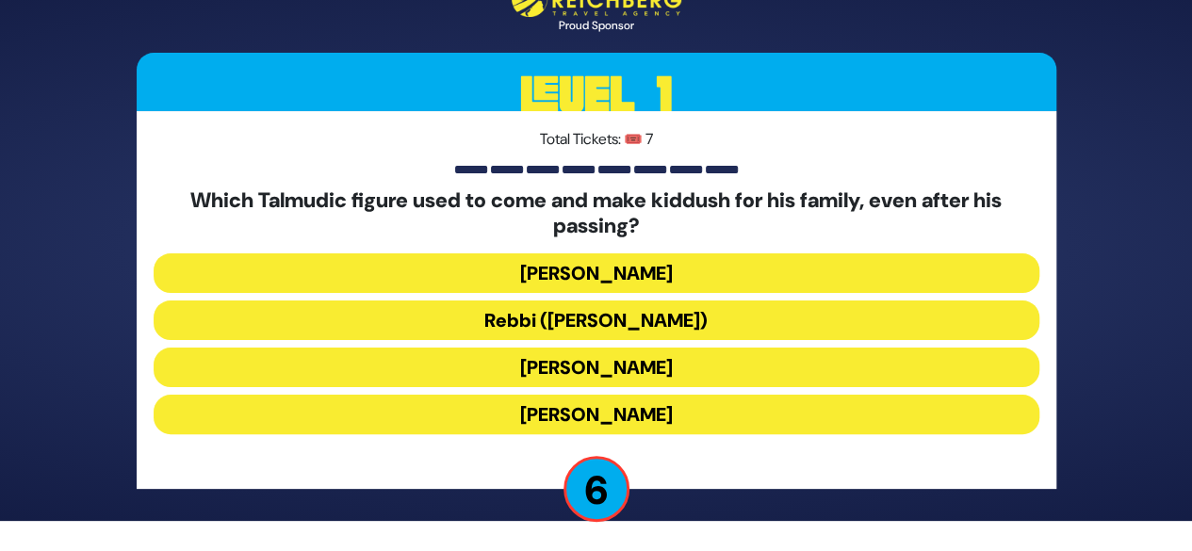
click at [711, 327] on button "Rebbi (Rabbi Yehuda HaNasi)" at bounding box center [597, 321] width 886 height 40
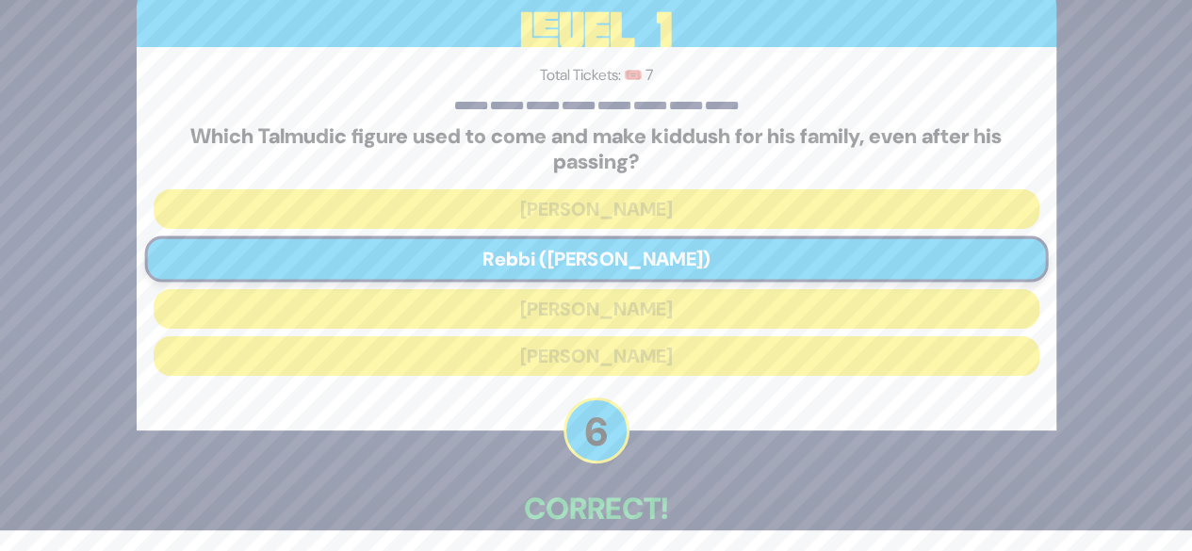
scroll to position [104, 0]
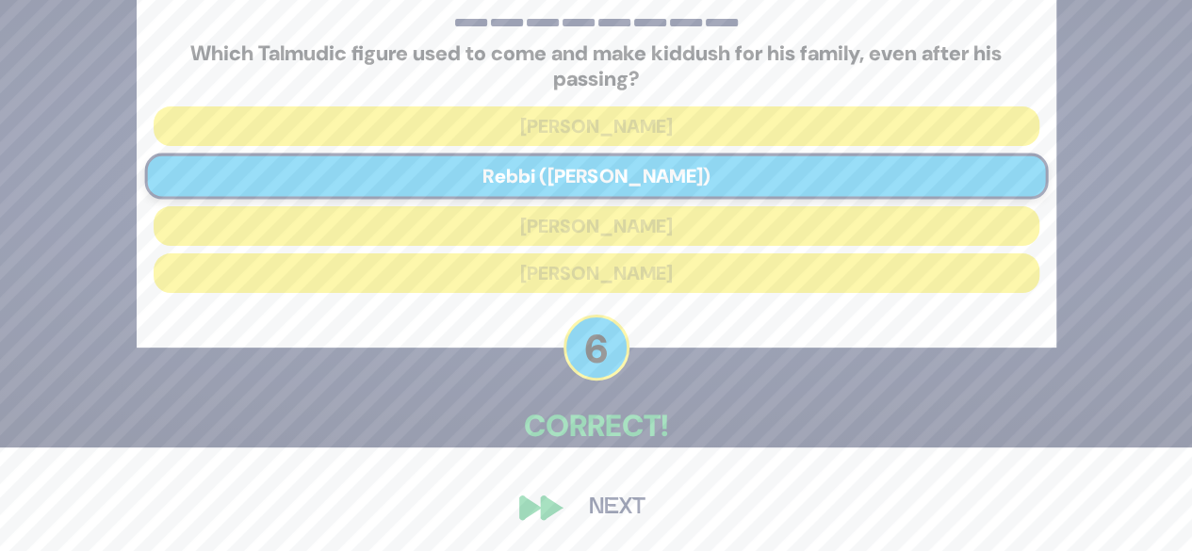
click at [624, 498] on button "Next" at bounding box center [617, 507] width 109 height 43
click at [637, 515] on button "Next" at bounding box center [617, 507] width 109 height 43
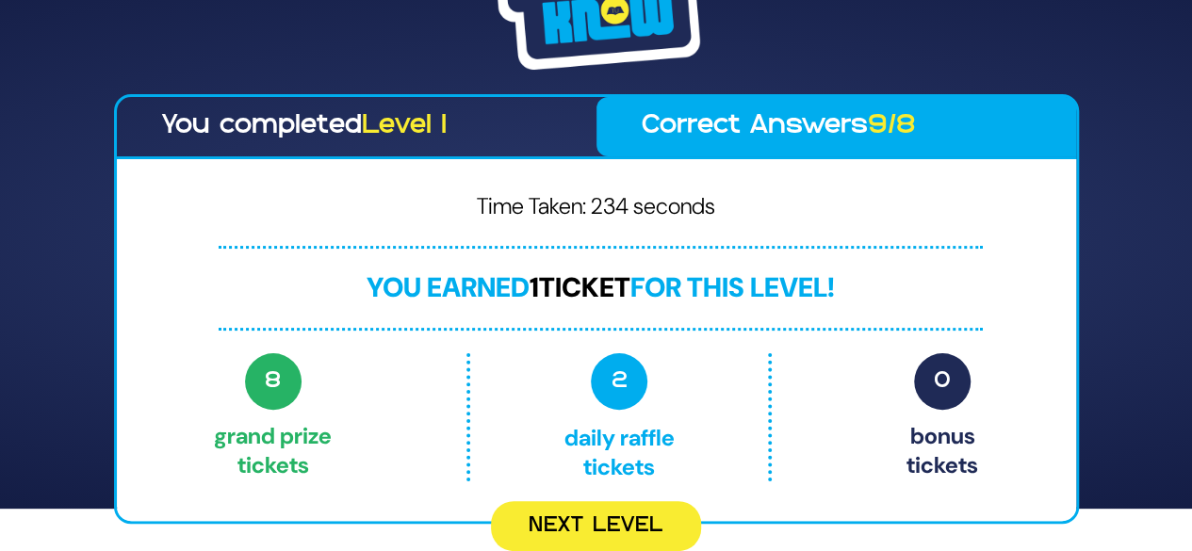
scroll to position [41, 0]
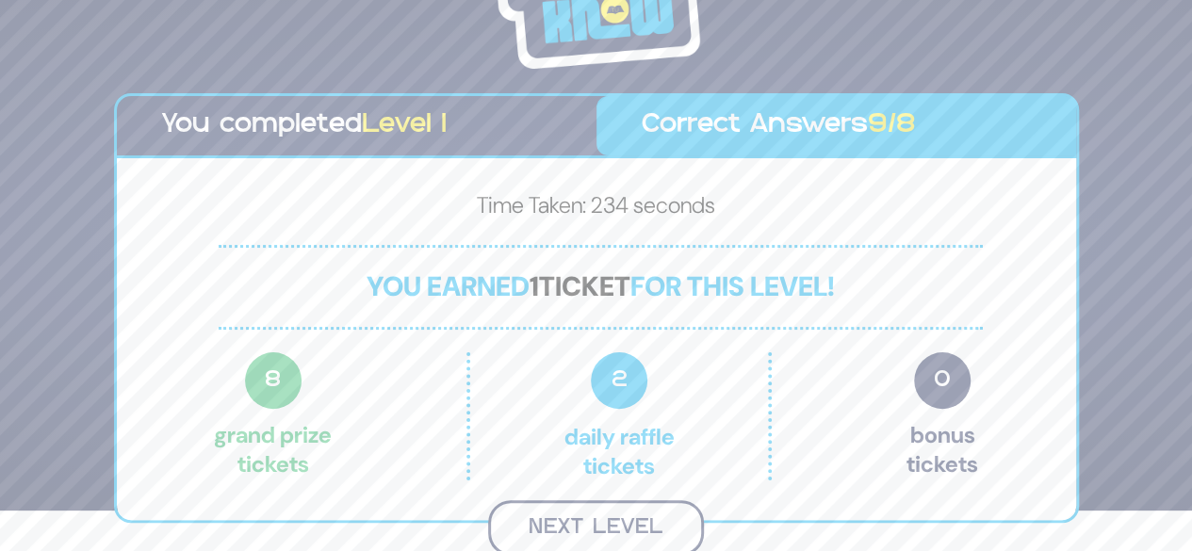
click at [592, 526] on button "Next Level" at bounding box center [596, 528] width 216 height 56
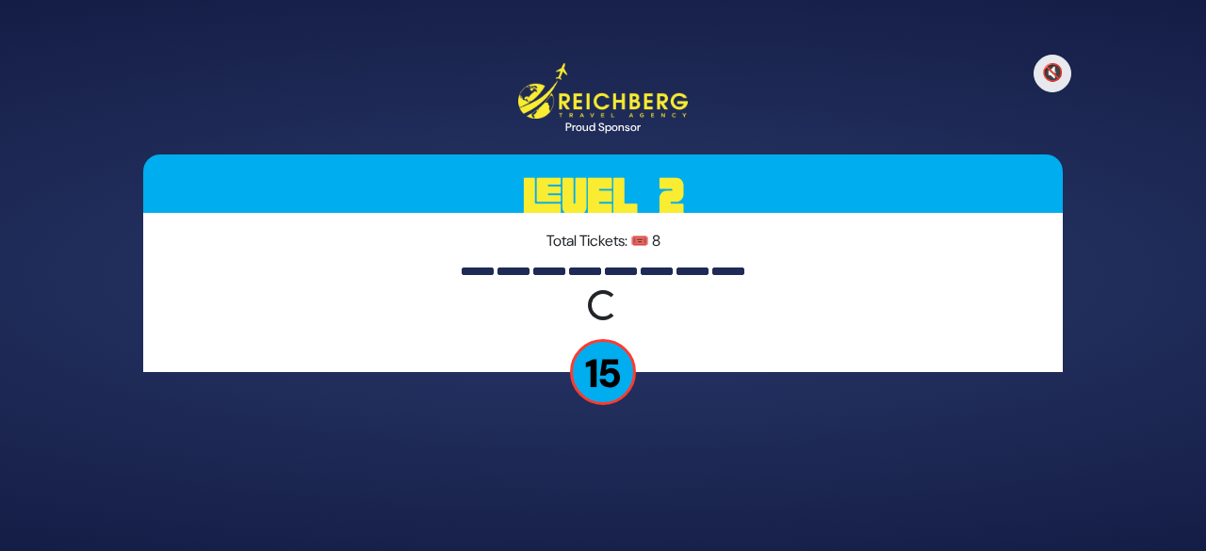
click at [623, 385] on p "15" at bounding box center [603, 372] width 66 height 66
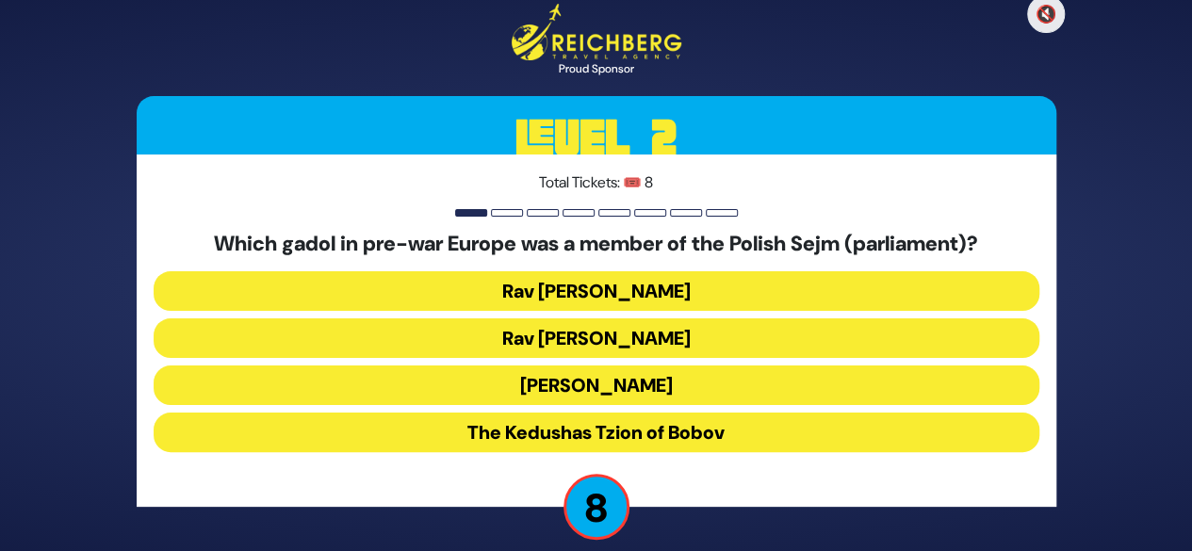
click at [724, 343] on button "Rav Menachem Ziemba" at bounding box center [597, 339] width 886 height 40
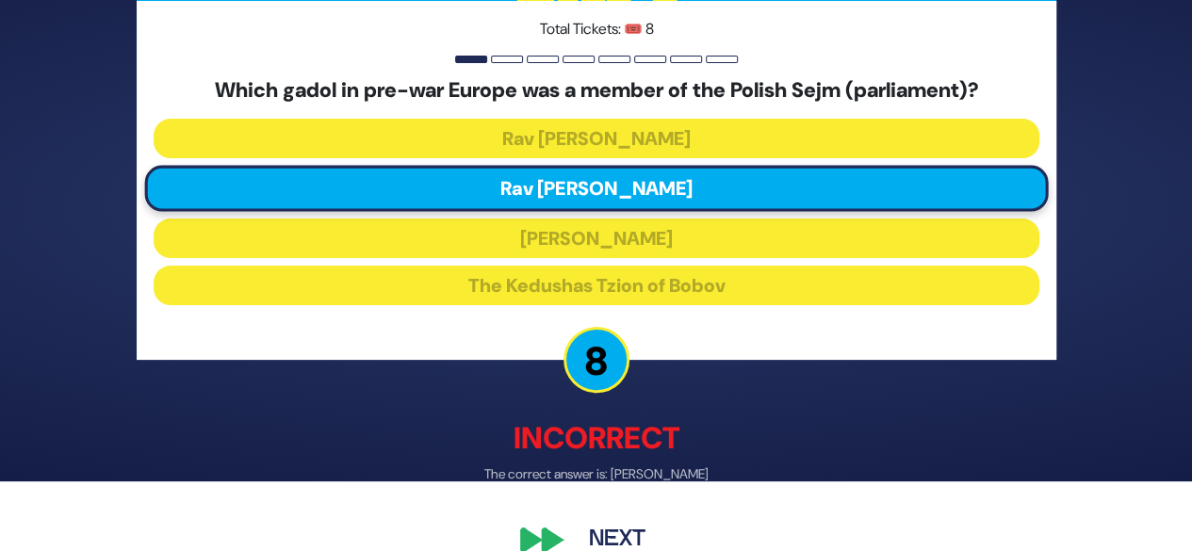
scroll to position [102, 0]
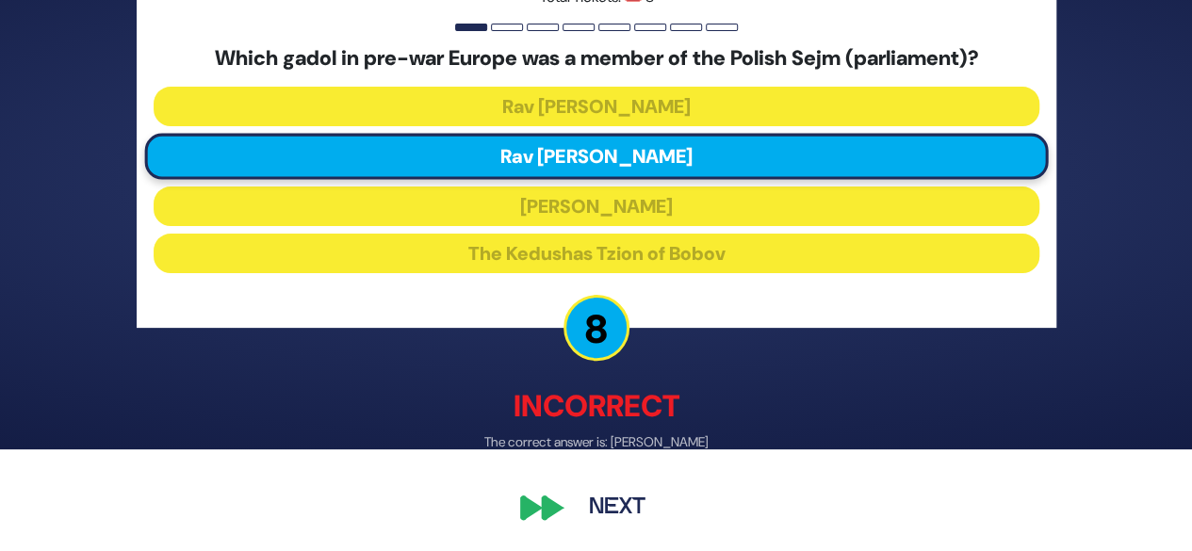
click at [620, 504] on button "Next" at bounding box center [617, 506] width 109 height 43
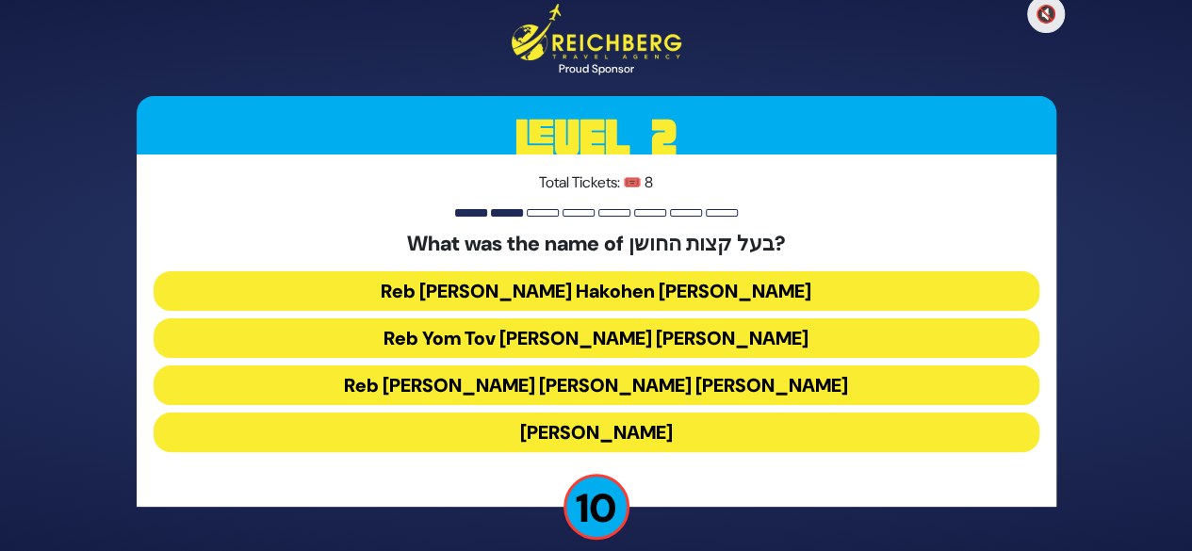
click at [696, 438] on button "Reb Yaakov Lorberbaum" at bounding box center [597, 433] width 886 height 40
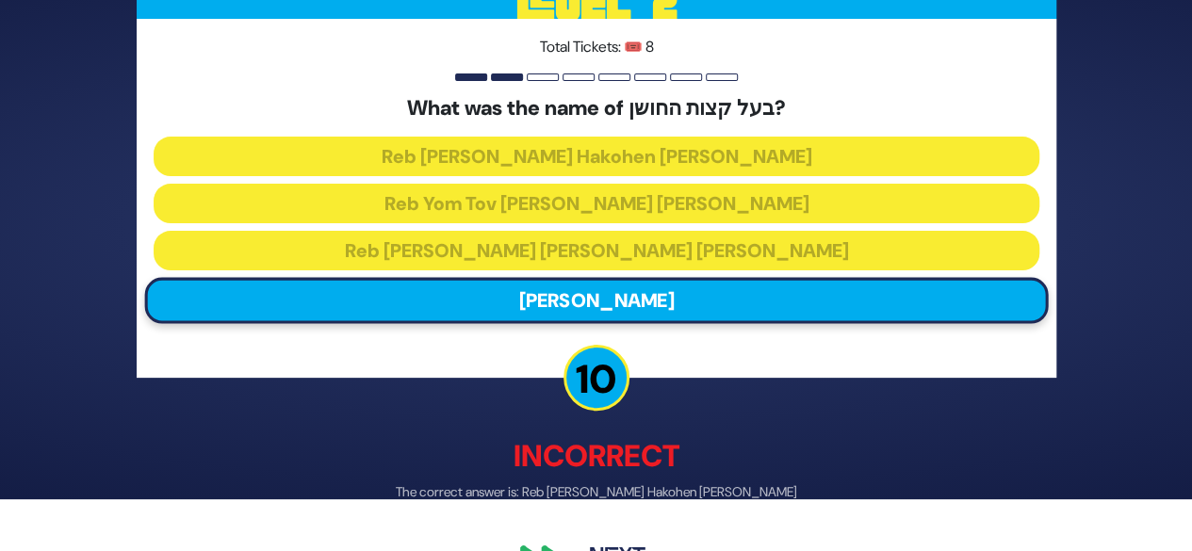
scroll to position [102, 0]
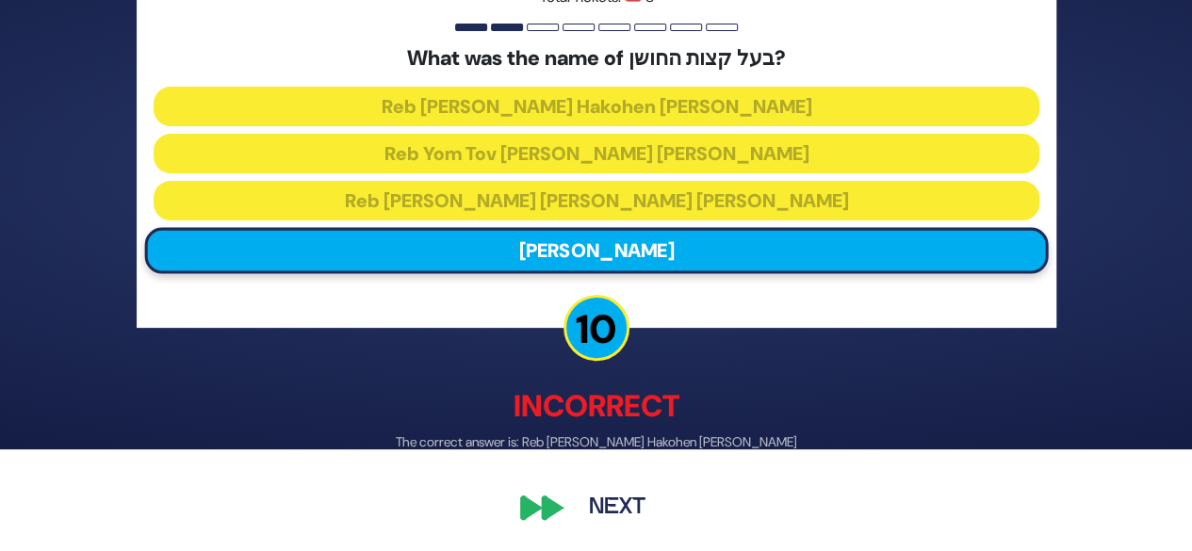
click at [631, 503] on button "Next" at bounding box center [617, 506] width 109 height 43
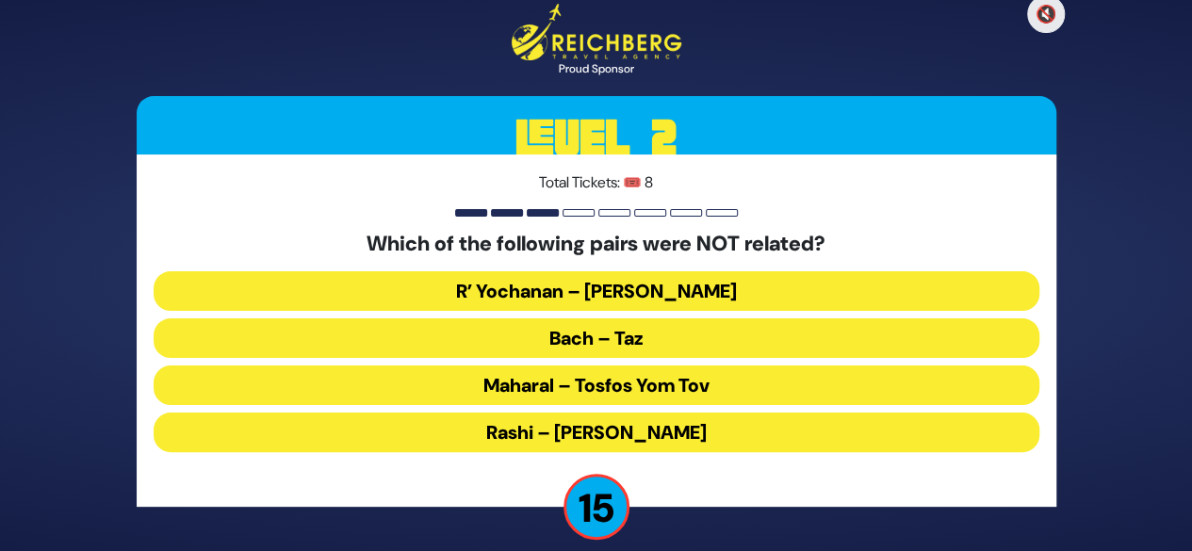
click at [750, 416] on button "Rashi – Rabbeinu Tam" at bounding box center [597, 433] width 886 height 40
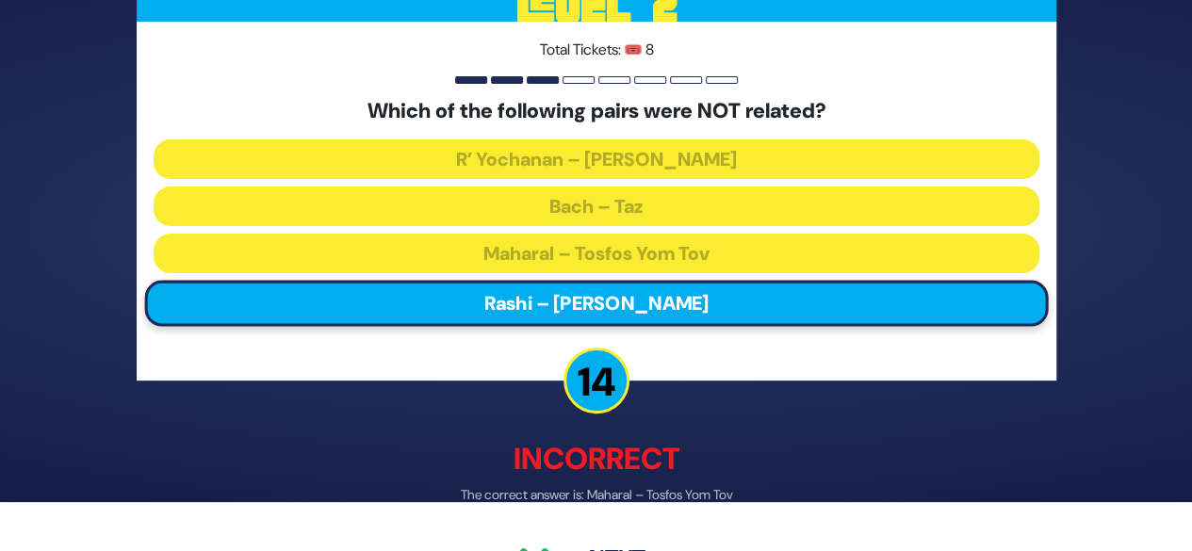
scroll to position [102, 0]
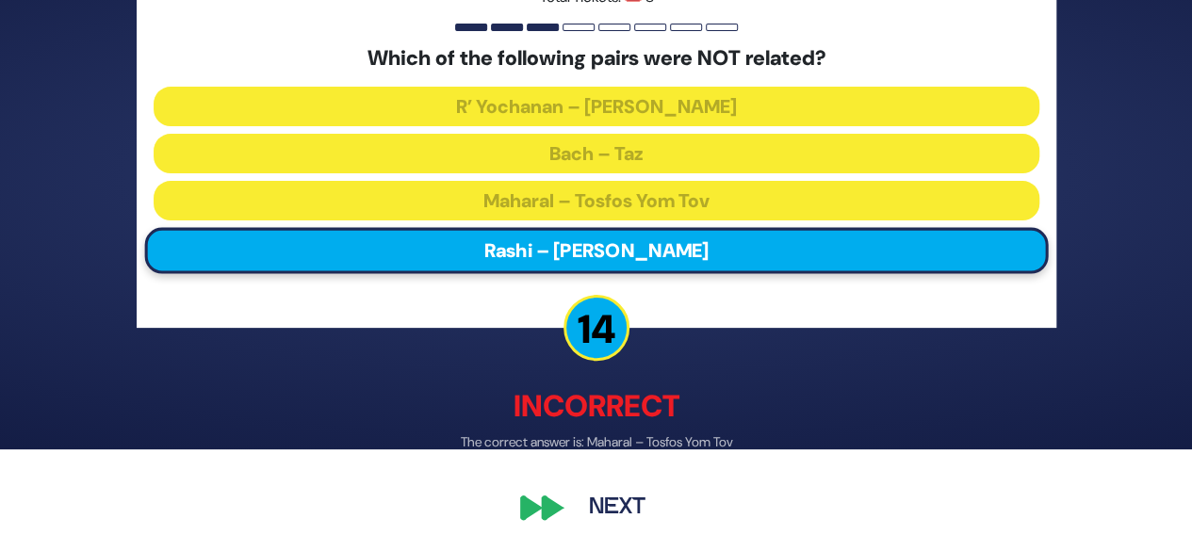
click at [615, 506] on button "Next" at bounding box center [617, 506] width 109 height 43
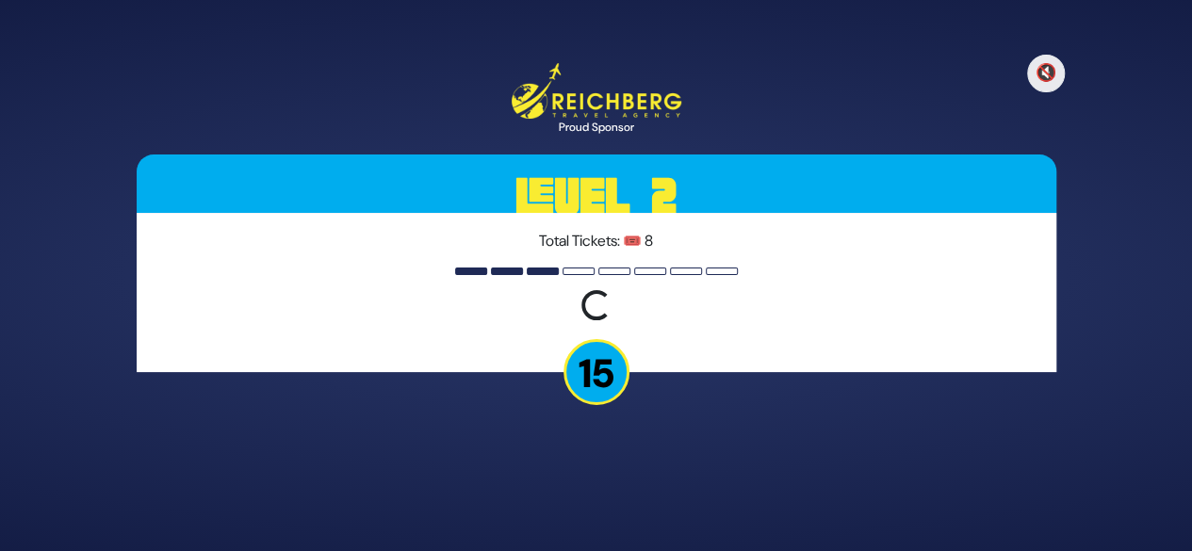
scroll to position [0, 0]
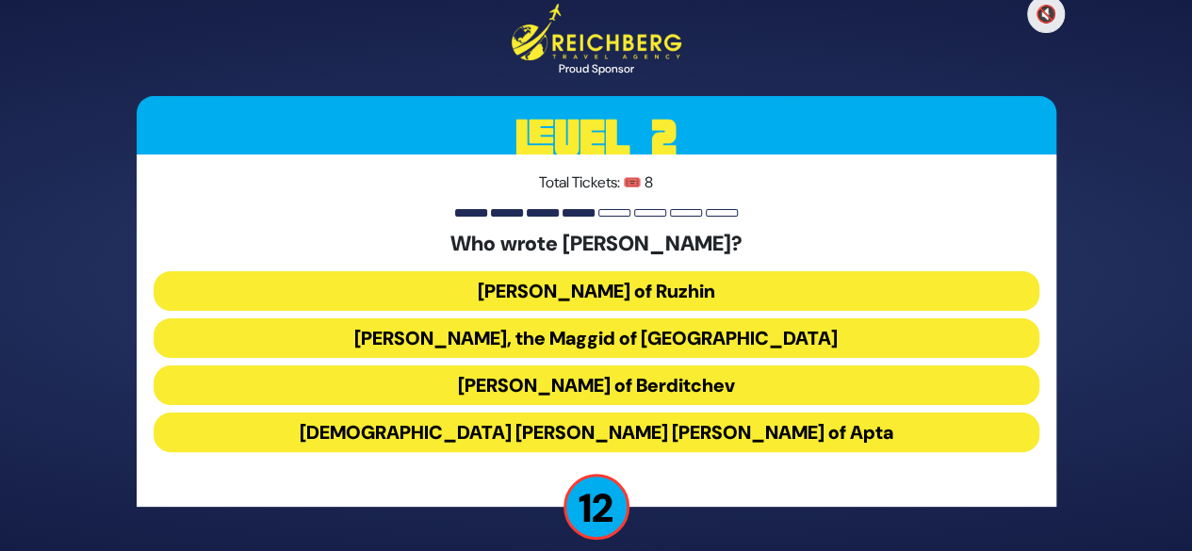
click at [776, 513] on div "🔇 Proud Sponsor Level 2 Total Tickets: 🎟️ 8 Who wrote Ohev Yisrael? Rabbi Yisra…" at bounding box center [596, 275] width 965 height 589
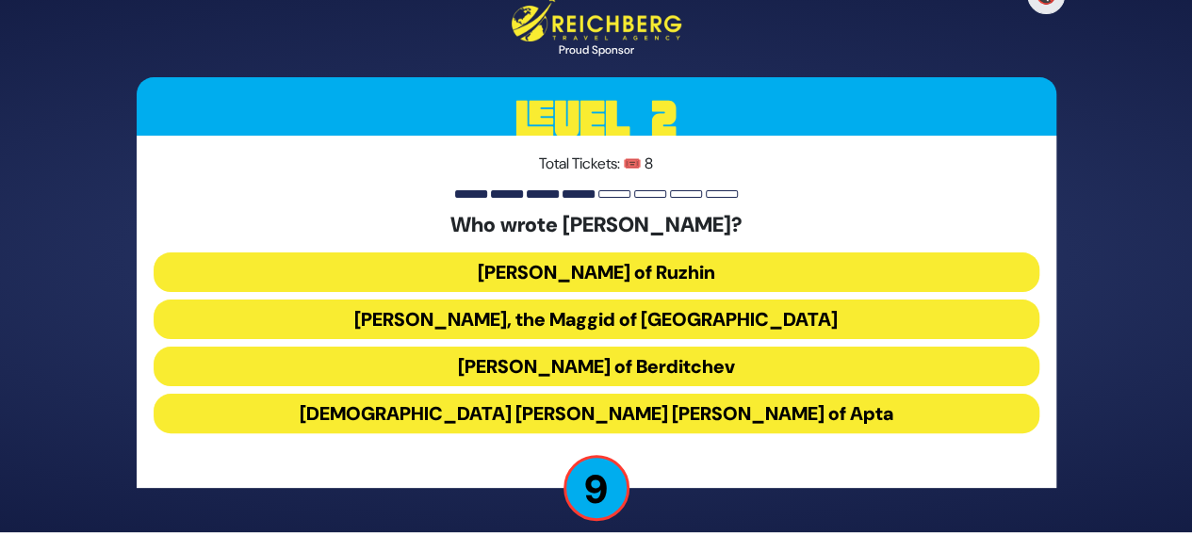
click at [740, 274] on button "Rabbi Yisrael of Ruzhin" at bounding box center [597, 273] width 886 height 40
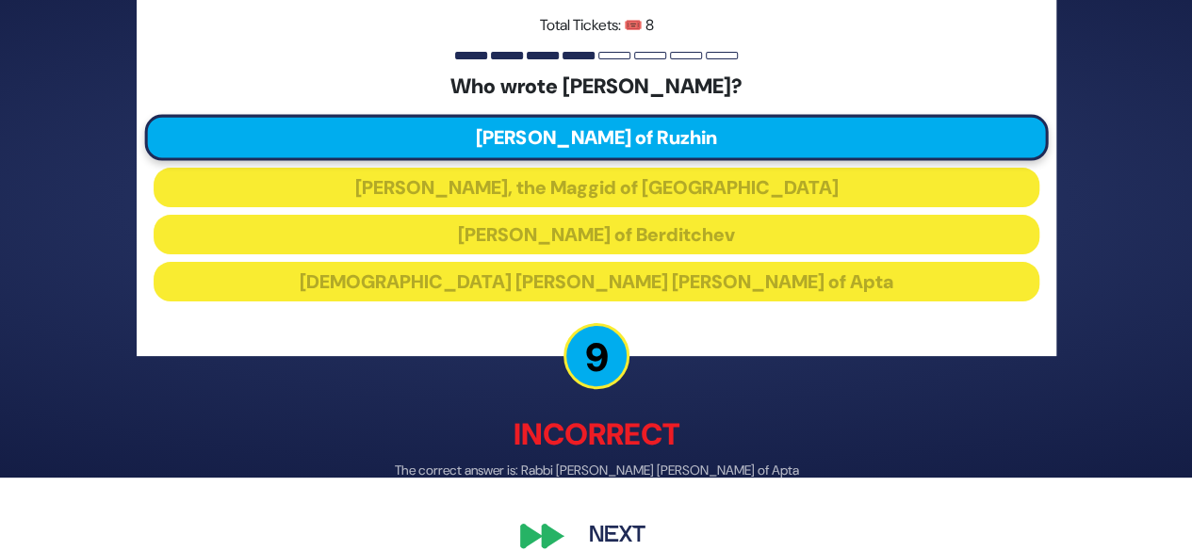
scroll to position [102, 0]
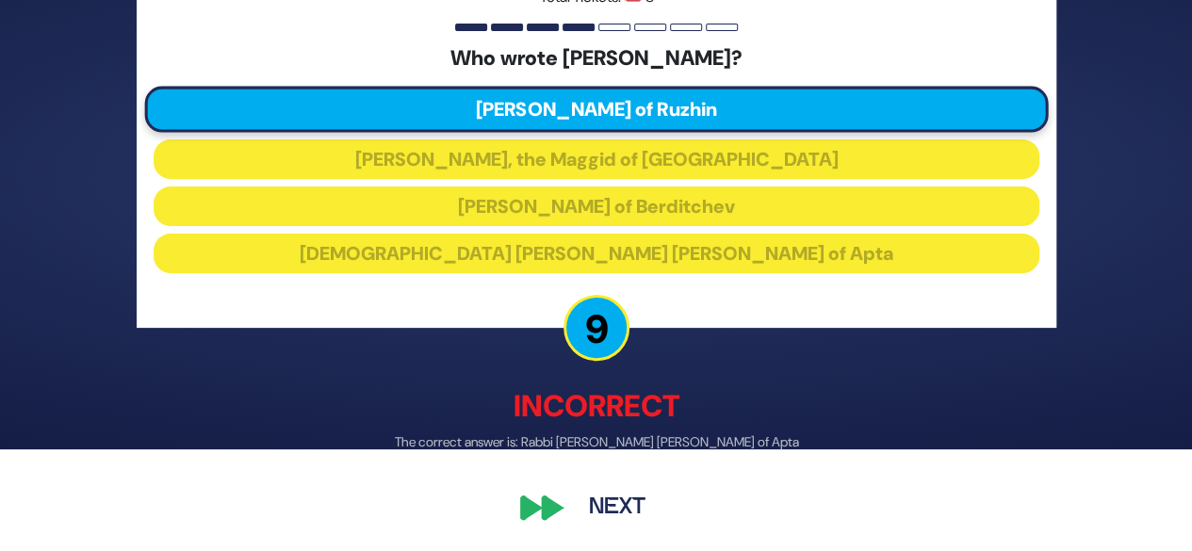
click at [629, 490] on button "Next" at bounding box center [617, 506] width 109 height 43
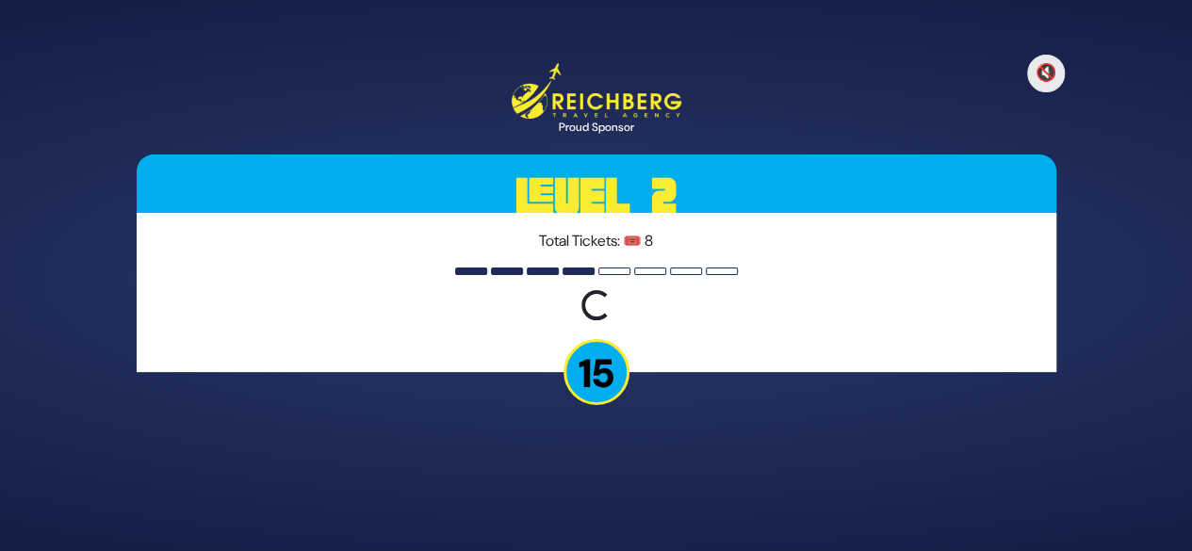
scroll to position [0, 0]
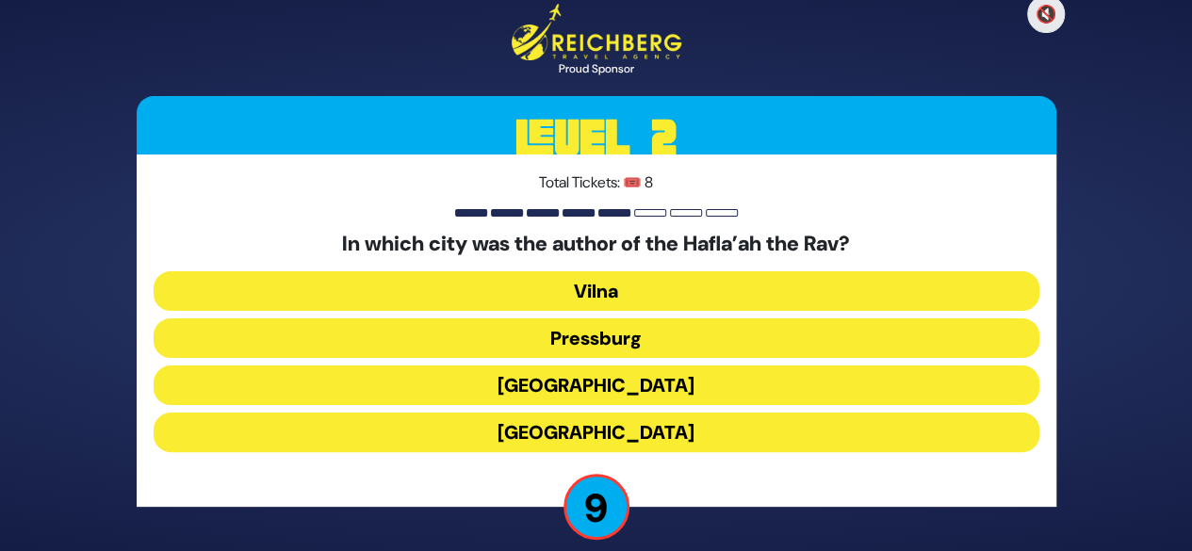
click at [664, 337] on button "Pressburg" at bounding box center [597, 339] width 886 height 40
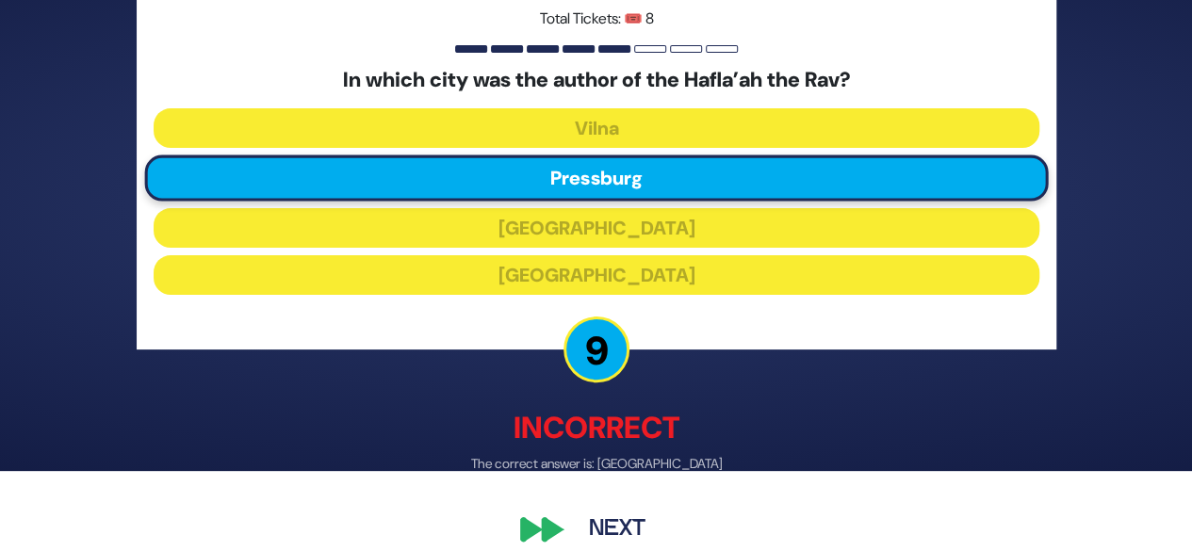
scroll to position [102, 0]
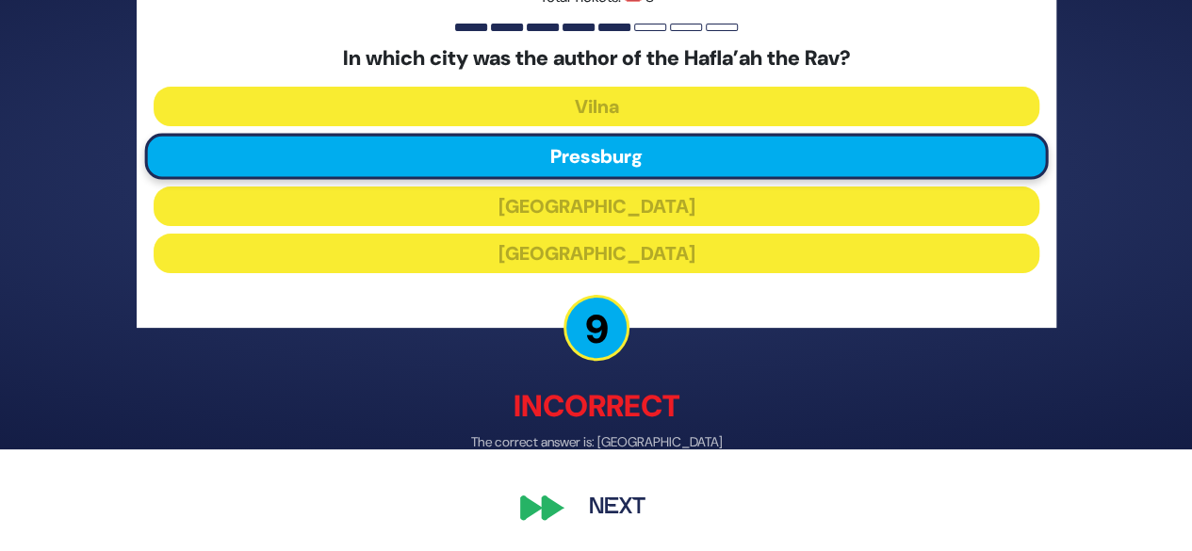
click at [633, 515] on button "Next" at bounding box center [617, 506] width 109 height 43
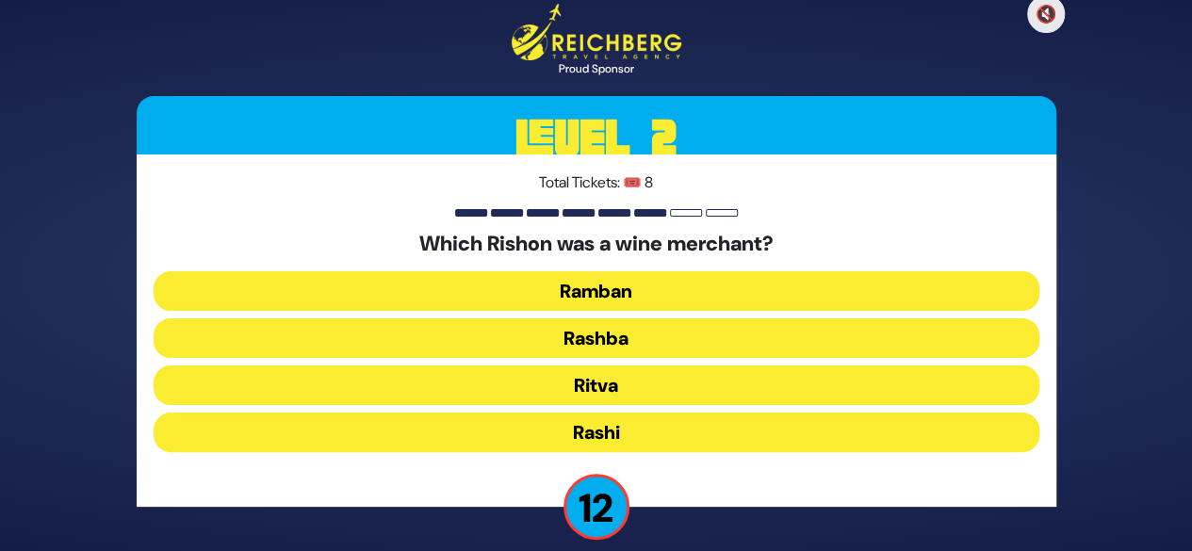
click at [657, 390] on button "Ritva" at bounding box center [597, 386] width 886 height 40
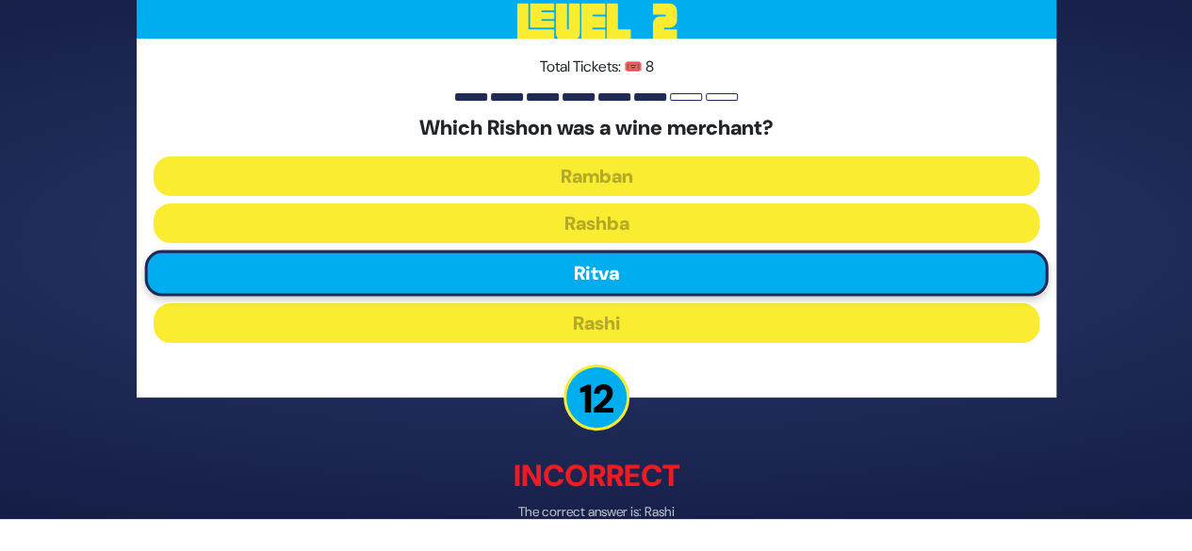
scroll to position [102, 0]
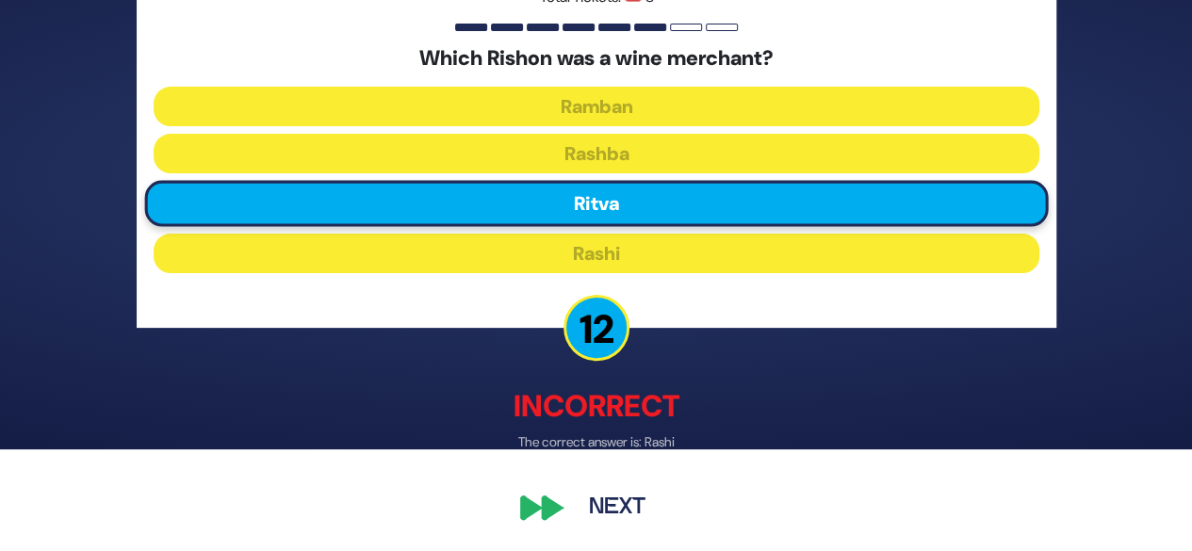
click at [631, 507] on button "Next" at bounding box center [617, 506] width 109 height 43
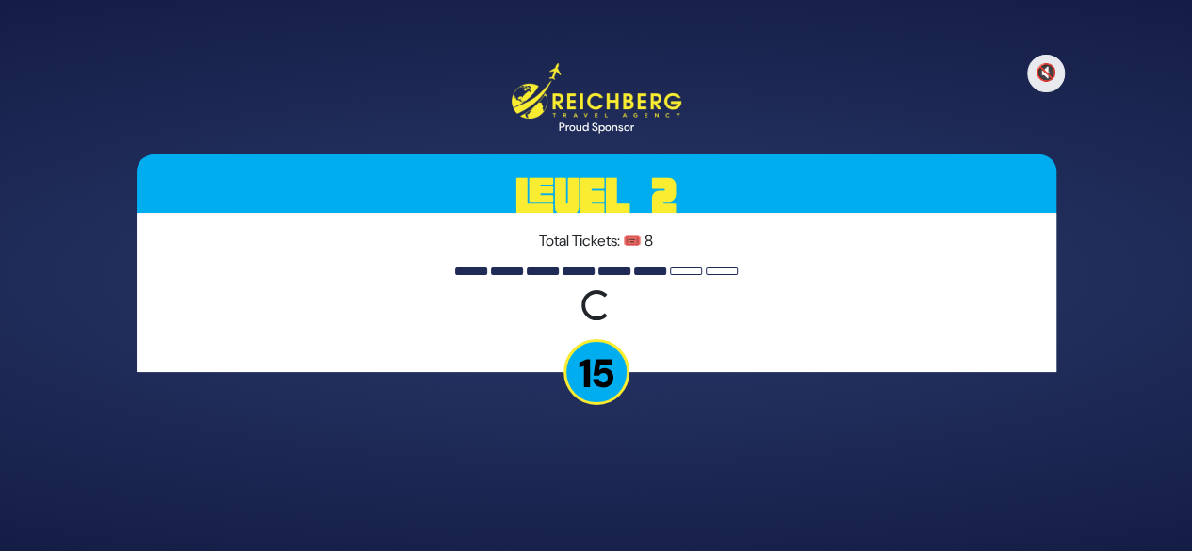
scroll to position [0, 0]
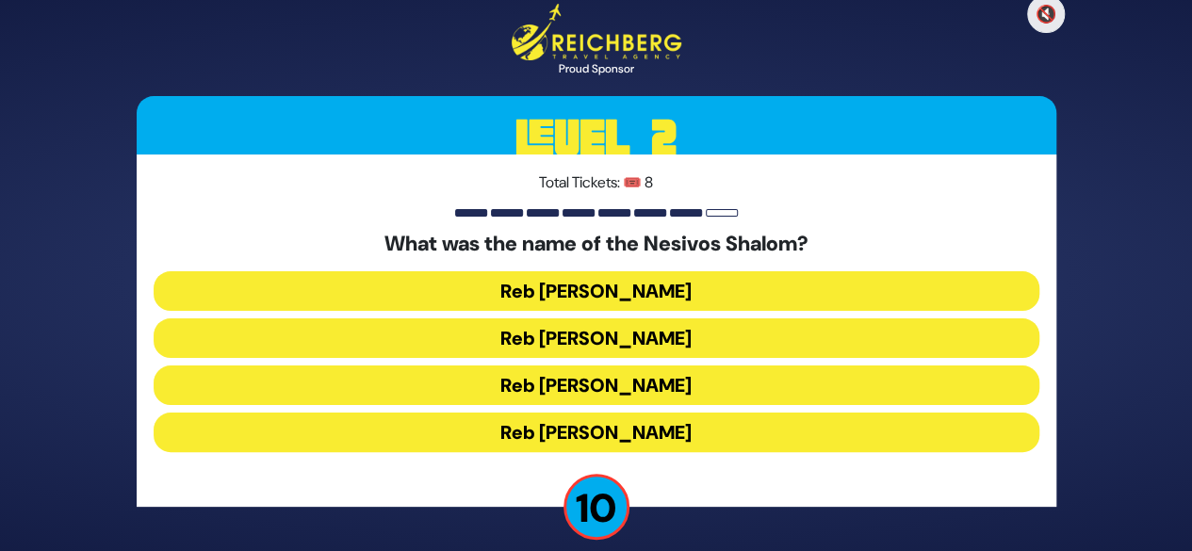
click at [703, 300] on button "Reb Shulem Dovid" at bounding box center [597, 291] width 886 height 40
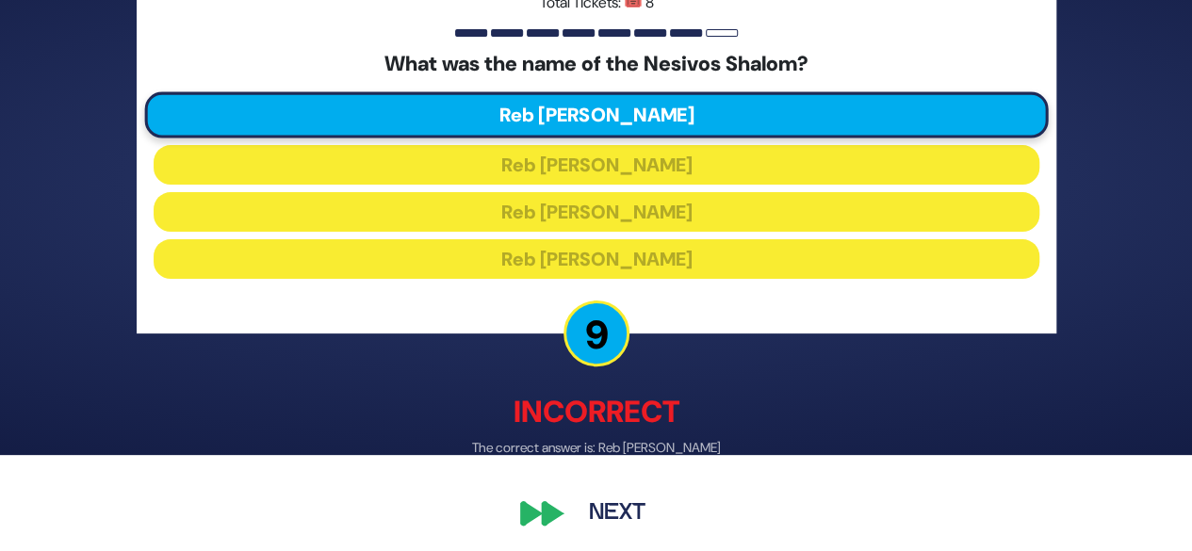
scroll to position [100, 0]
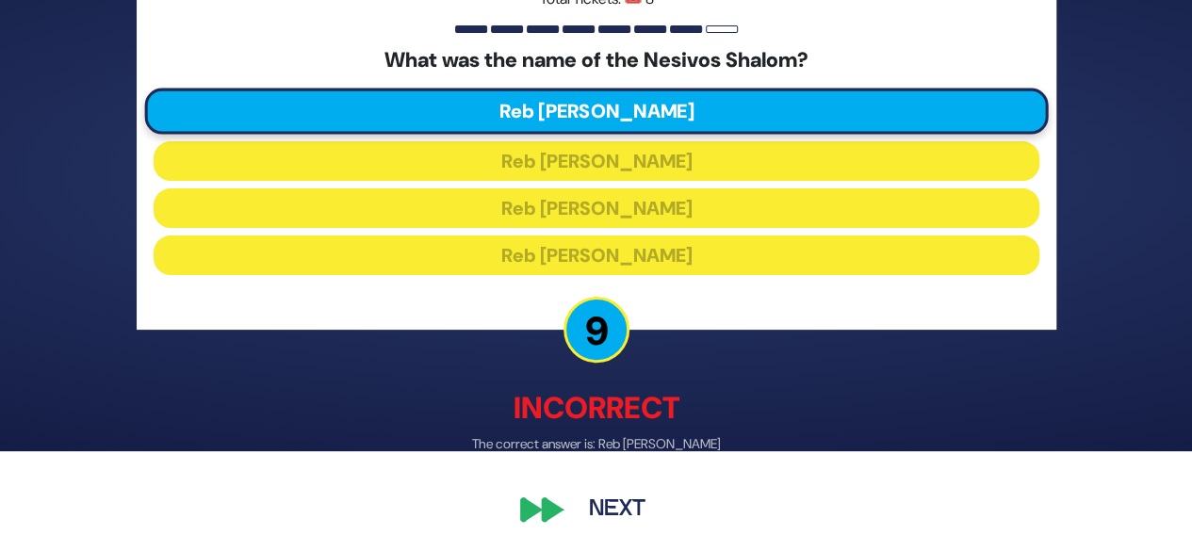
click at [631, 506] on button "Next" at bounding box center [617, 508] width 109 height 43
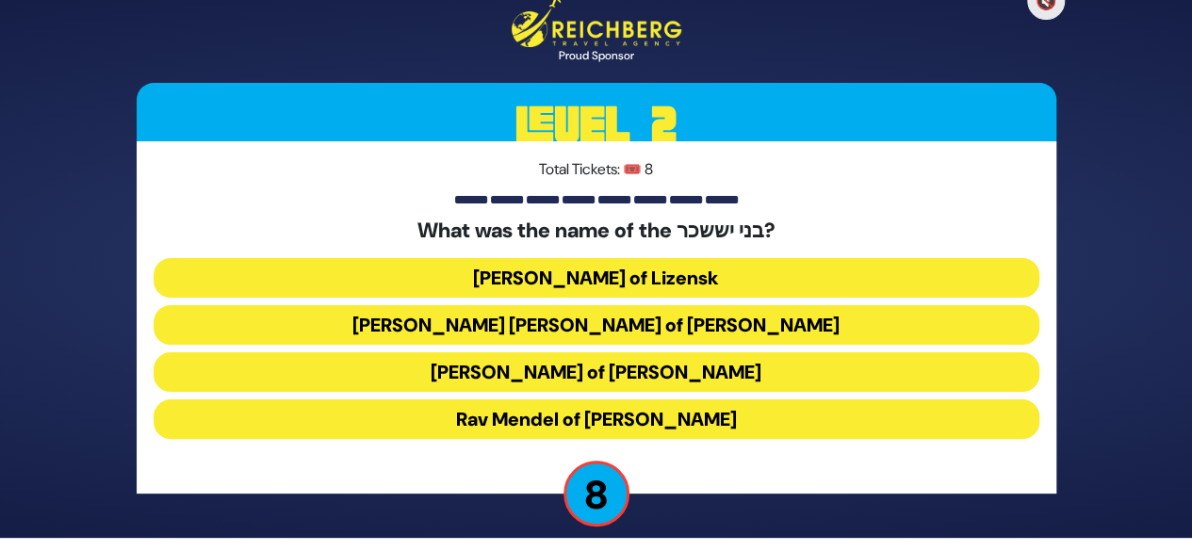
scroll to position [19, 0]
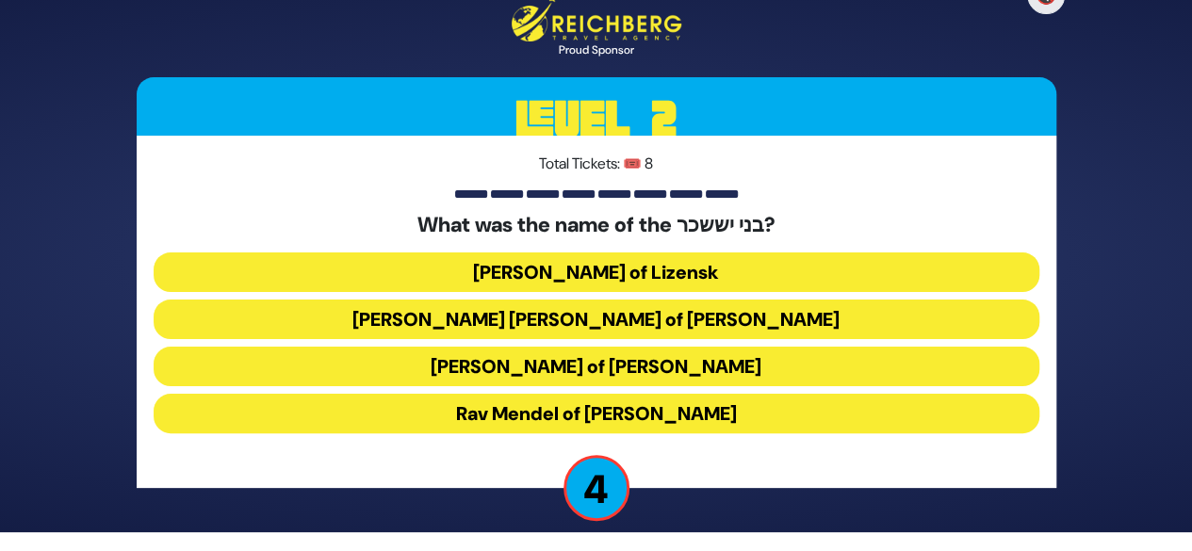
click at [698, 379] on button "Rav Tzvi Elimelech of Dynov" at bounding box center [597, 367] width 886 height 40
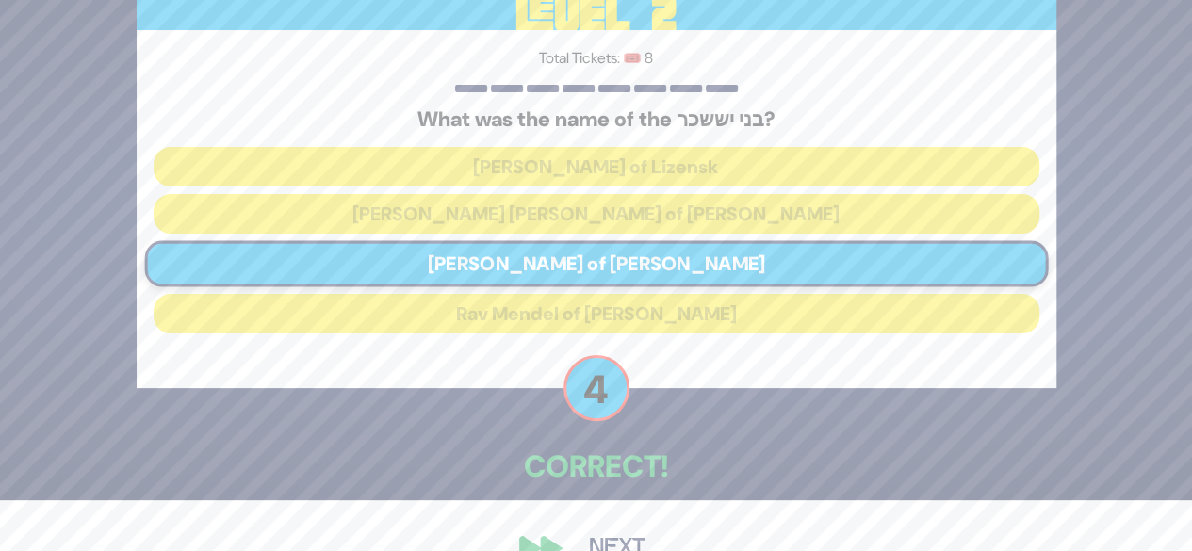
scroll to position [91, 0]
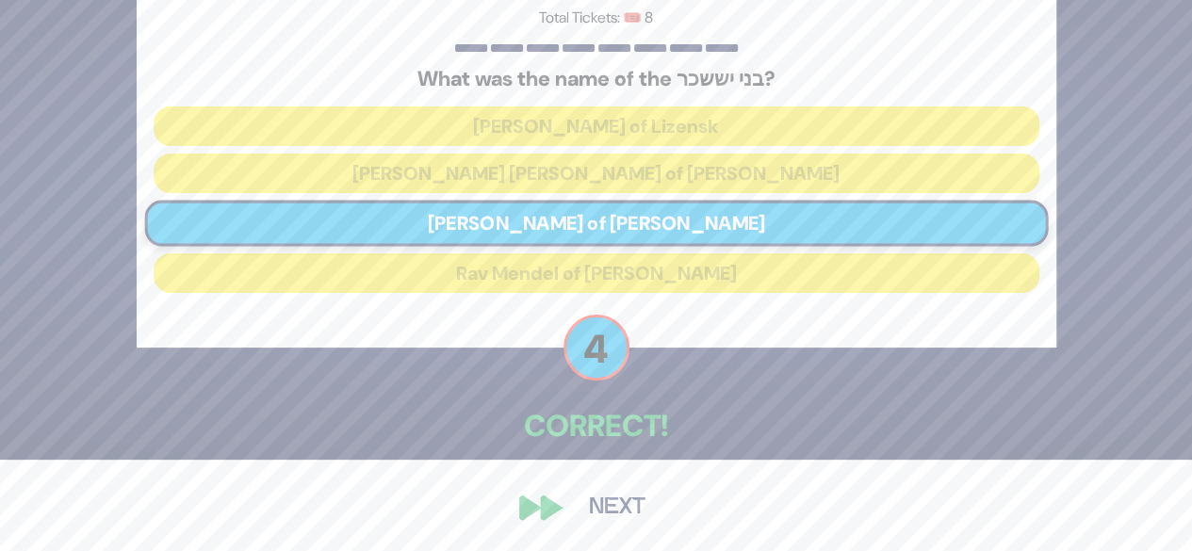
click at [616, 516] on button "Next" at bounding box center [617, 507] width 109 height 43
click at [633, 516] on button "Next" at bounding box center [617, 507] width 109 height 43
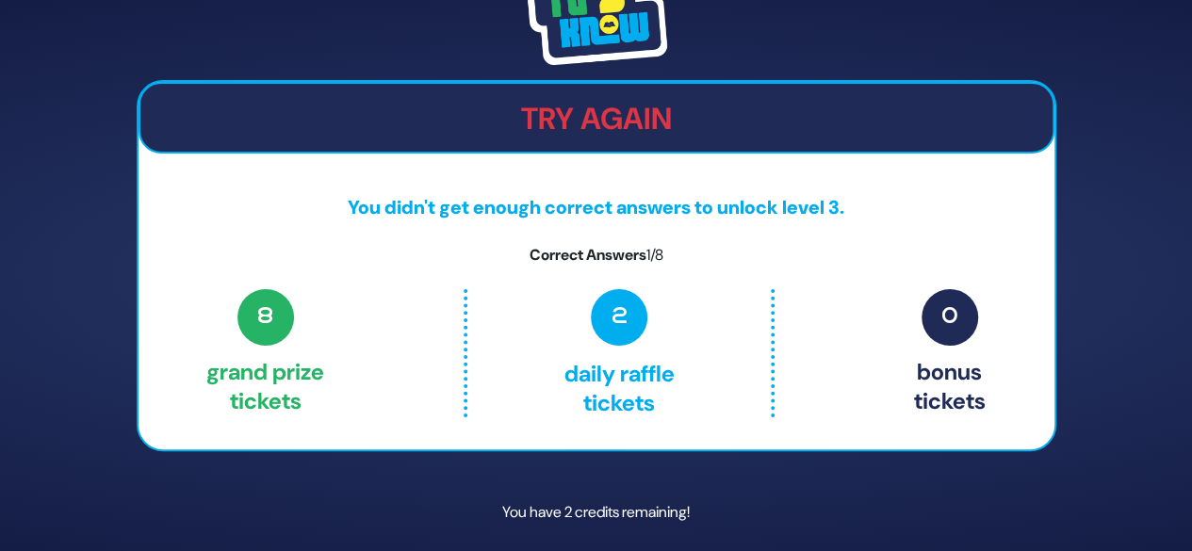
scroll to position [62, 0]
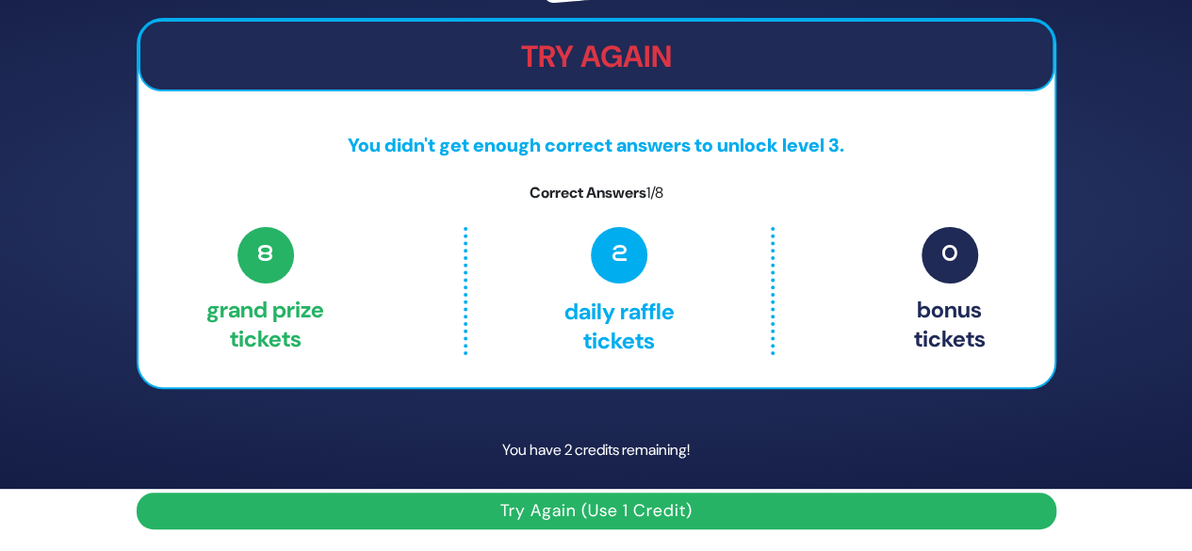
click at [699, 516] on button "Try Again (Use 1 Credit)" at bounding box center [597, 511] width 920 height 37
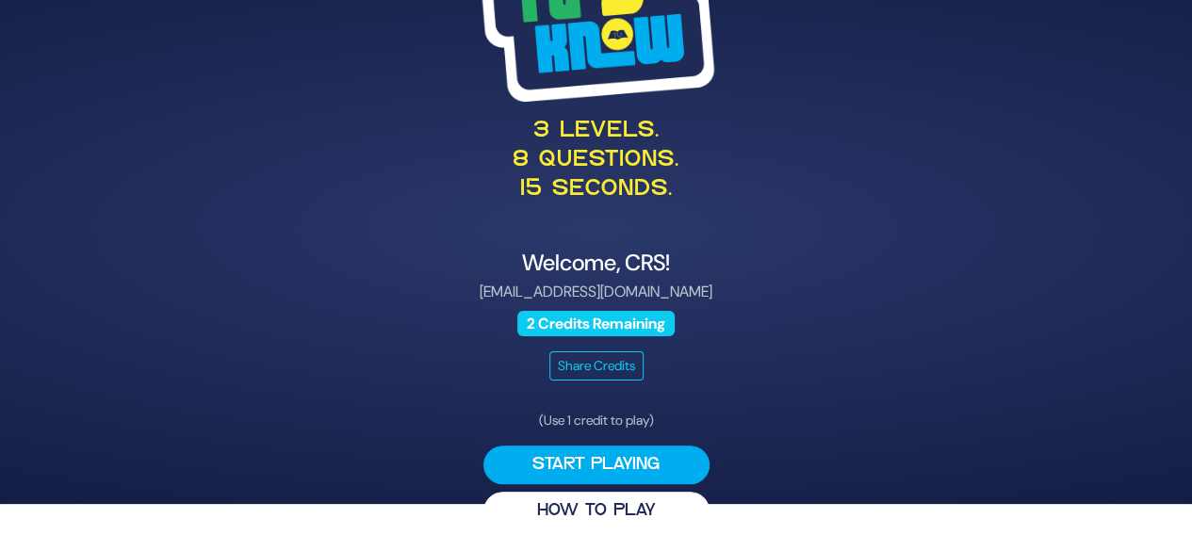
scroll to position [48, 0]
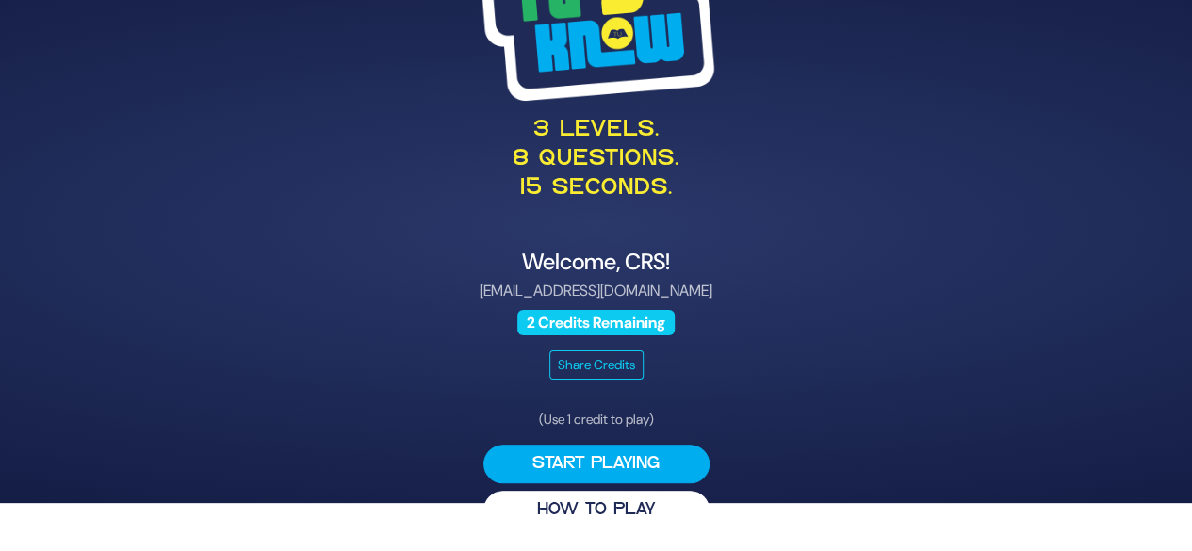
click at [403, 63] on div "3 levels. 8 questions. 15 seconds. Welcome, CRS! [EMAIL_ADDRESS][DOMAIN_NAME] 2…" at bounding box center [596, 228] width 965 height 650
drag, startPoint x: 481, startPoint y: 291, endPoint x: 400, endPoint y: 11, distance: 291.4
click at [400, 0] on html "3 levels. 8 questions. 15 seconds. Welcome, CRS! [EMAIL_ADDRESS][DOMAIN_NAME] 2…" at bounding box center [596, 227] width 1192 height 551
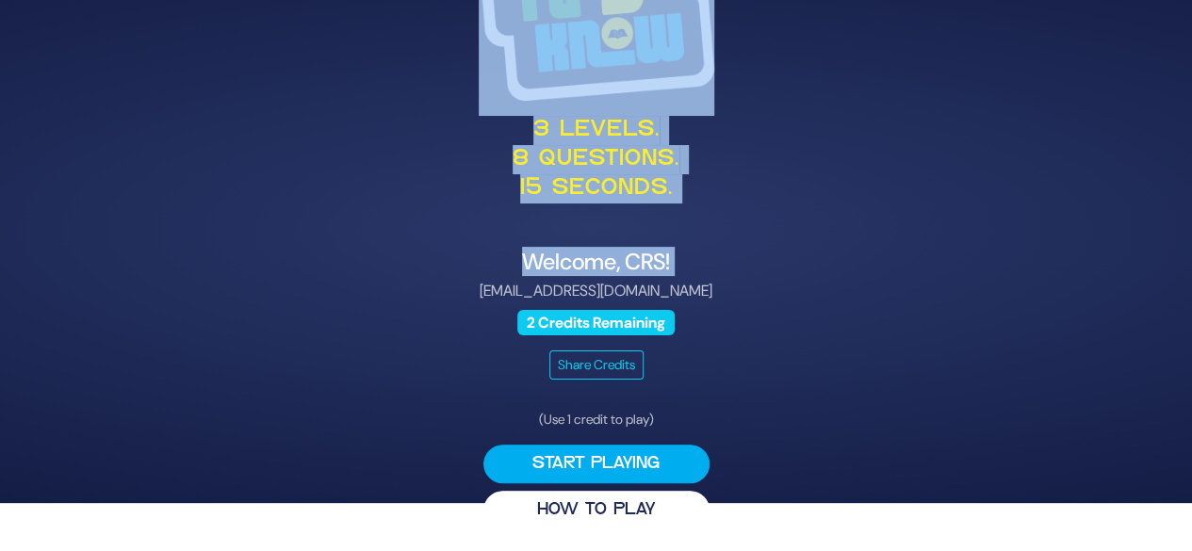
click at [877, 232] on div "3 levels. 8 questions. 15 seconds. Welcome, CRS! [EMAIL_ADDRESS][DOMAIN_NAME] 2…" at bounding box center [596, 228] width 965 height 650
click at [793, 390] on div "3 levels. 8 questions. 15 seconds. Welcome, CRS! [EMAIL_ADDRESS][DOMAIN_NAME] 2…" at bounding box center [596, 228] width 965 height 650
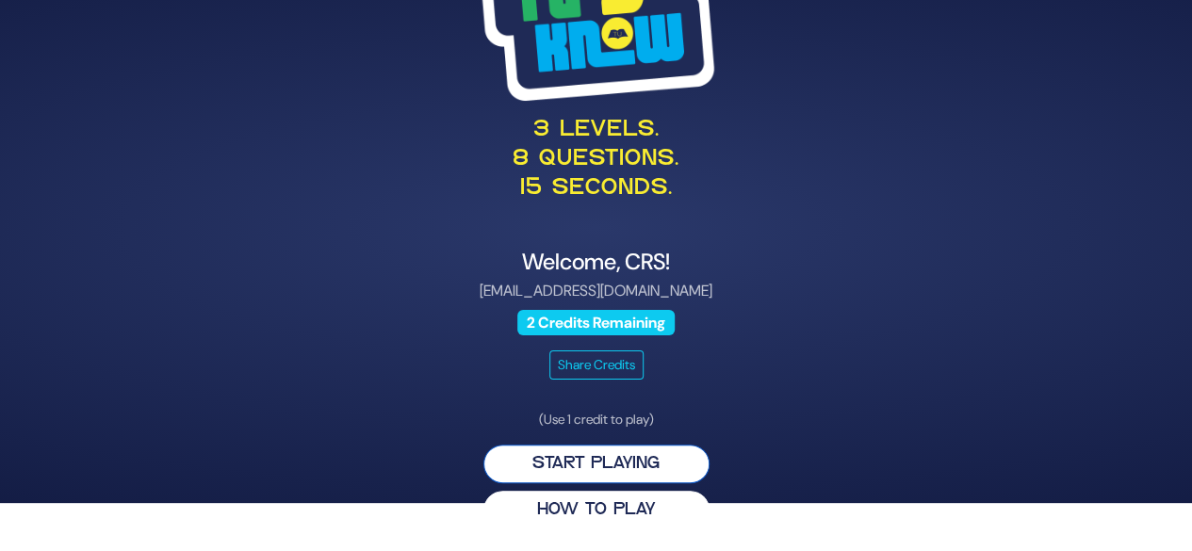
click at [624, 465] on button "Start Playing" at bounding box center [597, 464] width 226 height 39
click at [653, 466] on button "Start Playing" at bounding box center [597, 464] width 226 height 39
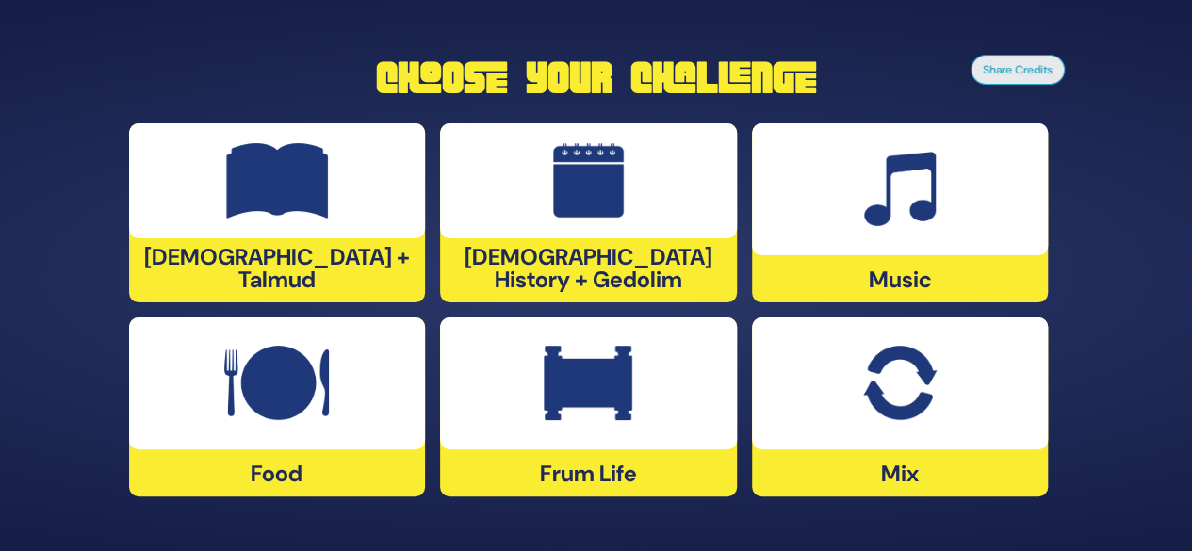
scroll to position [0, 0]
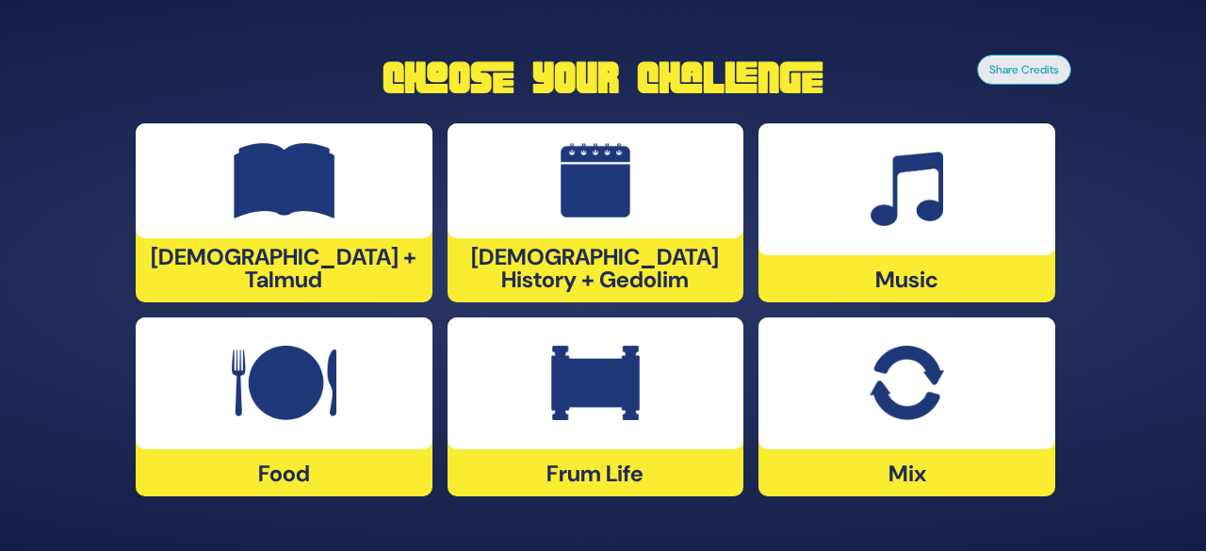
click at [924, 418] on img at bounding box center [907, 383] width 74 height 75
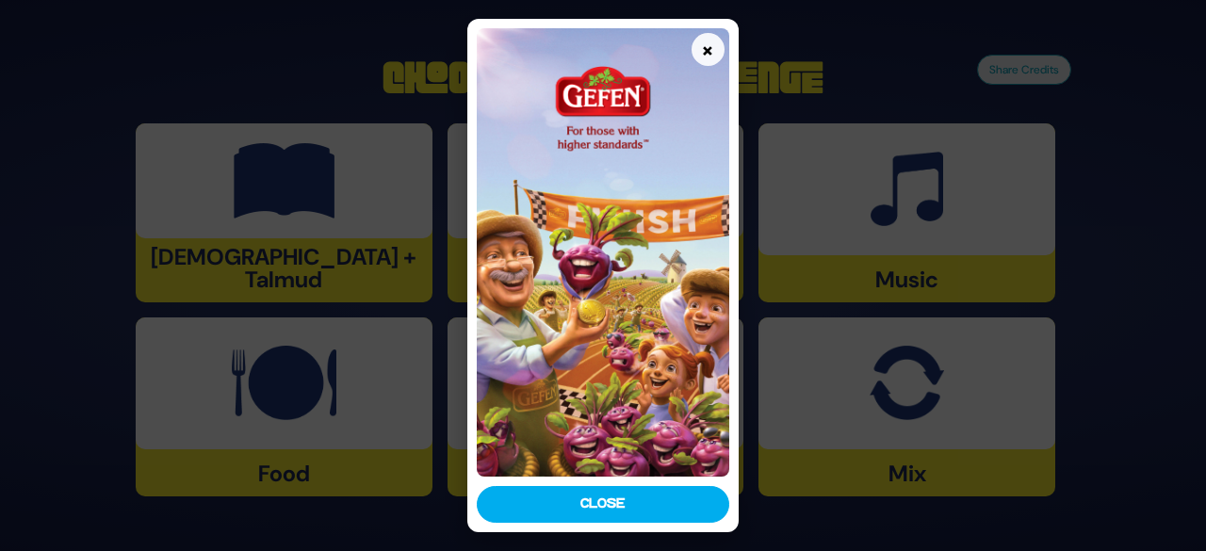
click at [660, 516] on button "Close" at bounding box center [603, 504] width 253 height 37
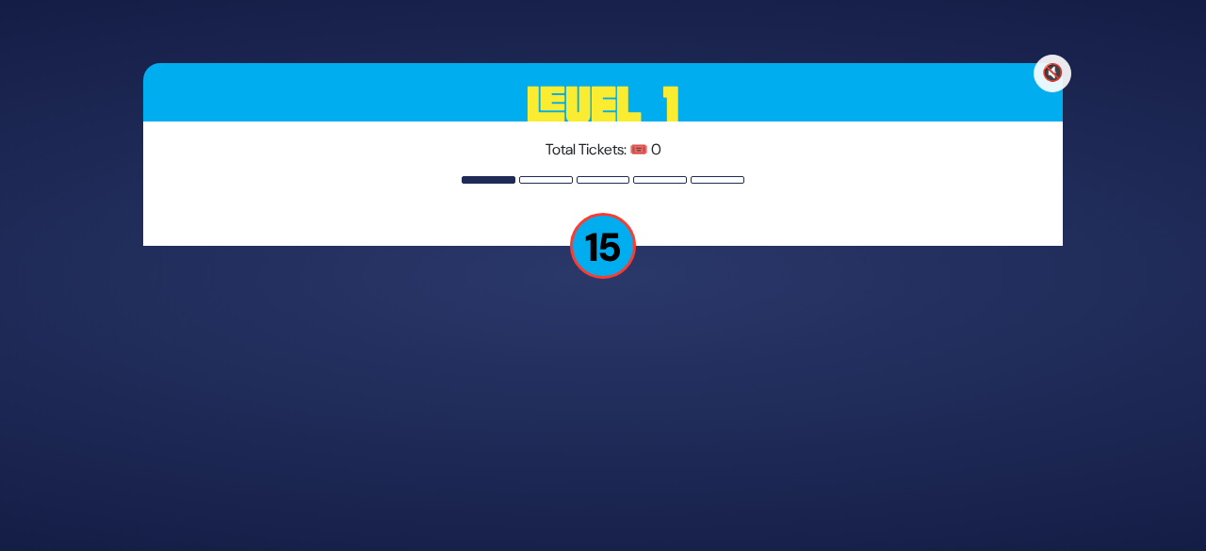
click at [628, 269] on p "15" at bounding box center [603, 246] width 66 height 66
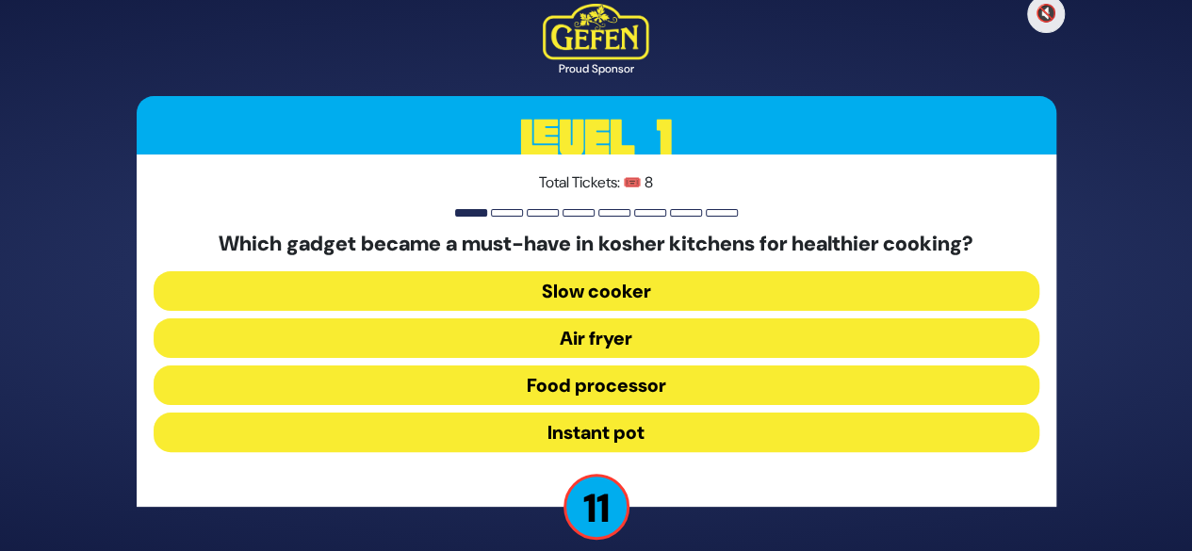
click at [698, 424] on button "Instant pot" at bounding box center [597, 433] width 886 height 40
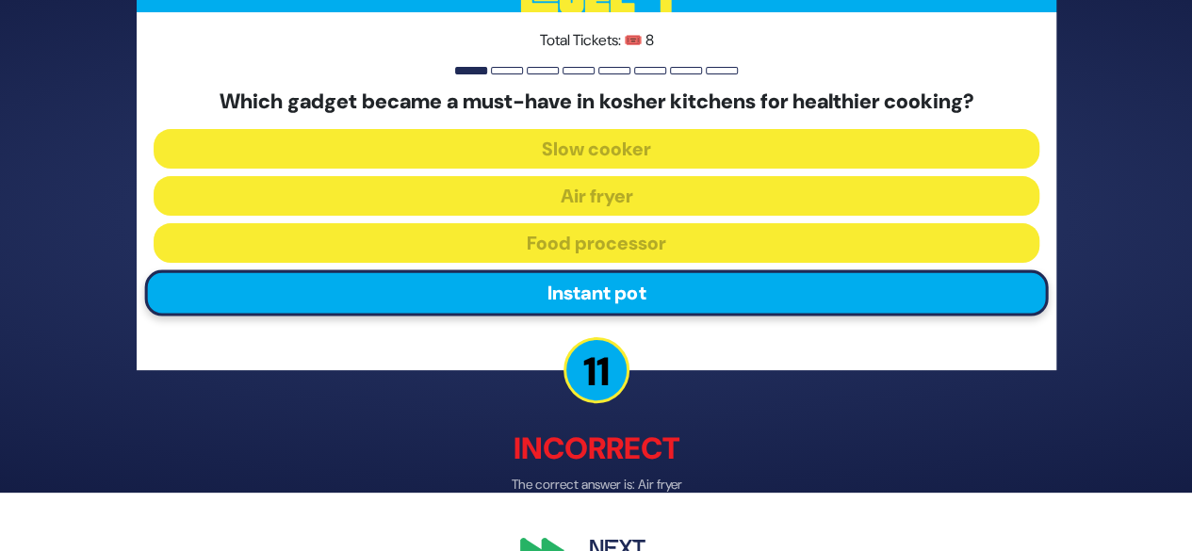
scroll to position [63, 0]
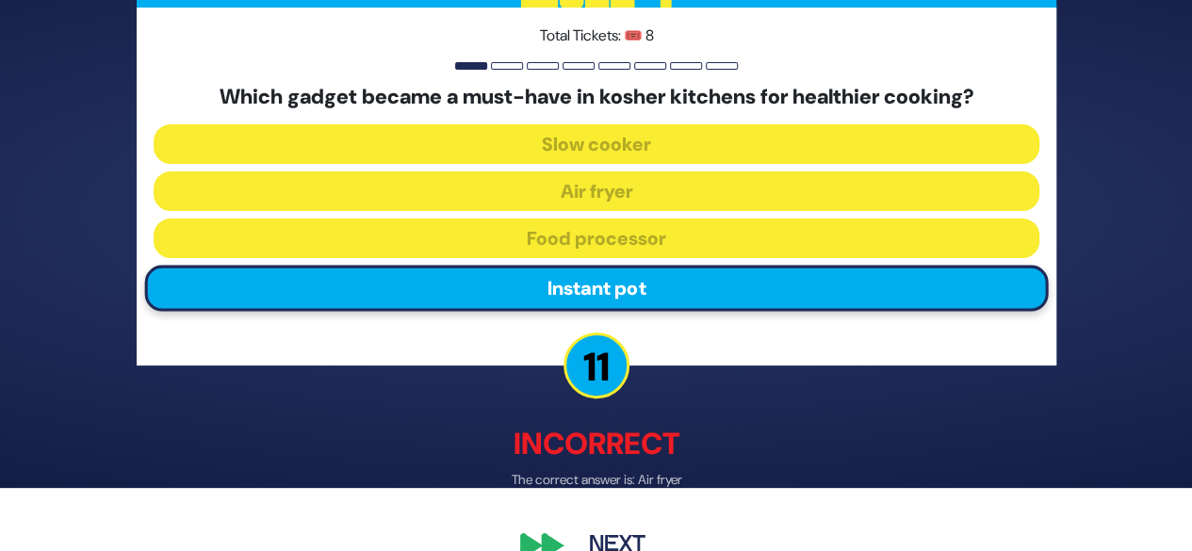
click at [741, 448] on p "Incorrect" at bounding box center [597, 444] width 920 height 45
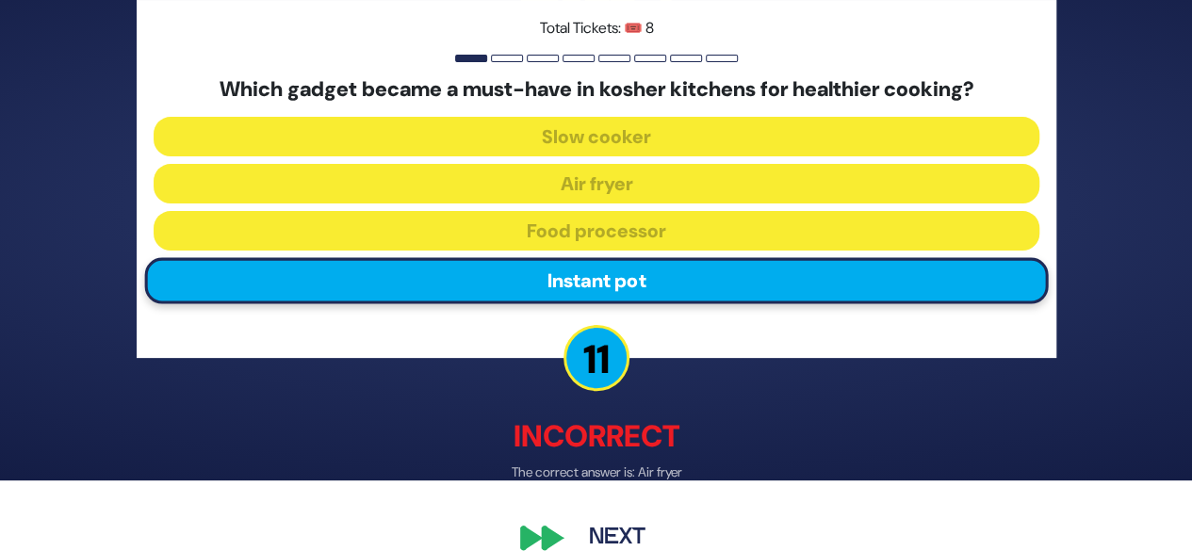
scroll to position [80, 0]
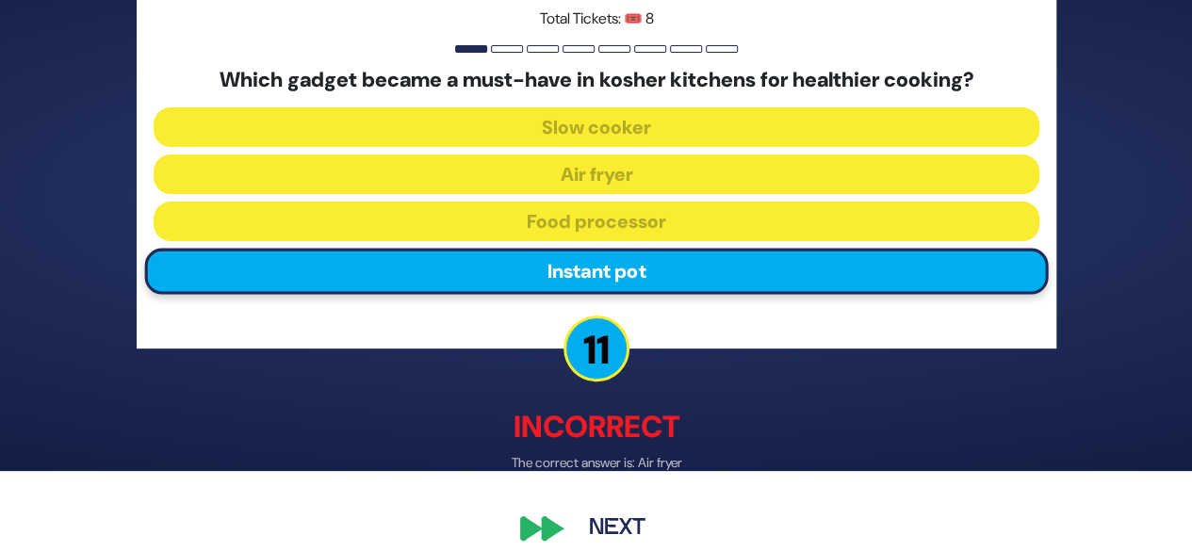
click at [609, 524] on button "Next" at bounding box center [617, 529] width 109 height 43
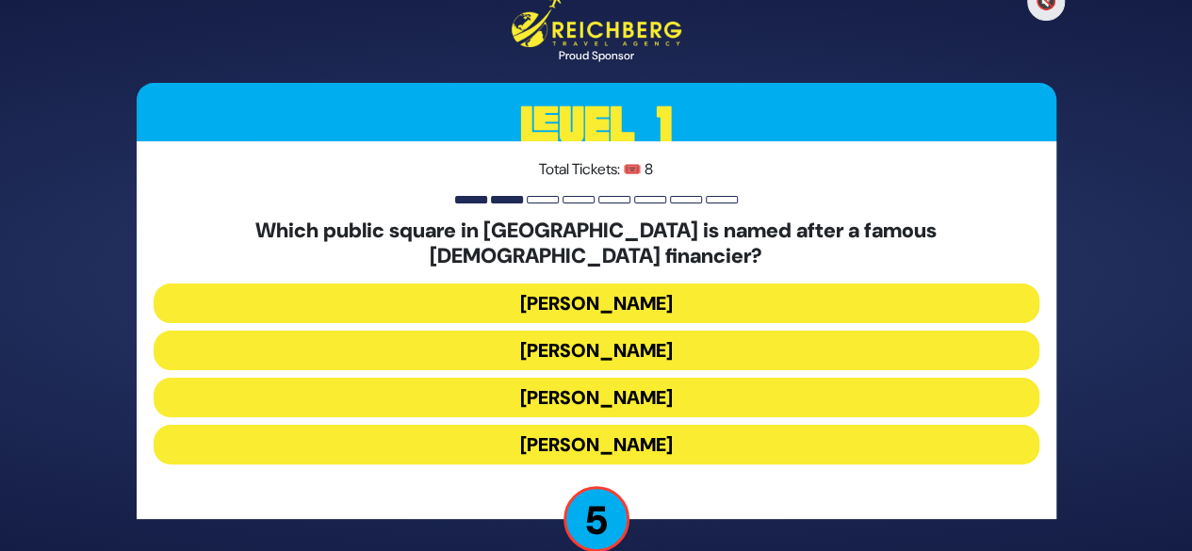
click at [717, 489] on div "Total Tickets: 🎟️ 8 Which public square in [GEOGRAPHIC_DATA] is named after a f…" at bounding box center [597, 330] width 920 height 378
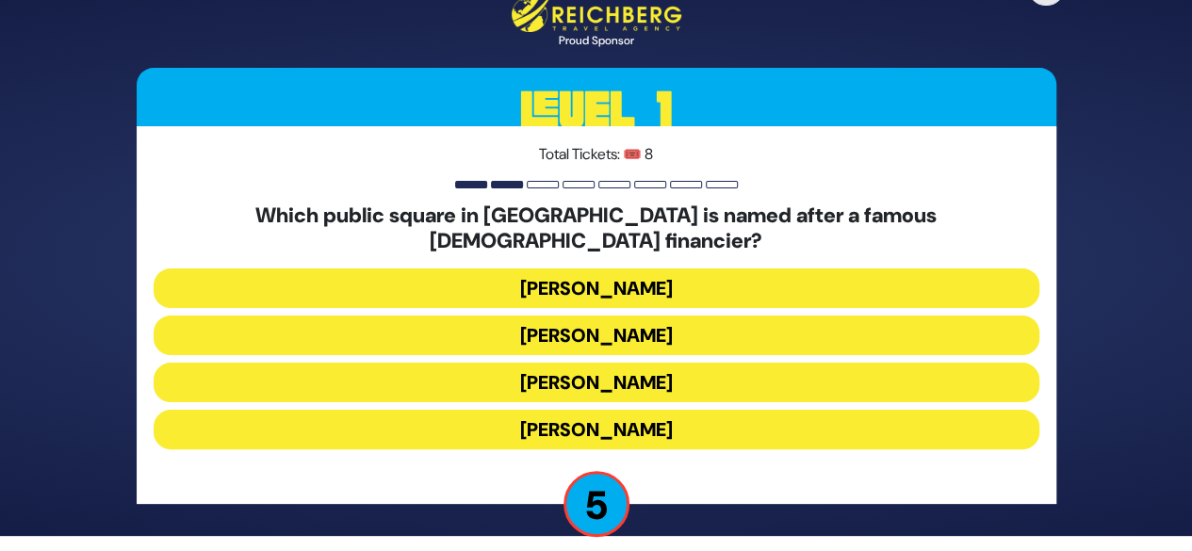
scroll to position [19, 0]
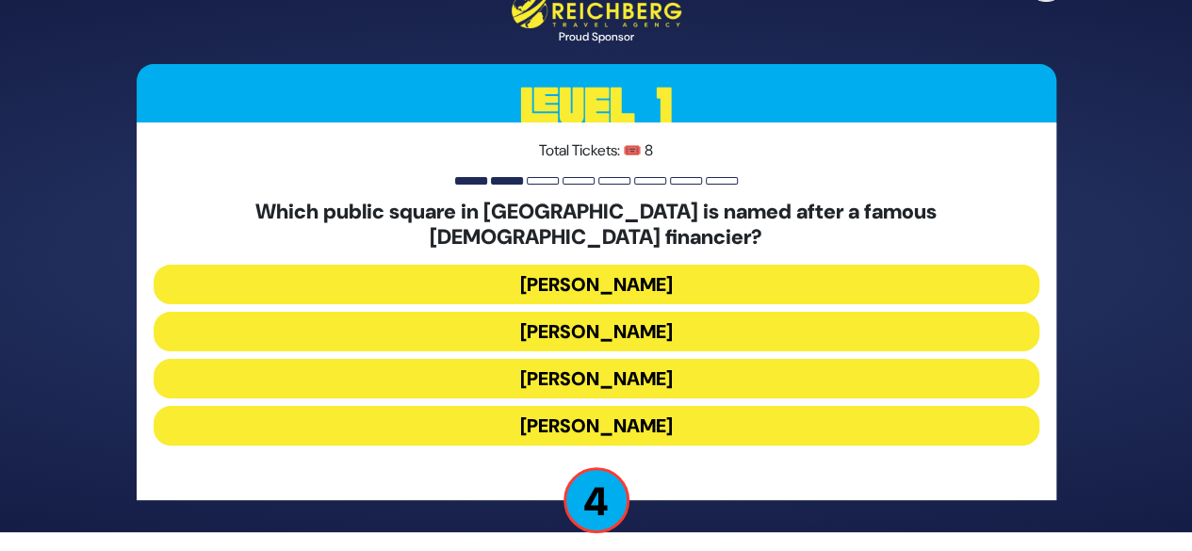
click at [727, 365] on button "[PERSON_NAME]" at bounding box center [597, 379] width 886 height 40
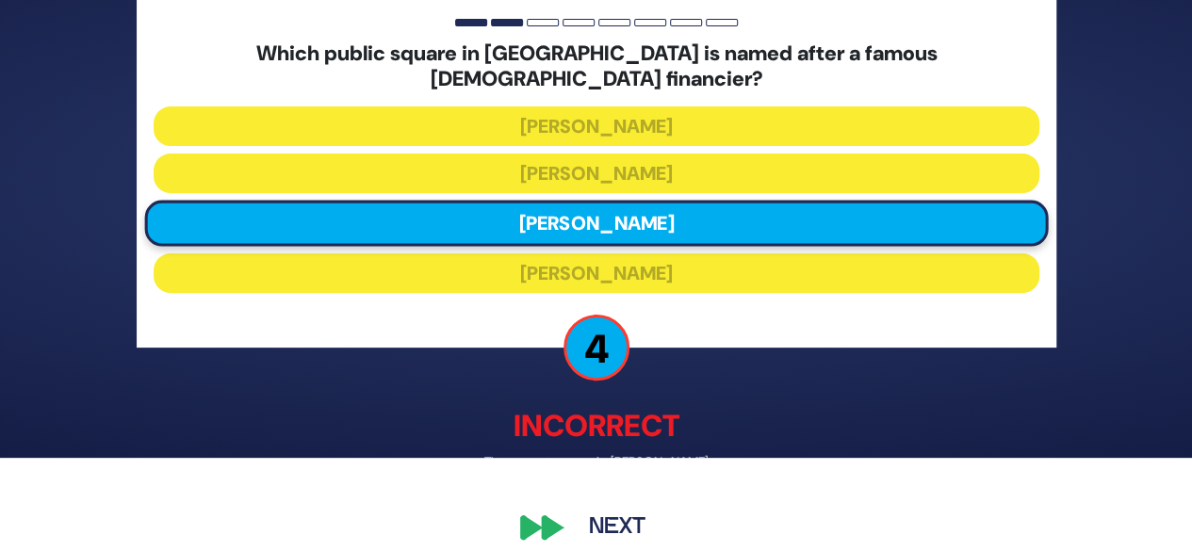
scroll to position [102, 0]
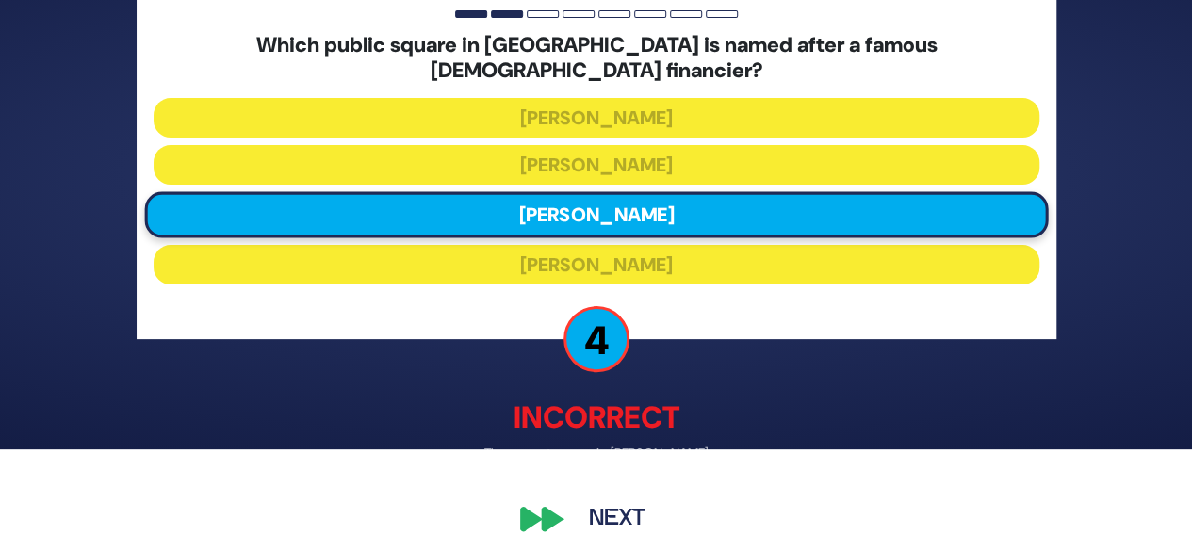
click at [595, 517] on button "Next" at bounding box center [617, 520] width 109 height 43
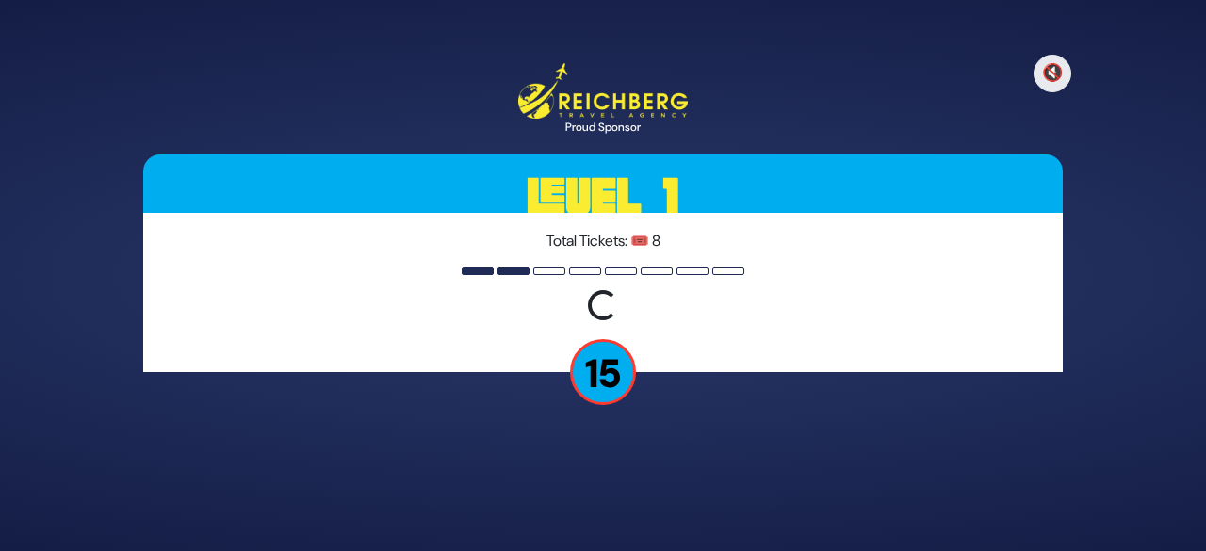
click at [760, 401] on div "🔇 Proud Sponsor Level 1 Total Tickets: 🎟️ 8 Loading question... 15" at bounding box center [603, 276] width 965 height 471
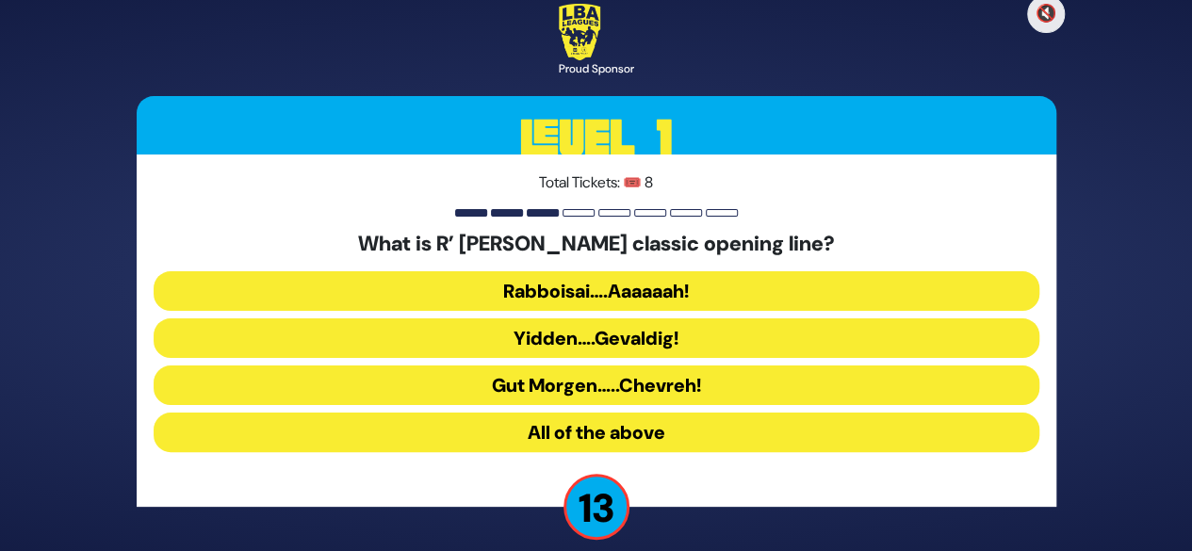
scroll to position [19, 0]
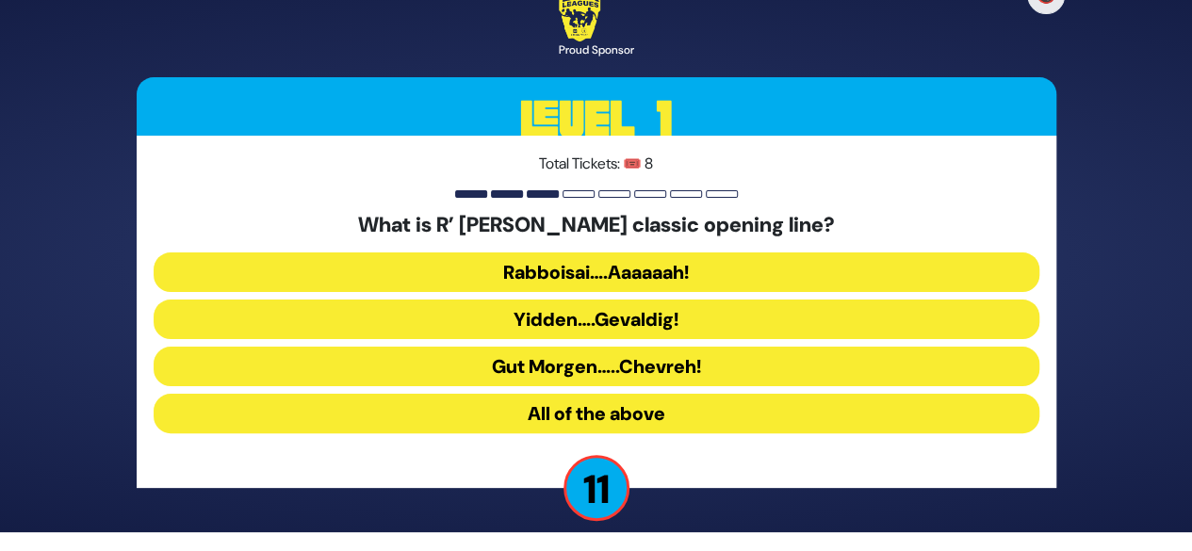
click at [763, 271] on button "Rabboisai….Aaaaaah!" at bounding box center [597, 273] width 886 height 40
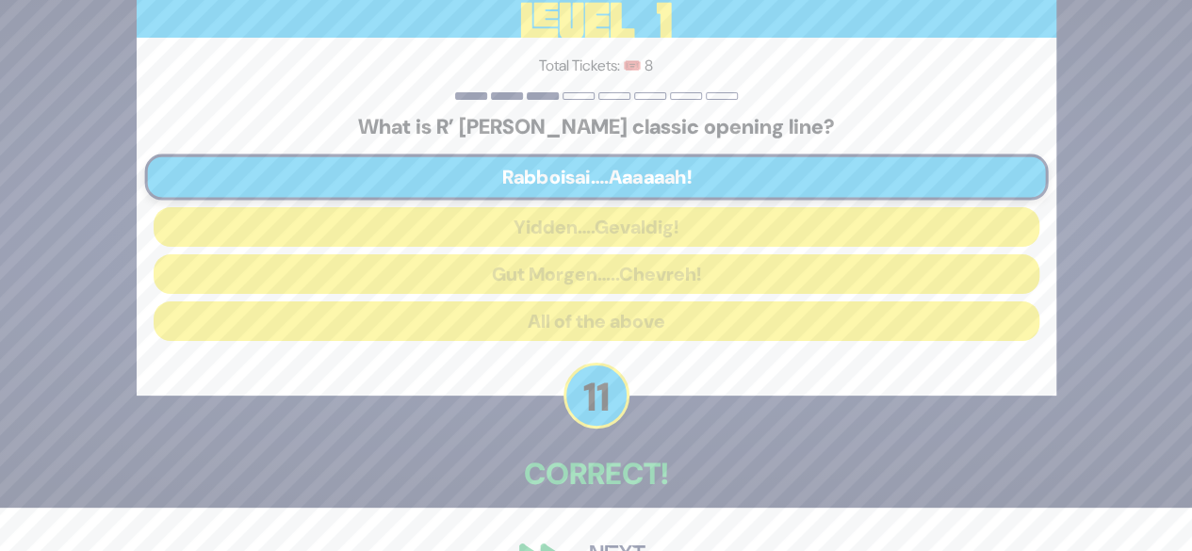
scroll to position [92, 0]
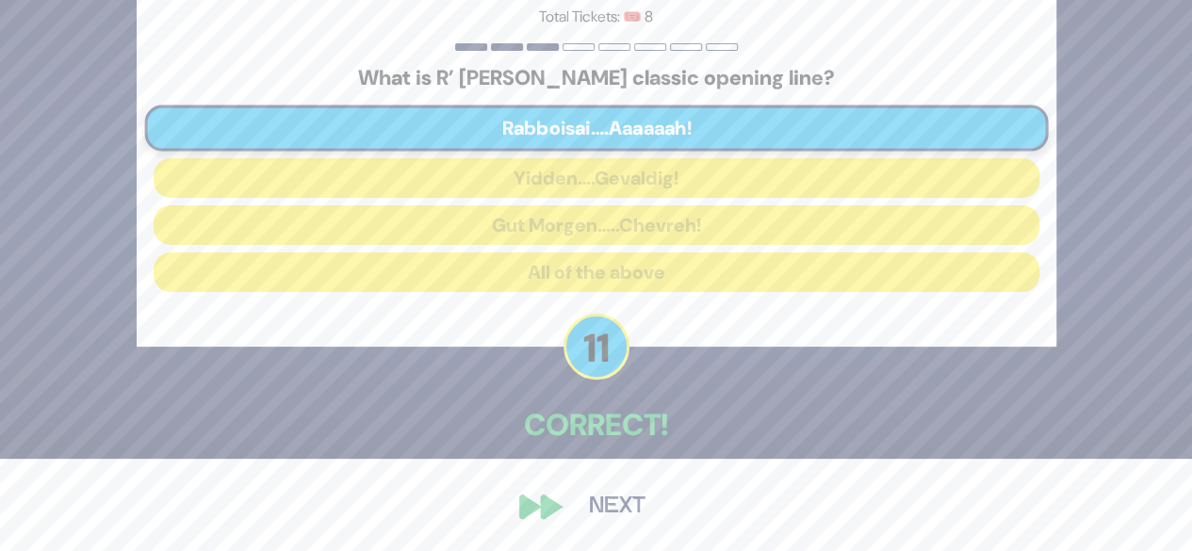
click at [620, 515] on button "Next" at bounding box center [617, 506] width 109 height 43
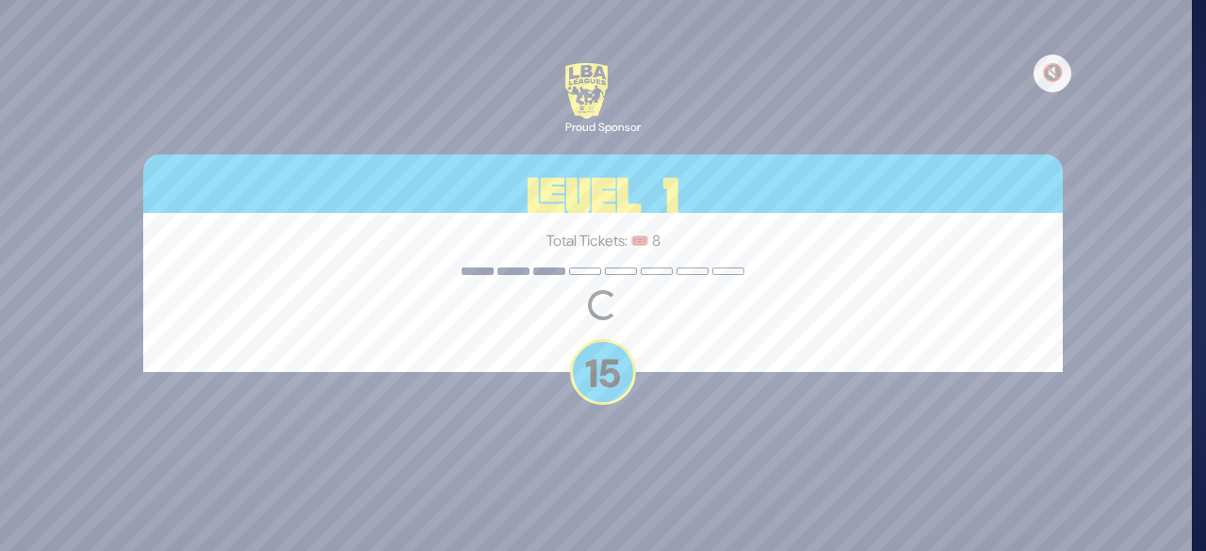
click at [760, 333] on div "Total Tickets: 🎟️ 8 Loading question..." at bounding box center [603, 292] width 920 height 159
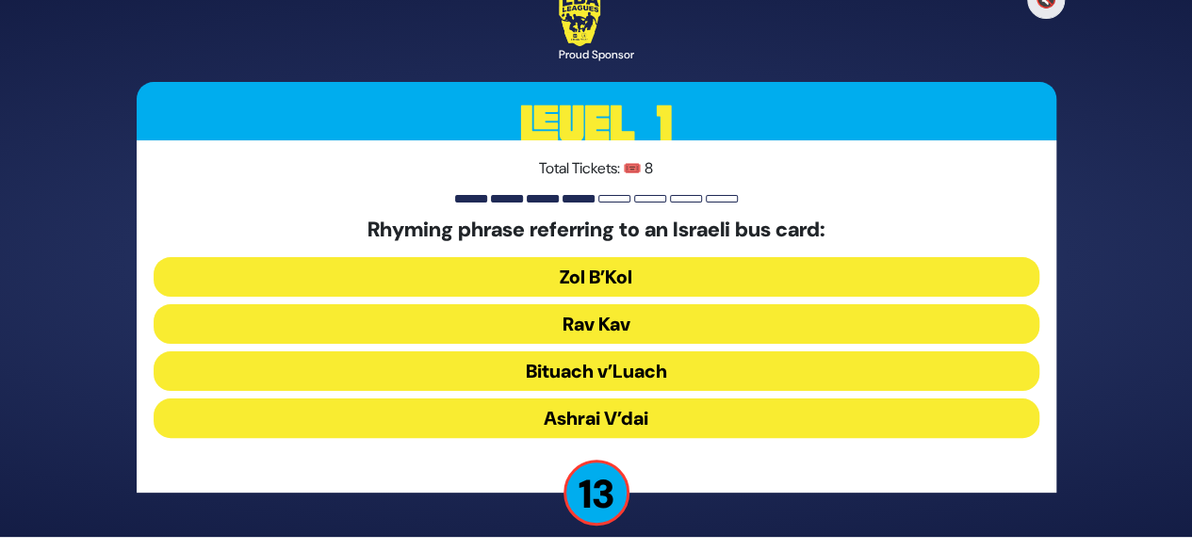
scroll to position [19, 0]
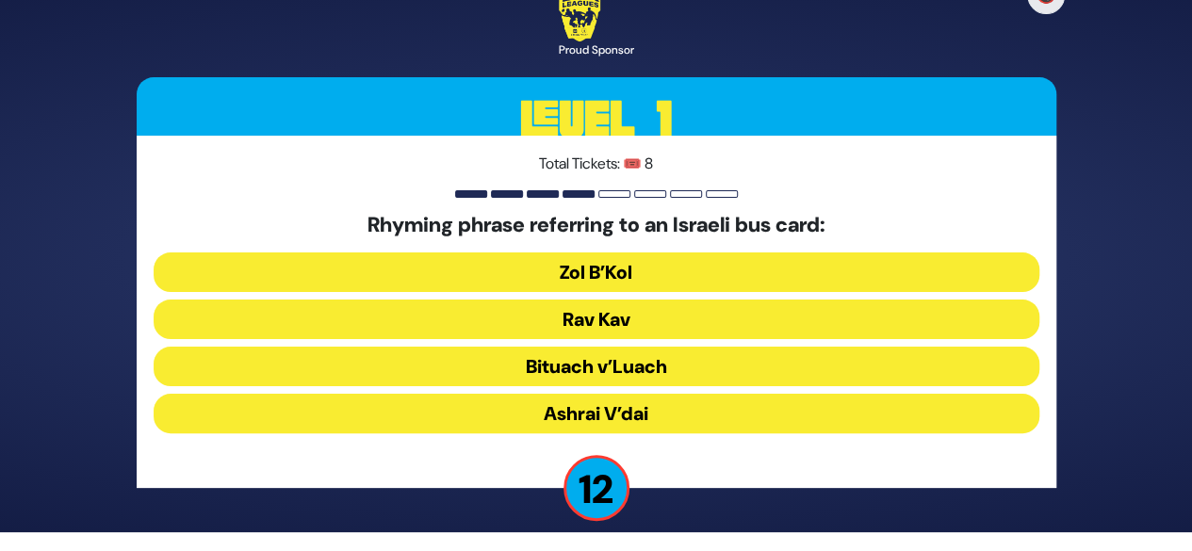
click at [722, 324] on button "Rav Kav" at bounding box center [597, 320] width 886 height 40
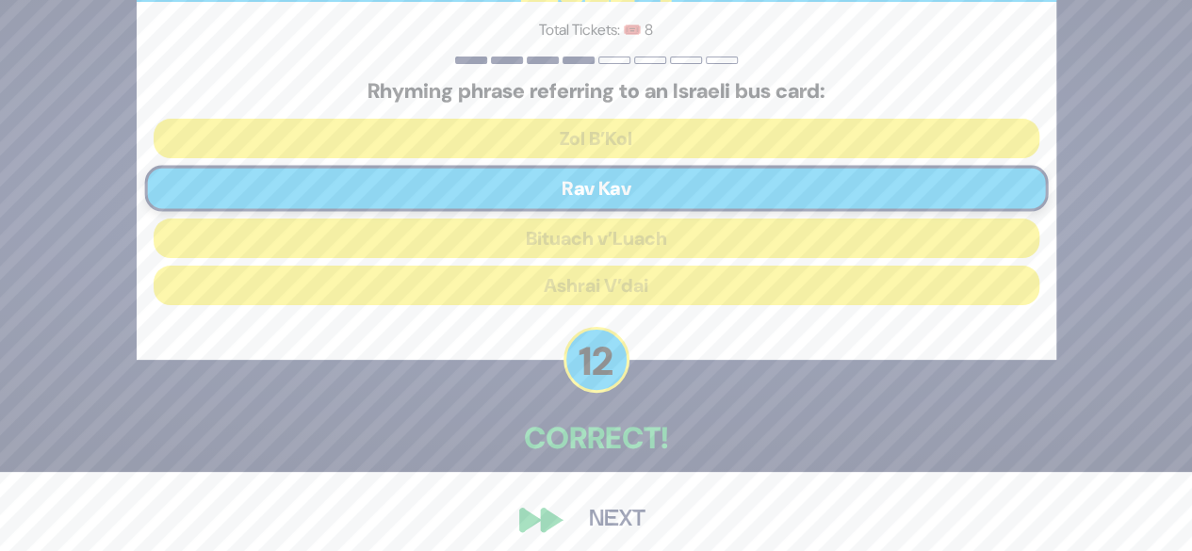
scroll to position [92, 0]
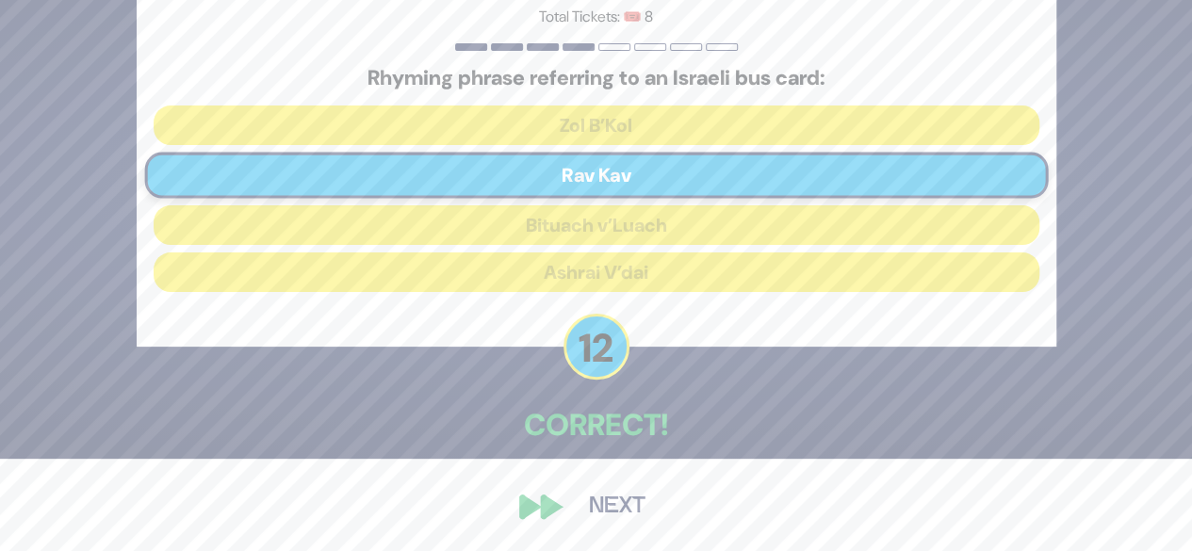
click at [602, 524] on button "Next" at bounding box center [617, 506] width 109 height 43
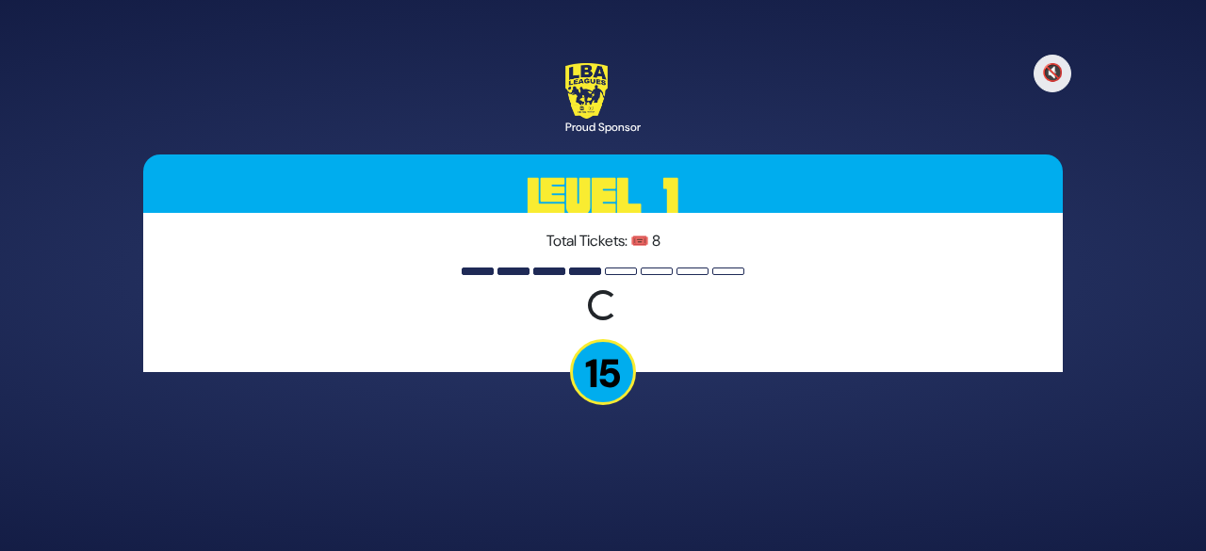
click at [690, 405] on div "🔇 Proud Sponsor Level 1 Total Tickets: 🎟️ 8 Loading question... 15" at bounding box center [603, 276] width 965 height 471
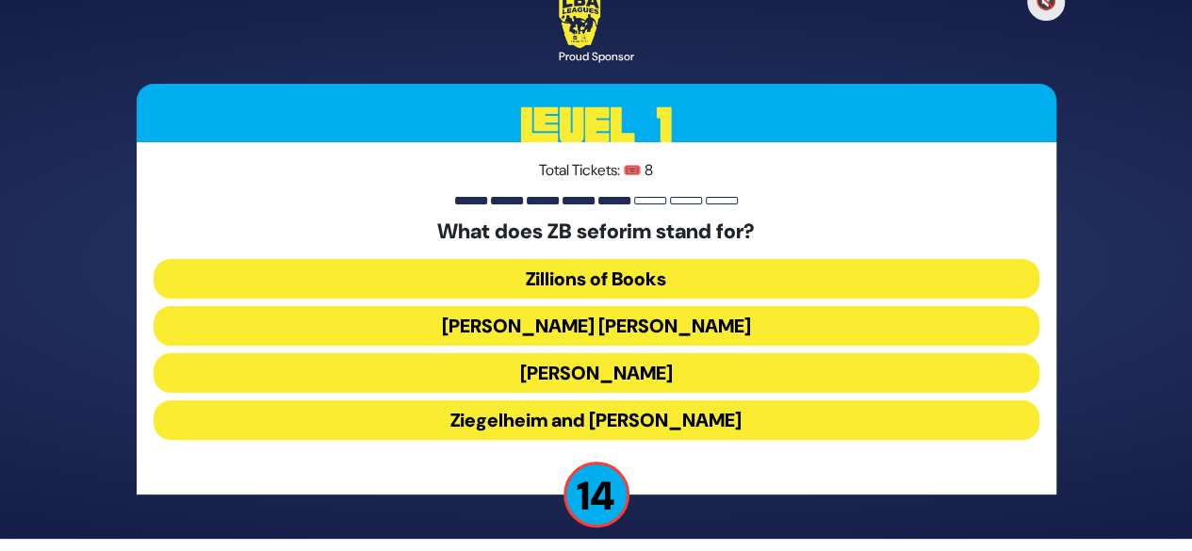
scroll to position [19, 0]
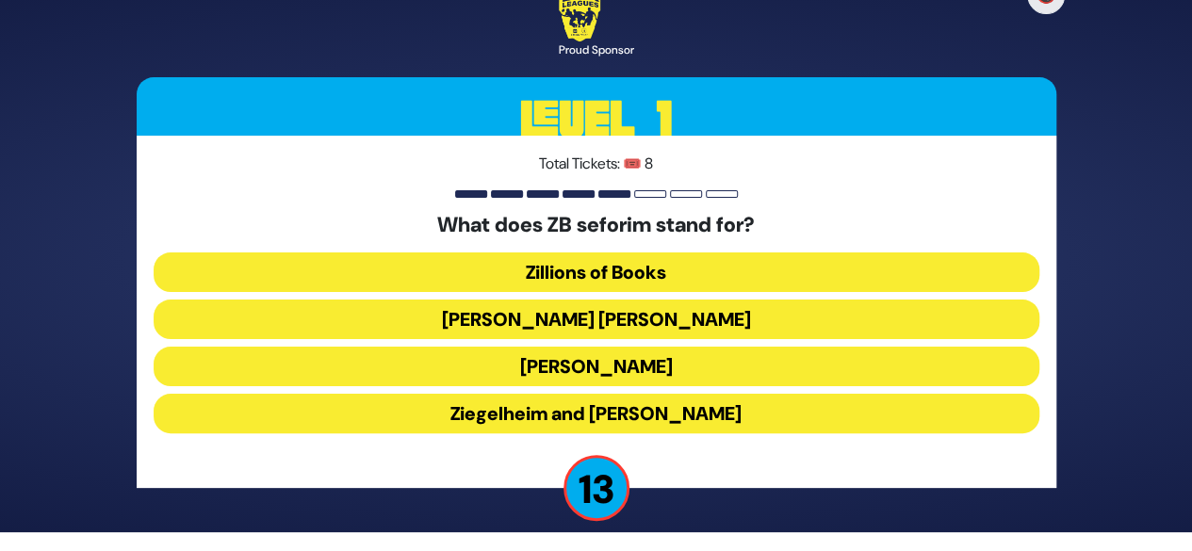
click at [716, 320] on button "[PERSON_NAME] [PERSON_NAME]" at bounding box center [597, 320] width 886 height 40
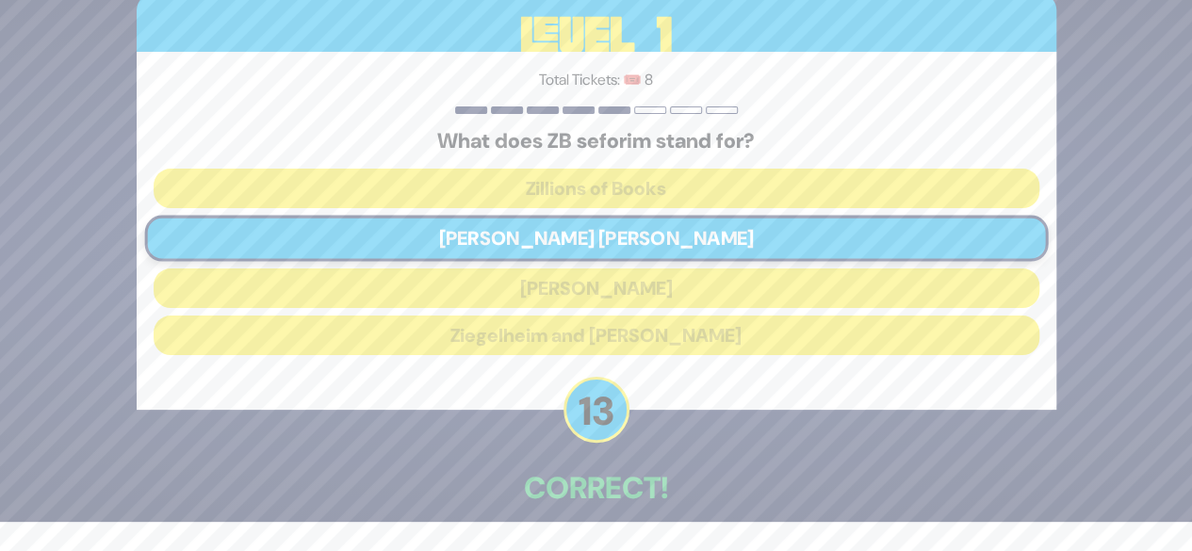
scroll to position [92, 0]
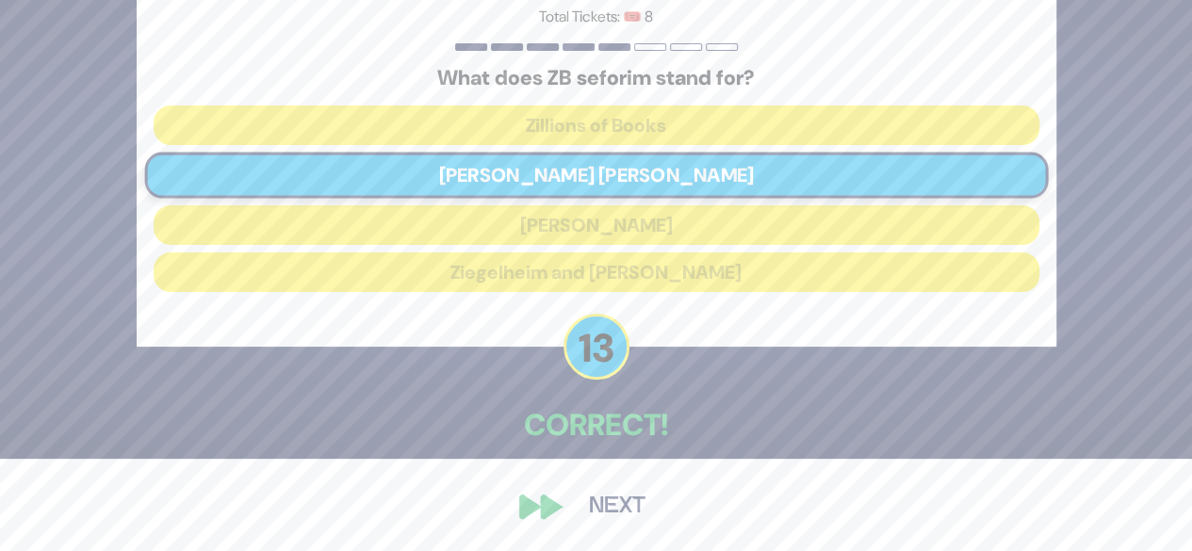
click at [626, 507] on button "Next" at bounding box center [617, 506] width 109 height 43
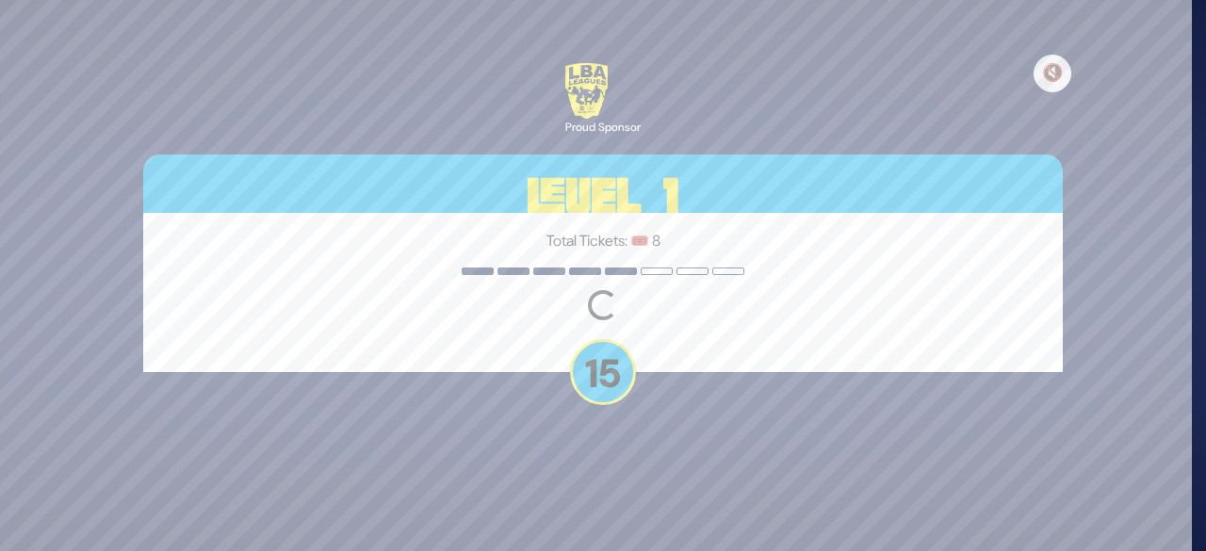
click at [765, 368] on div "Total Tickets: 🎟️ 8 Loading question..." at bounding box center [603, 292] width 920 height 159
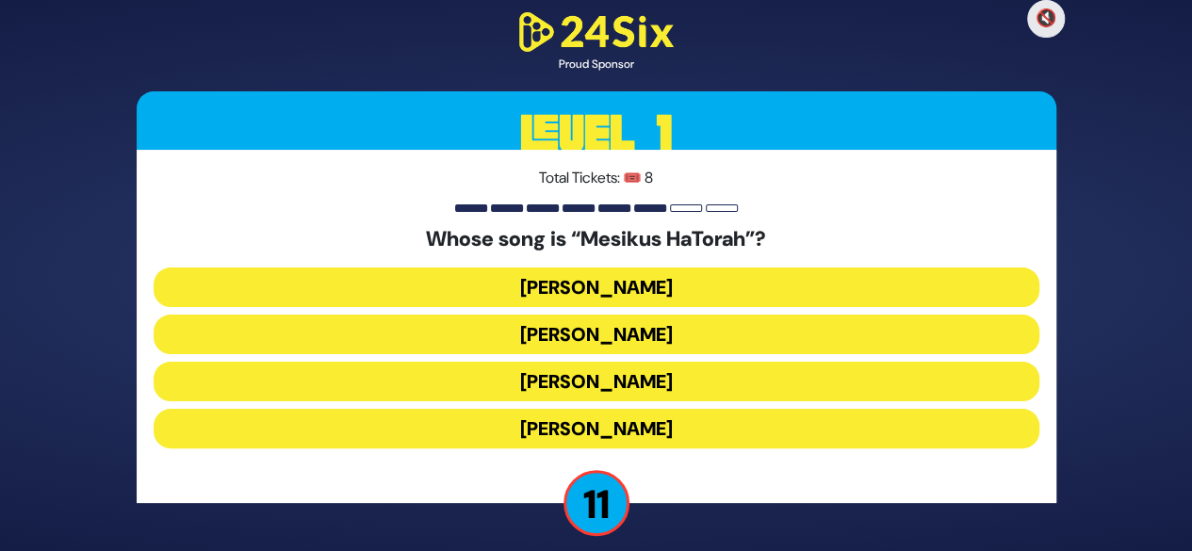
click at [675, 438] on button "[PERSON_NAME]" at bounding box center [597, 429] width 886 height 40
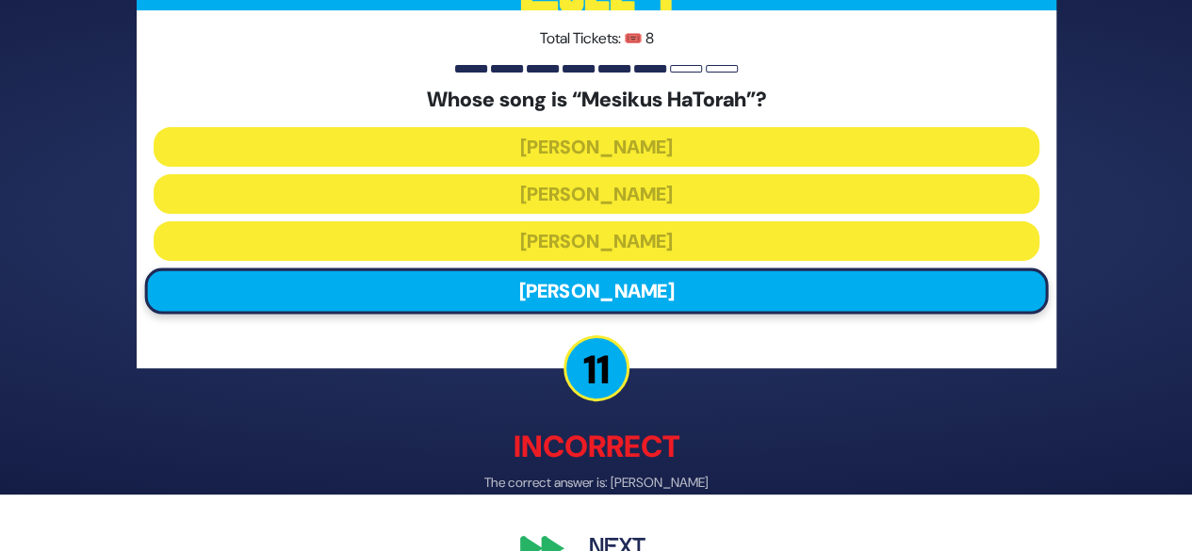
scroll to position [97, 0]
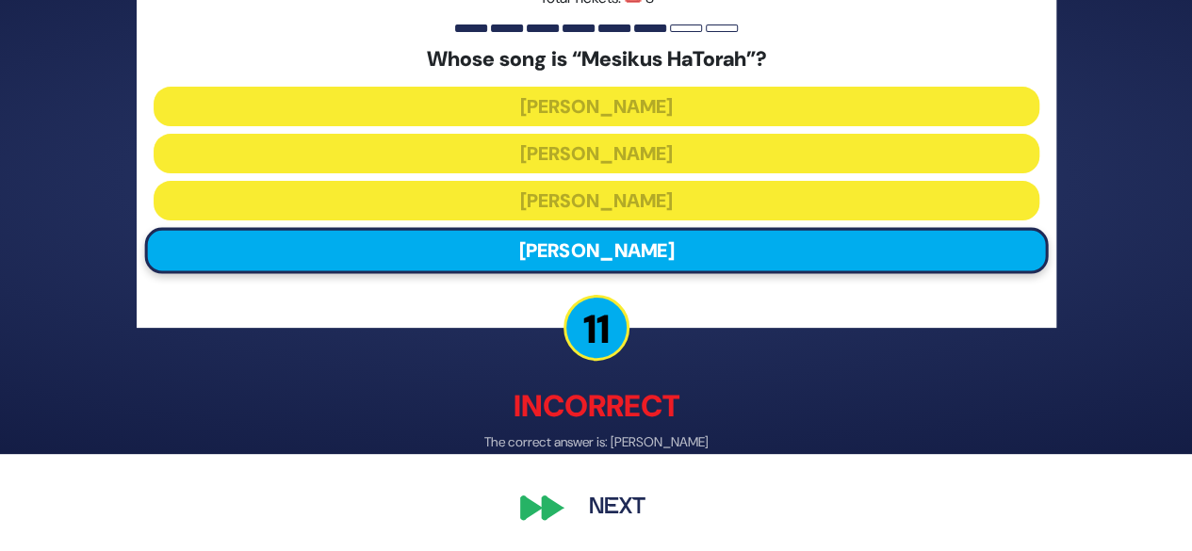
click at [618, 517] on button "Next" at bounding box center [617, 507] width 109 height 43
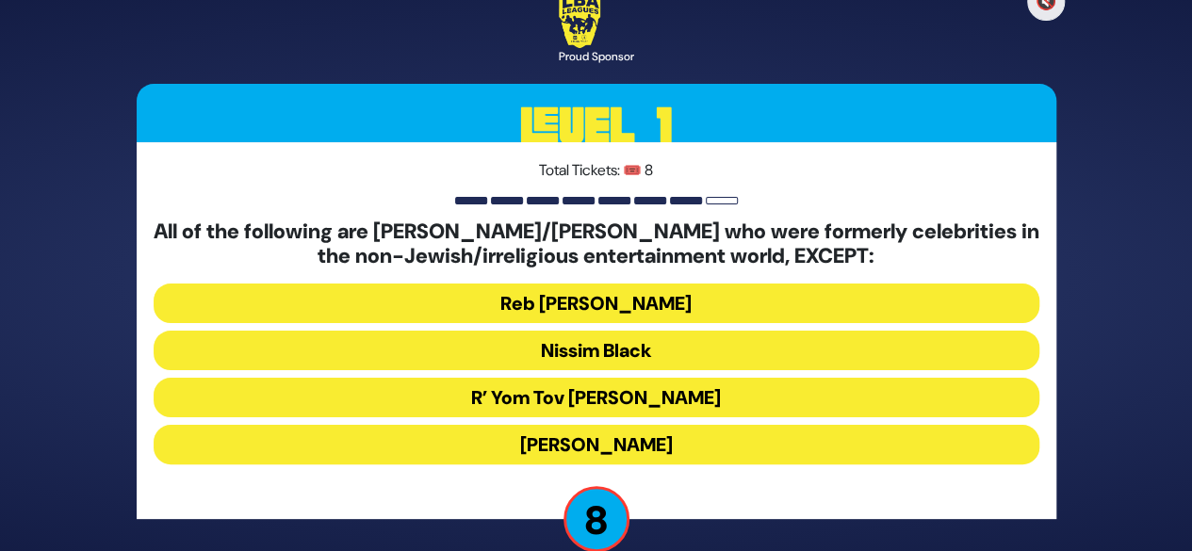
click at [692, 450] on button "[PERSON_NAME]" at bounding box center [597, 445] width 886 height 40
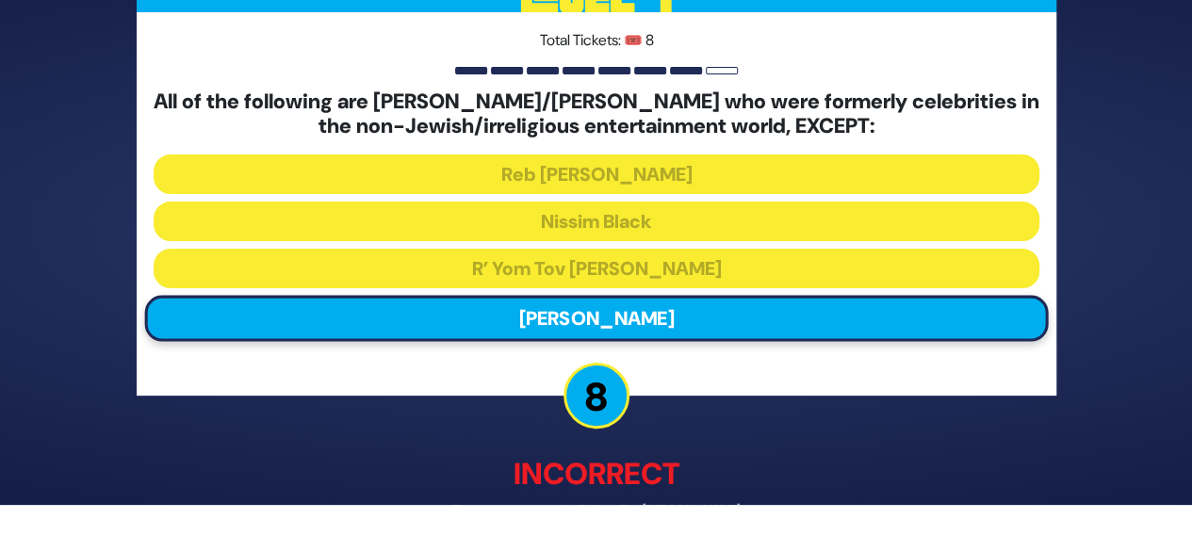
scroll to position [114, 0]
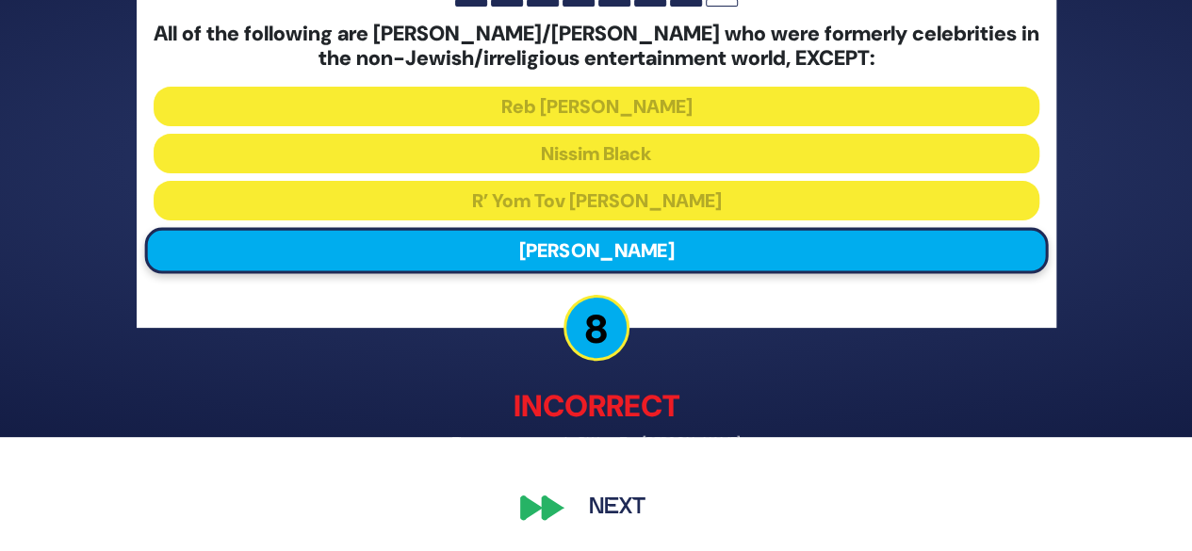
click at [1088, 363] on div "🔇 Proud Sponsor Level 1 Total Tickets: 🎟️ 8 All of the following are baalei tes…" at bounding box center [596, 161] width 1192 height 551
click at [679, 408] on p "Incorrect" at bounding box center [597, 406] width 920 height 45
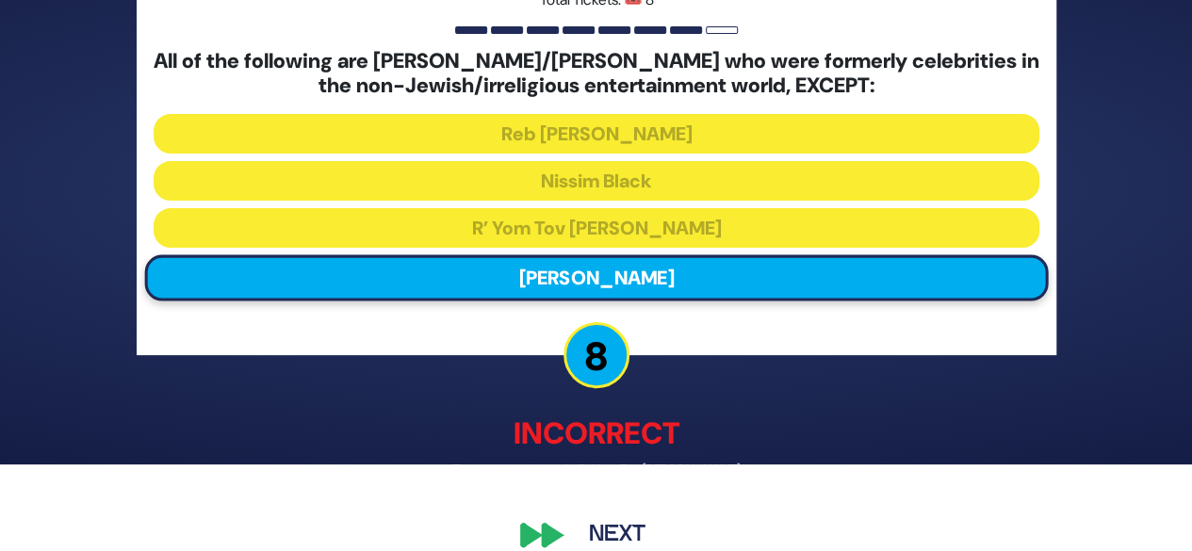
scroll to position [41, 0]
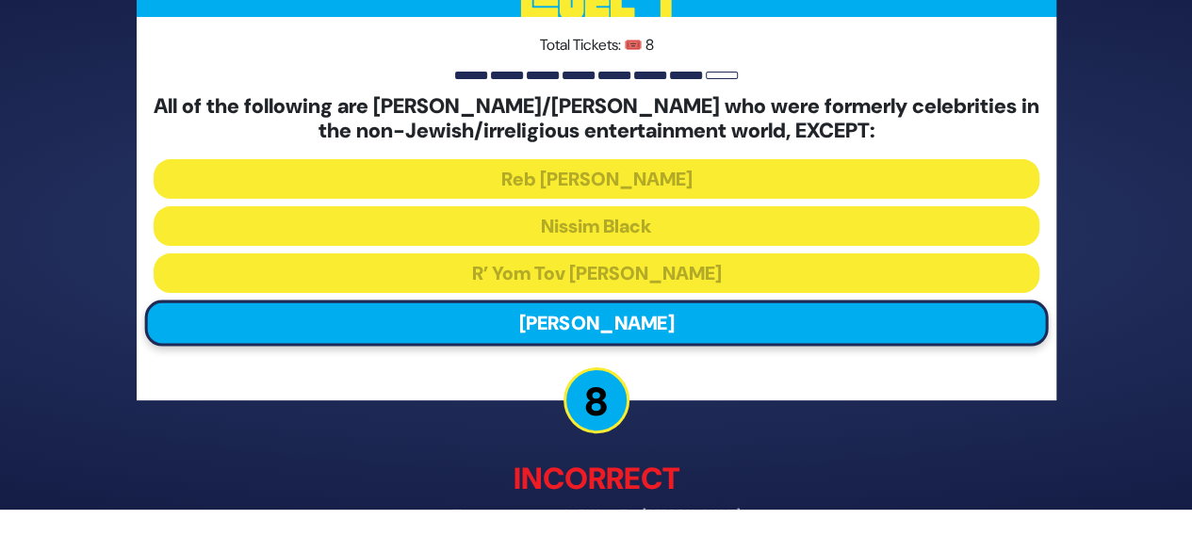
click at [694, 452] on div "🔇 Proud Sponsor Level 1 Total Tickets: 🎟️ 8 All of the following are baalei tes…" at bounding box center [596, 234] width 965 height 781
click at [686, 487] on p "Incorrect" at bounding box center [597, 478] width 920 height 45
click at [684, 489] on p "Incorrect" at bounding box center [597, 478] width 920 height 45
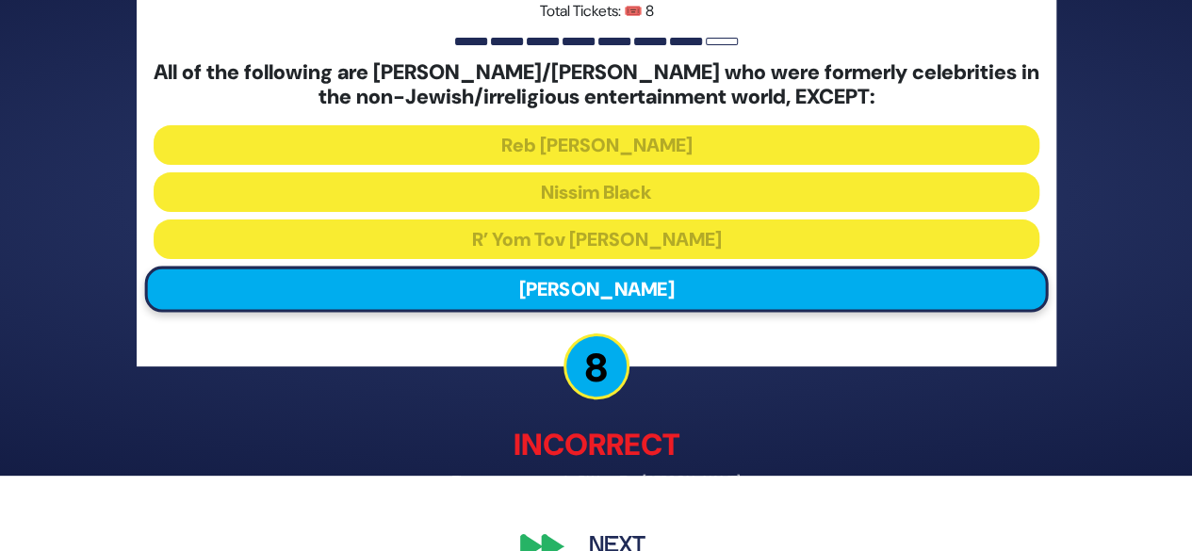
scroll to position [114, 0]
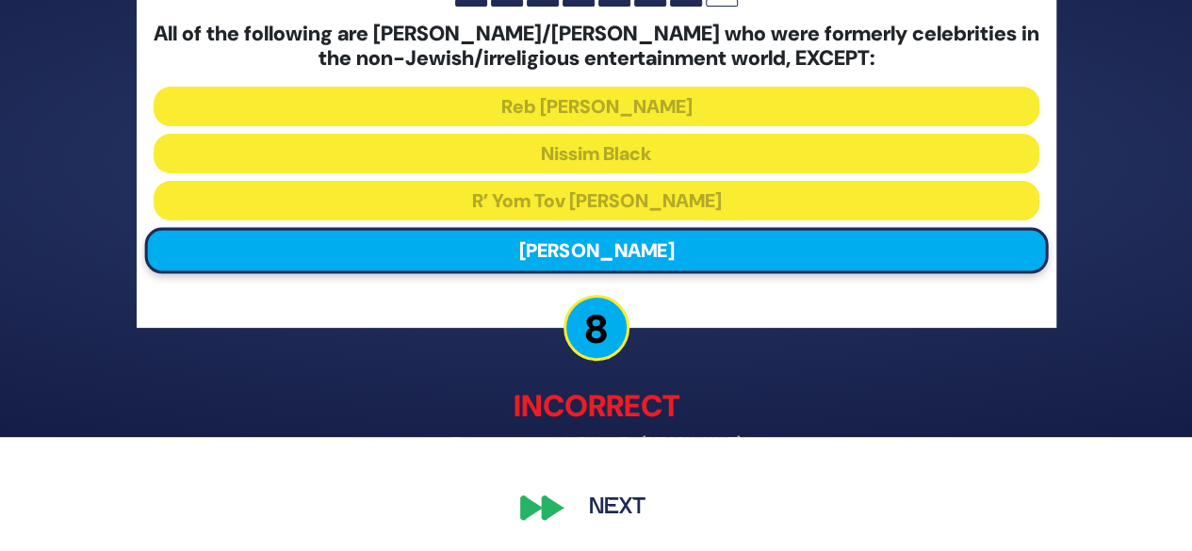
click at [629, 507] on button "Next" at bounding box center [617, 507] width 109 height 43
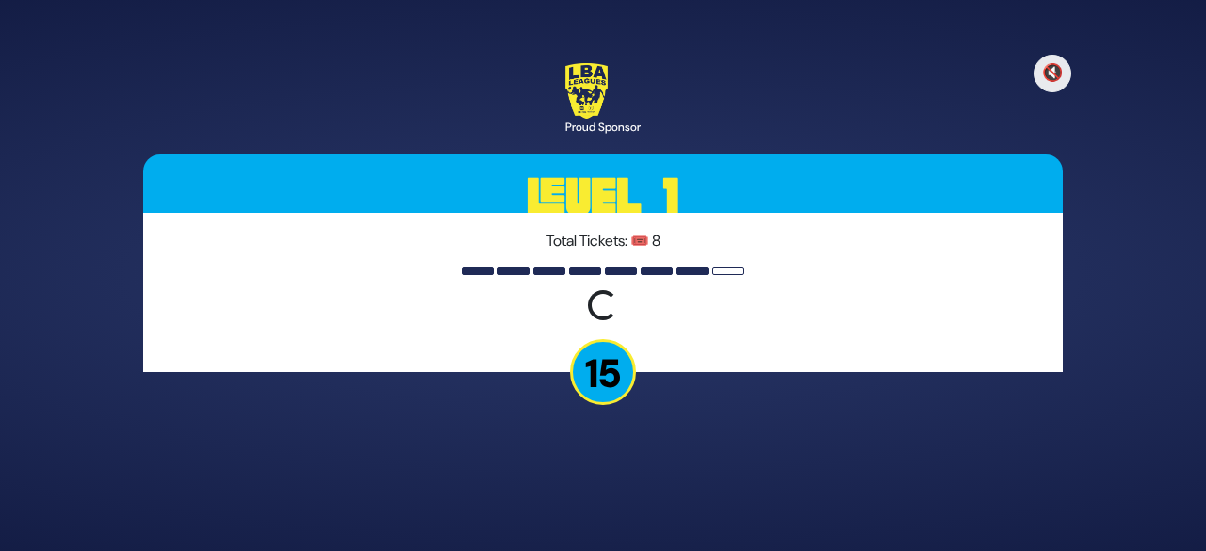
click at [751, 442] on div "🔇 Proud Sponsor Level 1 Total Tickets: 🎟️ 8 Loading question... 15" at bounding box center [603, 276] width 965 height 471
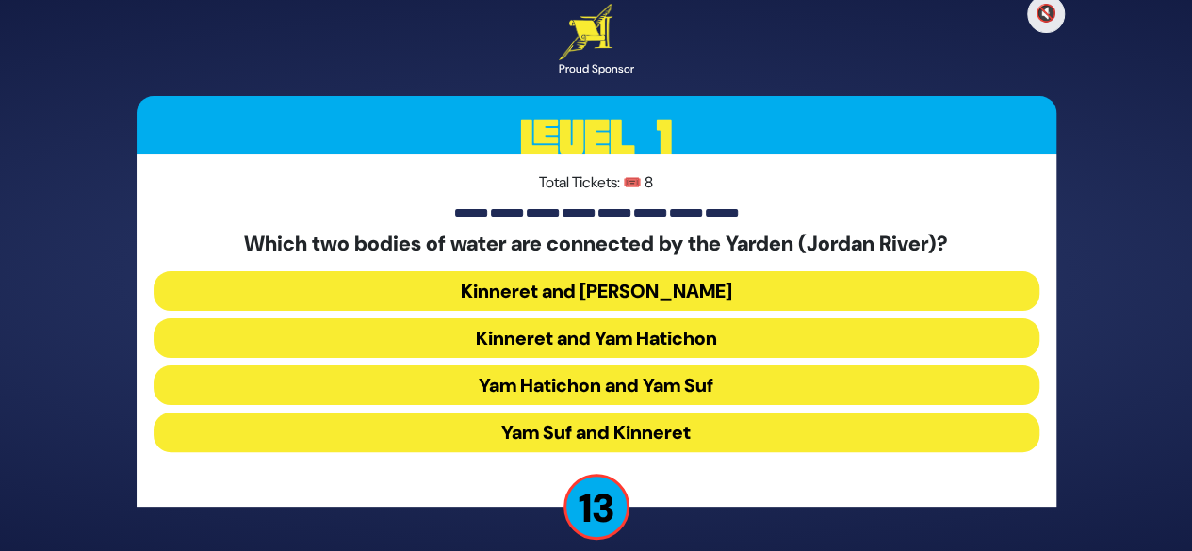
scroll to position [19, 0]
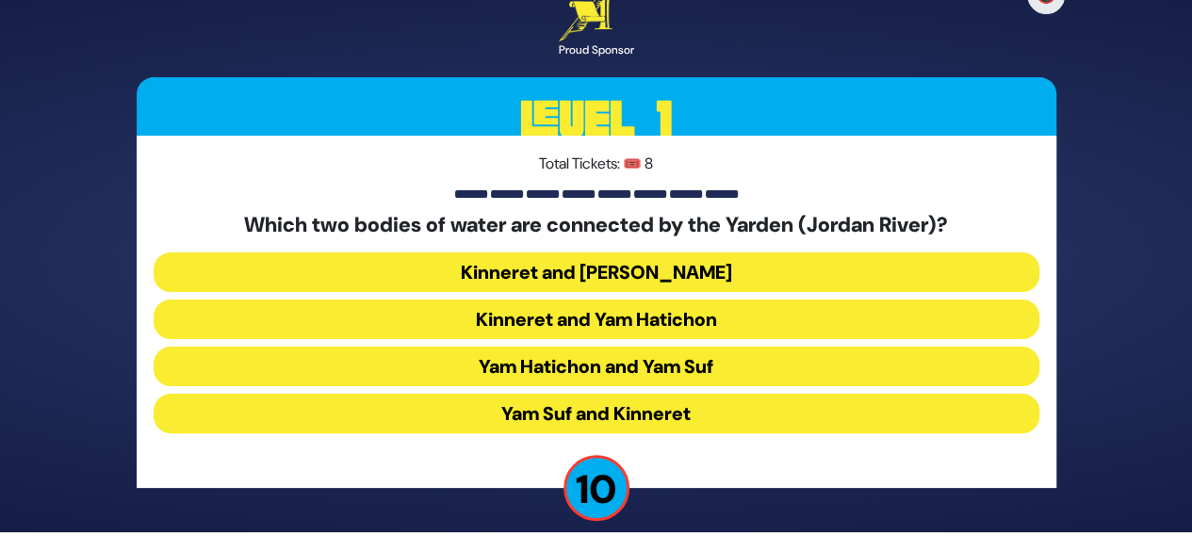
click at [790, 280] on button "Kinneret and [PERSON_NAME]" at bounding box center [597, 273] width 886 height 40
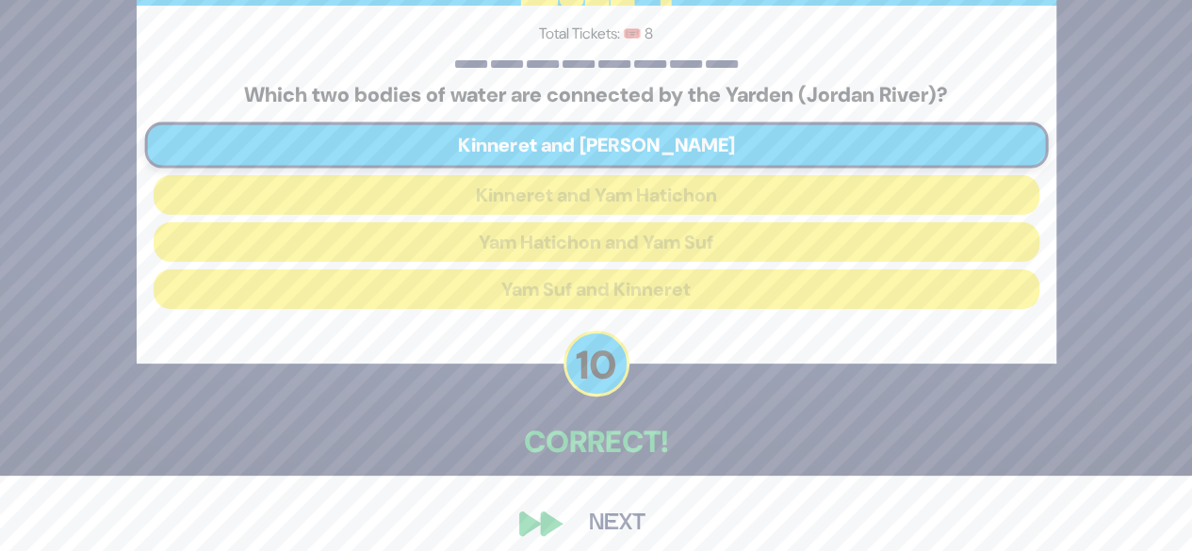
scroll to position [92, 0]
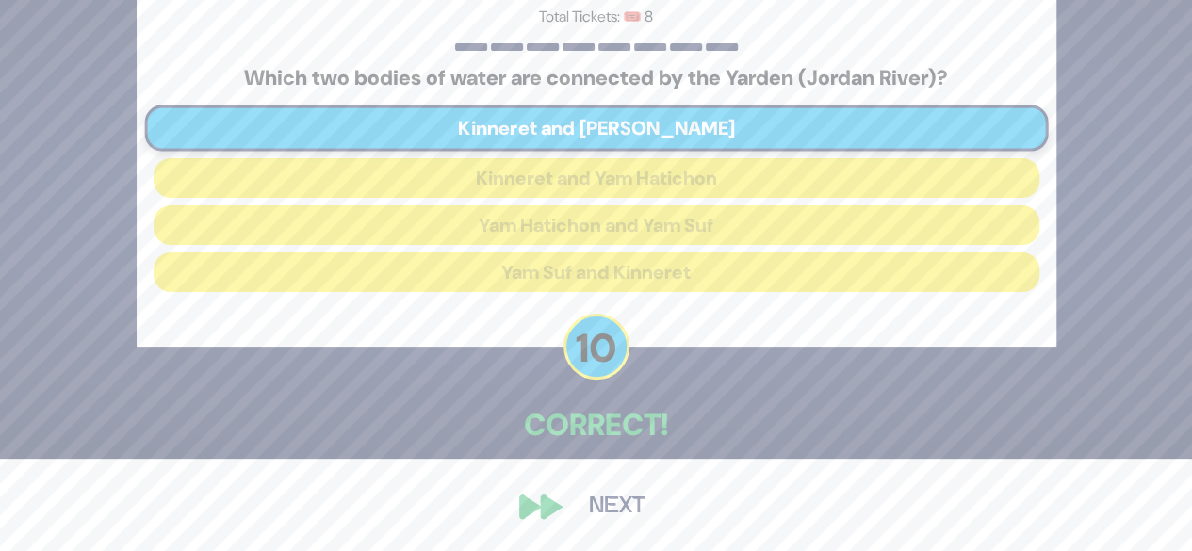
click at [599, 518] on button "Next" at bounding box center [617, 506] width 109 height 43
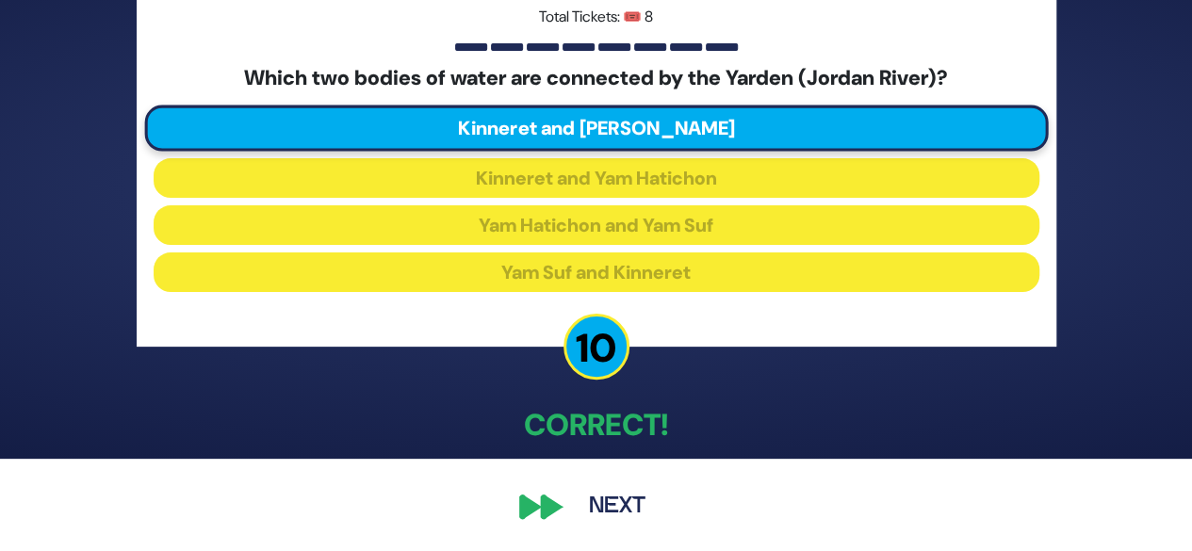
click at [616, 520] on button "Next" at bounding box center [617, 506] width 109 height 43
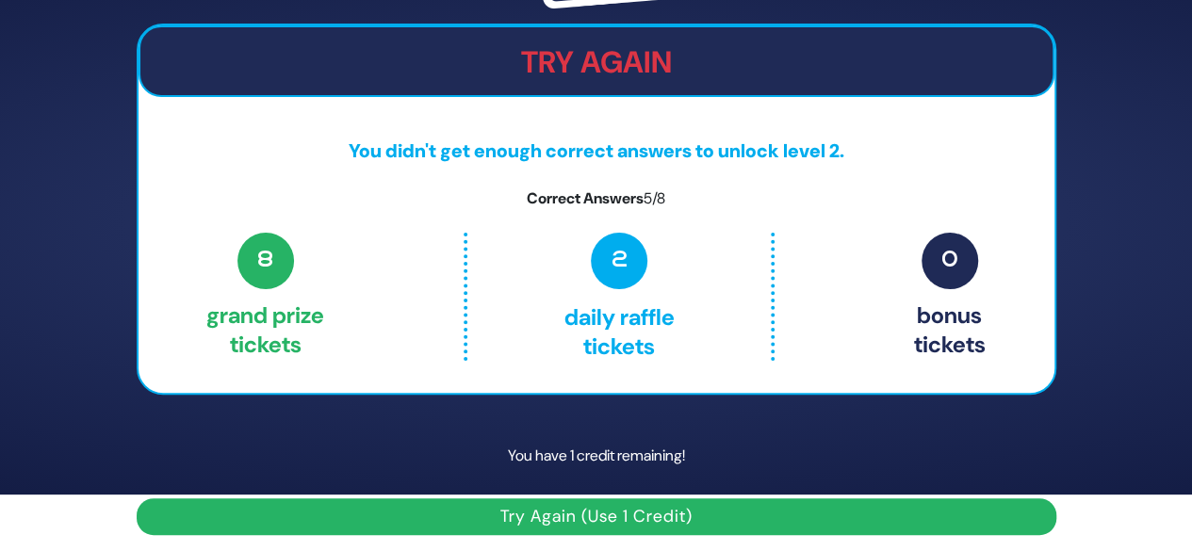
scroll to position [62, 0]
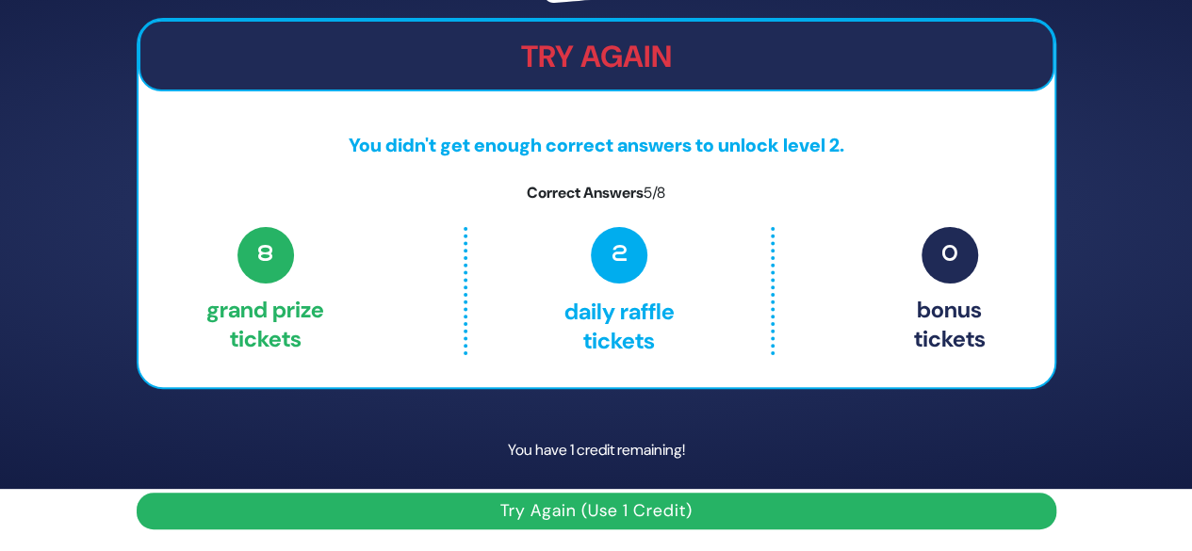
click at [710, 518] on button "Try Again (Use 1 Credit)" at bounding box center [597, 511] width 920 height 37
